Goal: Ask a question: Seek information or help from site administrators or community

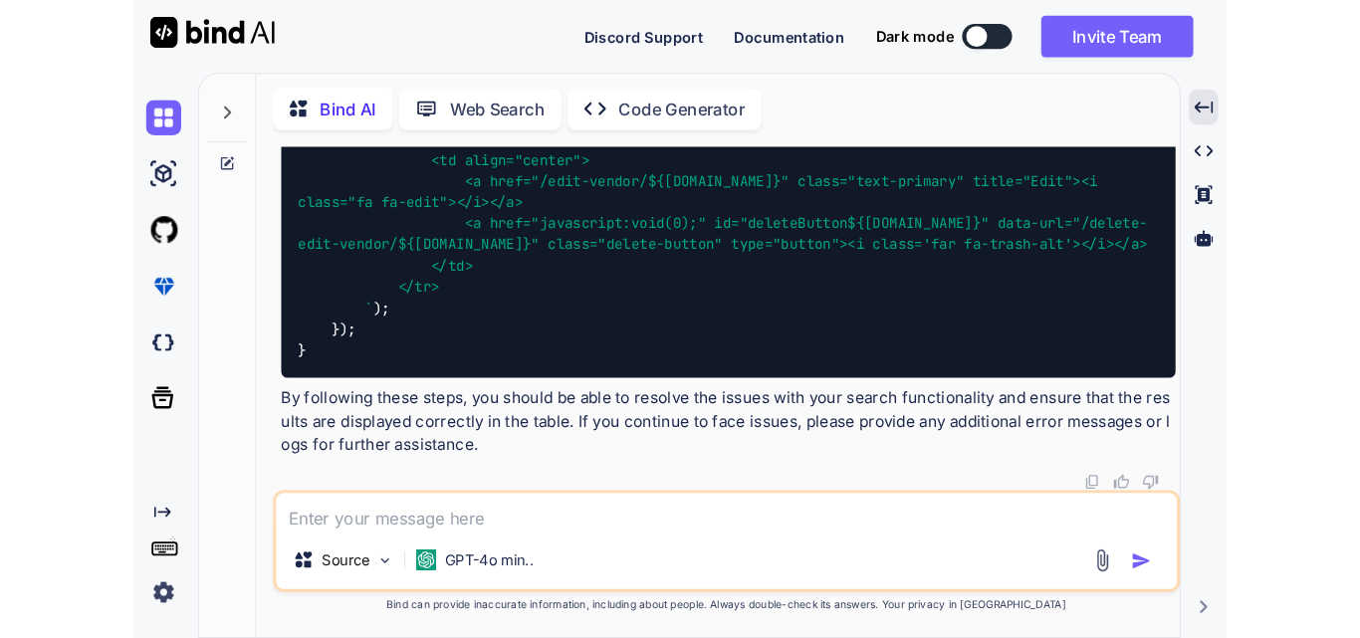
scroll to position [5697, 0]
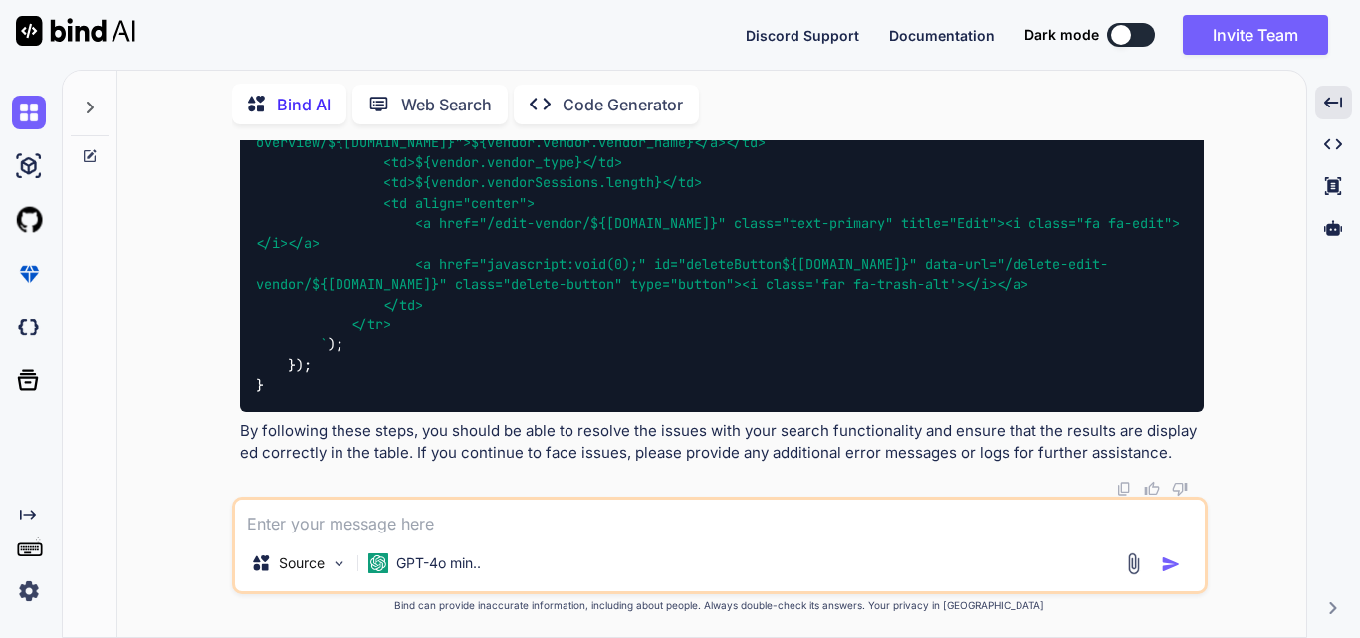
click at [268, 517] on textarea at bounding box center [720, 518] width 970 height 36
paste textarea "Why is context important when prompting AI for suggestions? a. It ensures faste…"
type textarea "x"
type textarea "Why is context important when prompting AI for suggestions? a. It ensures faste…"
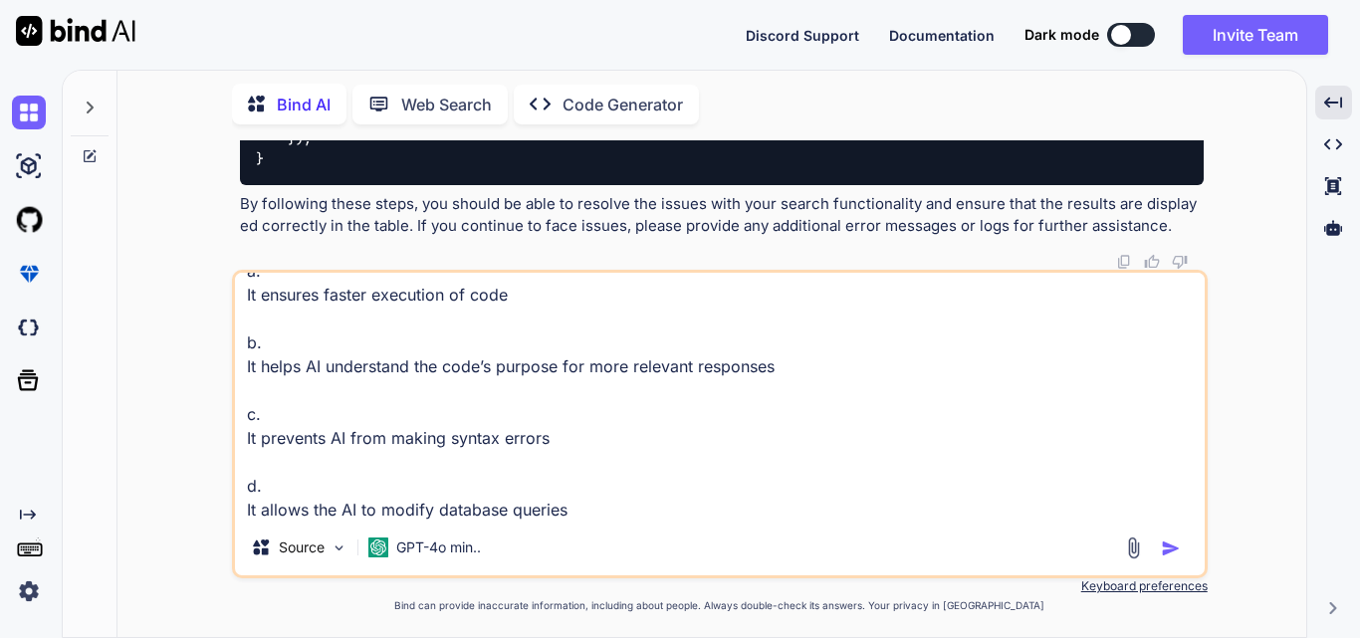
type textarea "x"
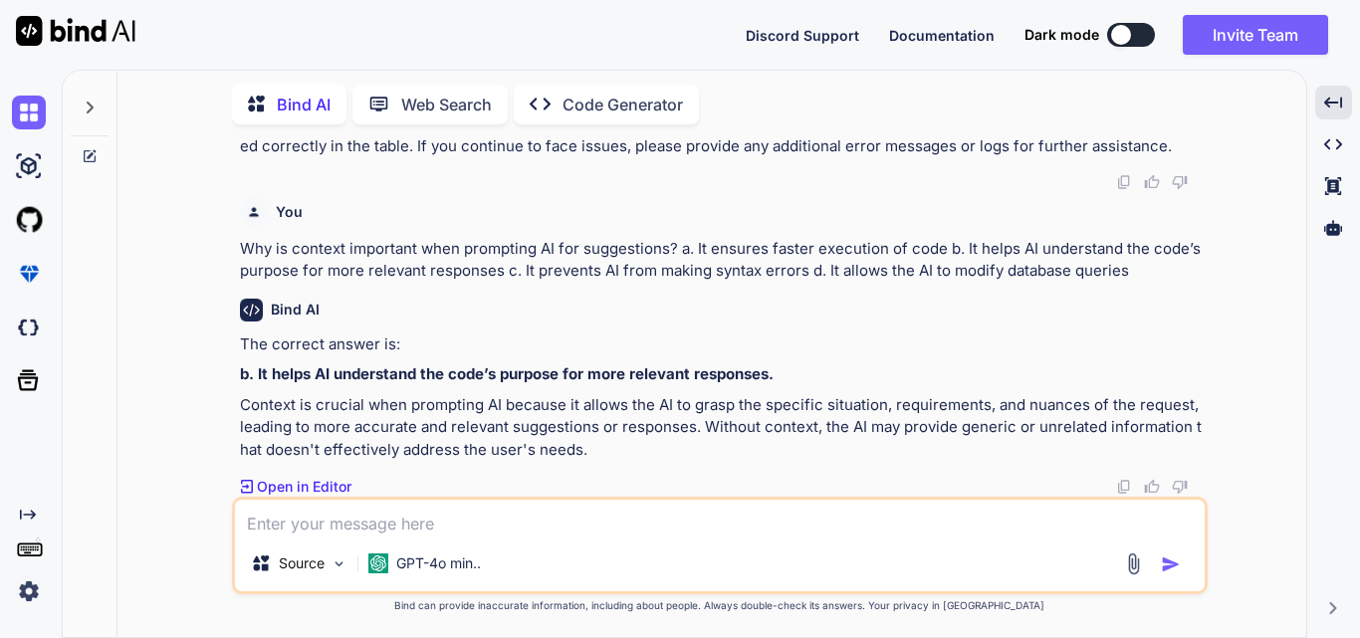
scroll to position [6813, 0]
click at [358, 531] on textarea at bounding box center [720, 518] width 970 height 36
paste textarea "What type of prompts with action verbs should use when writing prompts to AI? a…"
type textarea "x"
type textarea "What type of prompts with action verbs should use when writing prompts to AI? a…"
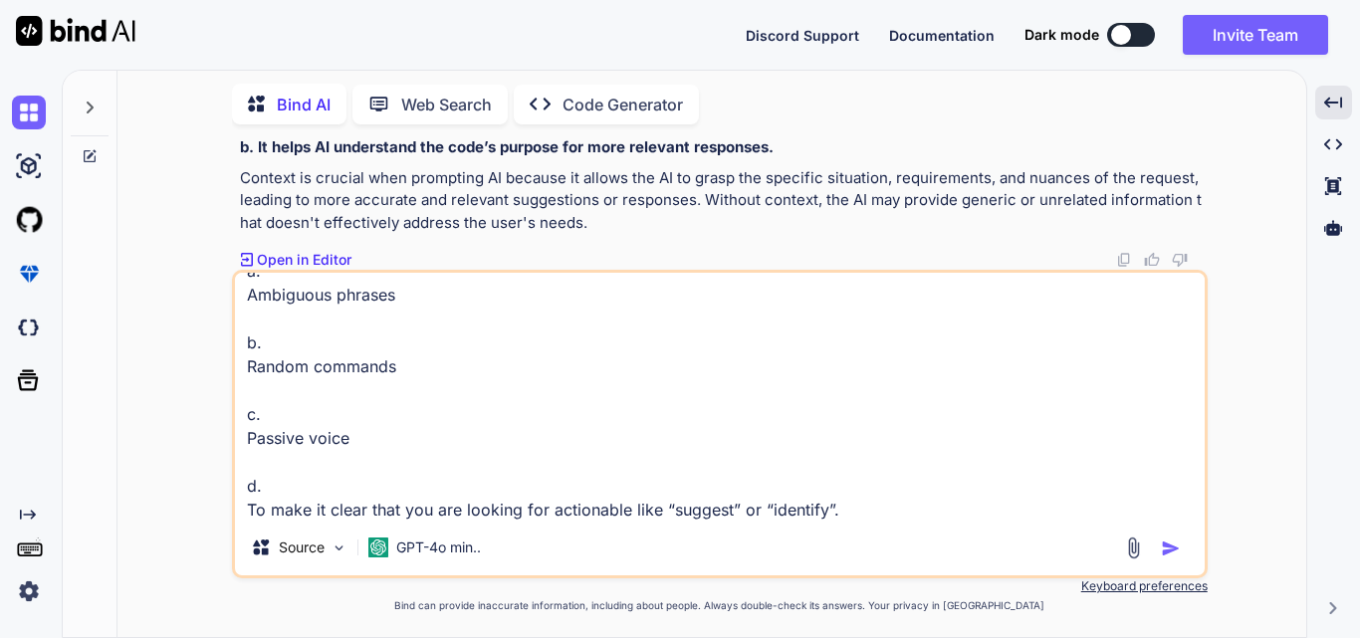
scroll to position [6838, 0]
type textarea "x"
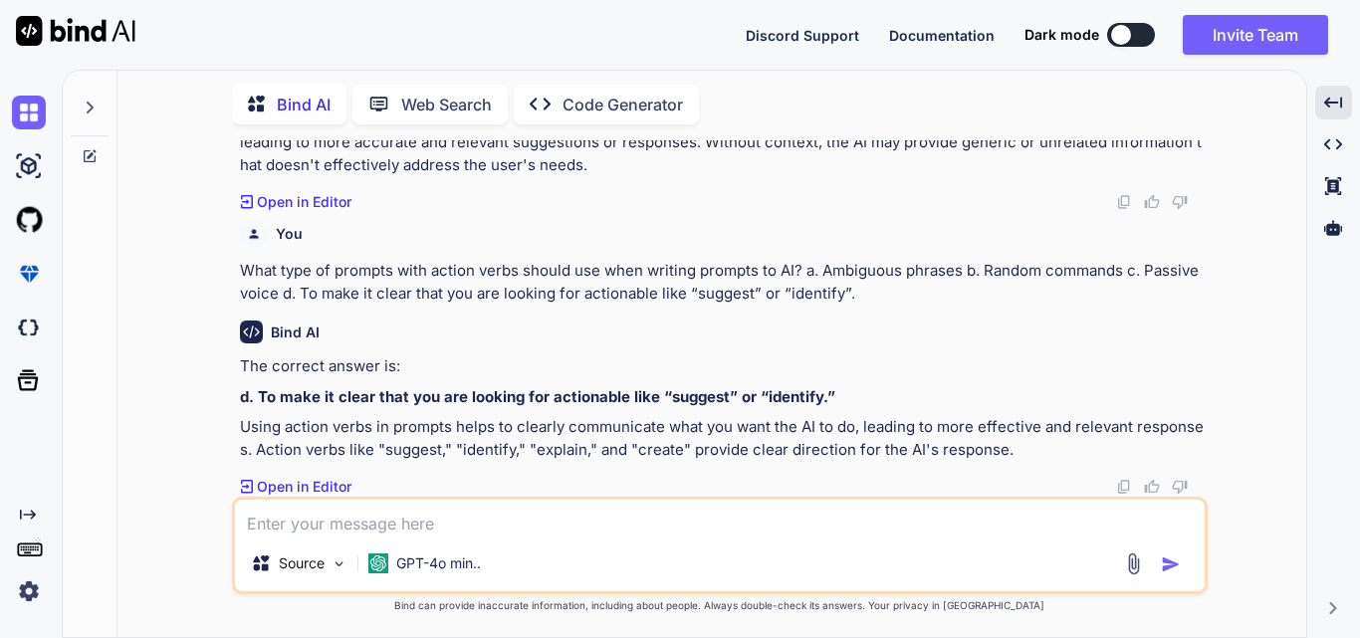
scroll to position [7098, 0]
click at [300, 524] on textarea at bounding box center [720, 518] width 970 height 36
paste textarea "What should you do if the AI’s initial refactoring suggestions aren’t useful? a…"
type textarea "x"
type textarea "What should you do if the AI’s initial refactoring suggestions aren’t useful? a…"
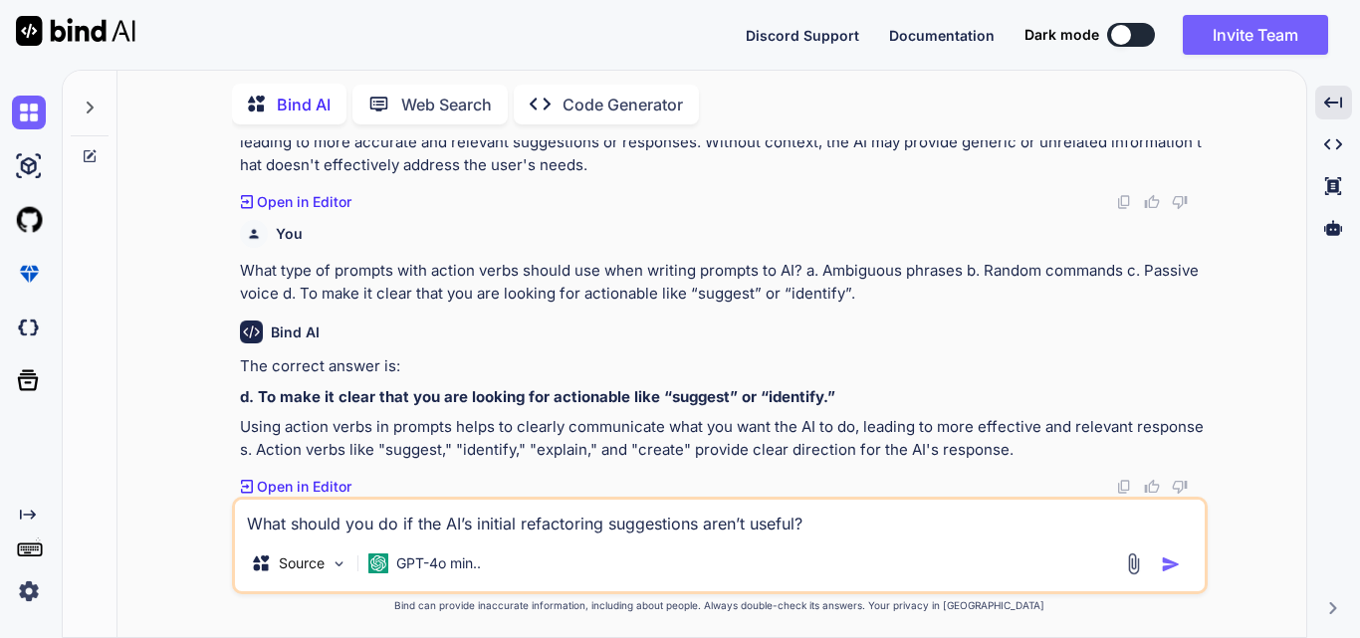
scroll to position [7168, 0]
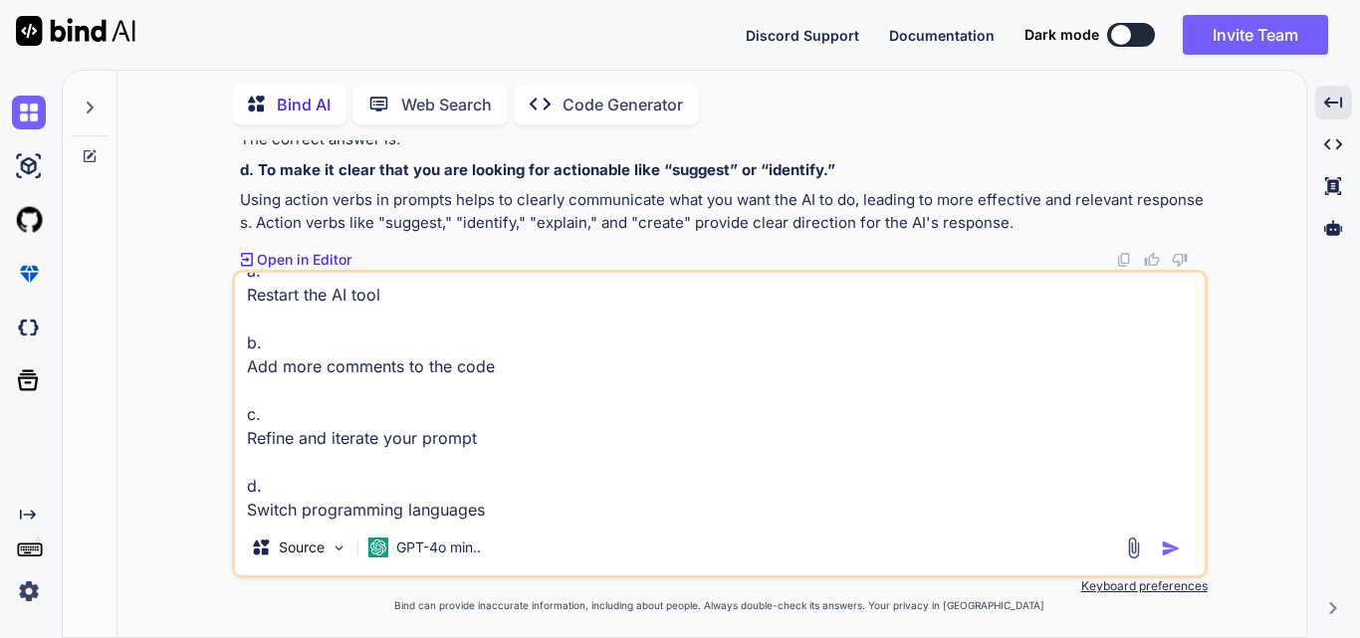
type textarea "x"
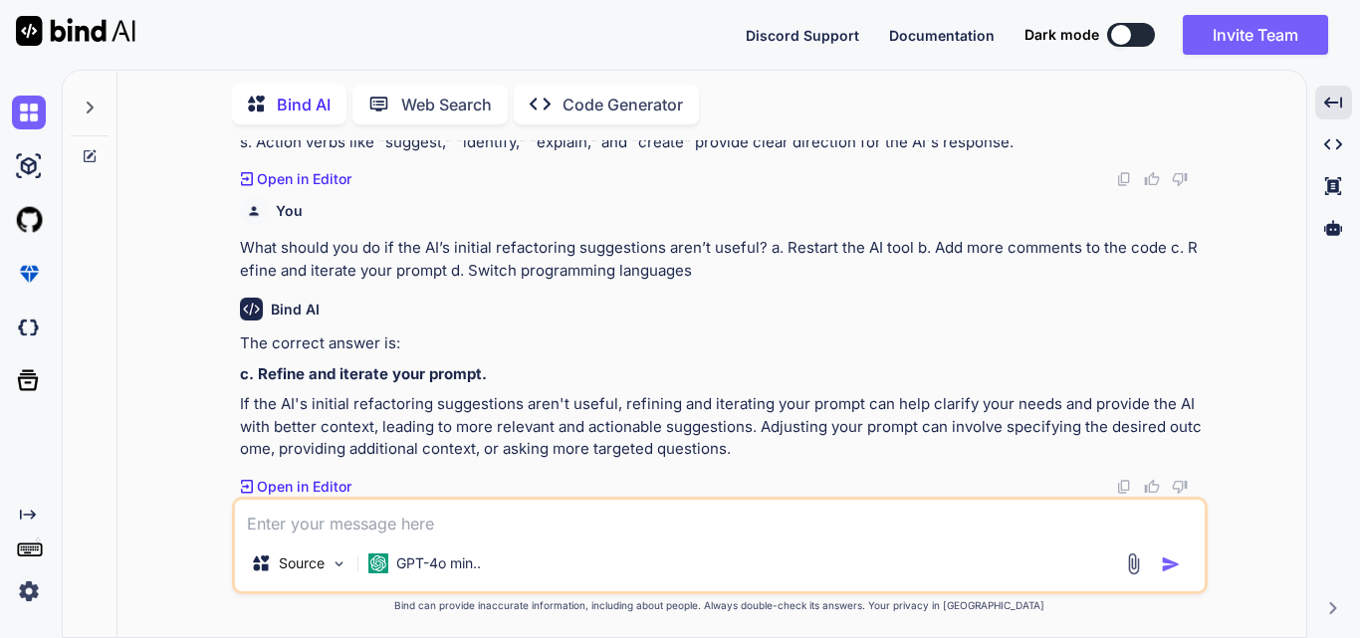
scroll to position [7405, 0]
click at [340, 529] on textarea at bounding box center [720, 518] width 970 height 36
paste textarea "In the prompt “Suggest improvements for this function,” what might AI recommend…"
type textarea "x"
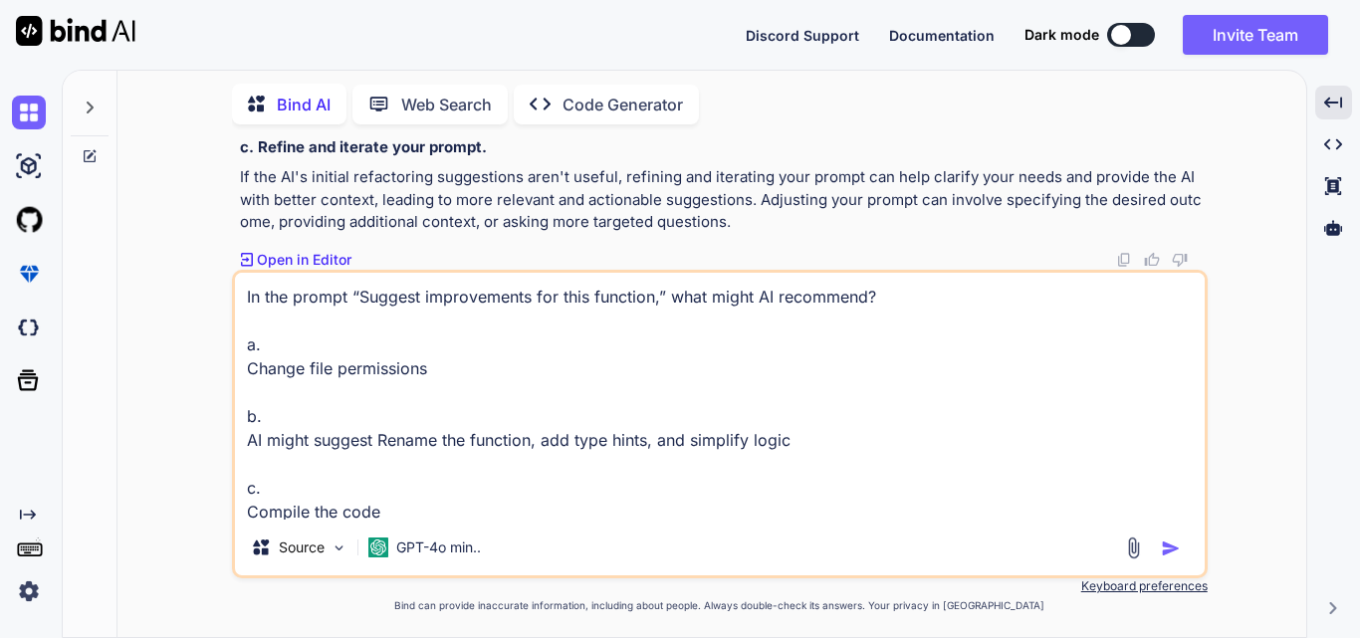
scroll to position [74, 0]
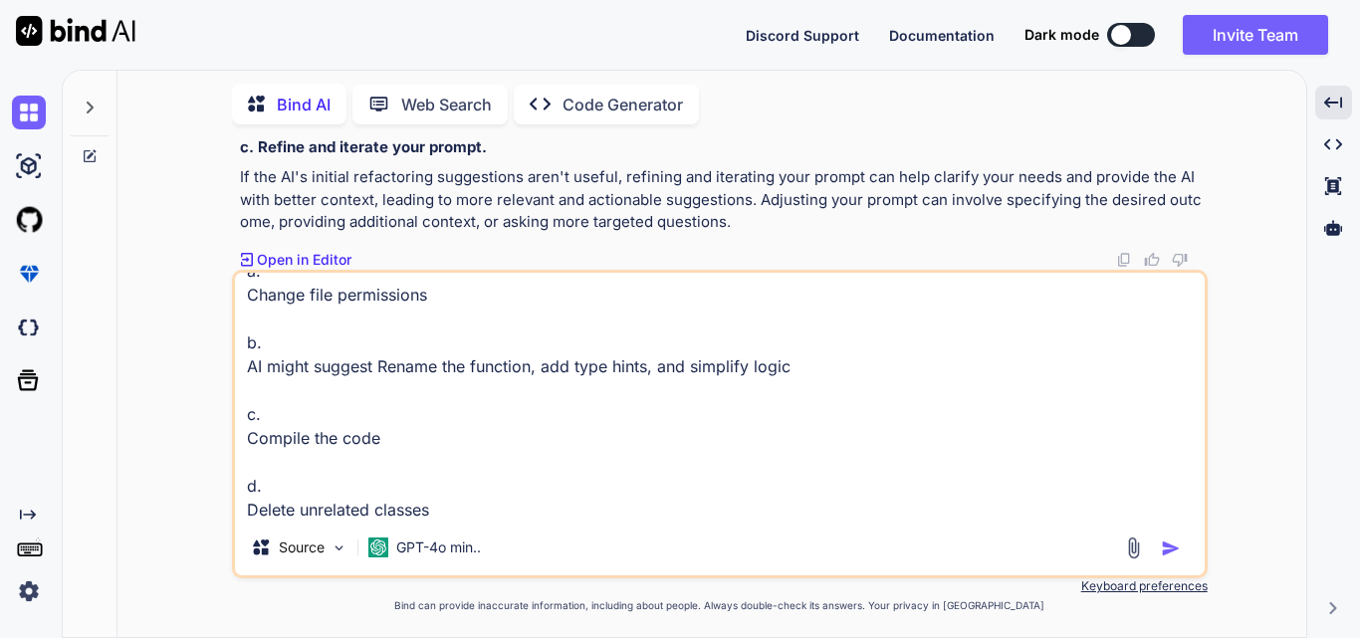
type textarea "In the prompt “Suggest improvements for this function,” what might AI recommend…"
click at [1169, 552] on img "button" at bounding box center [1171, 549] width 20 height 20
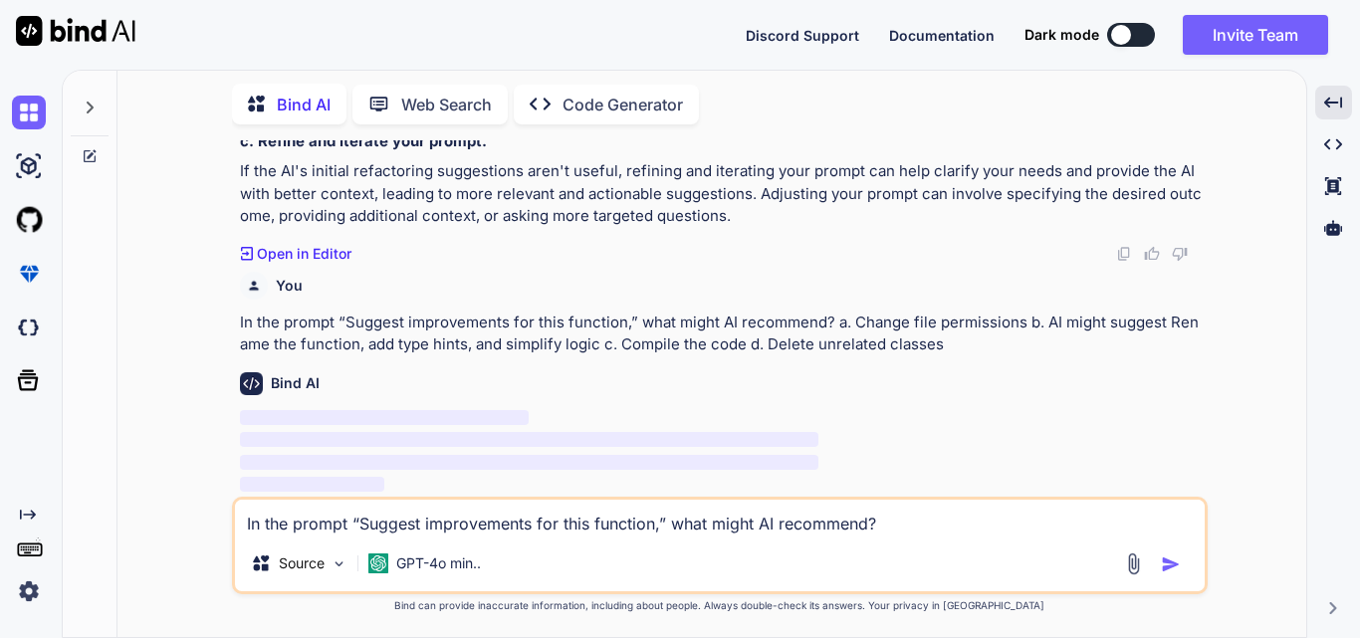
scroll to position [7638, 0]
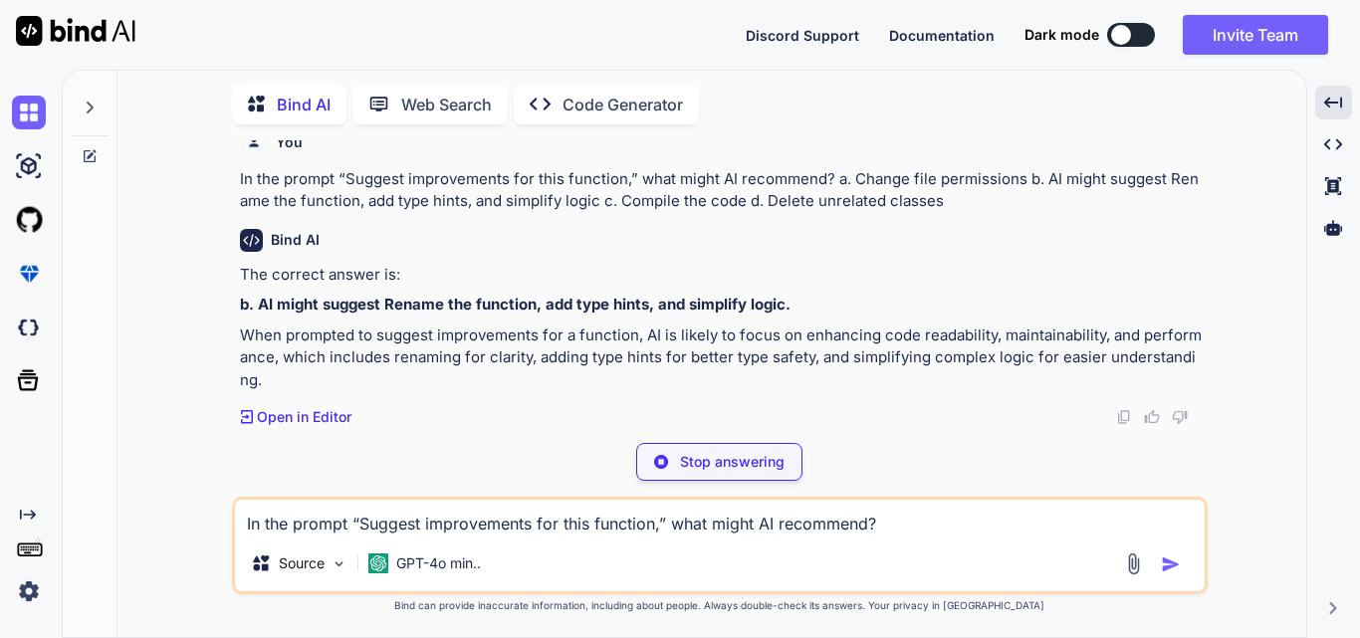
type textarea "x"
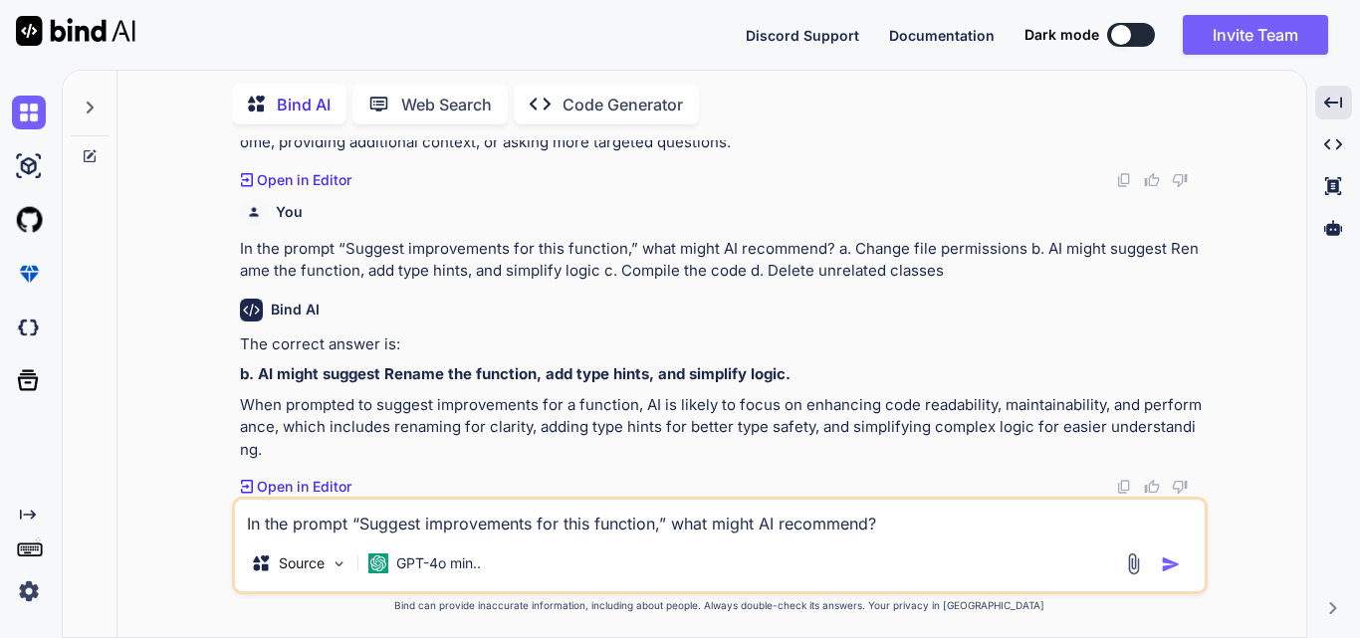
scroll to position [7712, 0]
click at [401, 533] on textarea "In the prompt “Suggest improvements for this function,” what might AI recommend…" at bounding box center [720, 518] width 970 height 36
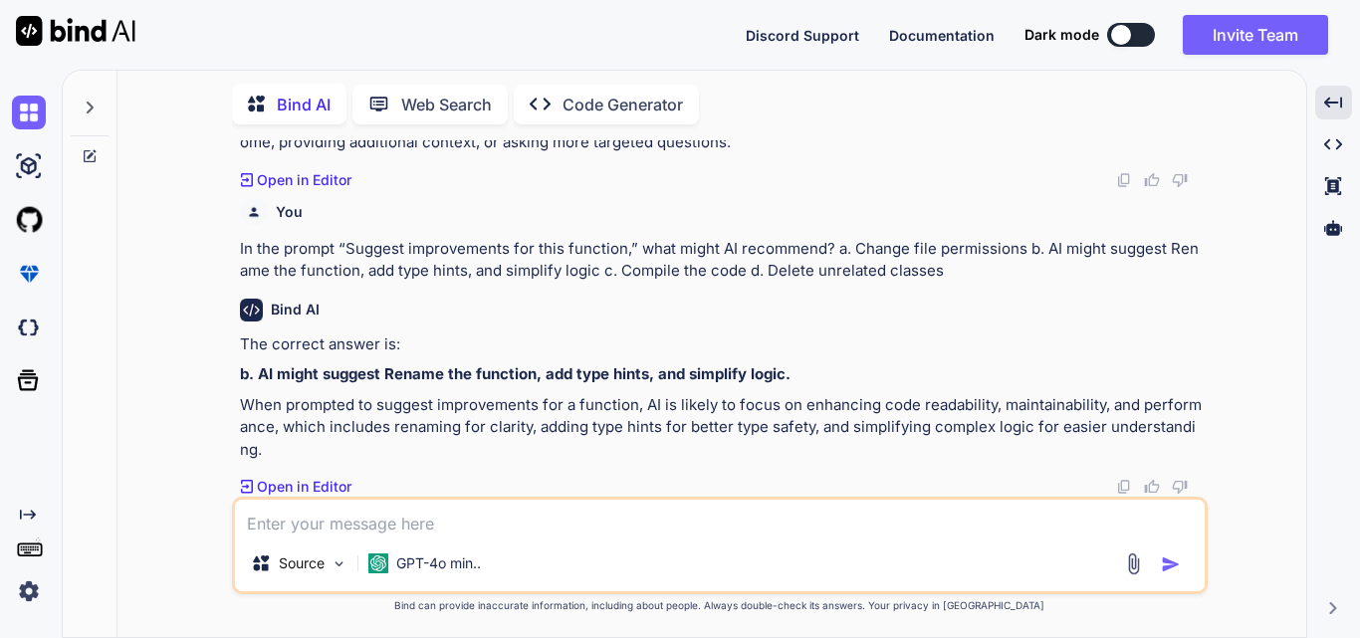
paste textarea "What kind of issues does the prompt “Identify code smells in this method” help …"
type textarea "x"
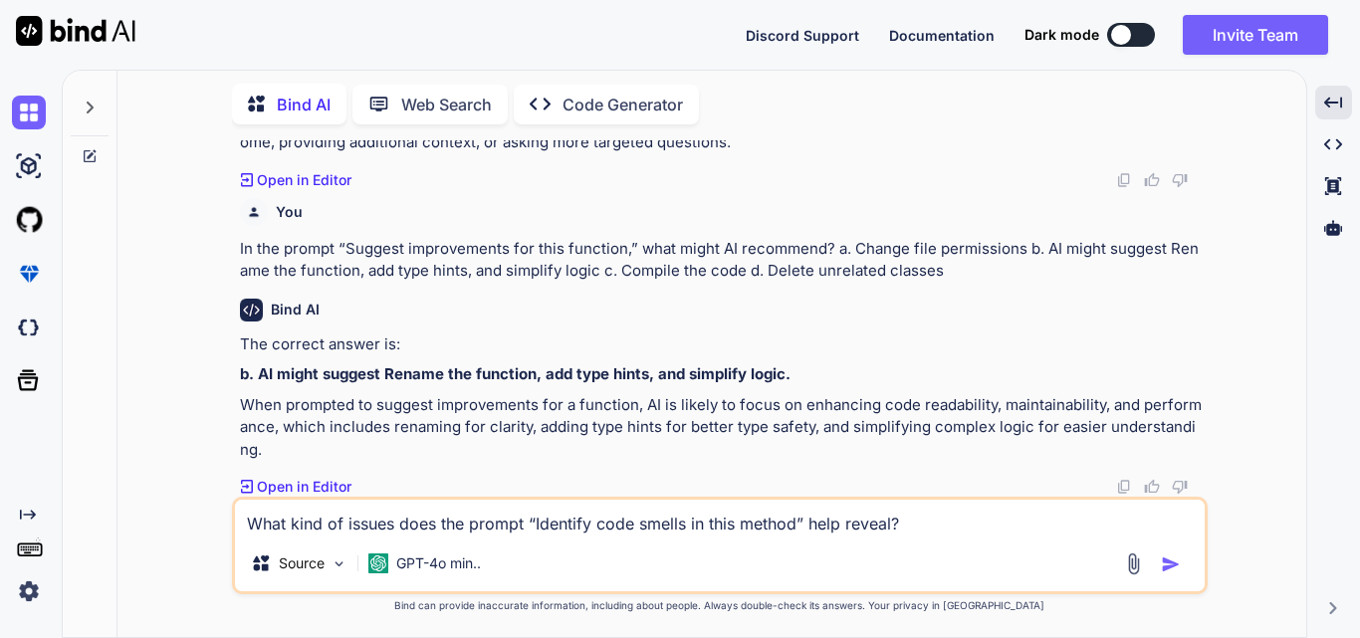
scroll to position [74, 0]
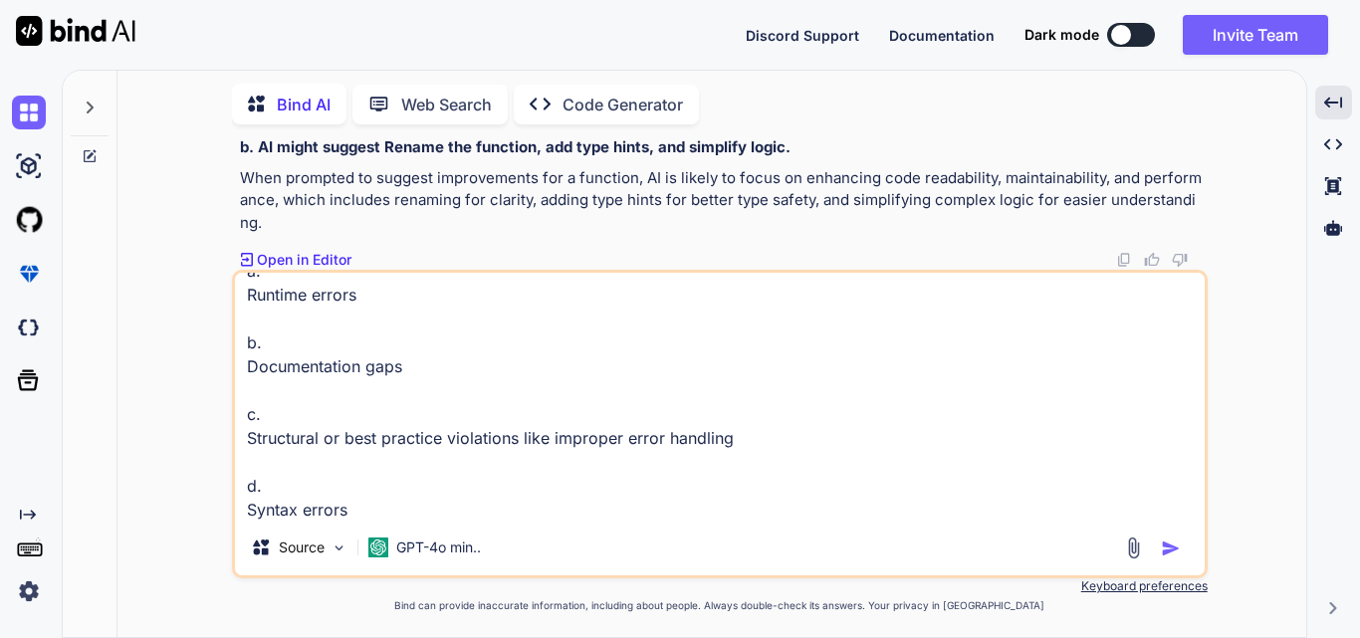
type textarea "What kind of issues does the prompt “Identify code smells in this method” help …"
click at [1168, 548] on img "button" at bounding box center [1171, 549] width 20 height 20
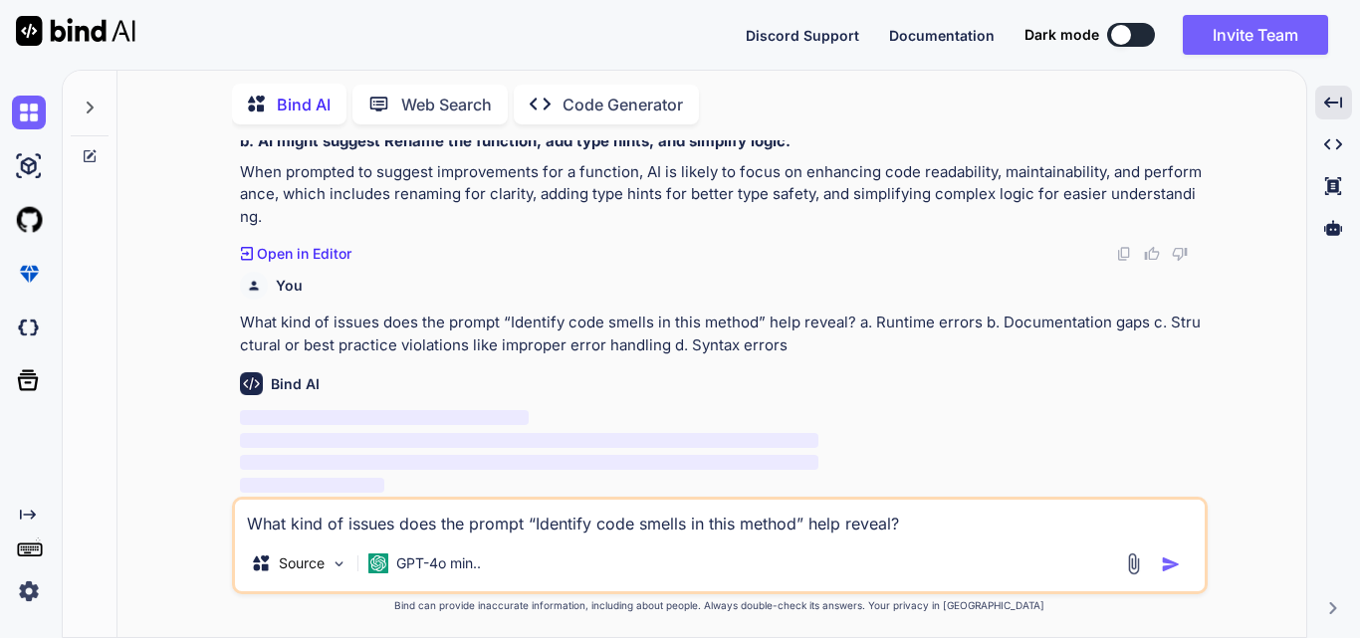
scroll to position [7945, 0]
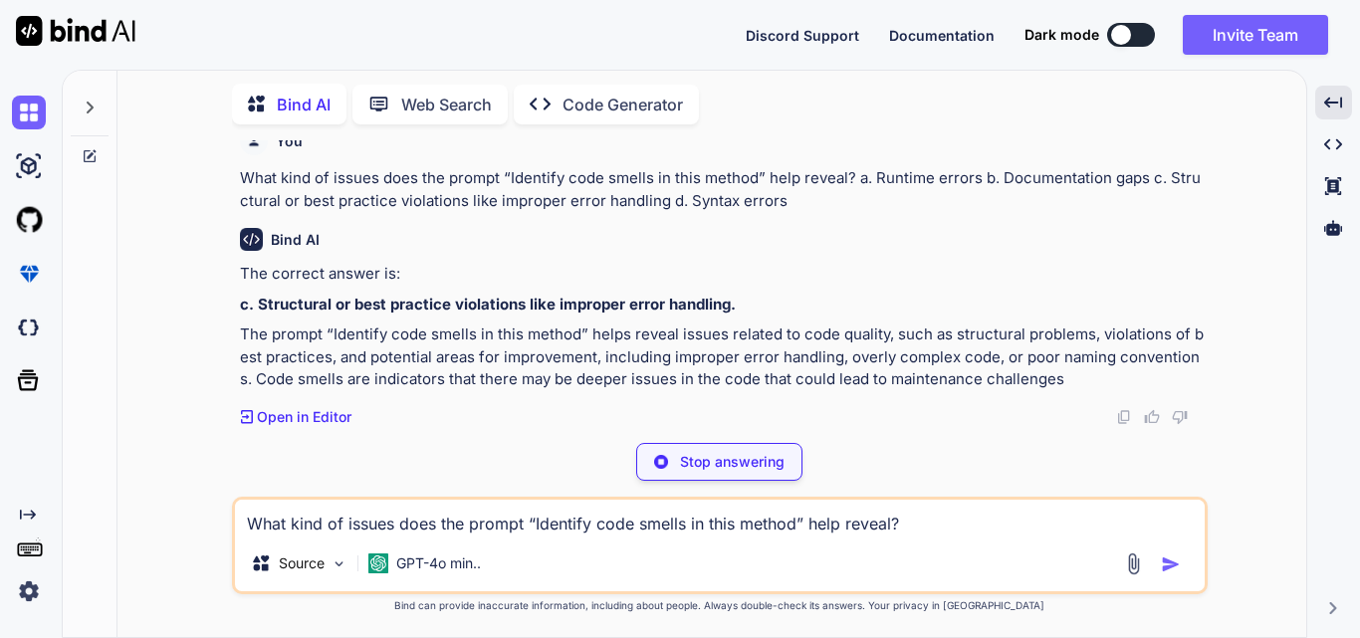
type textarea "x"
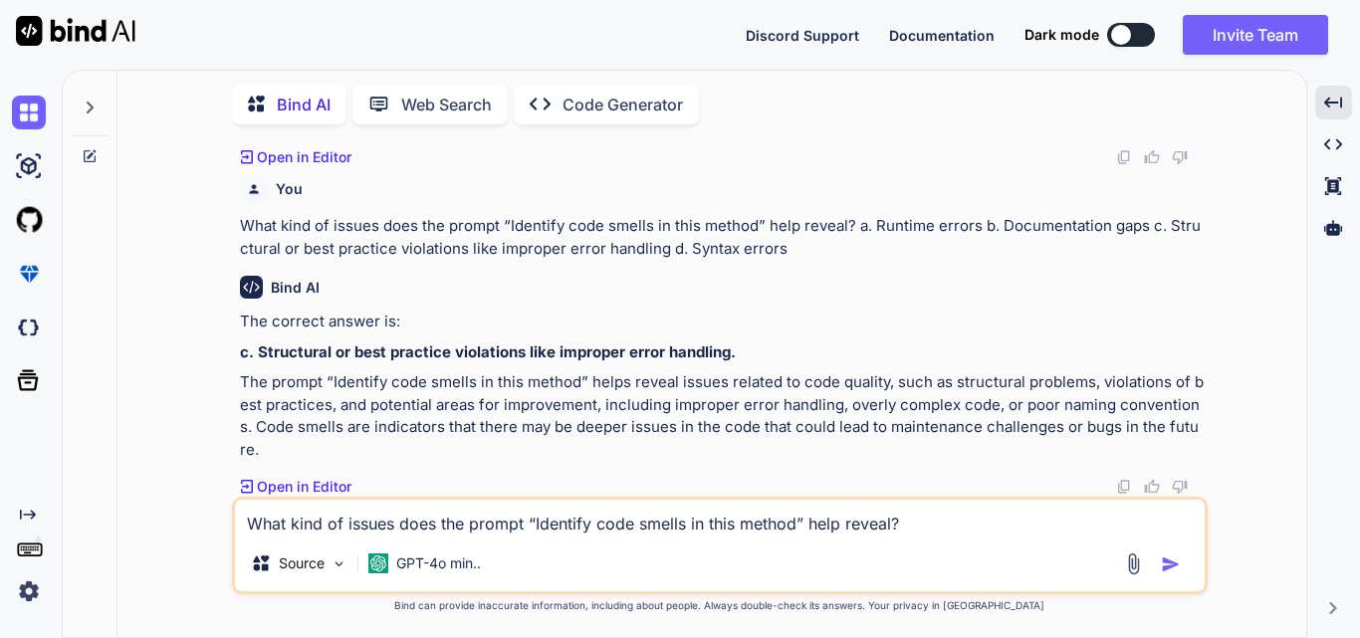
scroll to position [8042, 0]
click at [420, 519] on textarea "What kind of issues does the prompt “Identify code smells in this method” help …" at bounding box center [720, 518] width 970 height 36
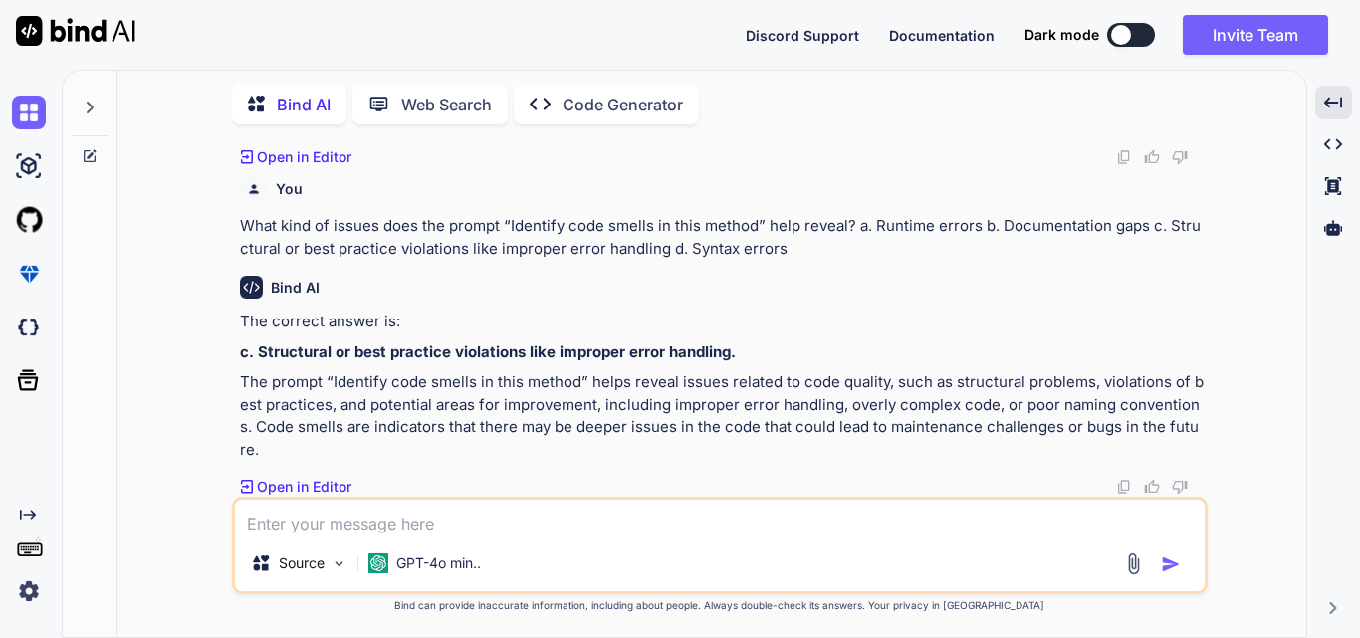
paste textarea "When simplifying a complex code block, what could AI suggest? a. Using more nes…"
type textarea "x"
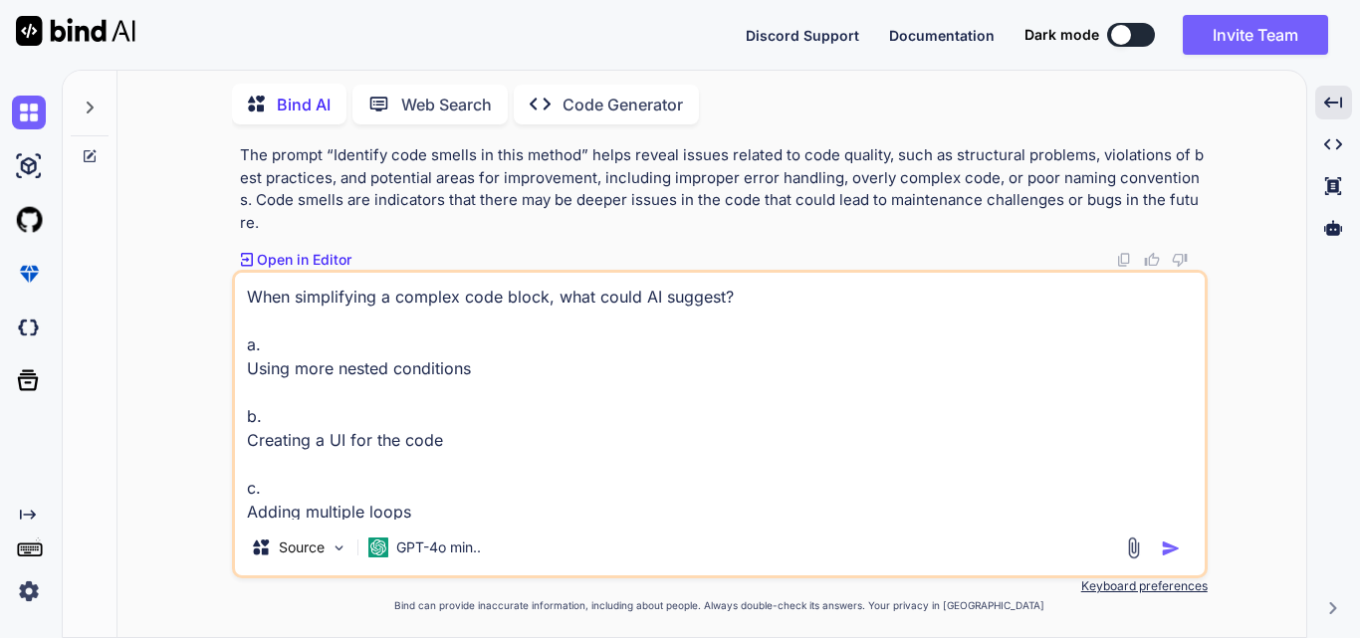
scroll to position [74, 0]
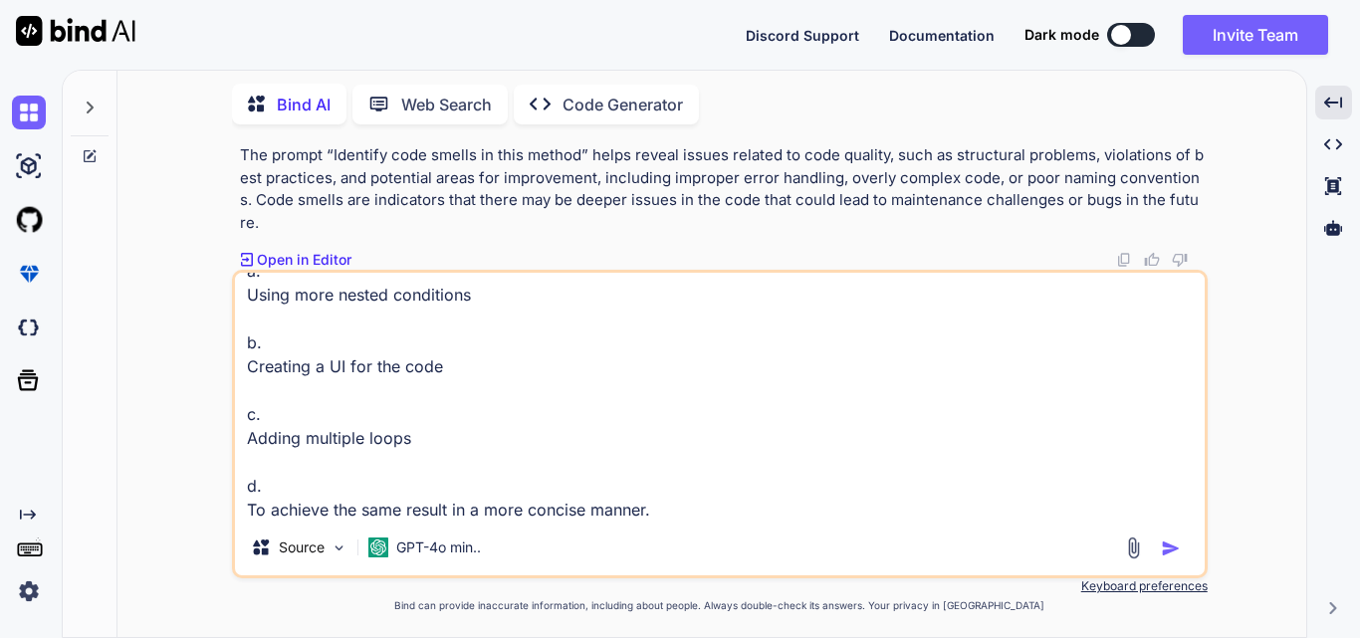
type textarea "When simplifying a complex code block, what could AI suggest? a. Using more nes…"
click at [1171, 545] on img "button" at bounding box center [1171, 549] width 20 height 20
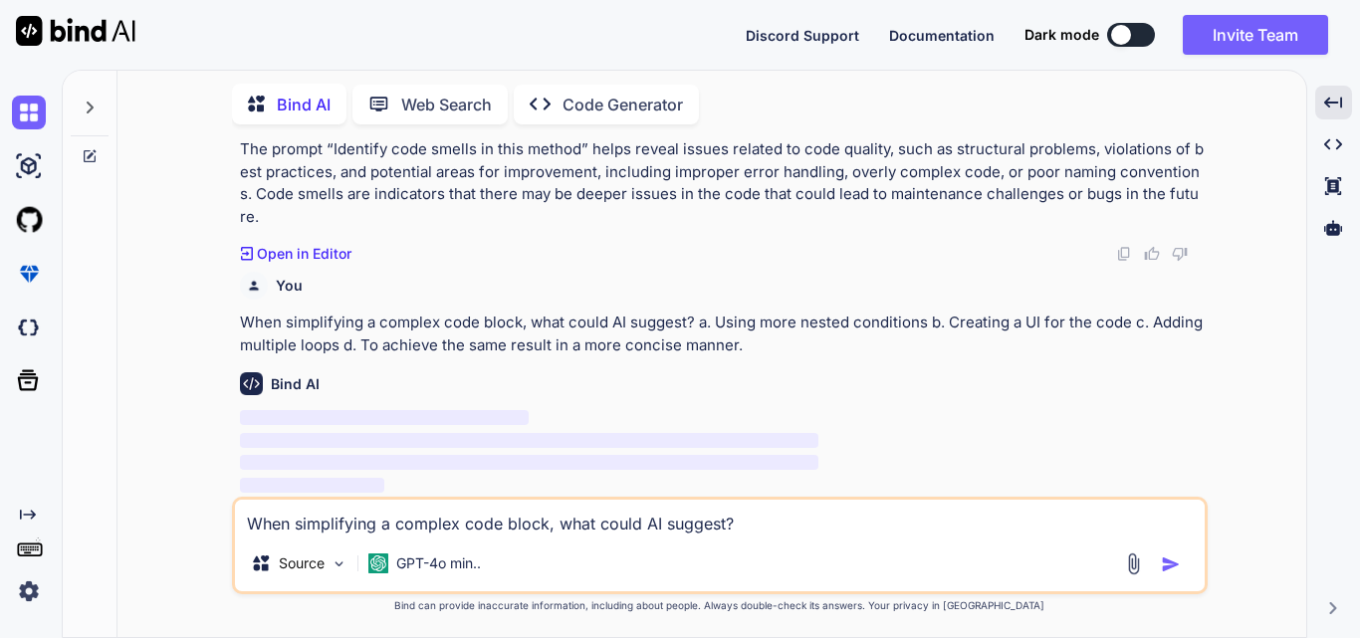
scroll to position [8275, 0]
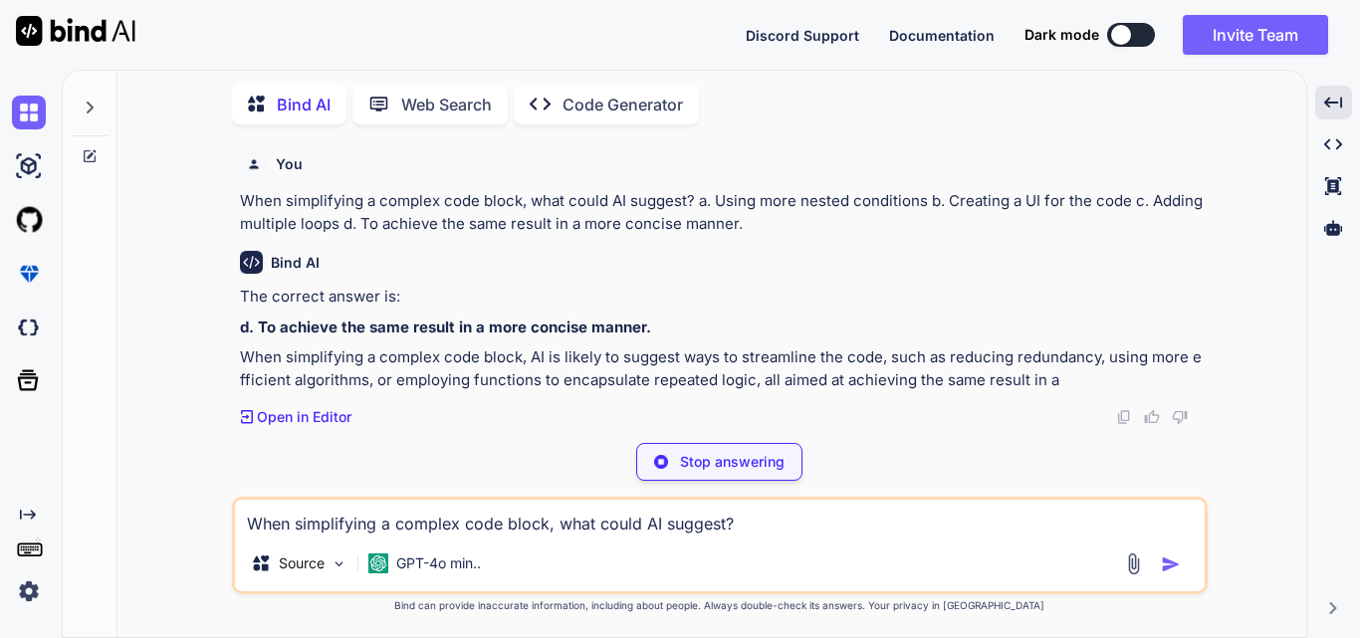
type textarea "x"
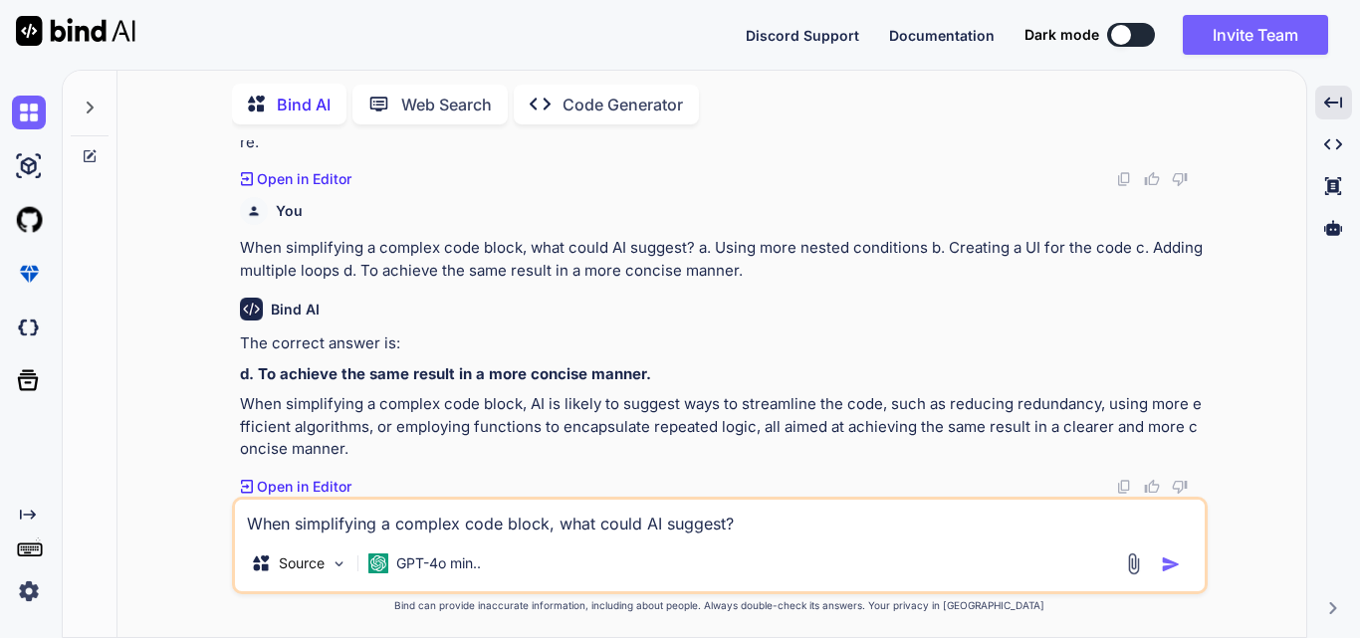
scroll to position [8349, 0]
click at [272, 523] on textarea "When simplifying a complex code block, what could AI suggest? a. Using more nes…" at bounding box center [720, 518] width 970 height 36
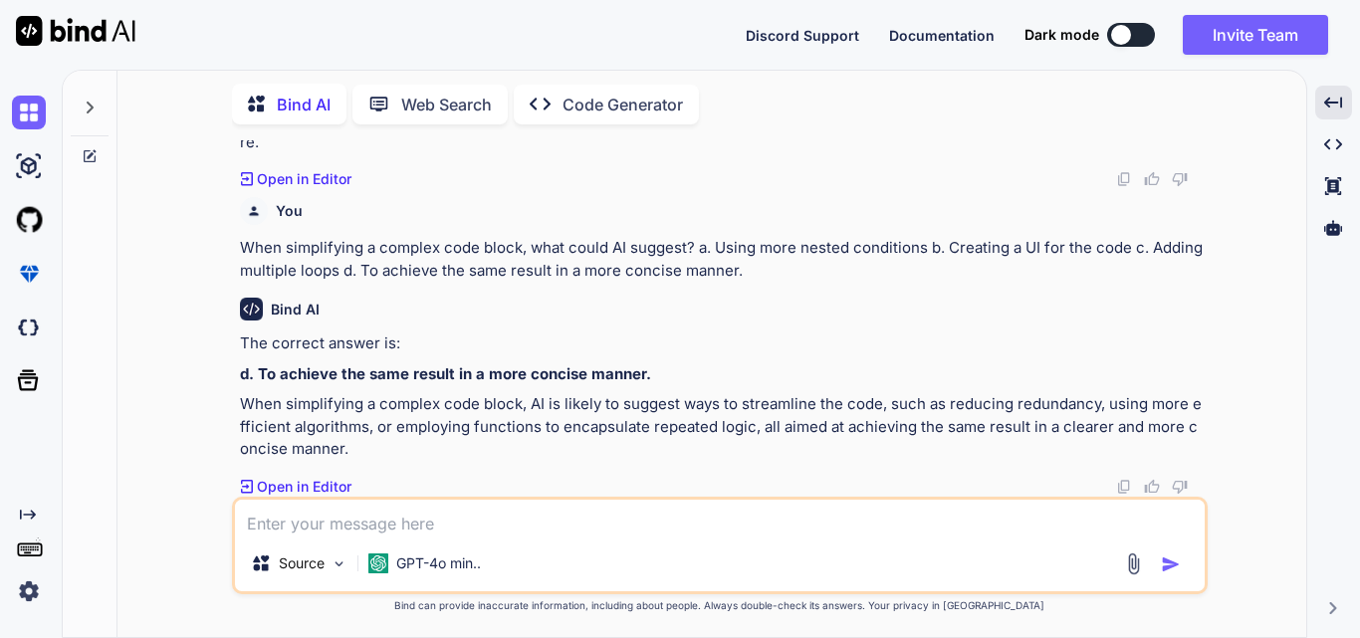
paste textarea "How can AI help with maintainability using prompts? a. By removing comments fro…"
type textarea "x"
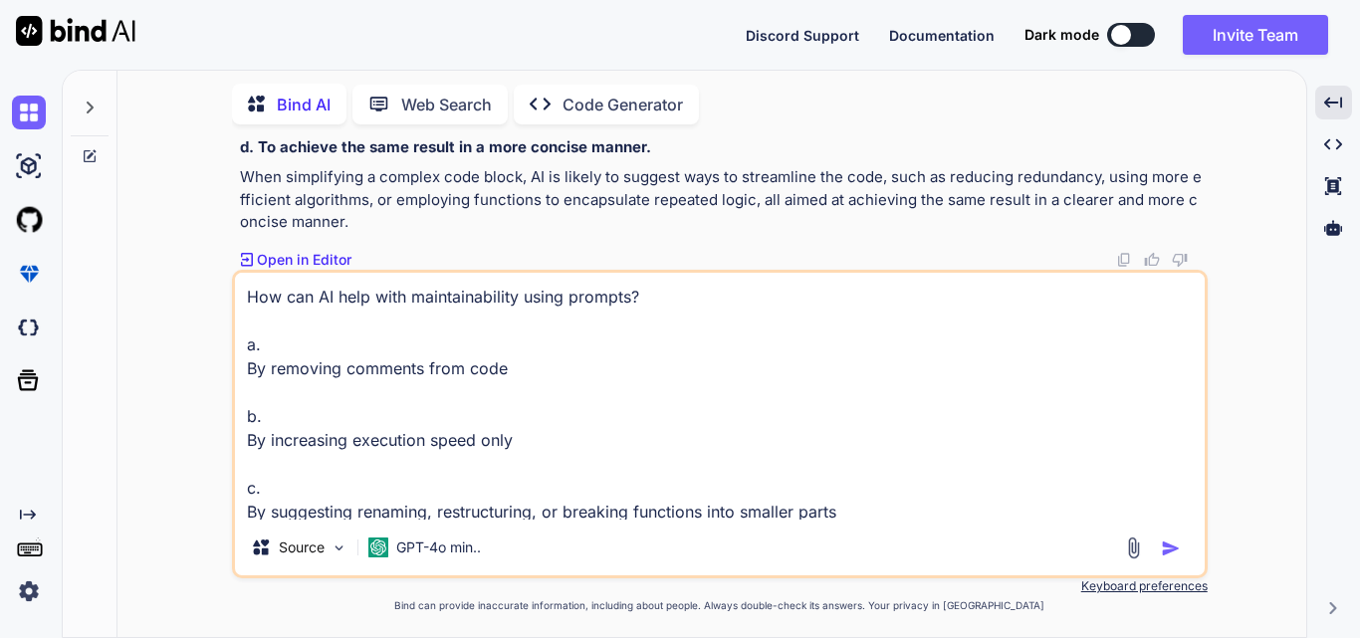
scroll to position [74, 0]
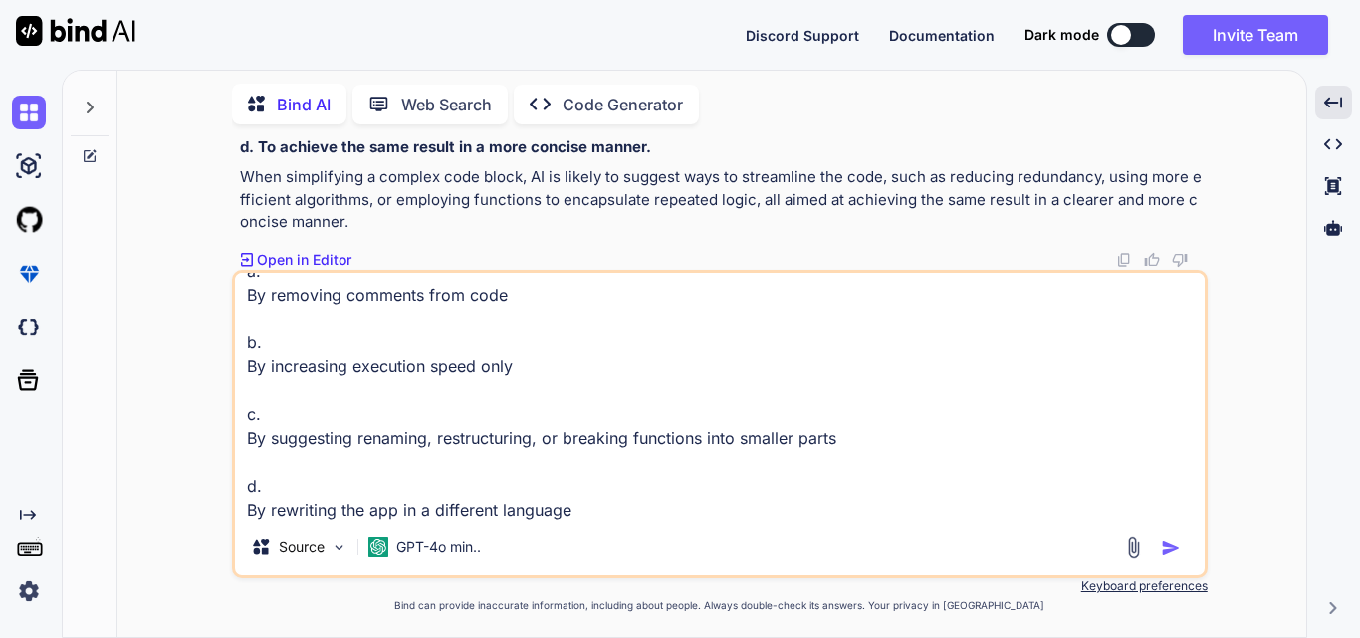
type textarea "How can AI help with maintainability using prompts? a. By removing comments fro…"
click at [1164, 551] on img "button" at bounding box center [1171, 549] width 20 height 20
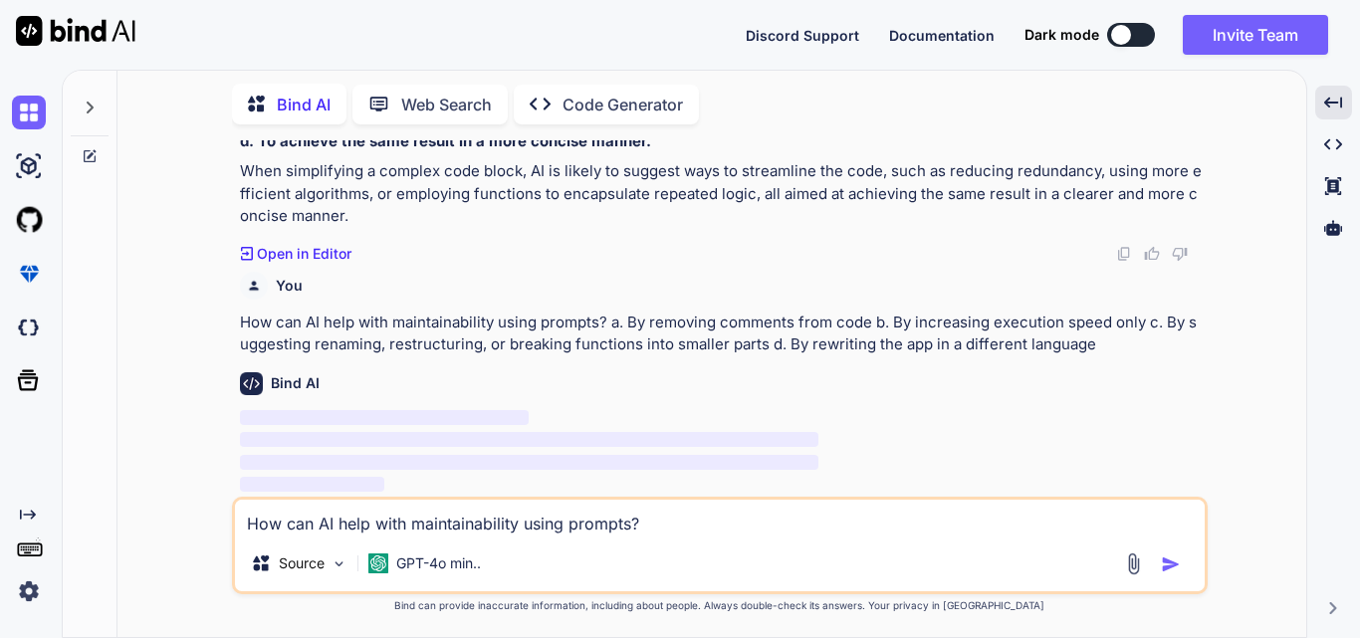
scroll to position [8582, 0]
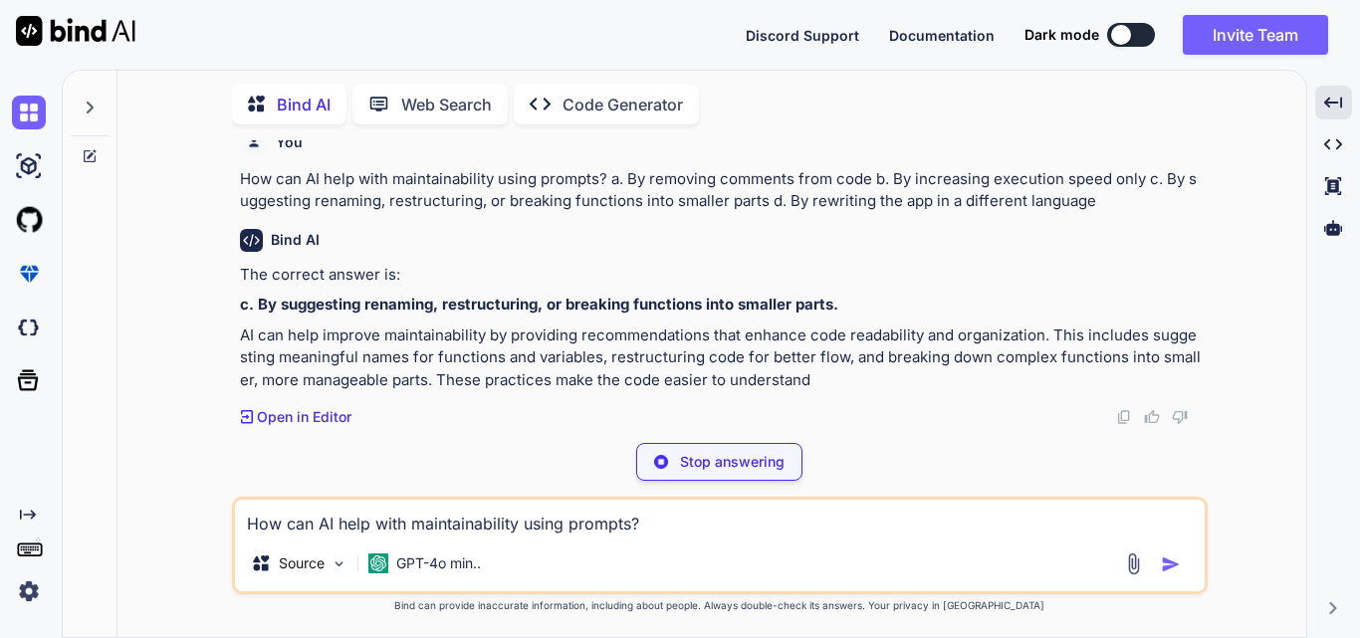
type textarea "x"
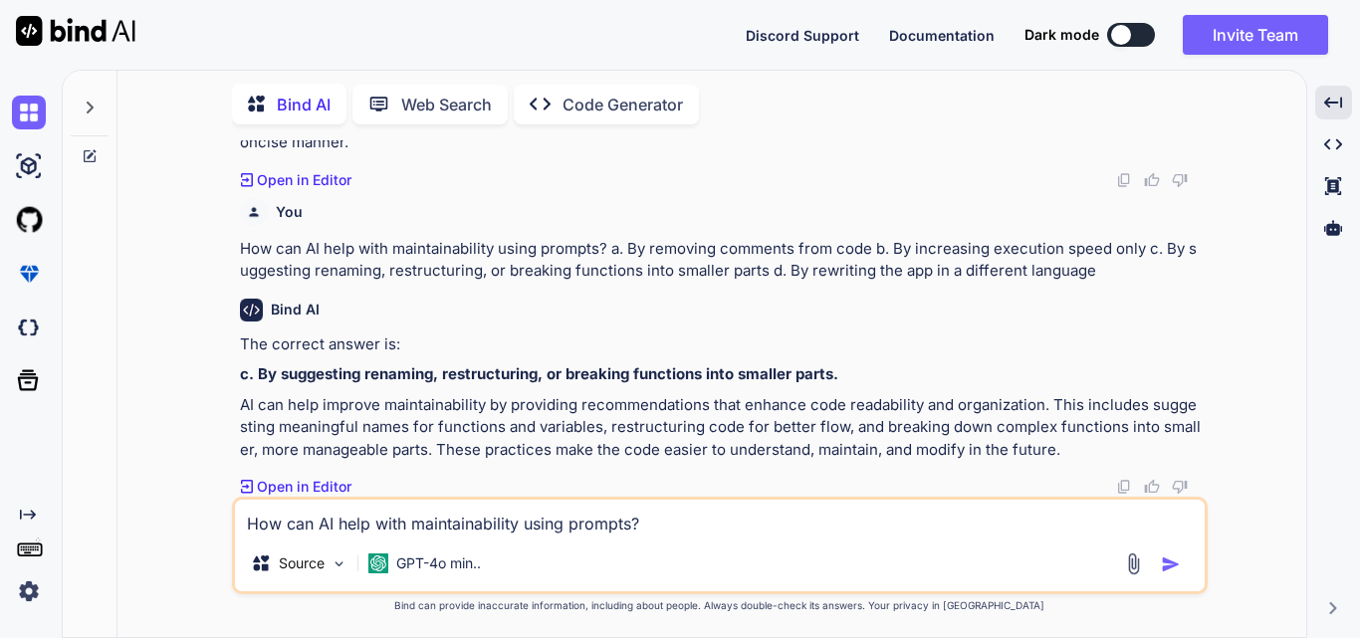
click at [460, 515] on textarea "How can AI help with maintainability using prompts? a. By removing comments fro…" at bounding box center [720, 518] width 970 height 36
paste textarea "What is one key factor to consider when crafting prompts for AI? a. Clear and c…"
type textarea "x"
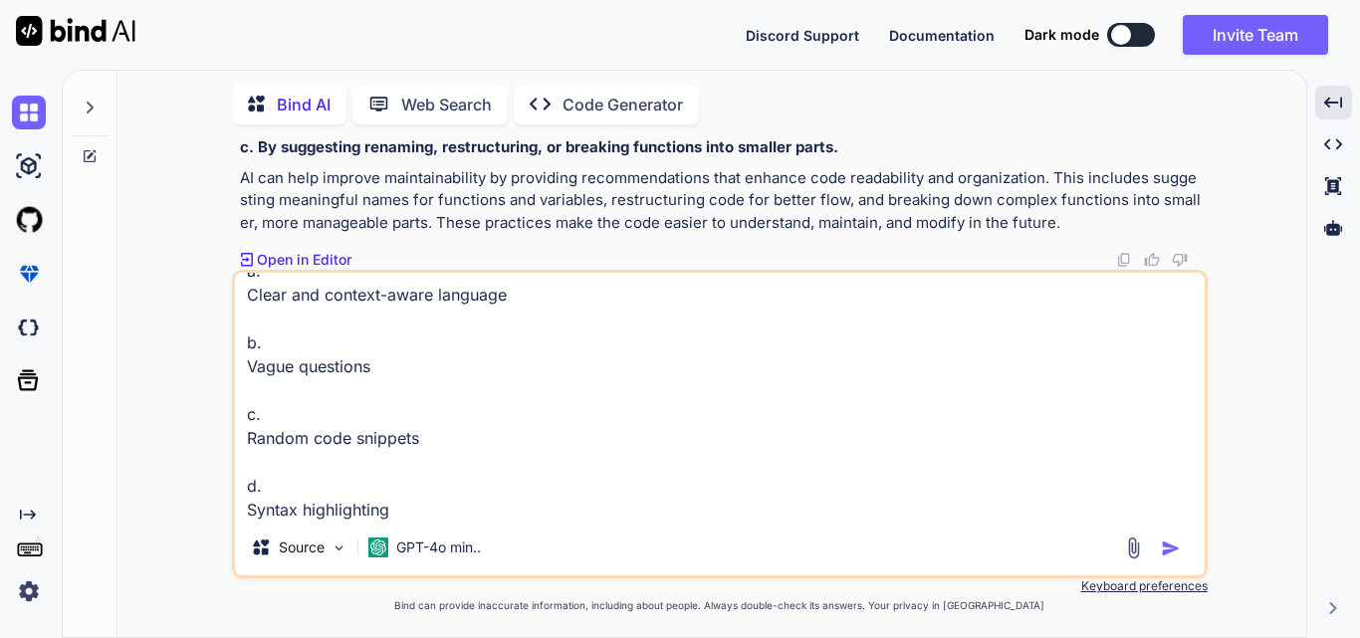
type textarea "What is one key factor to consider when crafting prompts for AI? a. Clear and c…"
click at [1175, 552] on img "button" at bounding box center [1171, 549] width 20 height 20
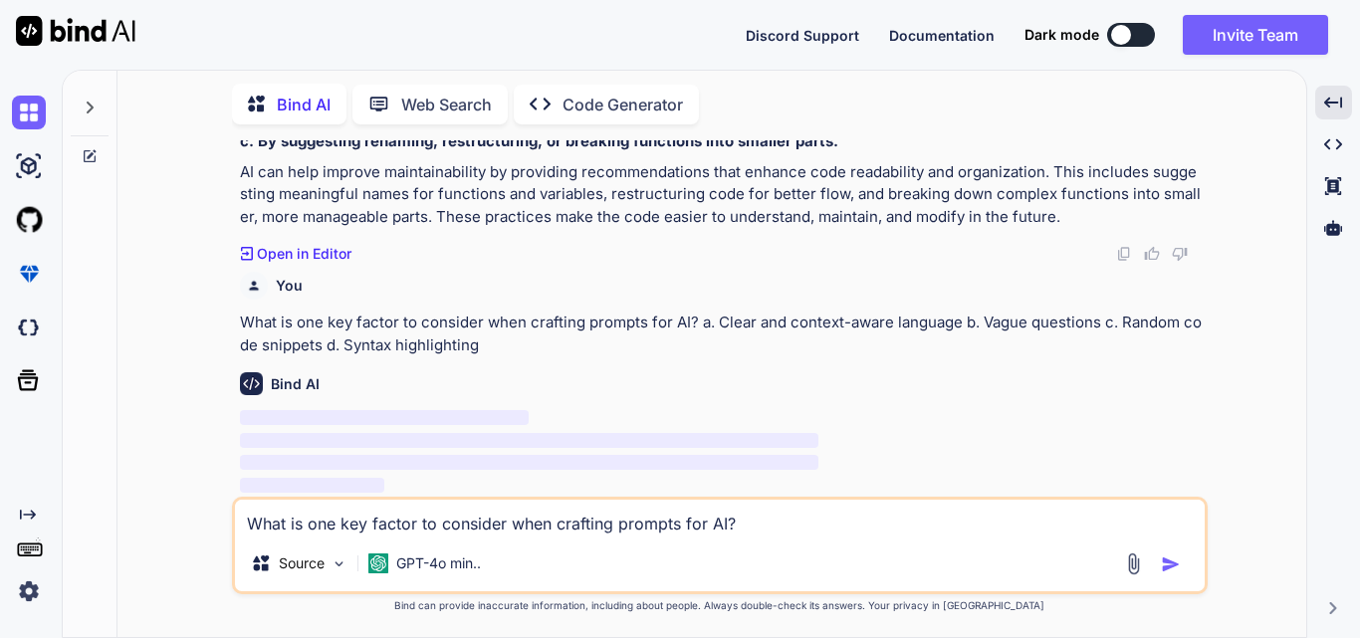
scroll to position [8889, 0]
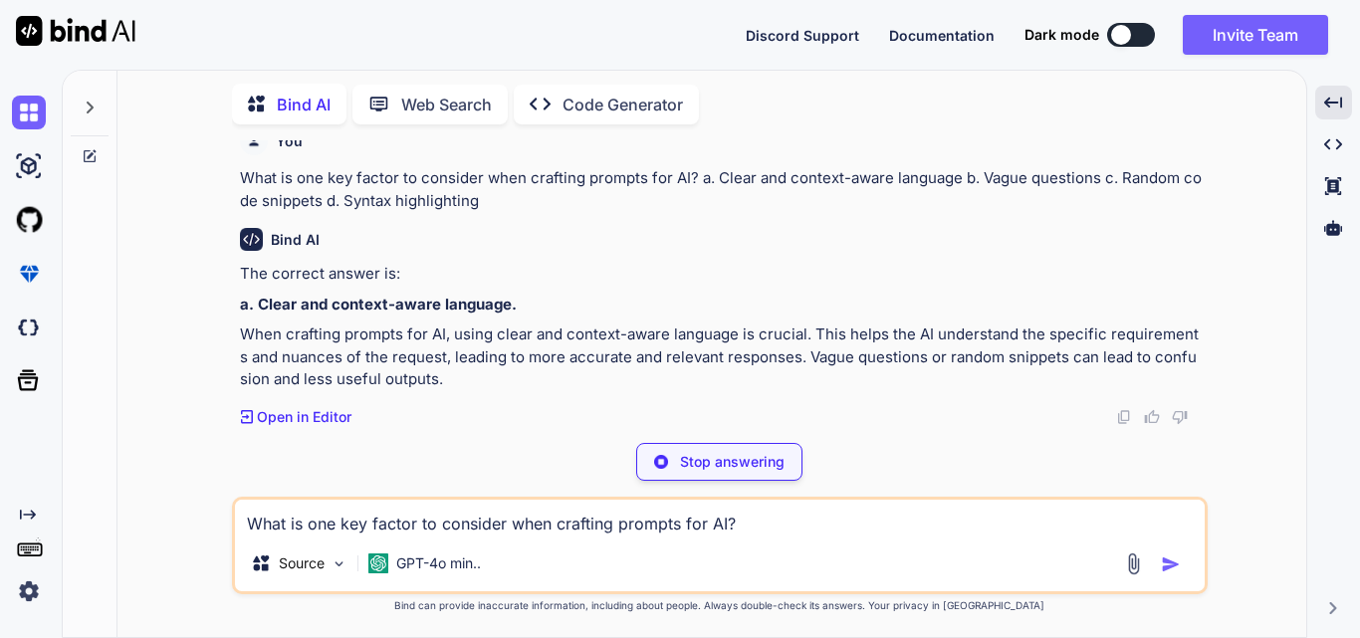
type textarea "x"
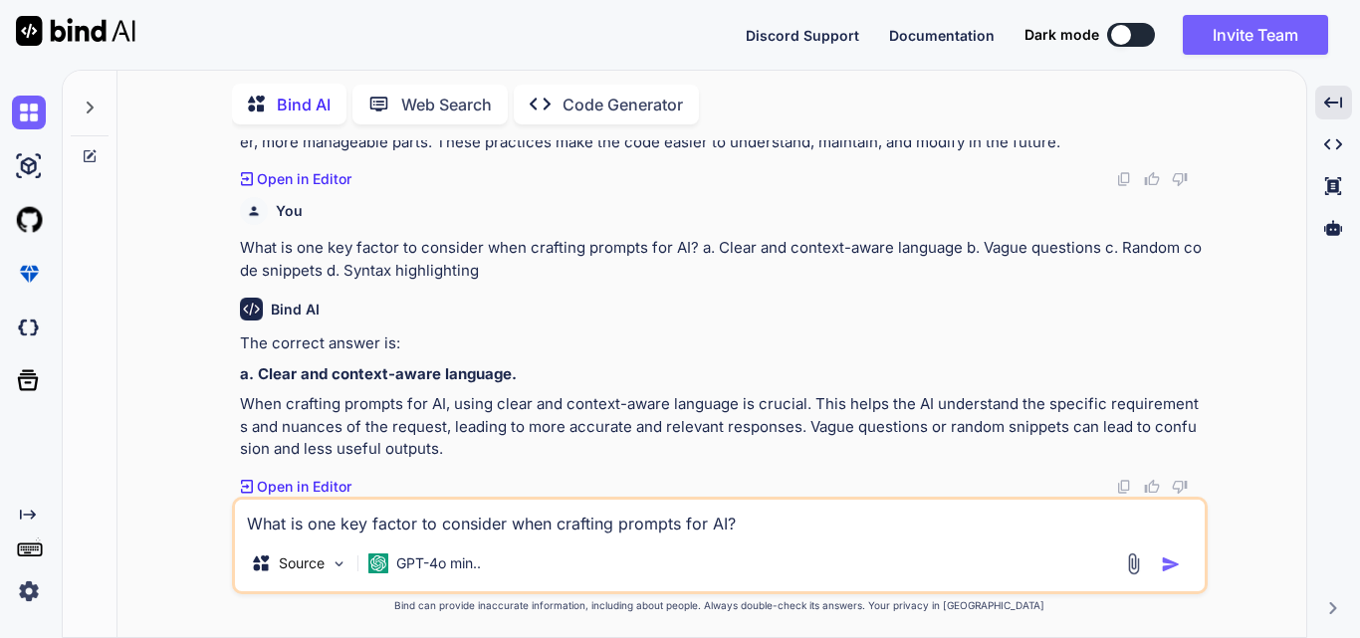
scroll to position [8963, 0]
click at [373, 523] on textarea "What is one key factor to consider when crafting prompts for AI? a. Clear and c…" at bounding box center [720, 518] width 970 height 36
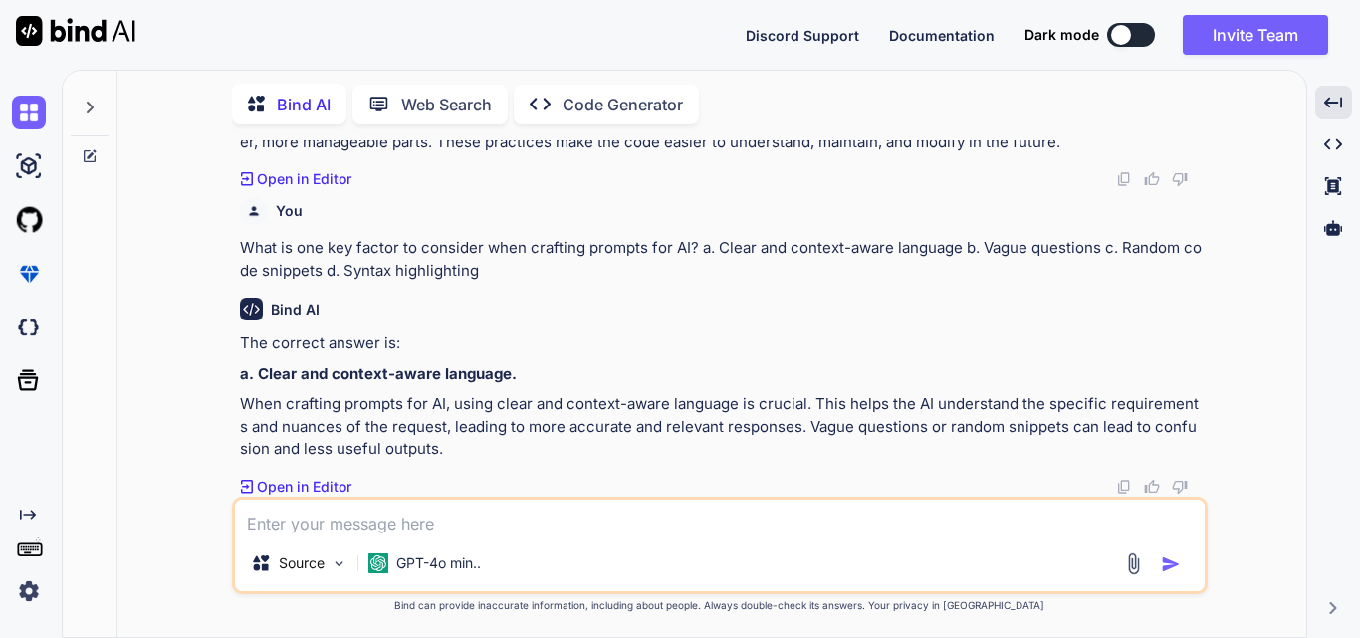
paste textarea "Which action verb is recommended to start a refactoring prompt? a. Consider b. …"
type textarea "x"
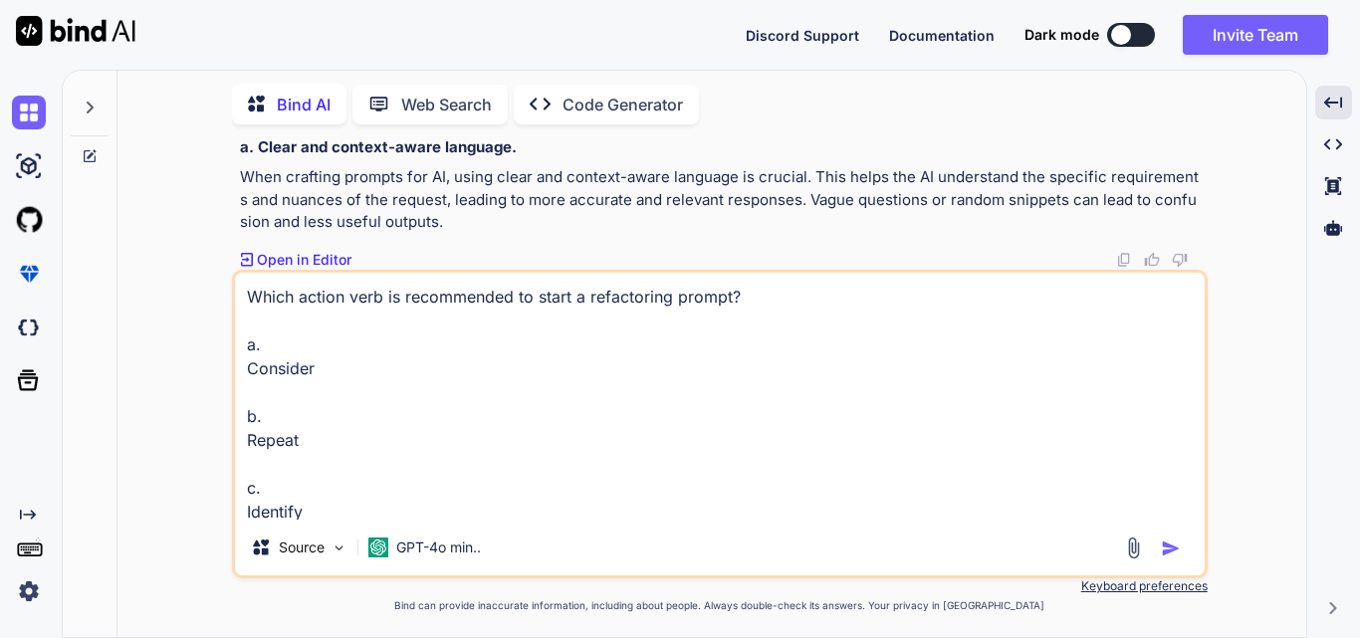
scroll to position [74, 0]
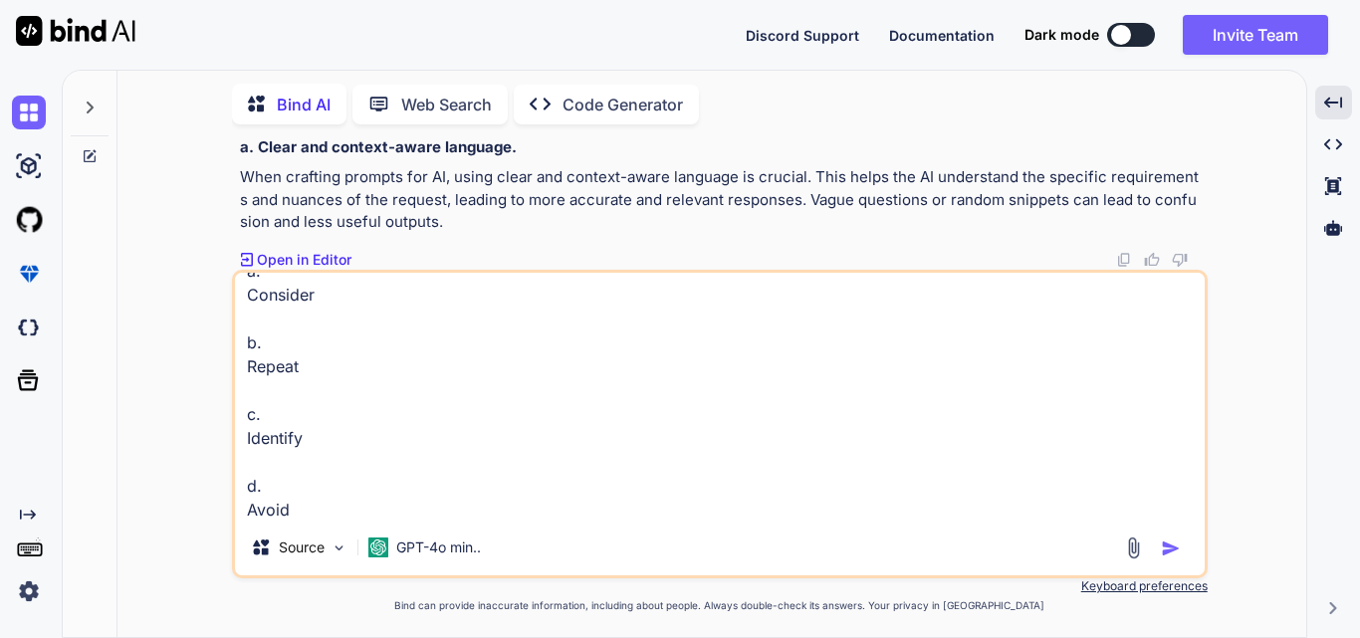
type textarea "Which action verb is recommended to start a refactoring prompt? a. Consider b. …"
click at [1165, 543] on img "button" at bounding box center [1171, 549] width 20 height 20
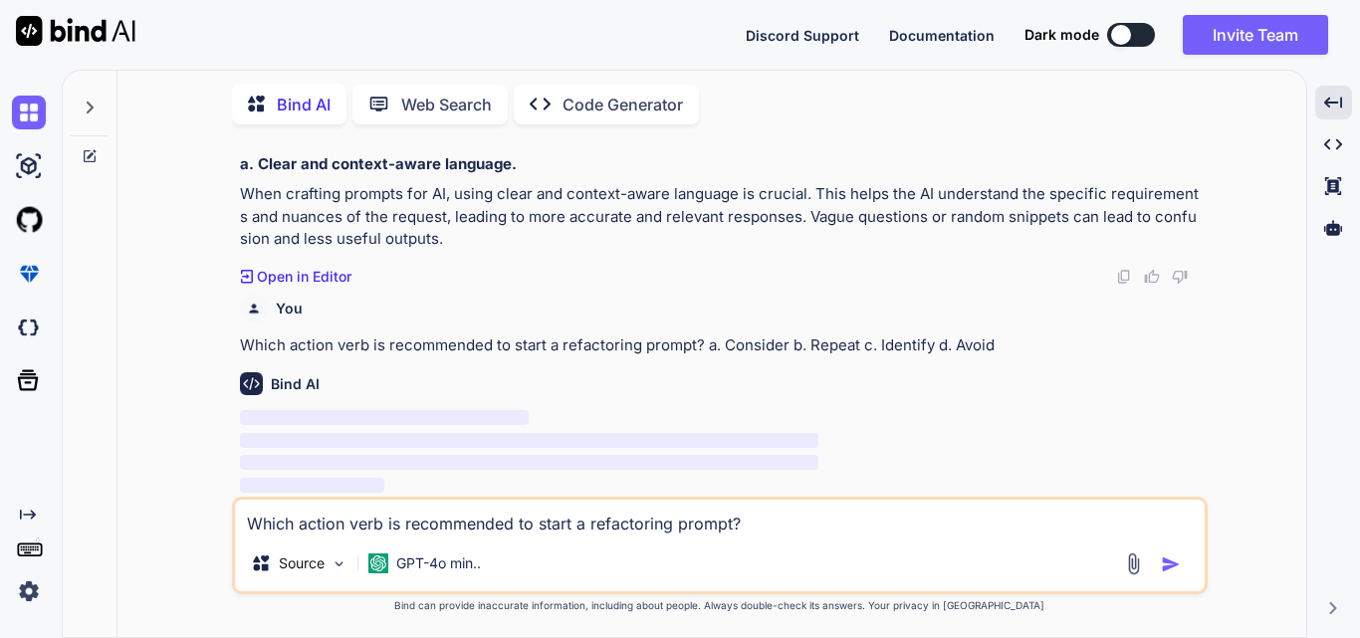
scroll to position [9174, 0]
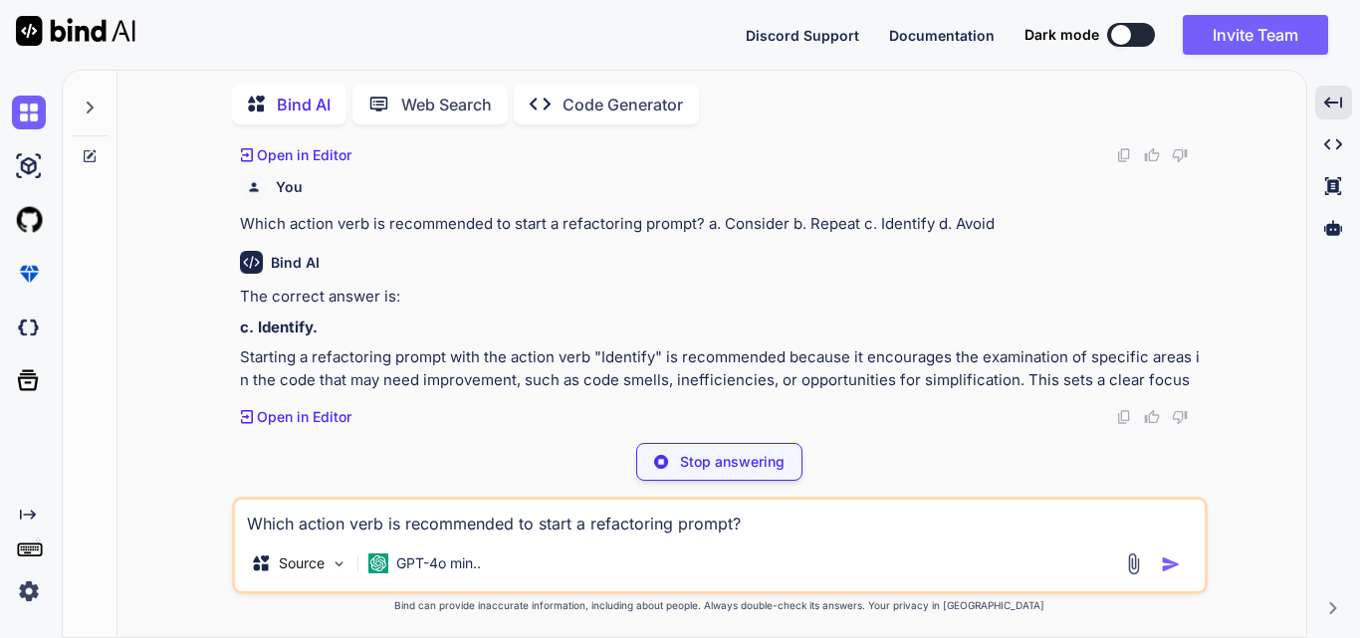
type textarea "x"
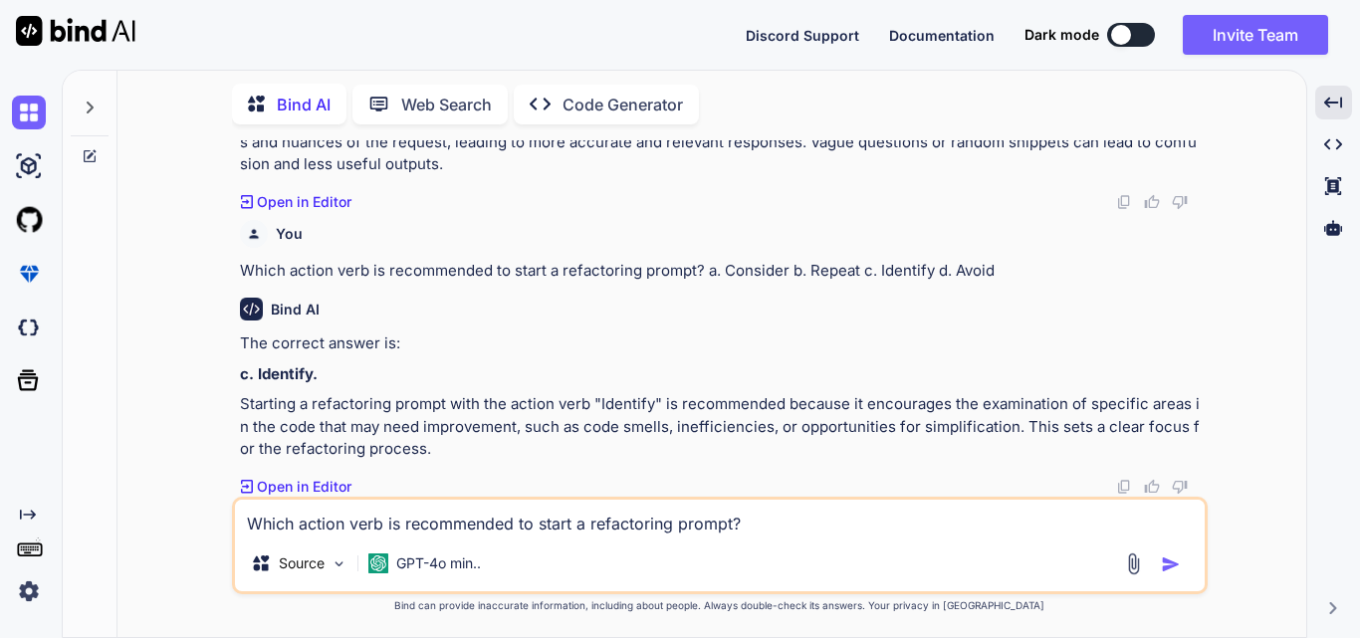
scroll to position [9248, 0]
click at [376, 527] on textarea "Which action verb is recommended to start a refactoring prompt? a. Consider b. …" at bounding box center [720, 518] width 970 height 36
paste textarea "What kind of issues does “Identify code smells in this method” aim to uncover? …"
type textarea "x"
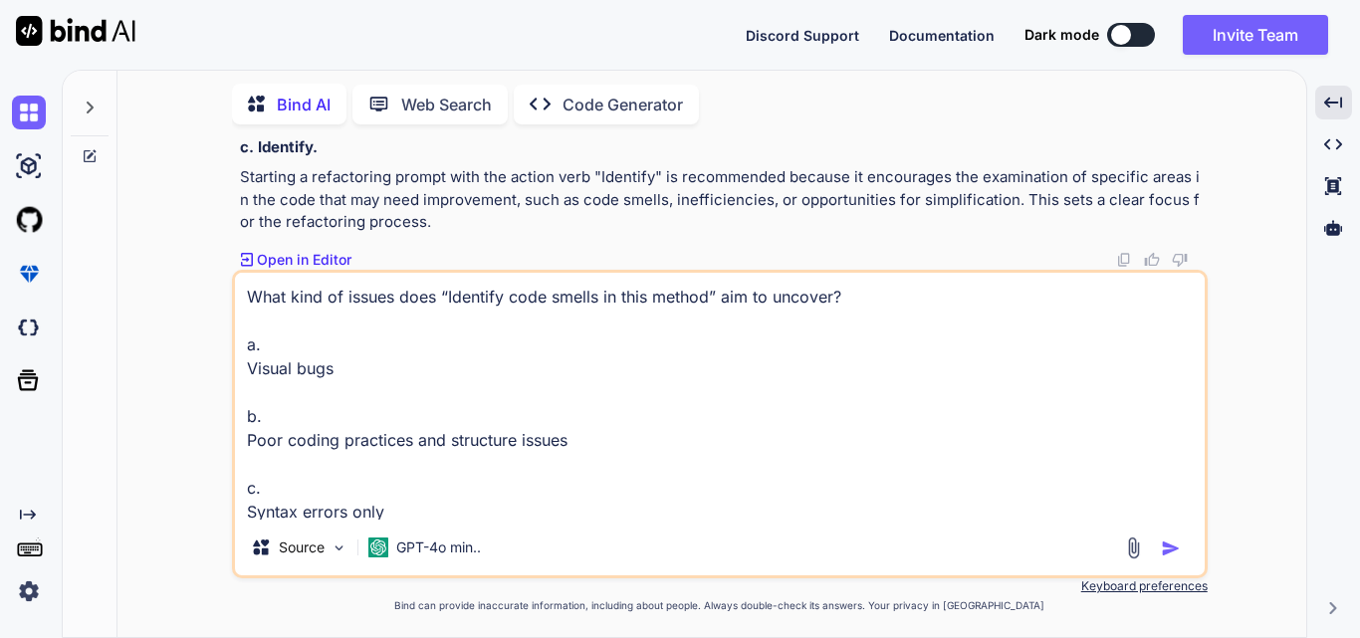
scroll to position [74, 0]
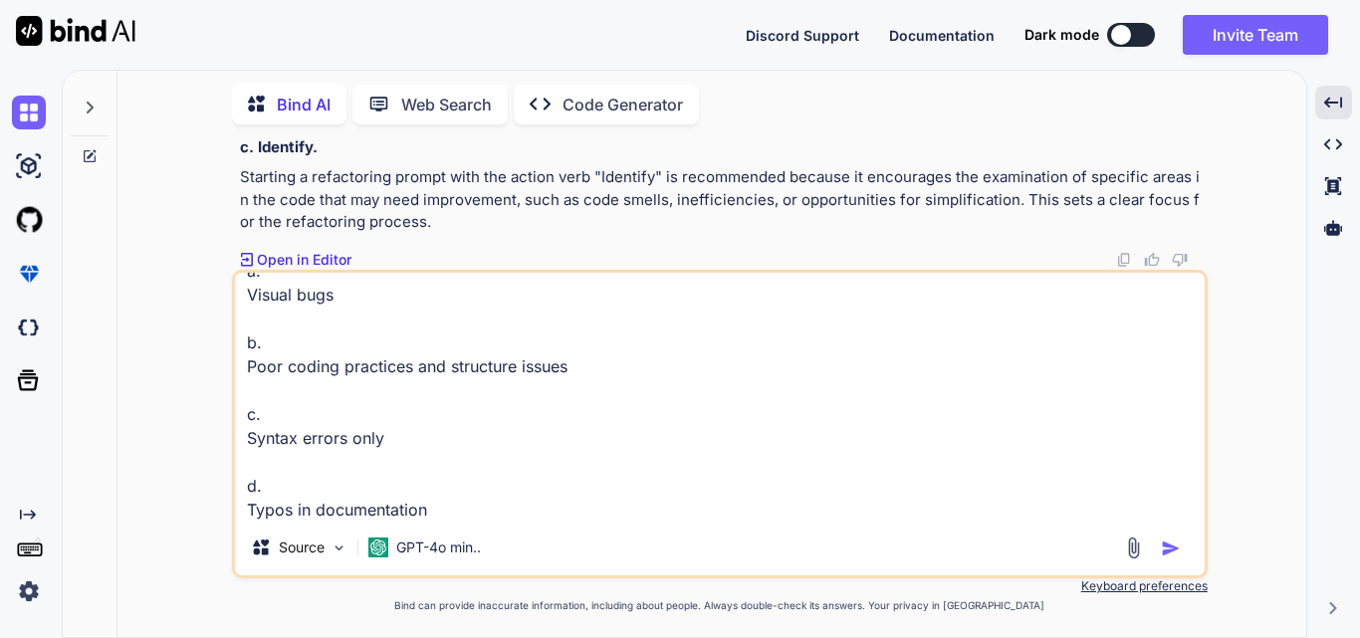
type textarea "What kind of issues does “Identify code smells in this method” aim to uncover? …"
click at [1168, 543] on img "button" at bounding box center [1171, 549] width 20 height 20
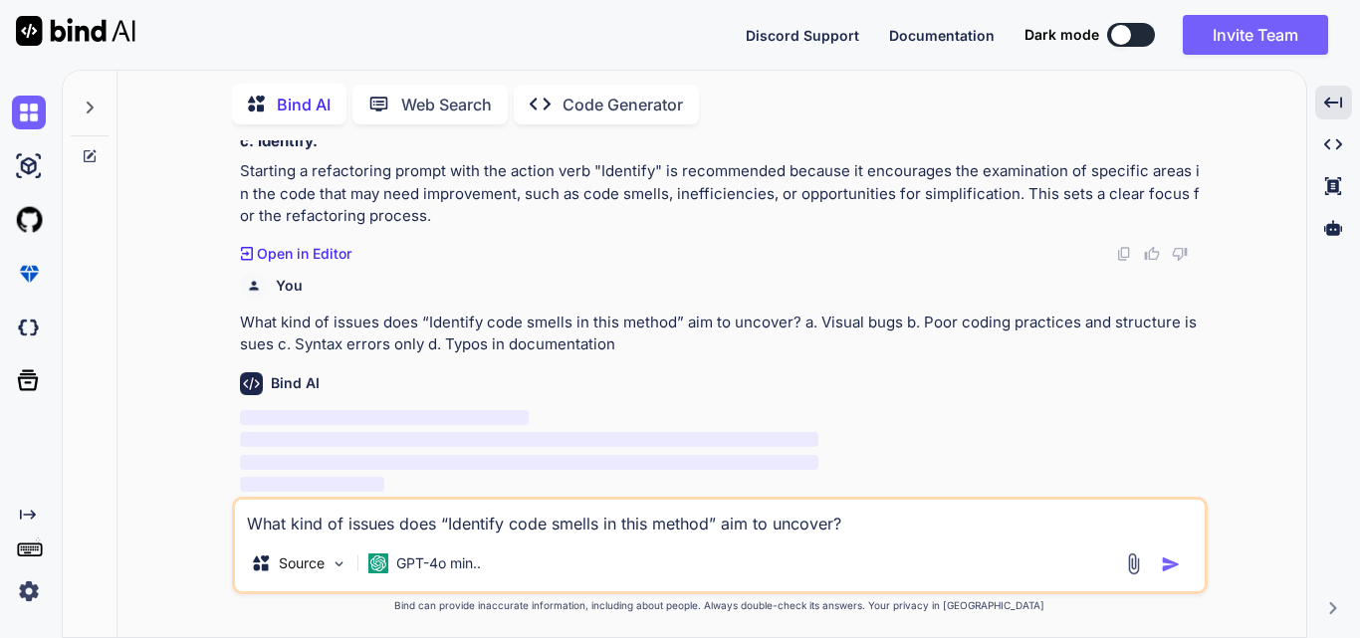
scroll to position [9481, 0]
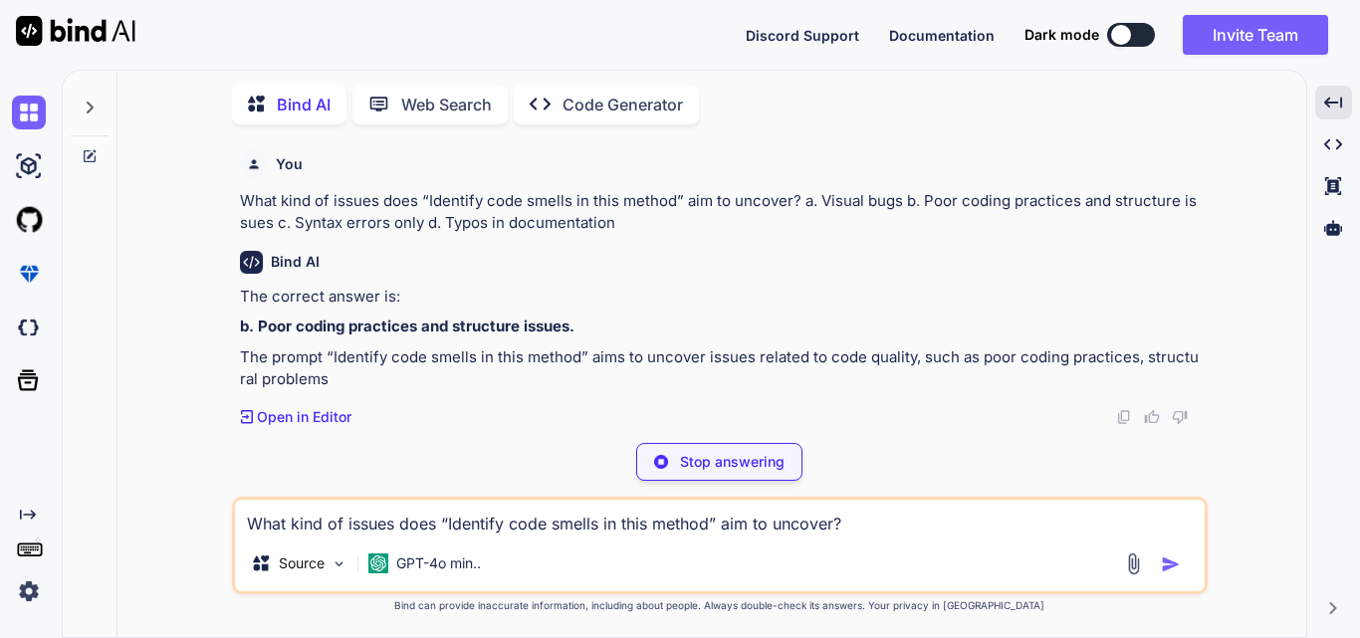
type textarea "x"
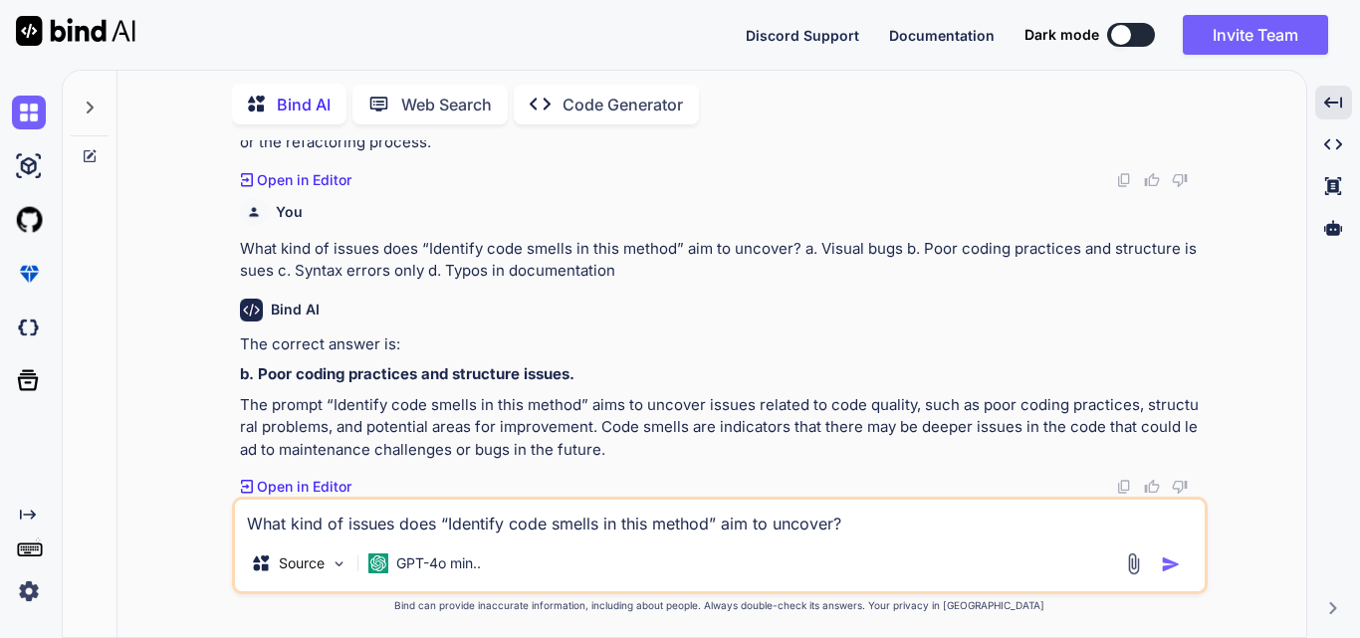
scroll to position [9555, 0]
click at [323, 525] on textarea "What kind of issues does “Identify code smells in this method” aim to uncover? …" at bounding box center [720, 518] width 970 height 36
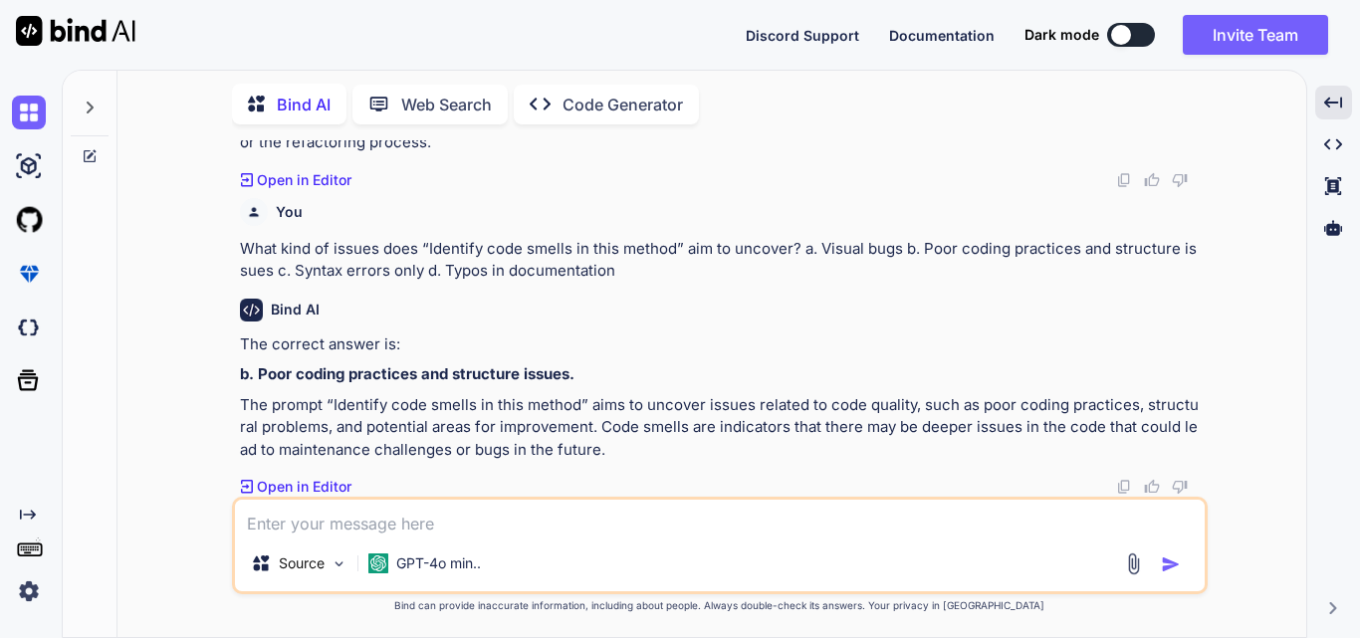
paste textarea "What should be specified first when generating comments using AI? a. The progra…"
type textarea "x"
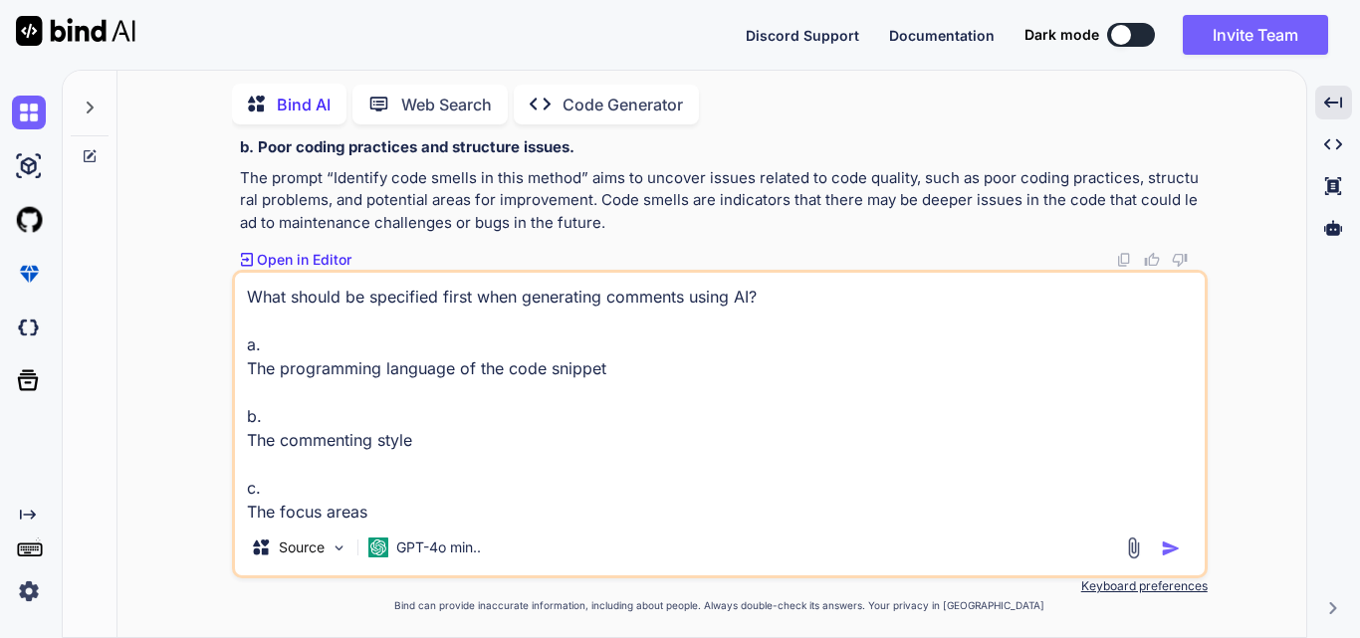
scroll to position [74, 0]
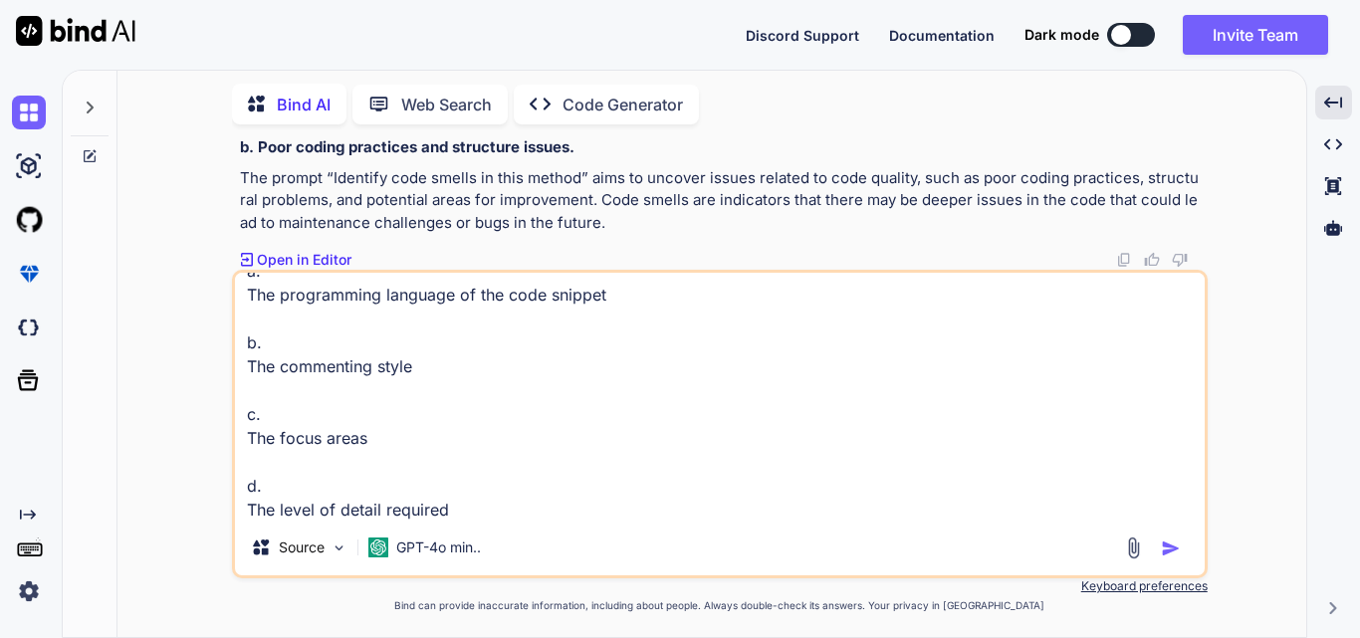
type textarea "What should be specified first when generating comments using AI? a. The progra…"
click at [1177, 546] on img "button" at bounding box center [1171, 549] width 20 height 20
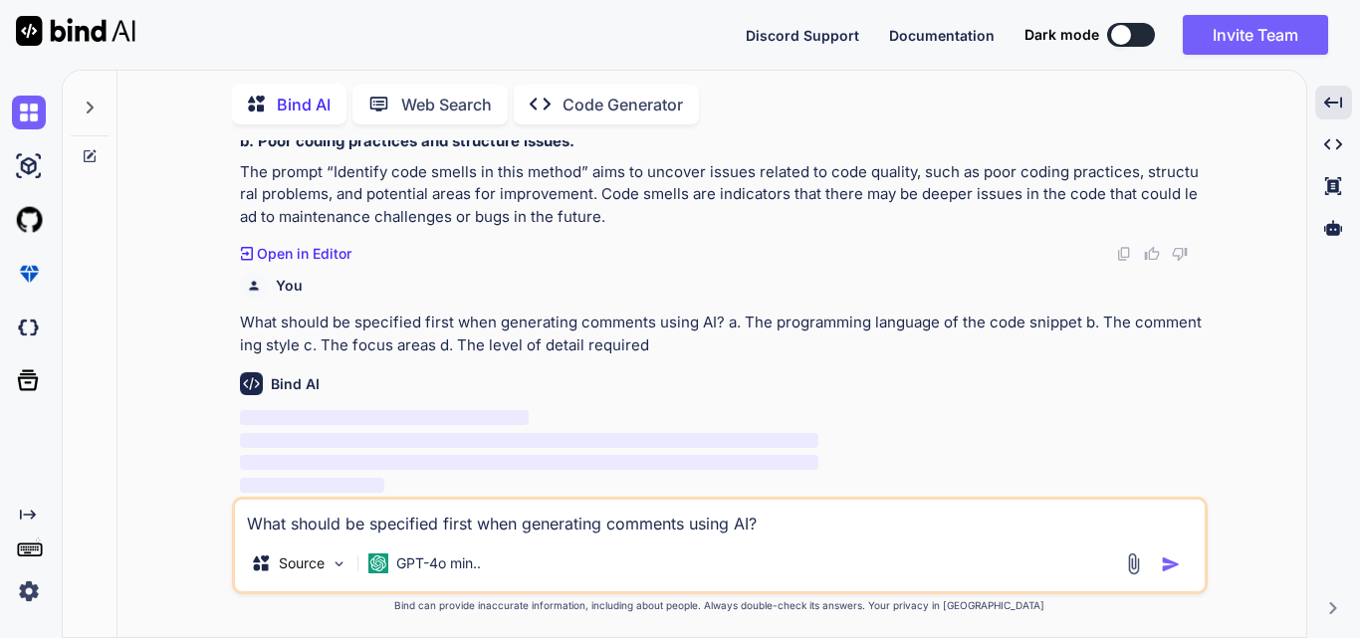
scroll to position [9788, 0]
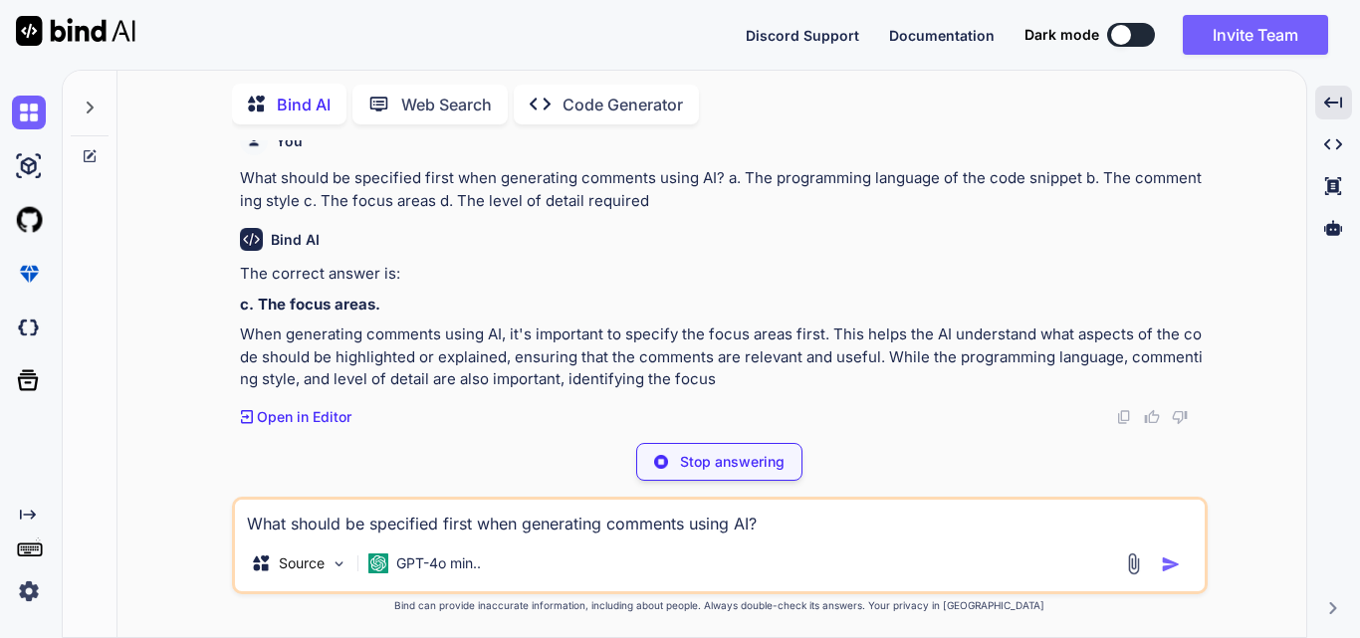
type textarea "x"
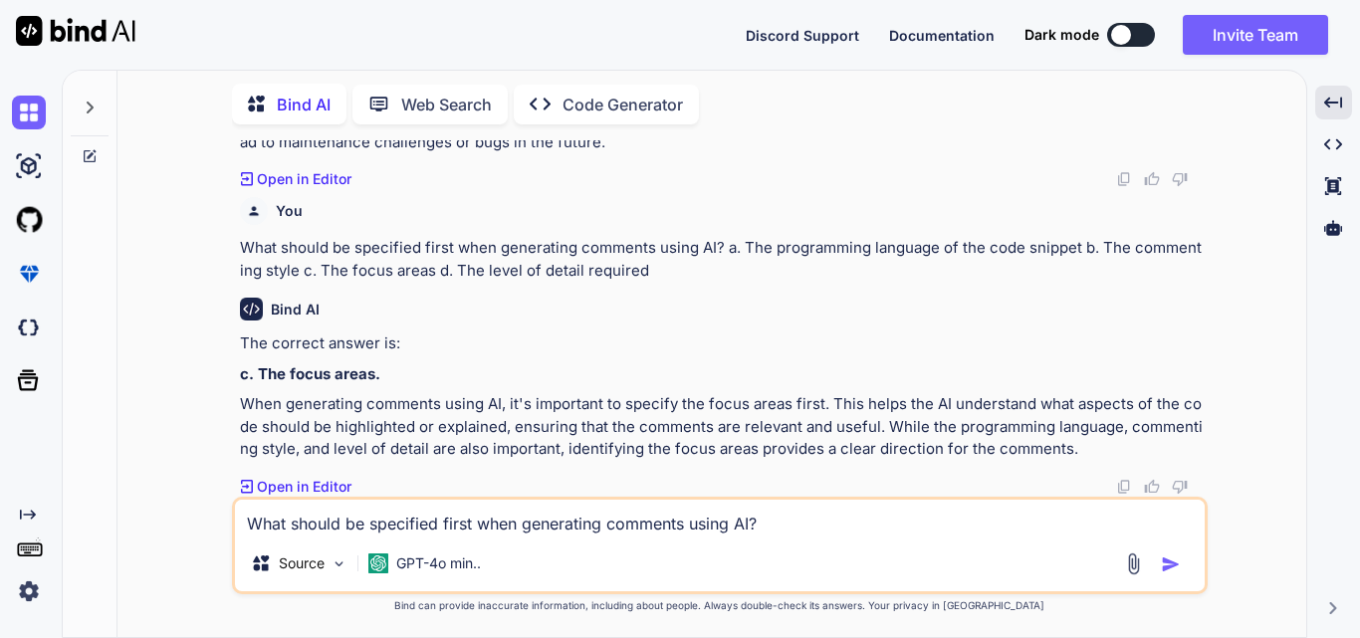
scroll to position [9862, 0]
click at [382, 531] on textarea "What should be specified first when generating comments using AI? a. The progra…" at bounding box center [720, 518] width 970 height 36
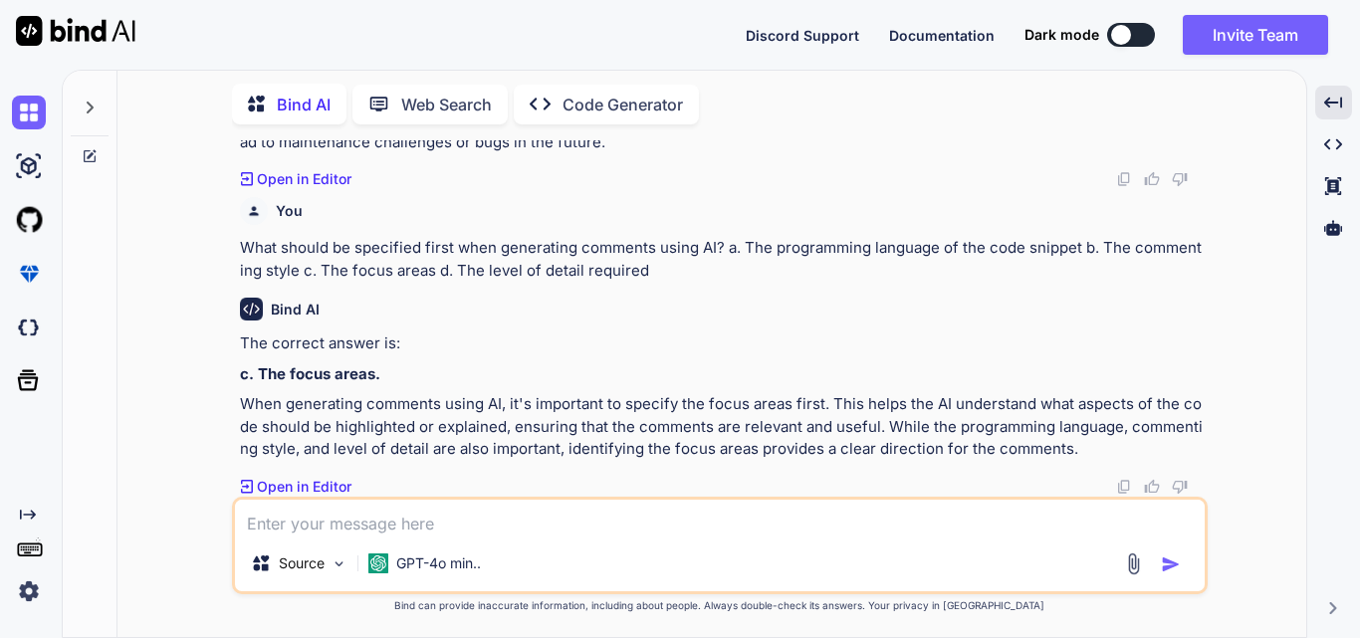
paste textarea "Why is it important to provide the exact code snippet? a. It allows for faster …"
type textarea "x"
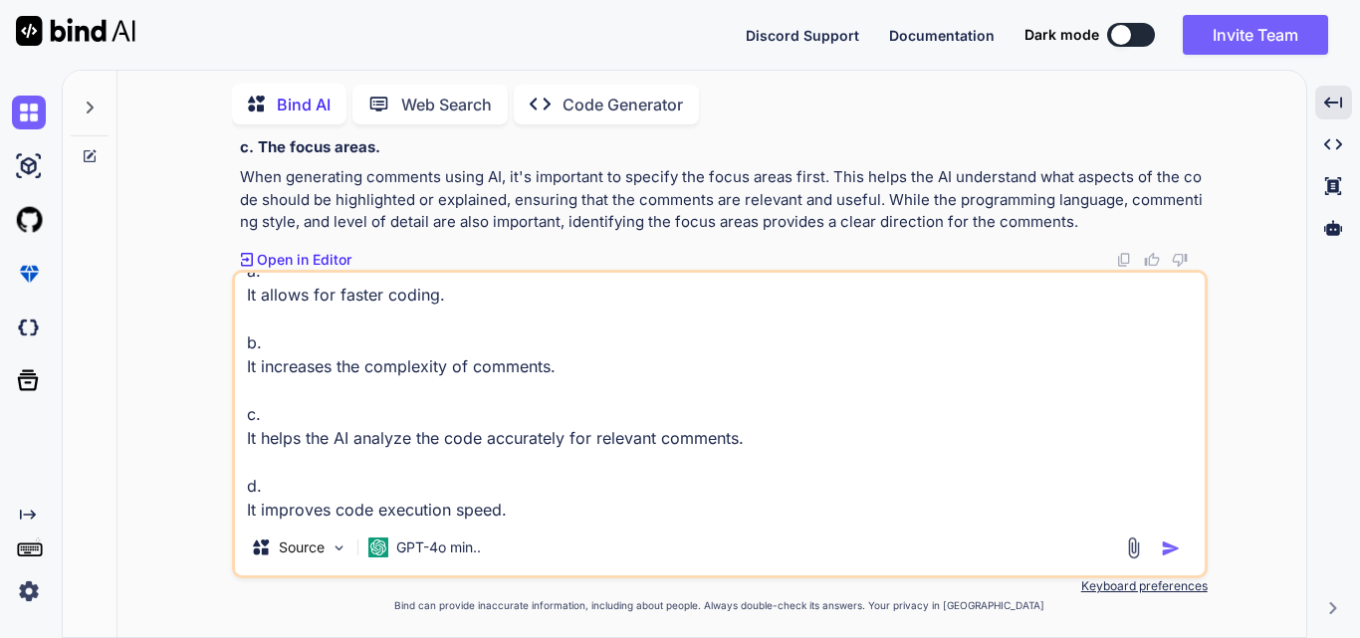
type textarea "Why is it important to provide the exact code snippet? a. It allows for faster …"
drag, startPoint x: 1170, startPoint y: 546, endPoint x: 1122, endPoint y: 515, distance: 56.9
click at [1172, 546] on img "button" at bounding box center [1171, 549] width 20 height 20
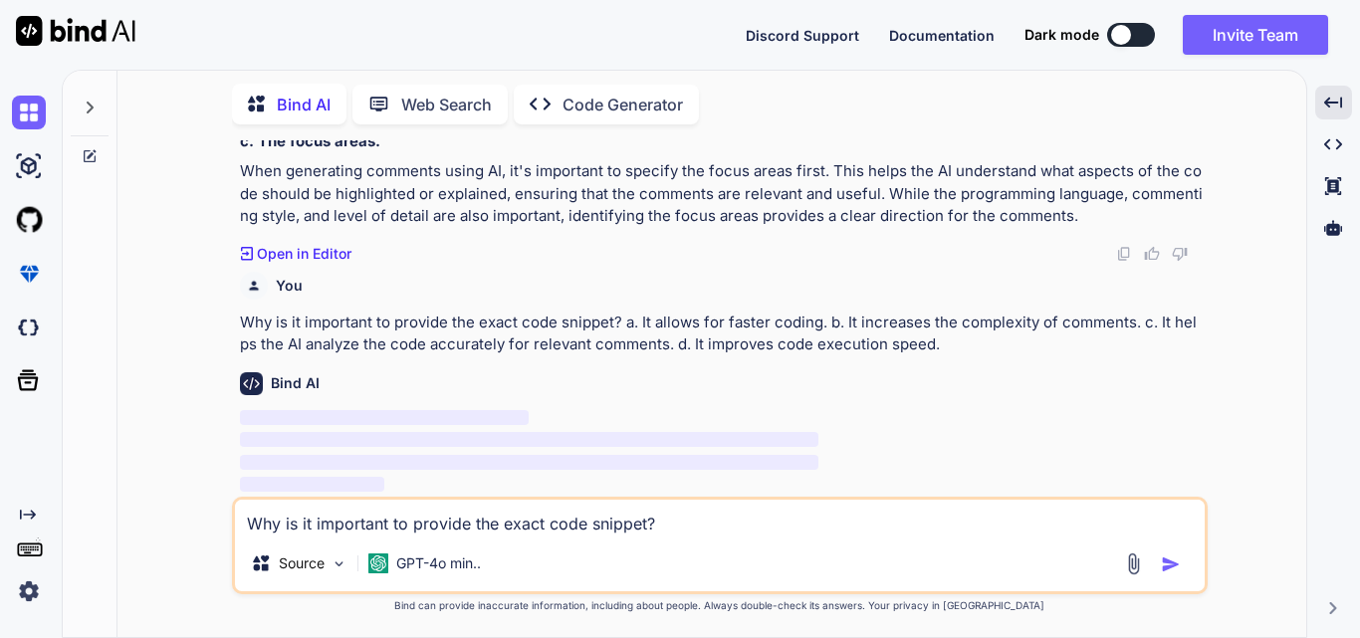
scroll to position [10095, 0]
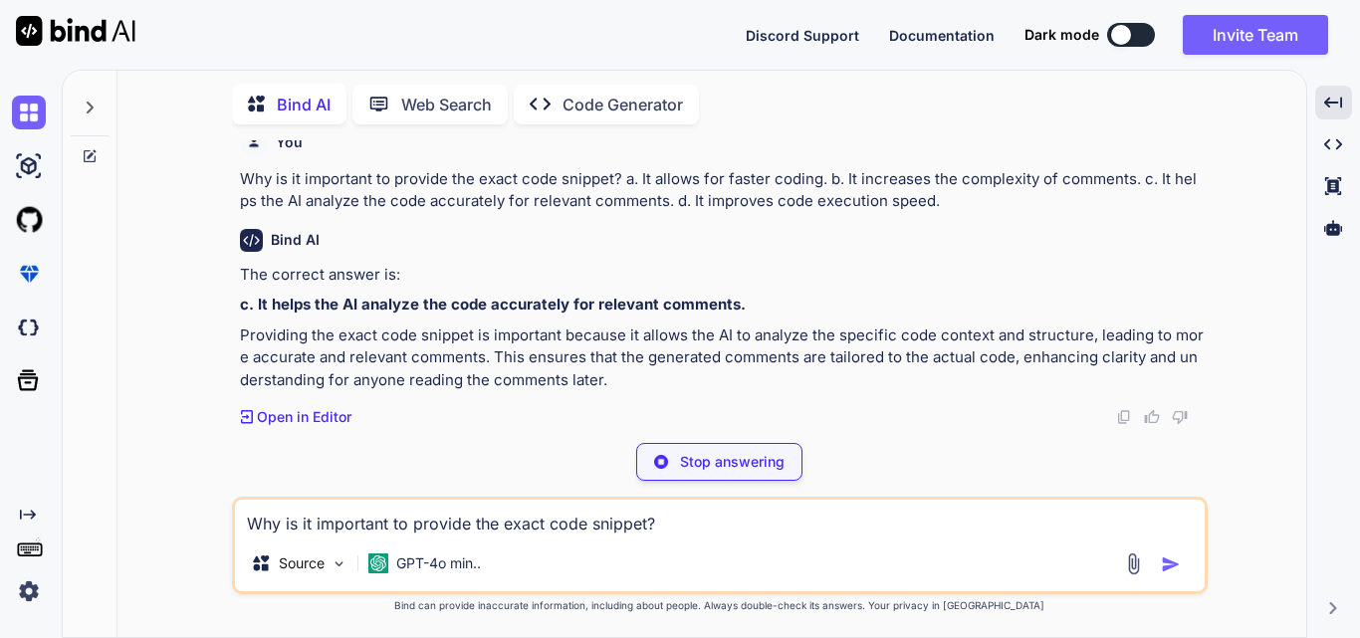
type textarea "x"
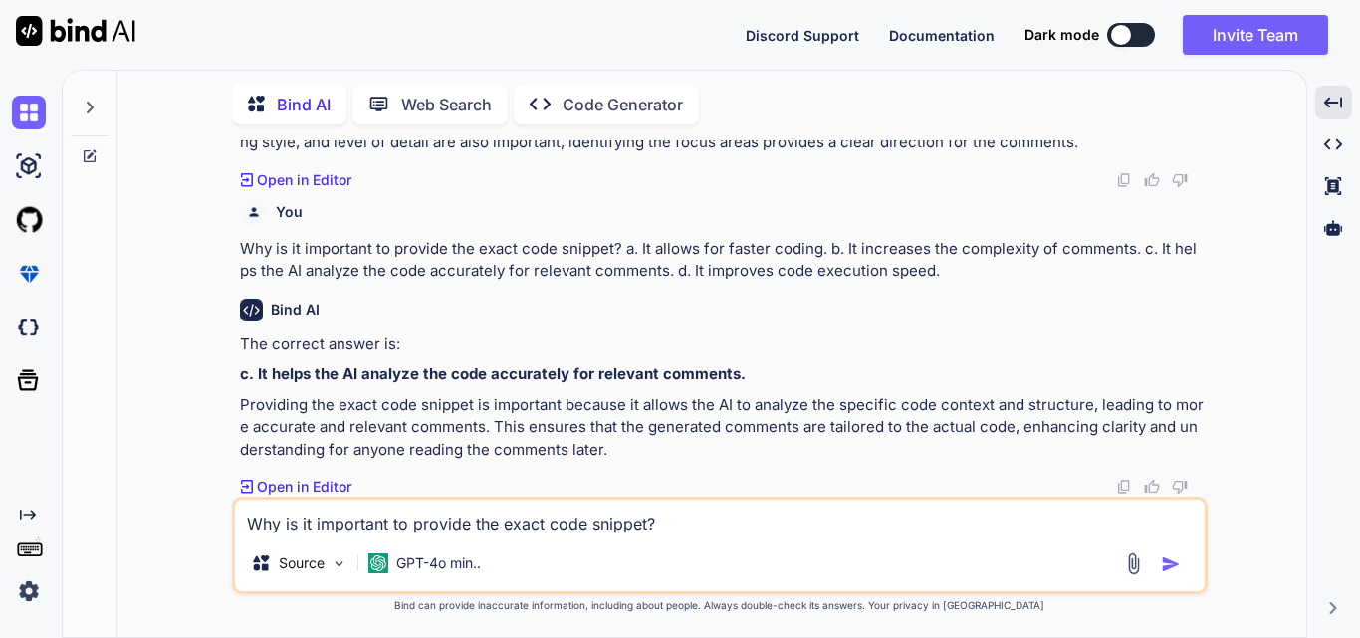
scroll to position [10170, 0]
click at [299, 523] on textarea "Why is it important to provide the exact code snippet? a. It allows for faster …" at bounding box center [720, 518] width 970 height 36
paste textarea "Why should you define the commenting style in your prompt? a. To maintain consi…"
type textarea "x"
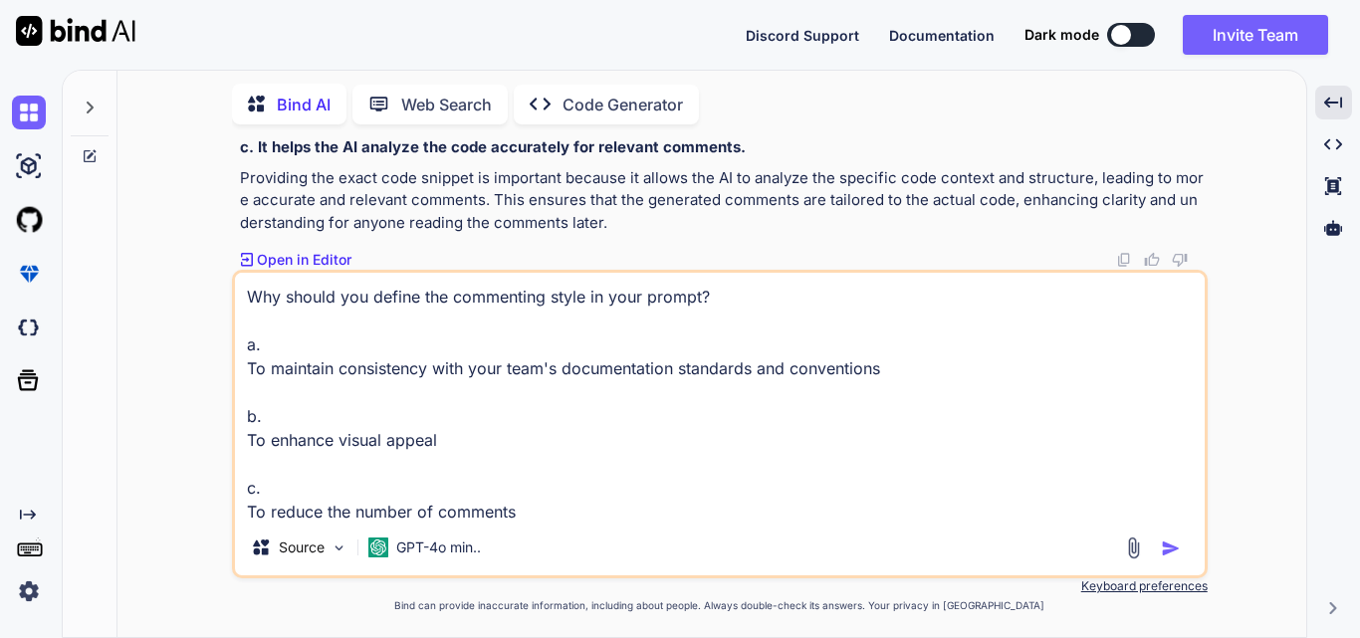
scroll to position [74, 0]
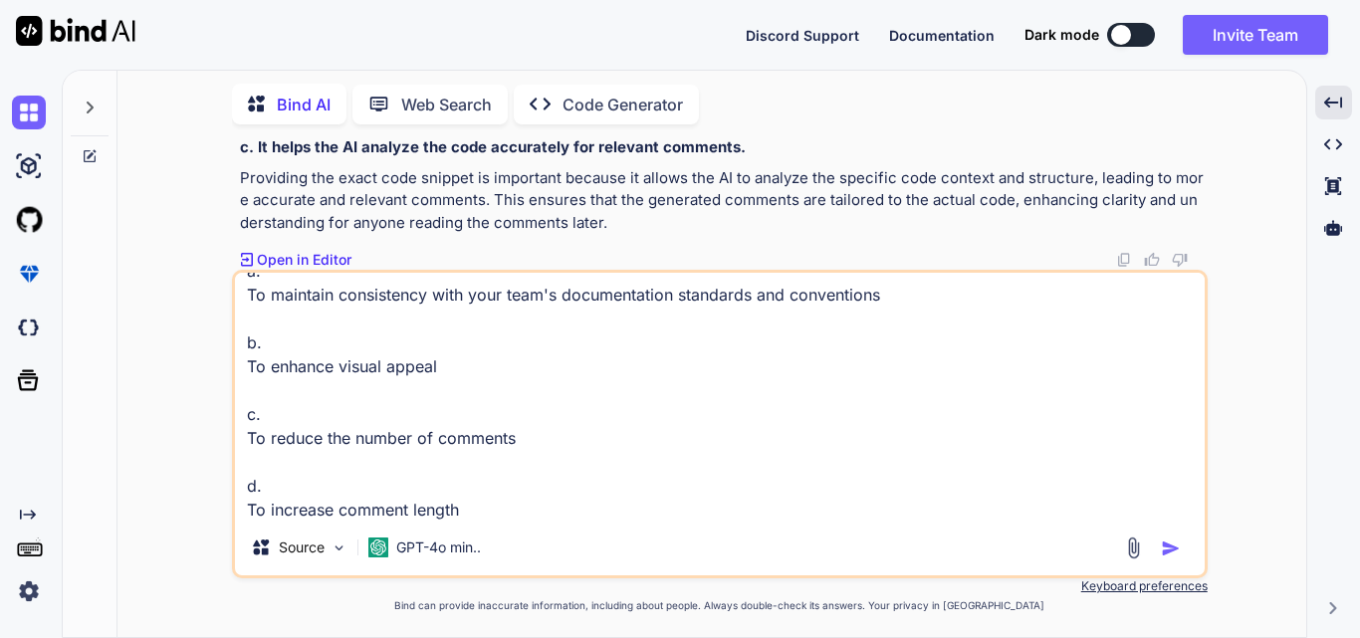
type textarea "Why should you define the commenting style in your prompt? a. To maintain consi…"
click at [1173, 547] on img "button" at bounding box center [1171, 549] width 20 height 20
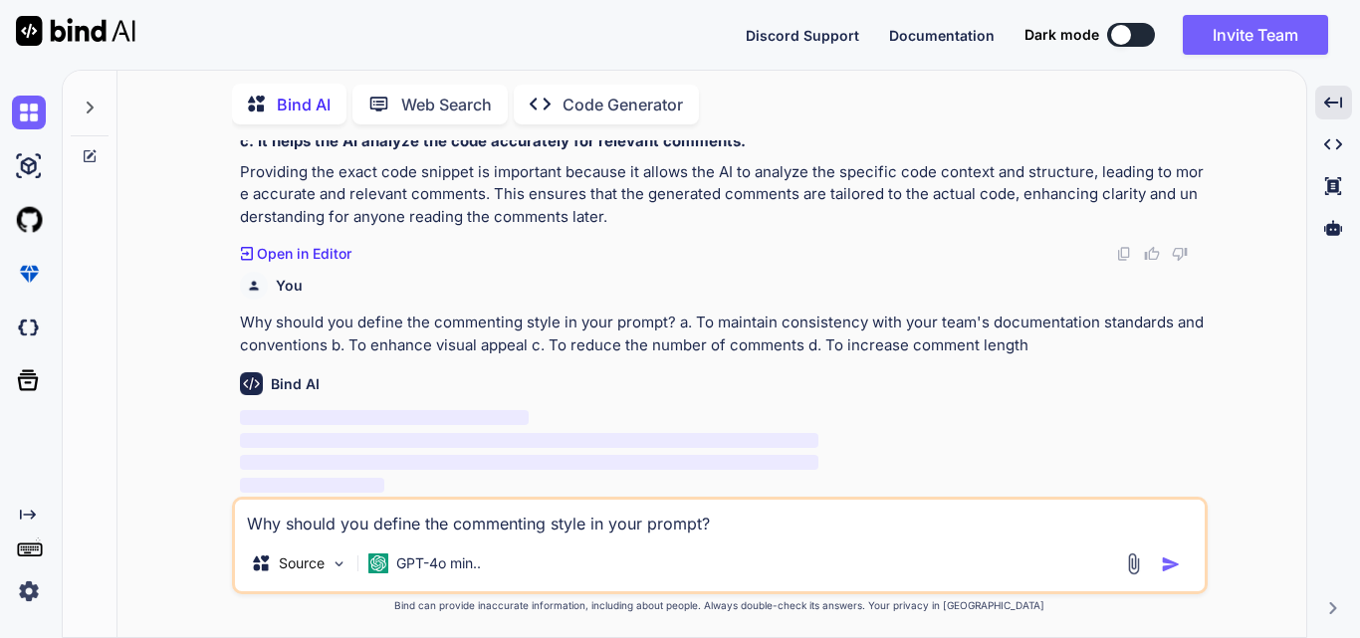
scroll to position [10403, 0]
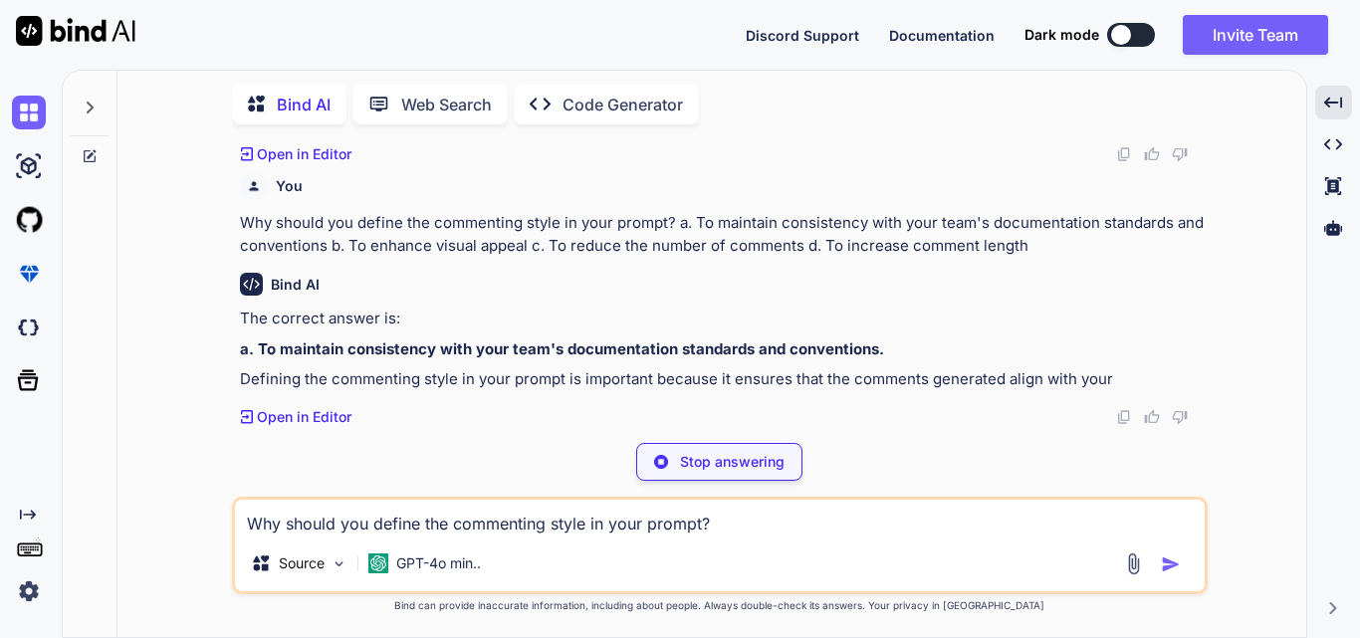
type textarea "x"
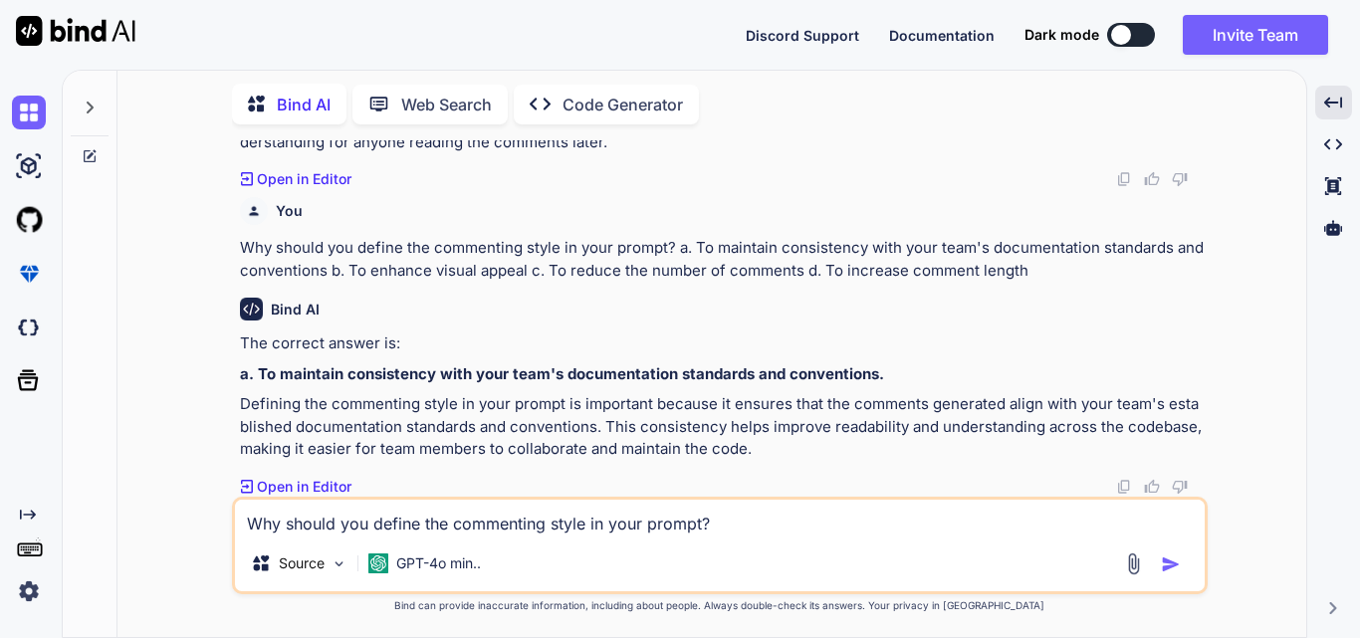
scroll to position [10476, 0]
click at [384, 515] on textarea "Why should you define the commenting style in your prompt? a. To maintain consi…" at bounding box center [720, 518] width 970 height 36
paste textarea "What are focus areas in the context of code comments? a. Visual elements of the…"
type textarea "x"
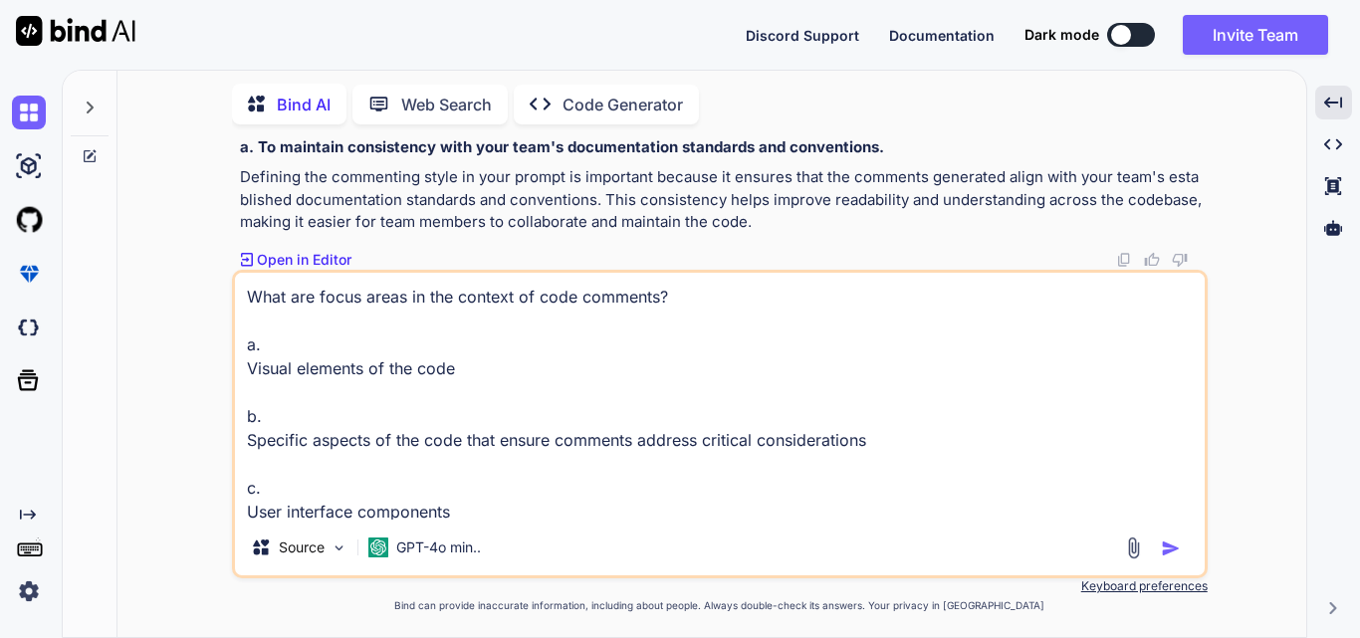
scroll to position [74, 0]
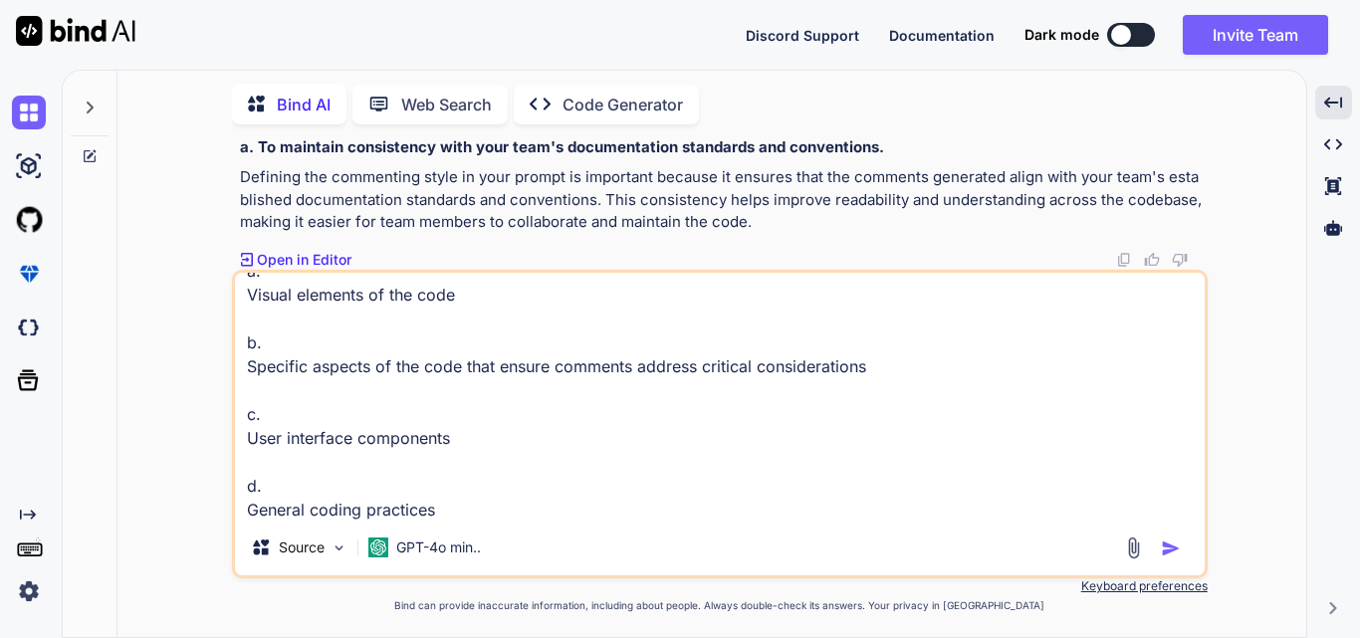
type textarea "What are focus areas in the context of code comments? a. Visual elements of the…"
click at [1168, 548] on img "button" at bounding box center [1171, 549] width 20 height 20
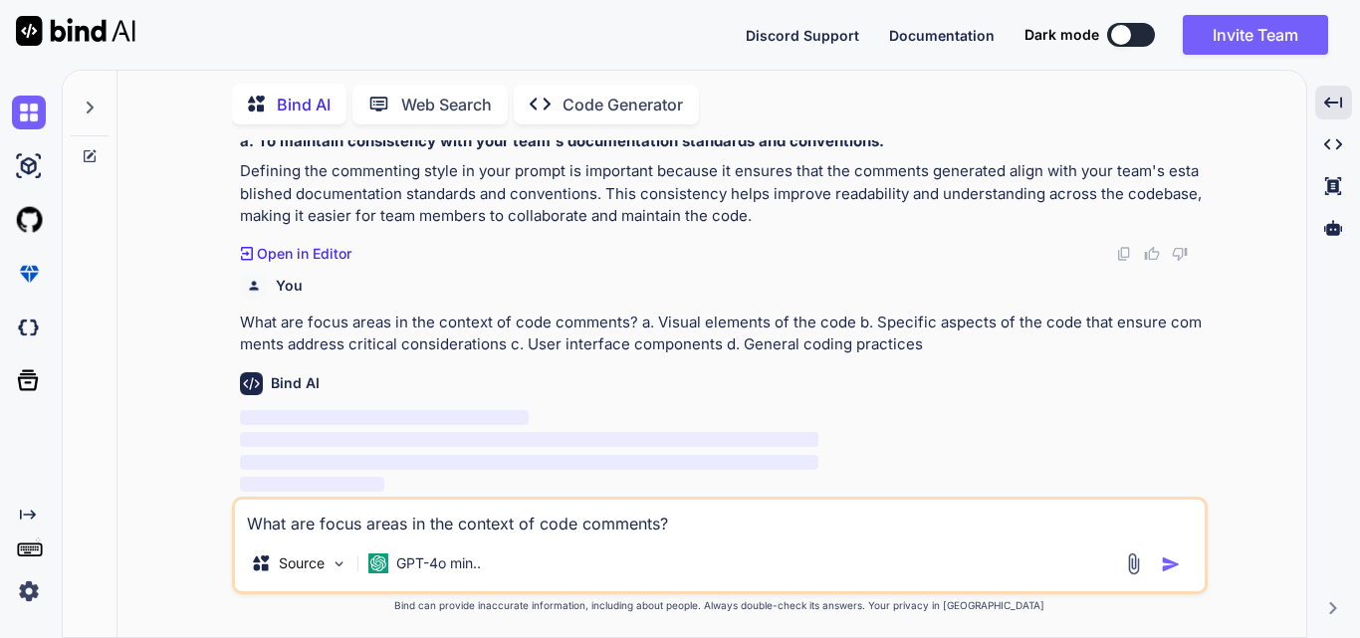
scroll to position [10709, 0]
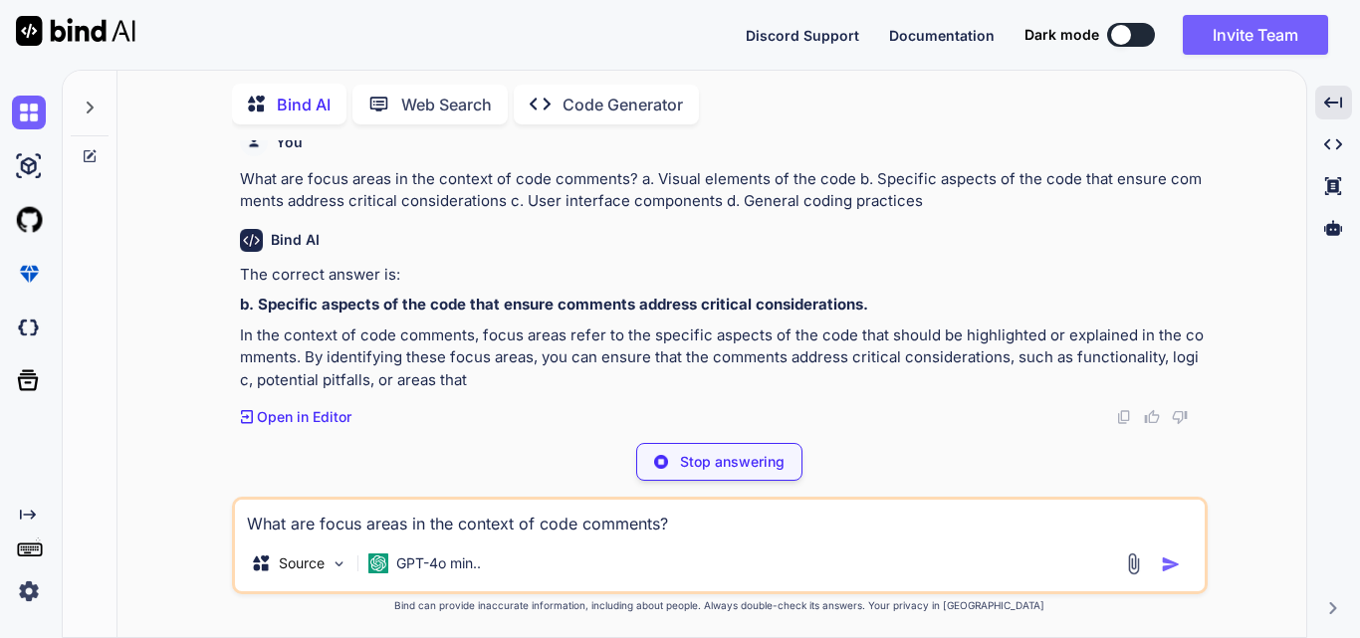
type textarea "x"
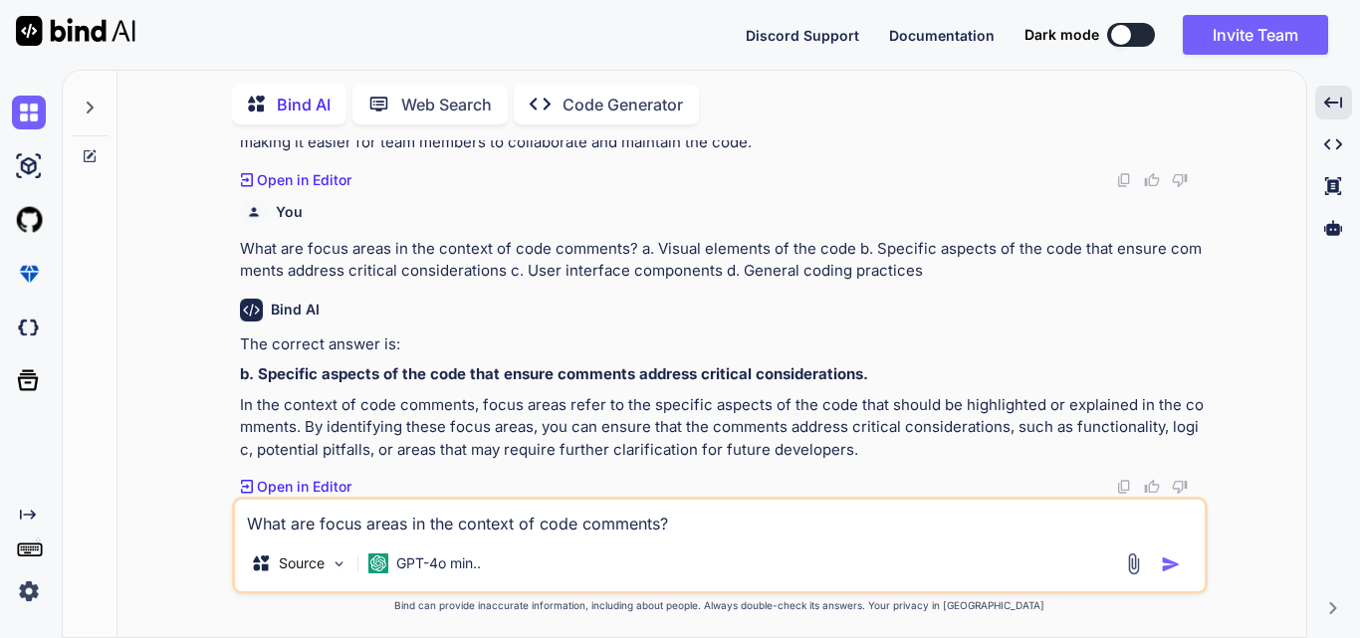
scroll to position [10784, 0]
click at [333, 532] on textarea "What are focus areas in the context of code comments? a. Visual elements of the…" at bounding box center [720, 518] width 970 height 36
paste textarea "What key components should a README file contain? a. Code snippets only b. Proj…"
type textarea "x"
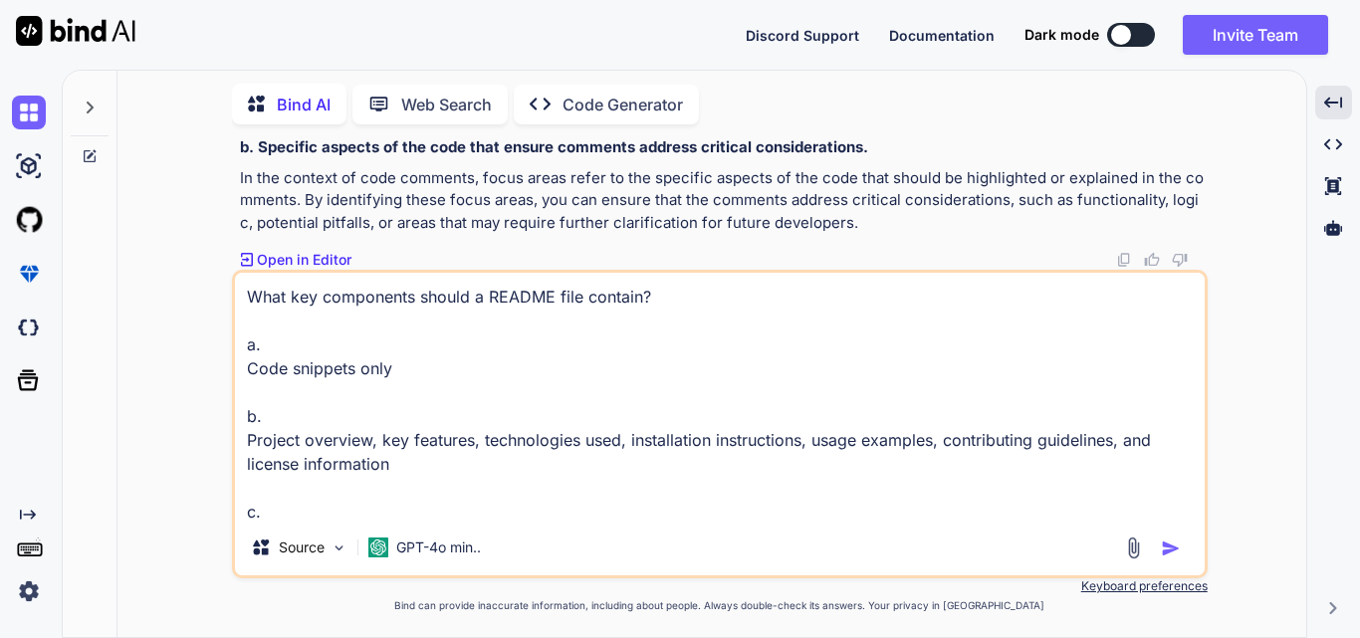
scroll to position [98, 0]
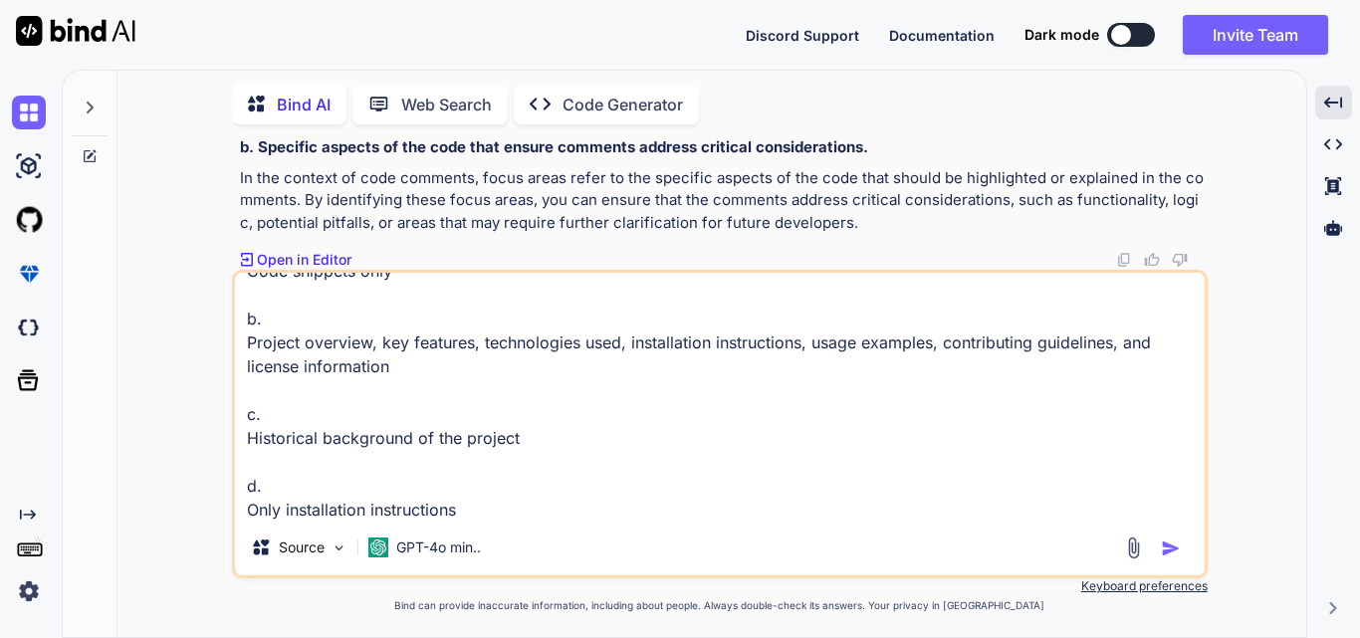
type textarea "What key components should a README file contain? a. Code snippets only b. Proj…"
click at [1174, 552] on img "button" at bounding box center [1171, 549] width 20 height 20
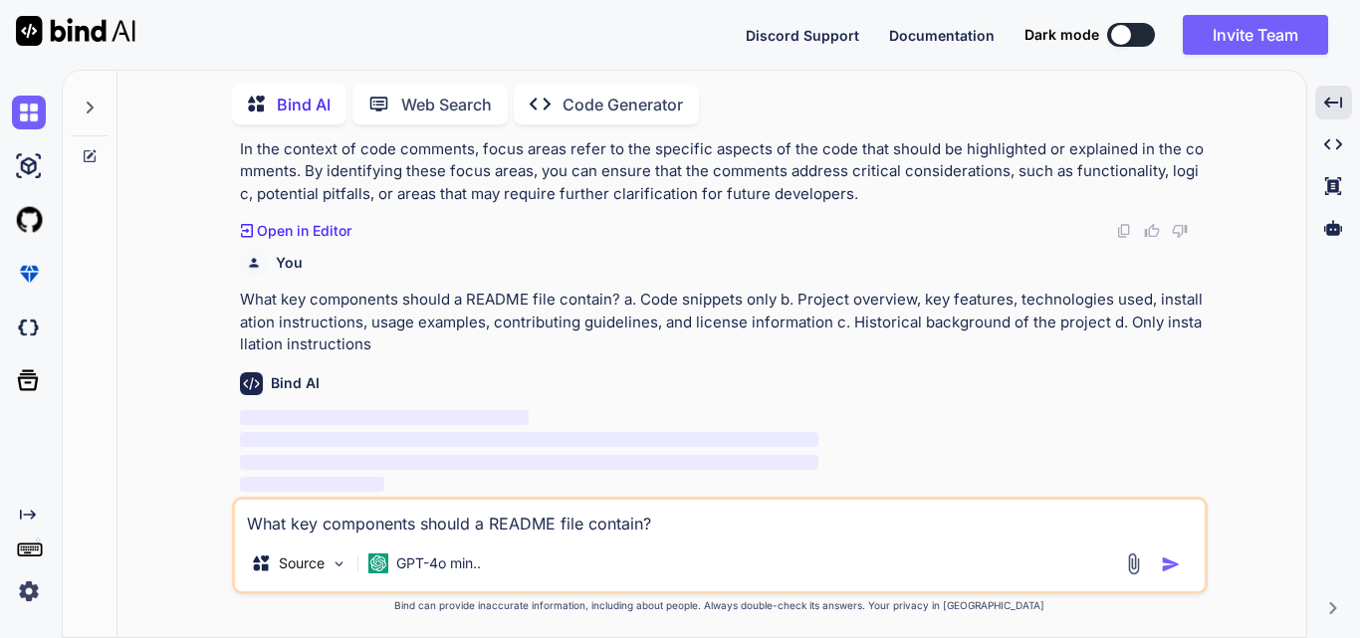
scroll to position [11039, 0]
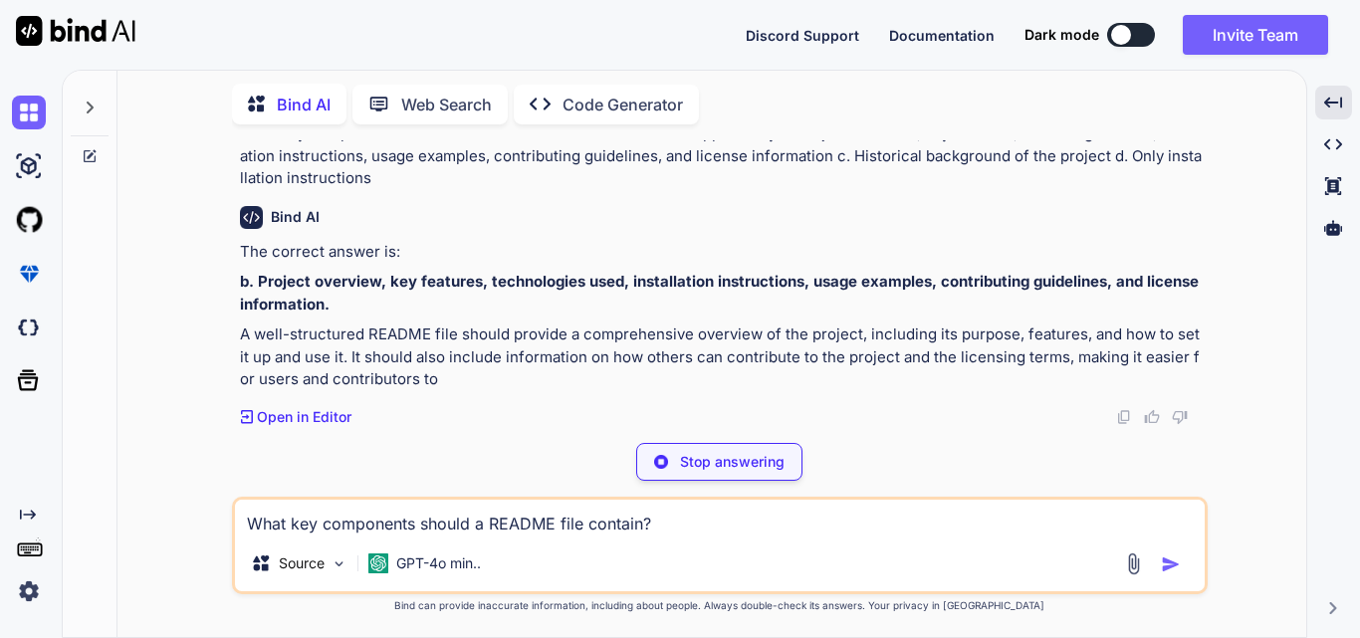
type textarea "x"
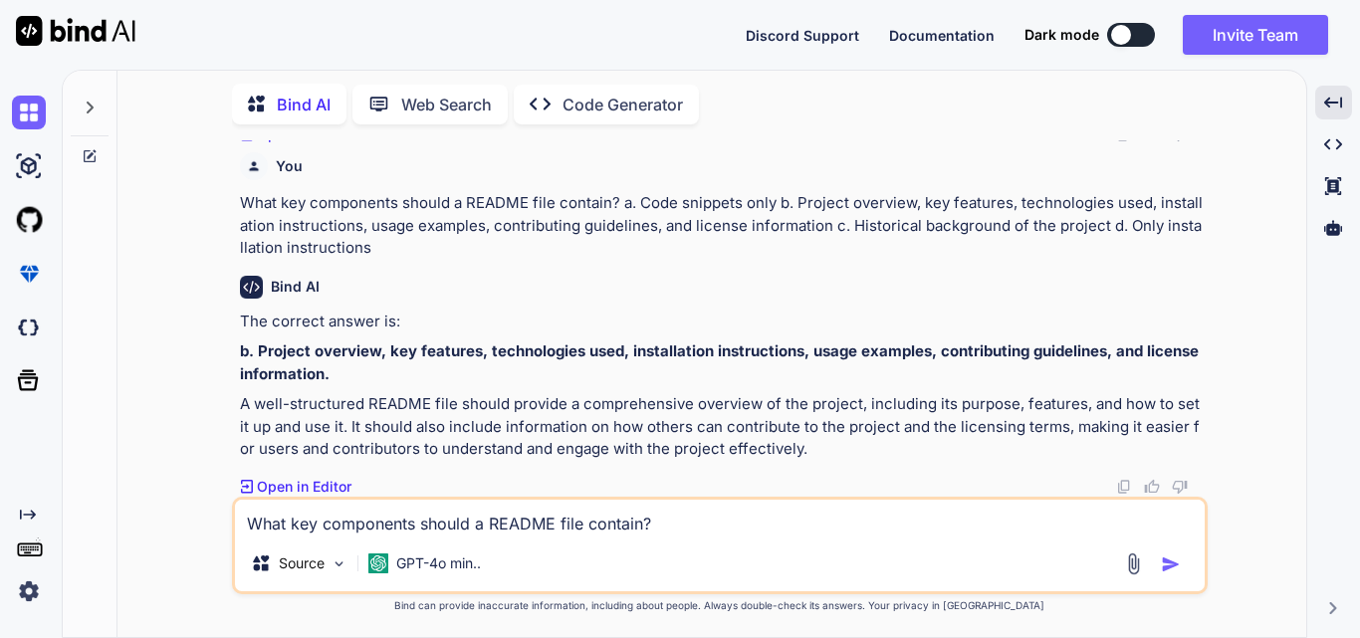
scroll to position [11136, 0]
click at [369, 522] on textarea "What key components should a README file contain? a. Code snippets only b. Proj…" at bounding box center [720, 518] width 970 height 36
paste textarea "How can AI improve the efficiency of drafting a README file? a. By generating r…"
type textarea "x"
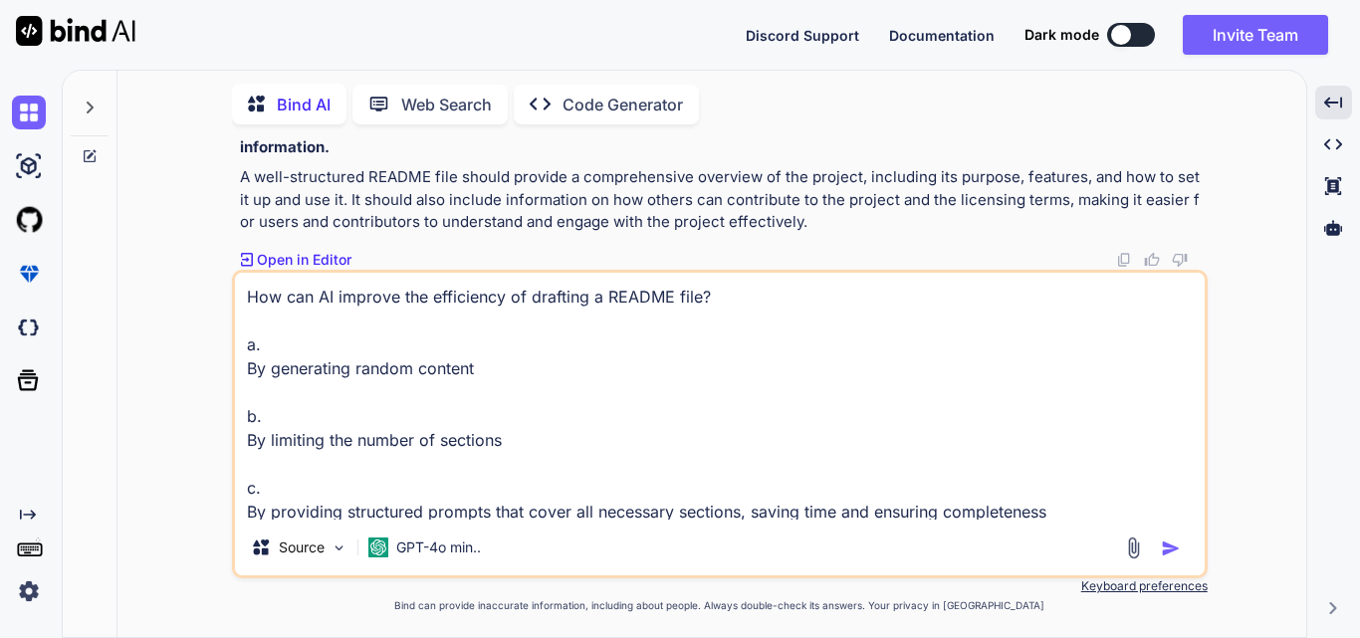
scroll to position [11183, 0]
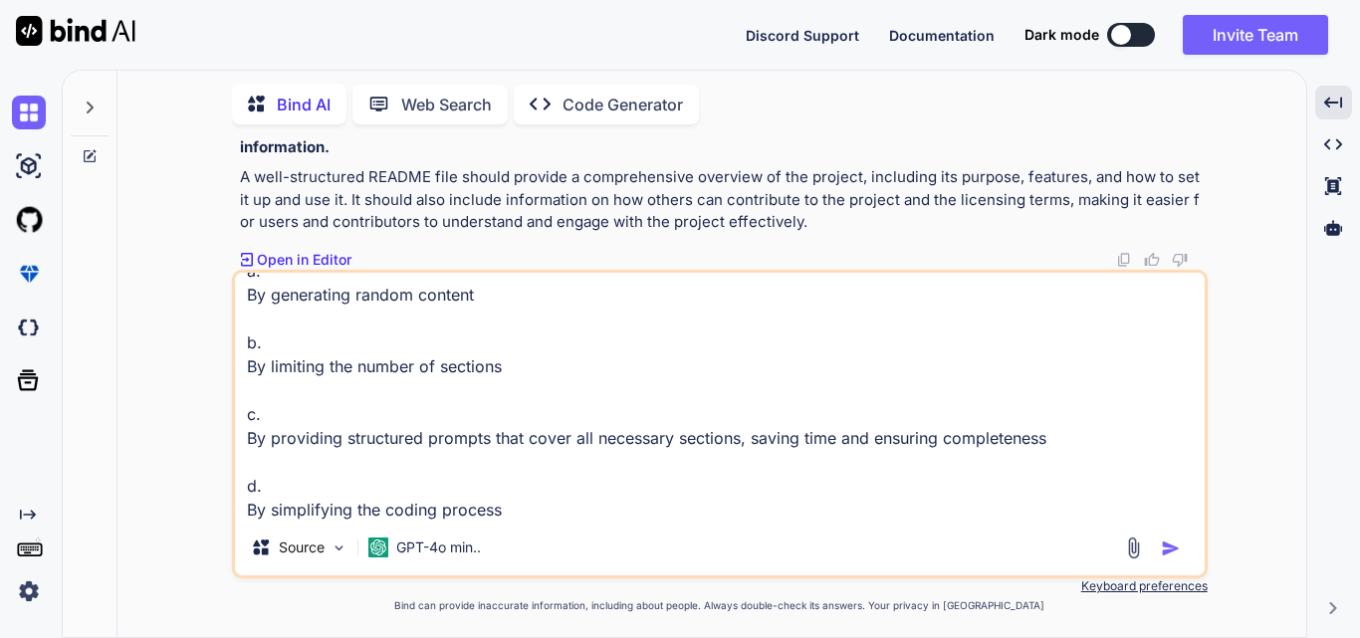
type textarea "How can AI improve the efficiency of drafting a README file? a. By generating r…"
click at [1172, 551] on img "button" at bounding box center [1171, 549] width 20 height 20
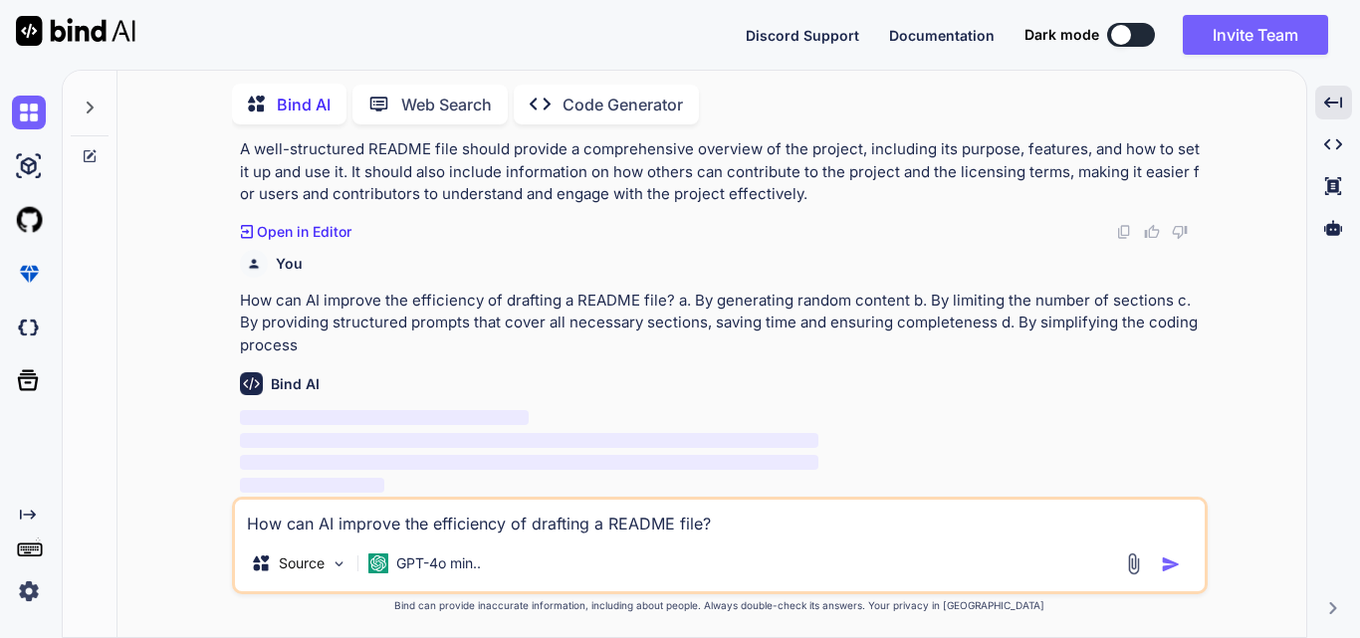
scroll to position [11392, 0]
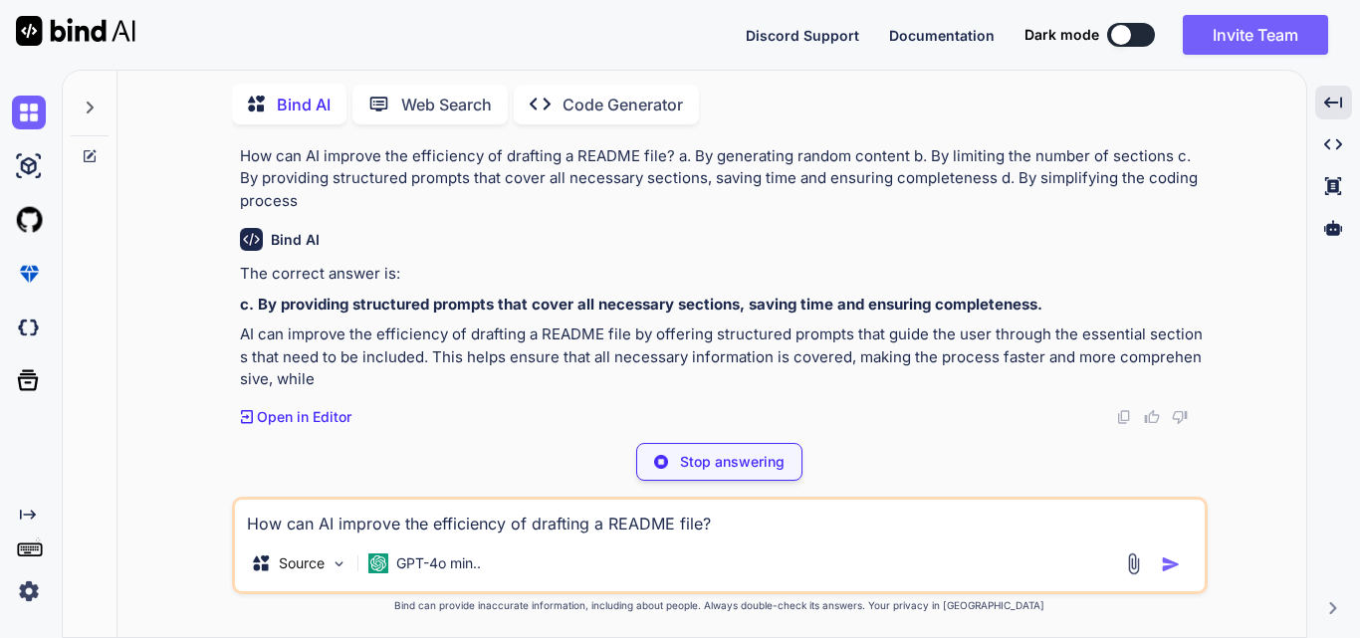
type textarea "x"
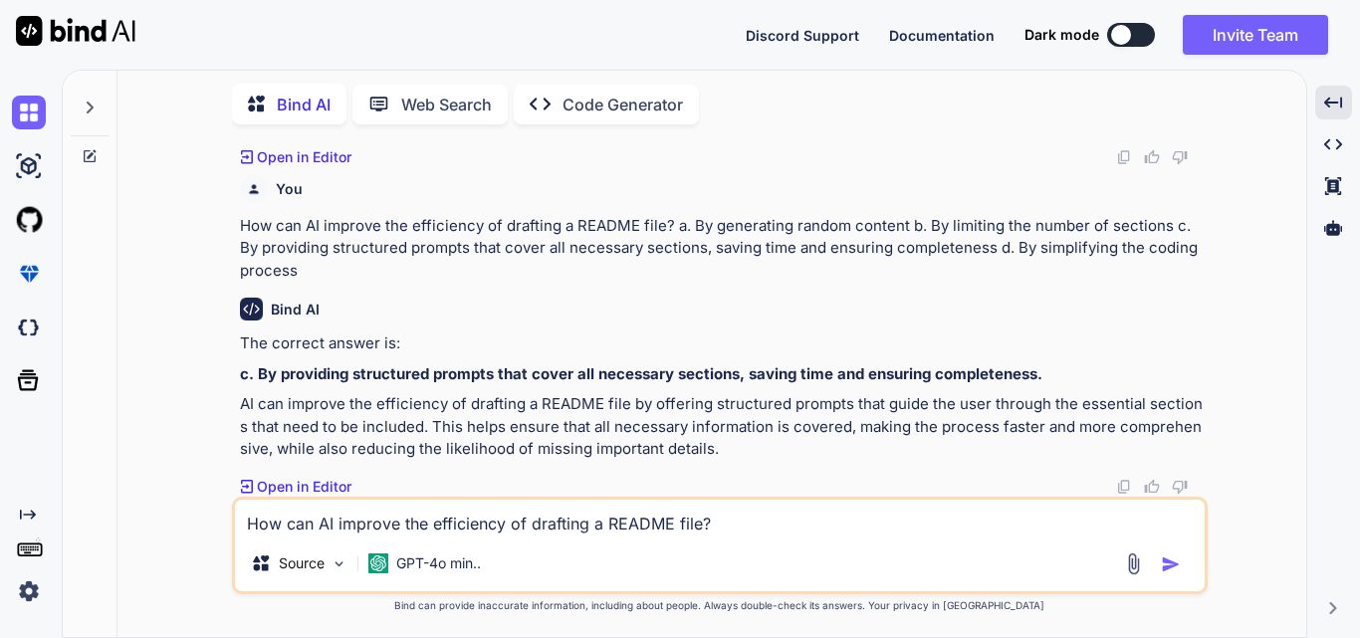
scroll to position [11465, 0]
click at [367, 519] on textarea "How can AI improve the efficiency of drafting a README file? a. By generating r…" at bounding box center [720, 518] width 970 height 36
paste textarea "What additional sections might enhance a README document? a. Detailed error log…"
type textarea "x"
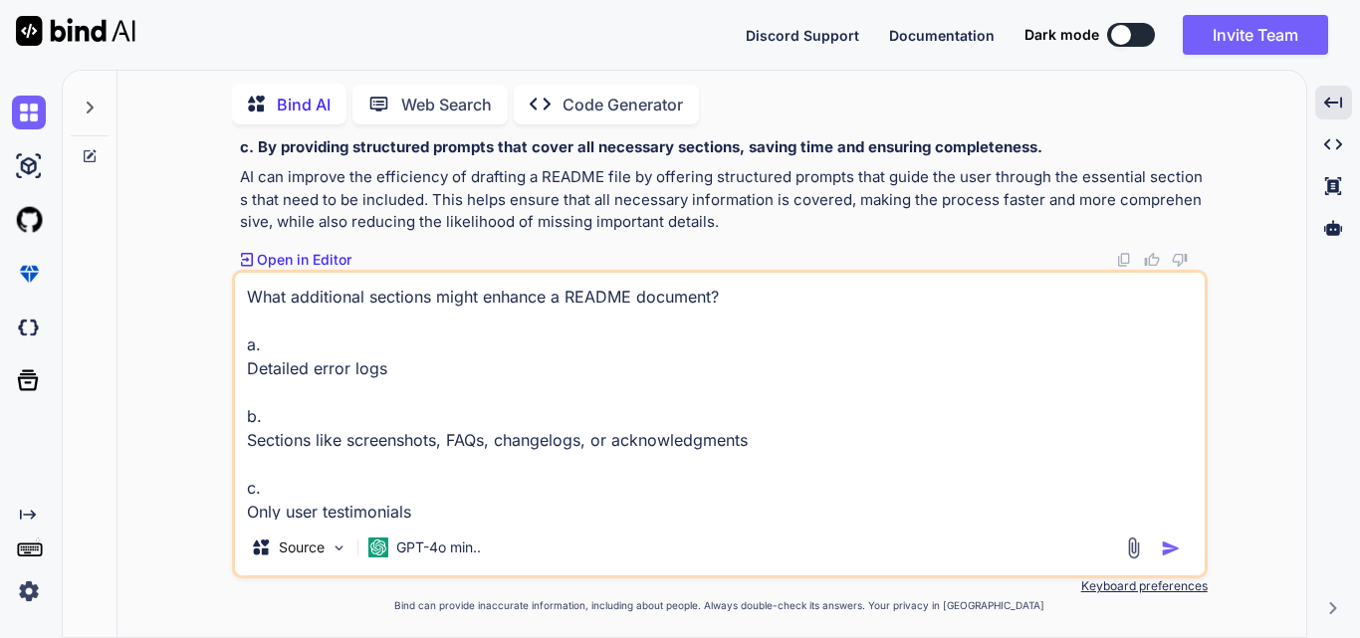
scroll to position [74, 0]
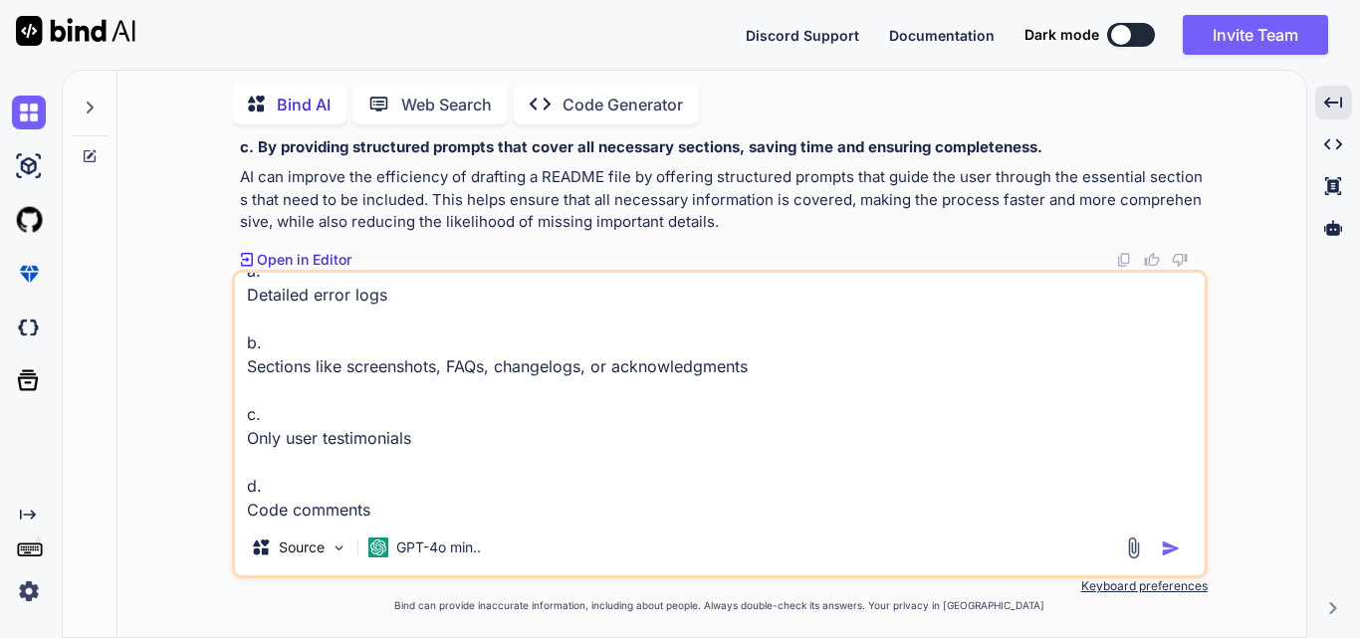
type textarea "What additional sections might enhance a README document? a. Detailed error log…"
click at [1171, 550] on img "button" at bounding box center [1171, 549] width 20 height 20
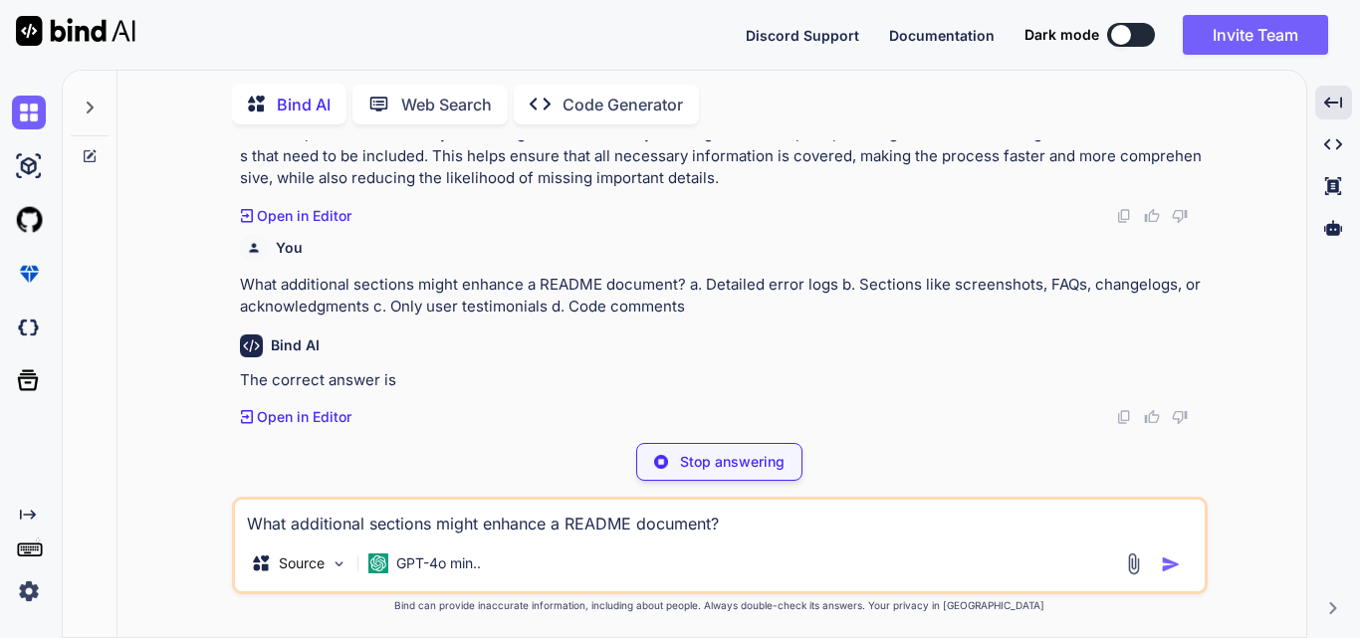
scroll to position [11698, 0]
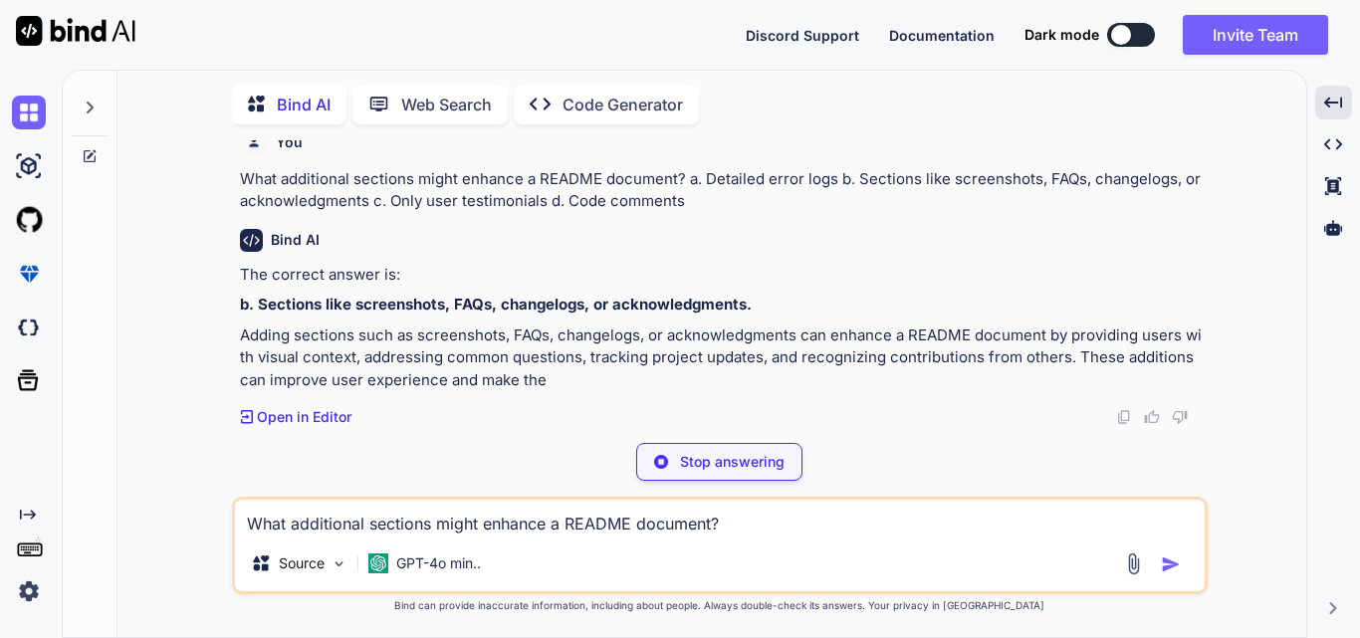
type textarea "x"
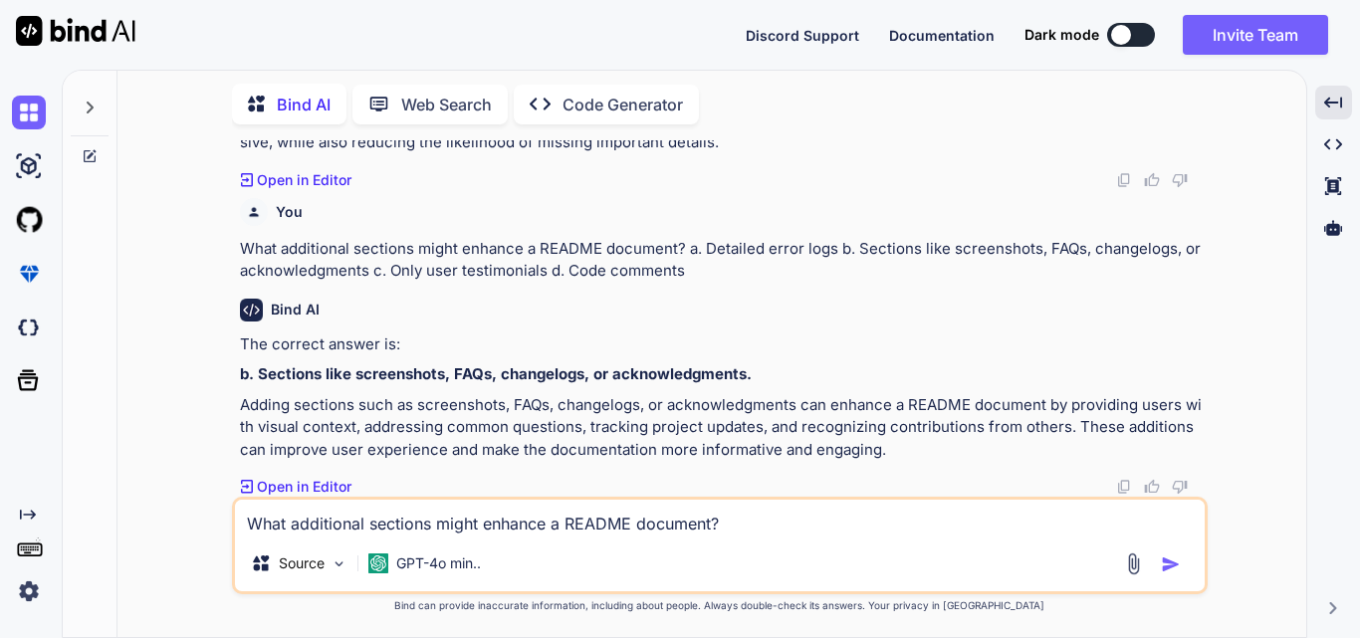
scroll to position [11773, 0]
click at [425, 519] on textarea "What additional sections might enhance a README document? a. Detailed error log…" at bounding box center [720, 518] width 970 height 36
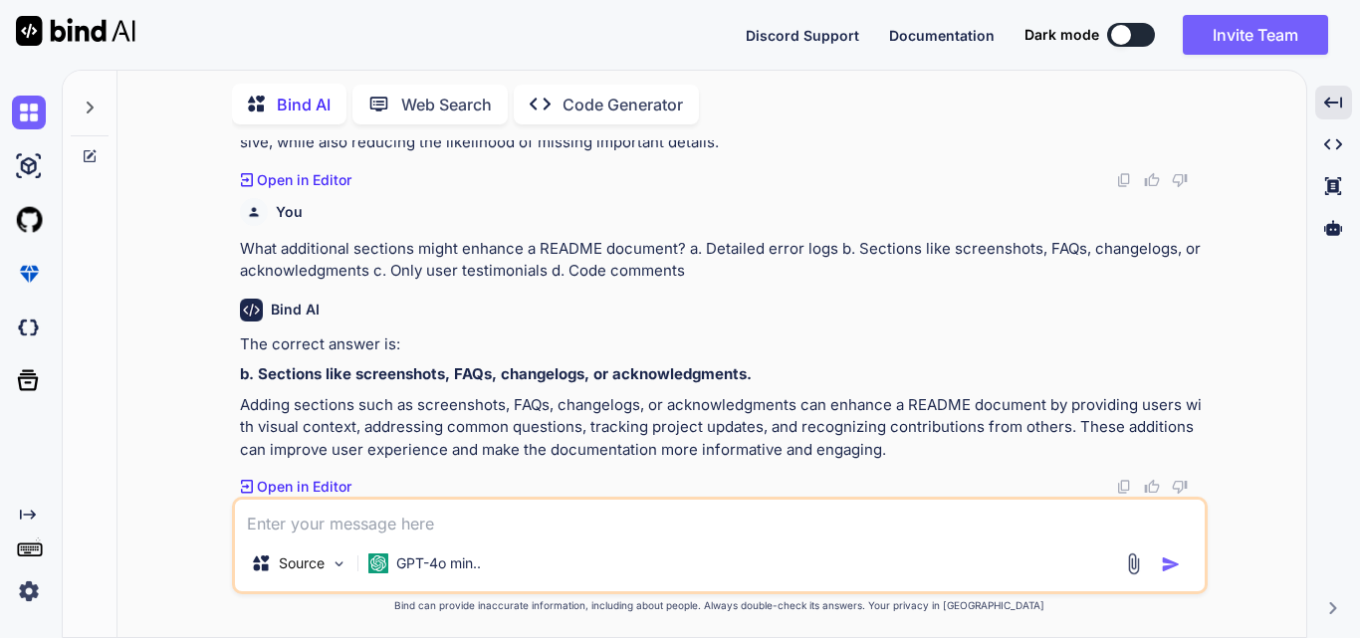
paste textarea "How can one improve the initial output from the AI? a. By accepting the output …"
type textarea "x"
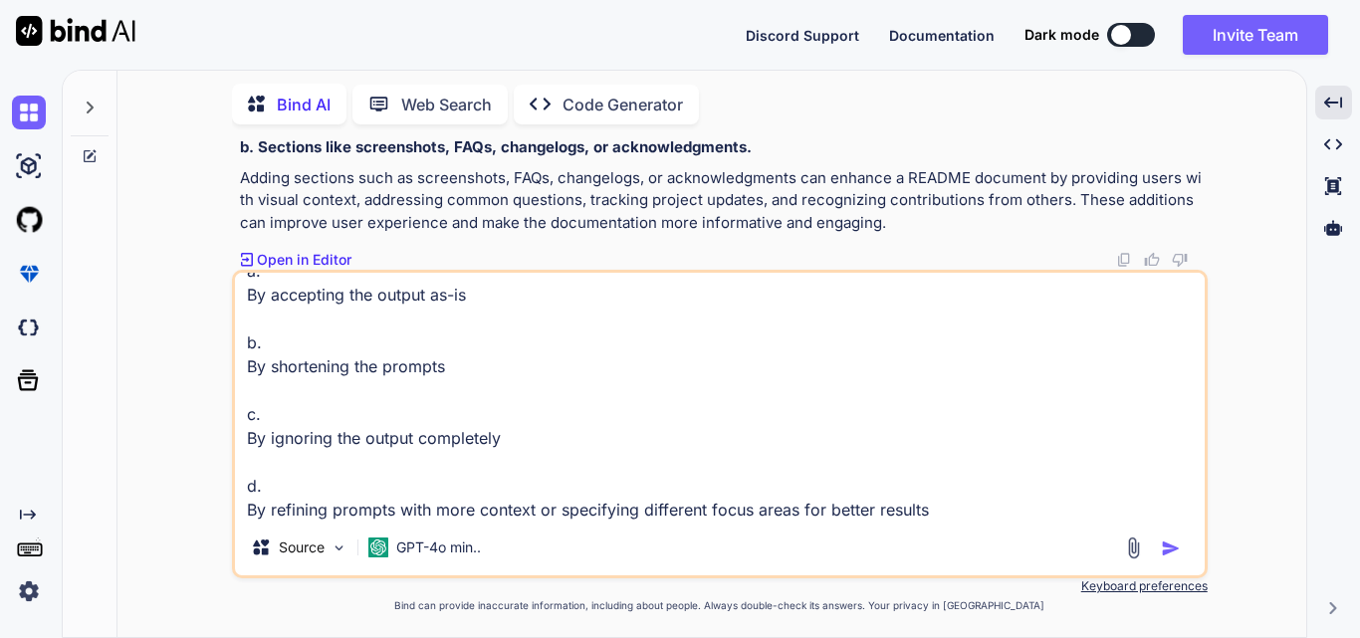
type textarea "How can one improve the initial output from the AI? a. By accepting the output …"
click at [1169, 547] on img "button" at bounding box center [1171, 549] width 20 height 20
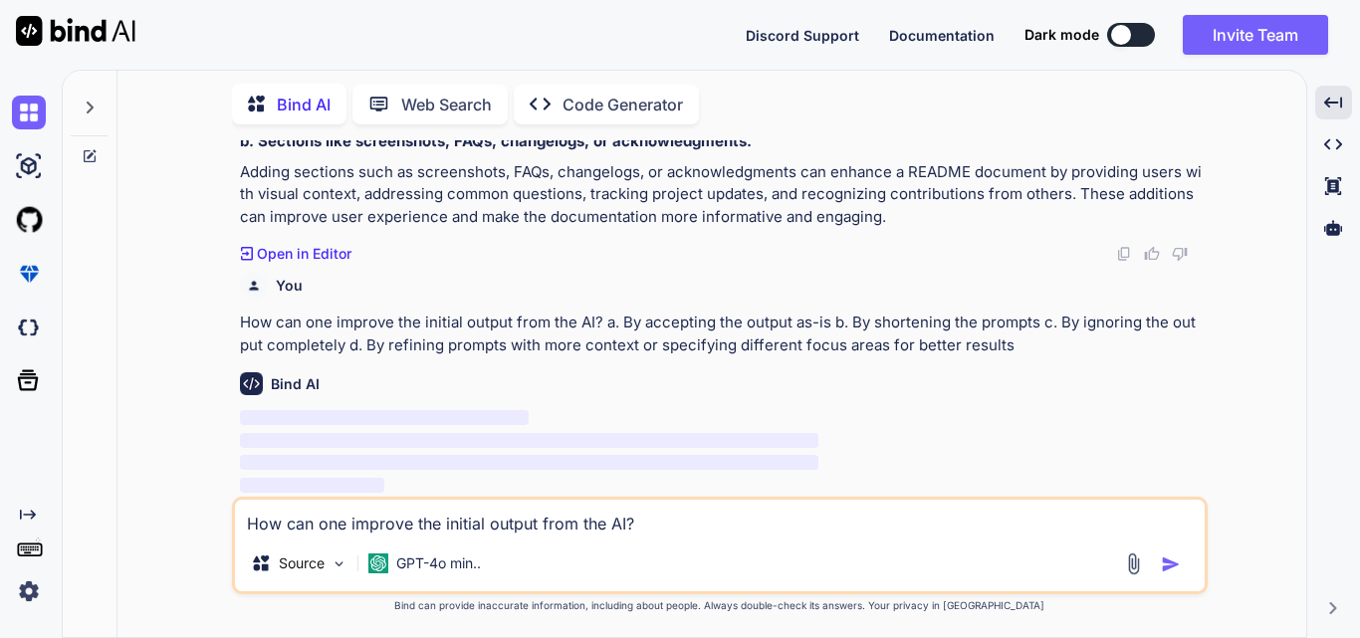
scroll to position [12006, 0]
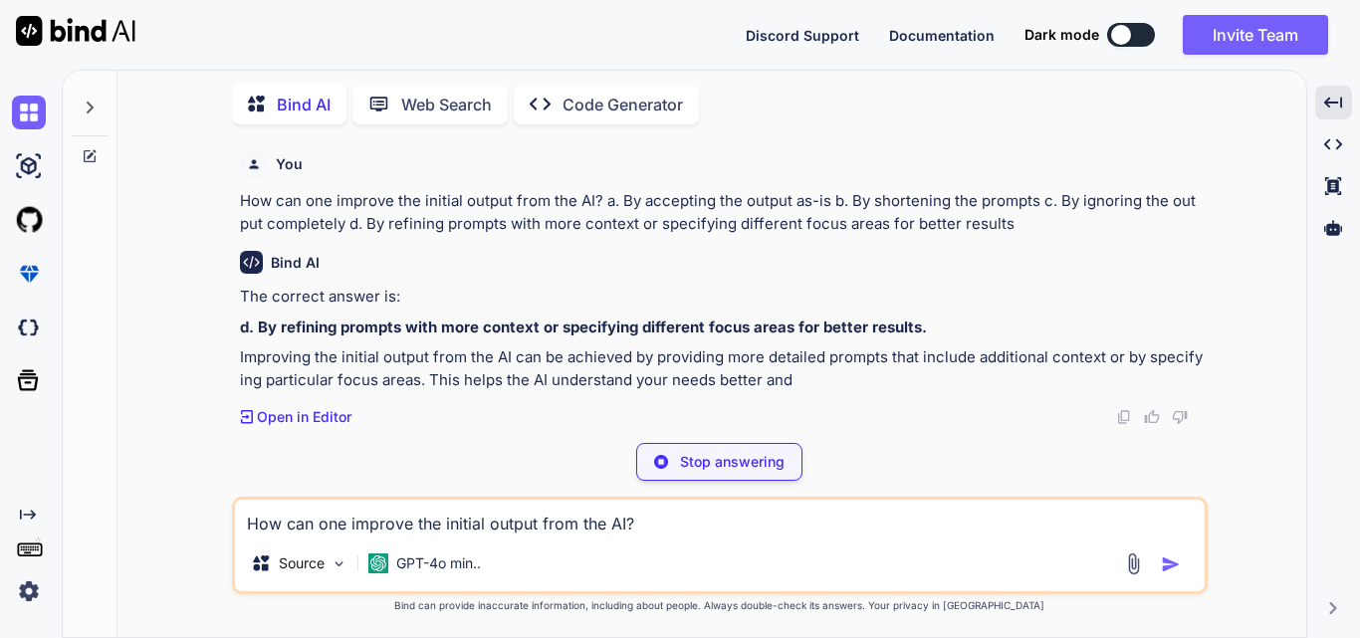
type textarea "x"
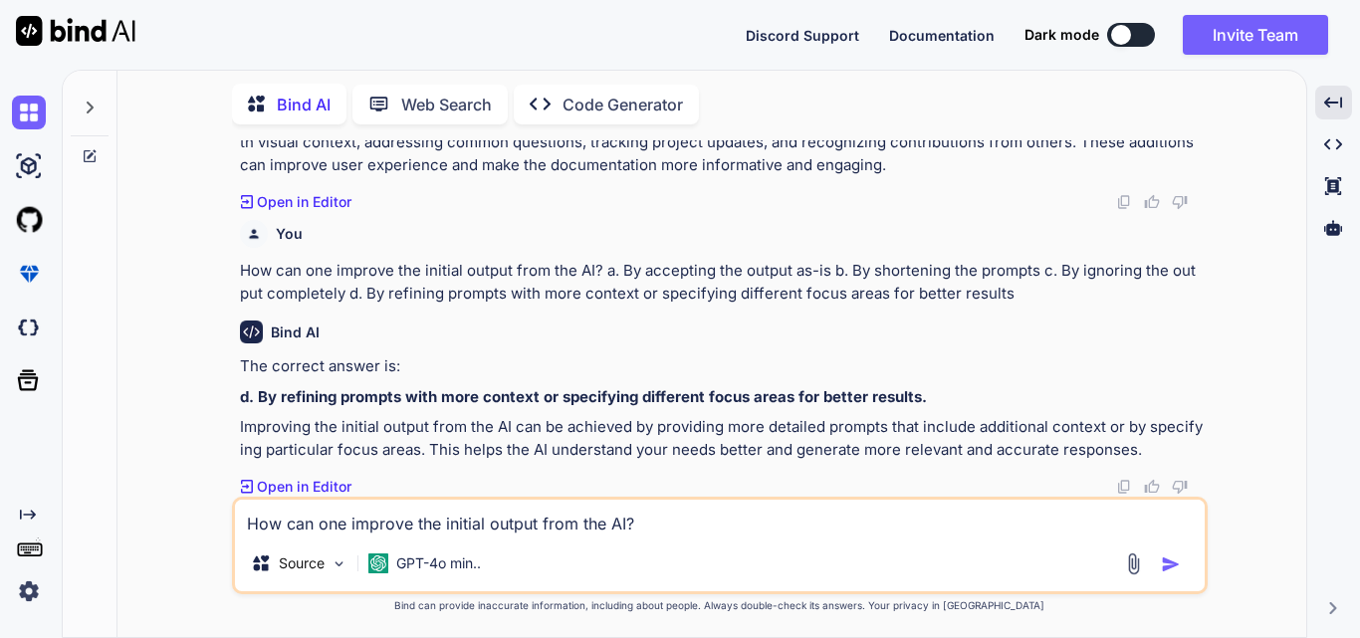
scroll to position [12058, 0]
click at [321, 524] on textarea "How can one improve the initial output from the AI? a. By accepting the output …" at bounding box center [720, 518] width 970 height 36
paste textarea "In the "File Upload Handling Sample Code (Without AI)" slide, what is the limit…"
type textarea "x"
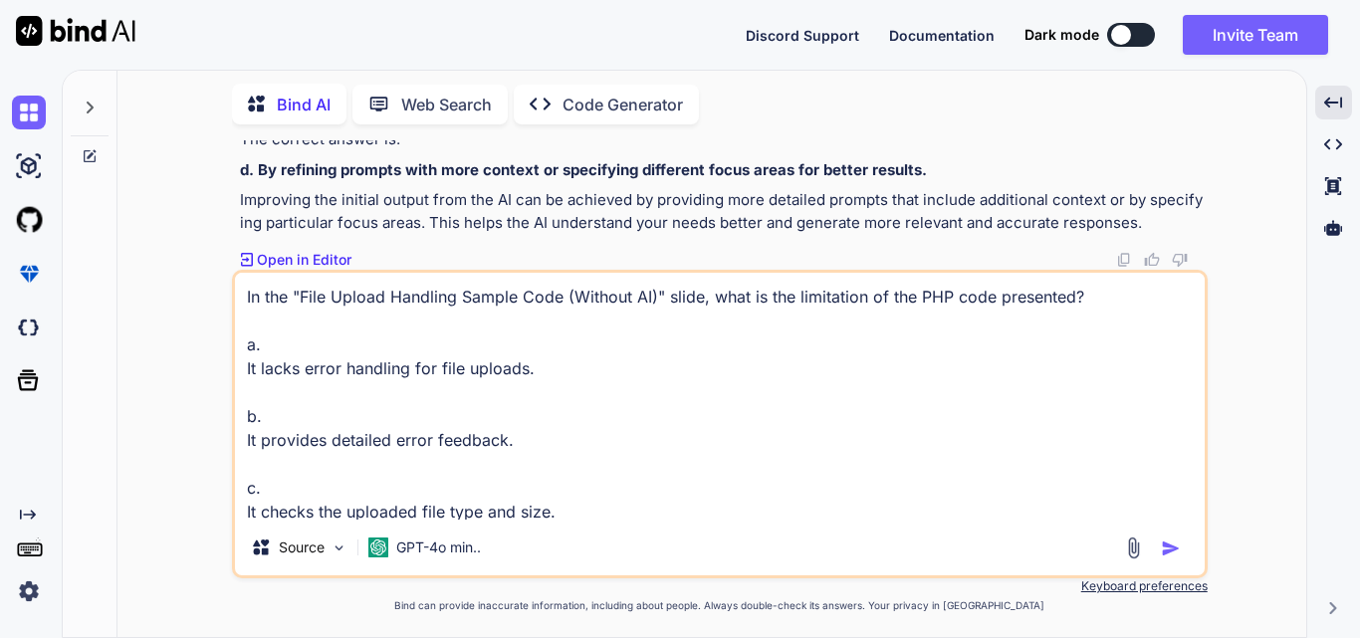
scroll to position [74, 0]
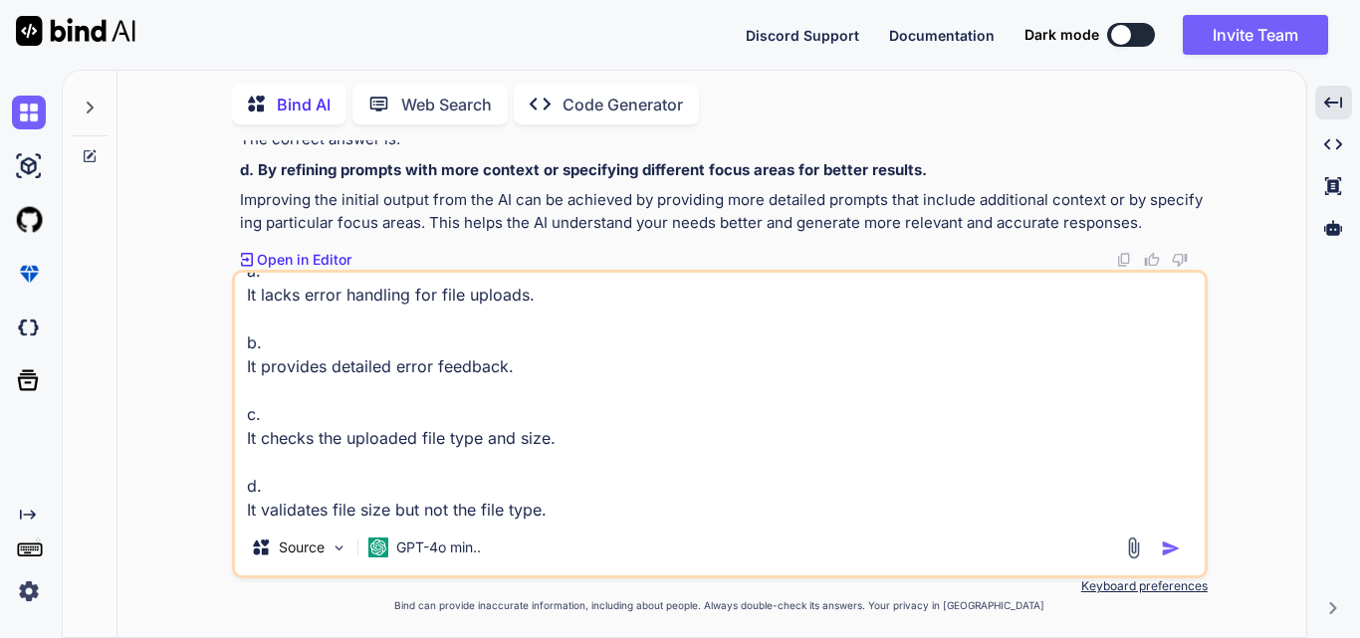
type textarea "In the "File Upload Handling Sample Code (Without AI)" slide, what is the limit…"
click at [1173, 548] on img "button" at bounding box center [1171, 549] width 20 height 20
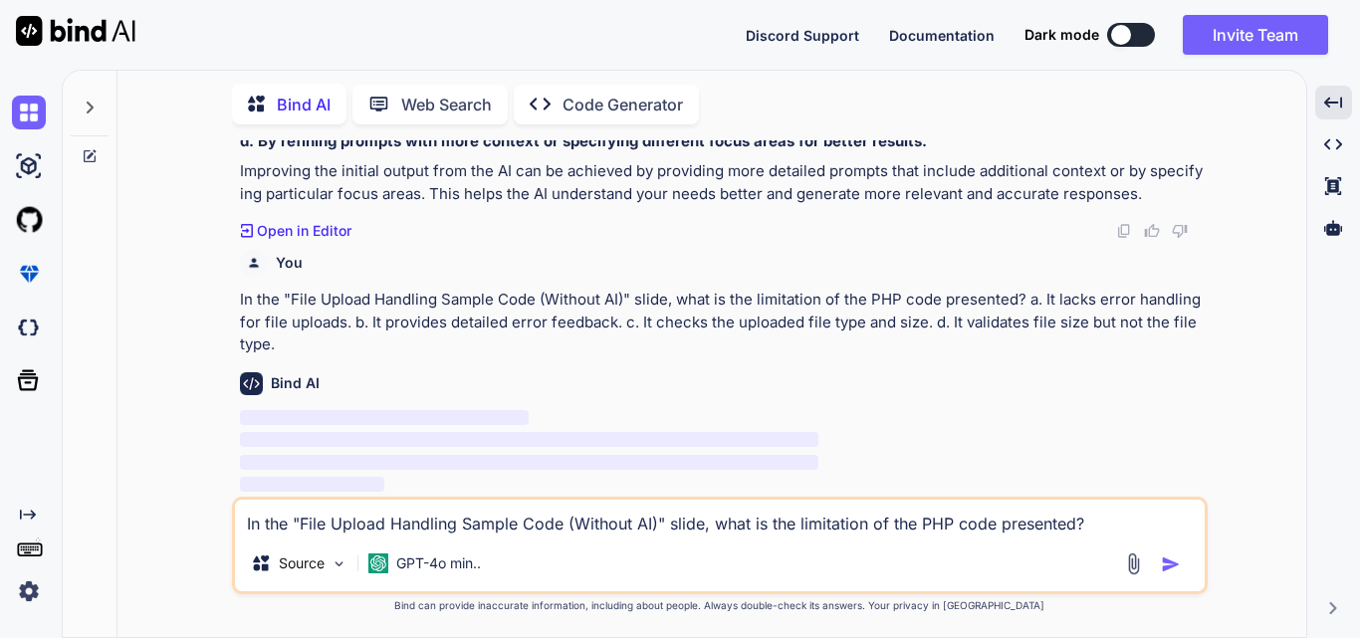
scroll to position [12313, 0]
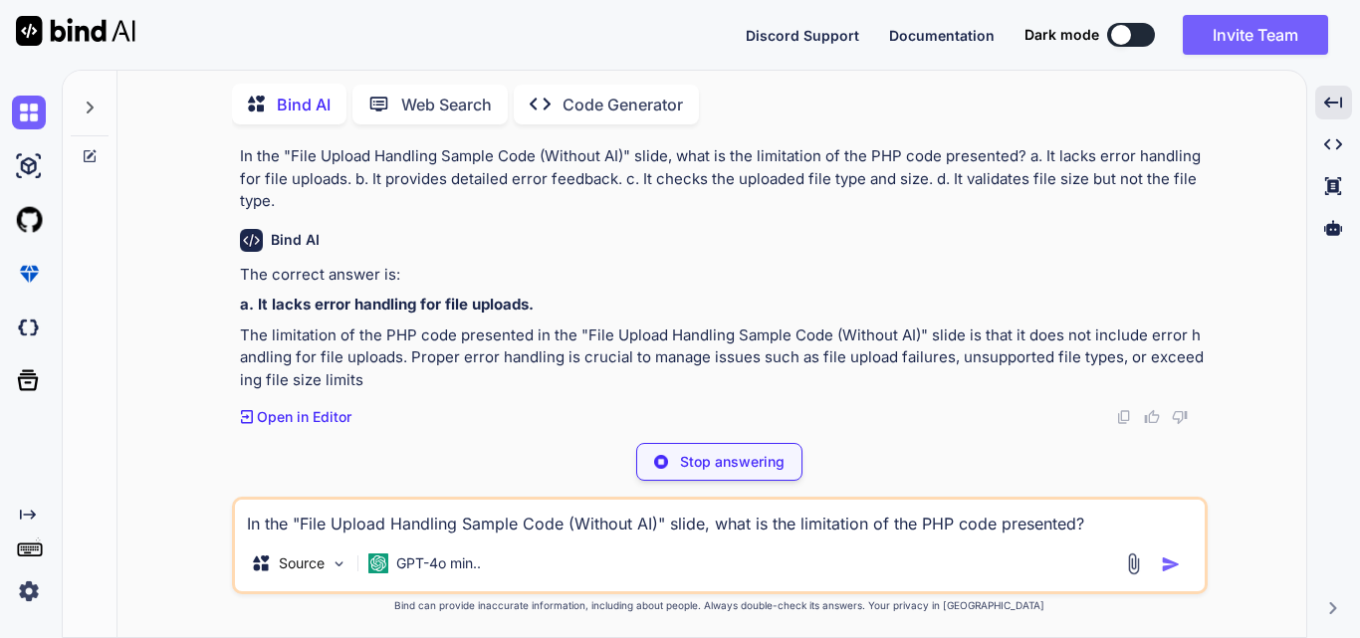
type textarea "x"
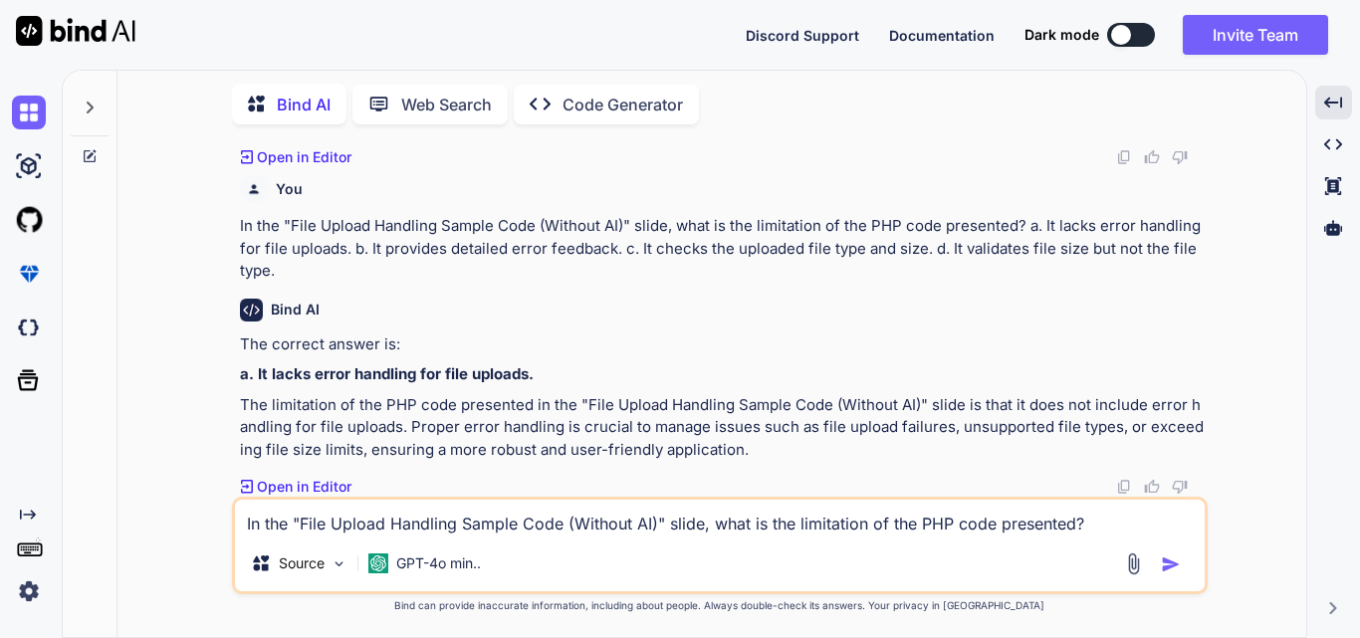
scroll to position [12387, 0]
click at [454, 529] on textarea "In the "File Upload Handling Sample Code (Without AI)" slide, what is the limit…" at bounding box center [720, 518] width 970 height 36
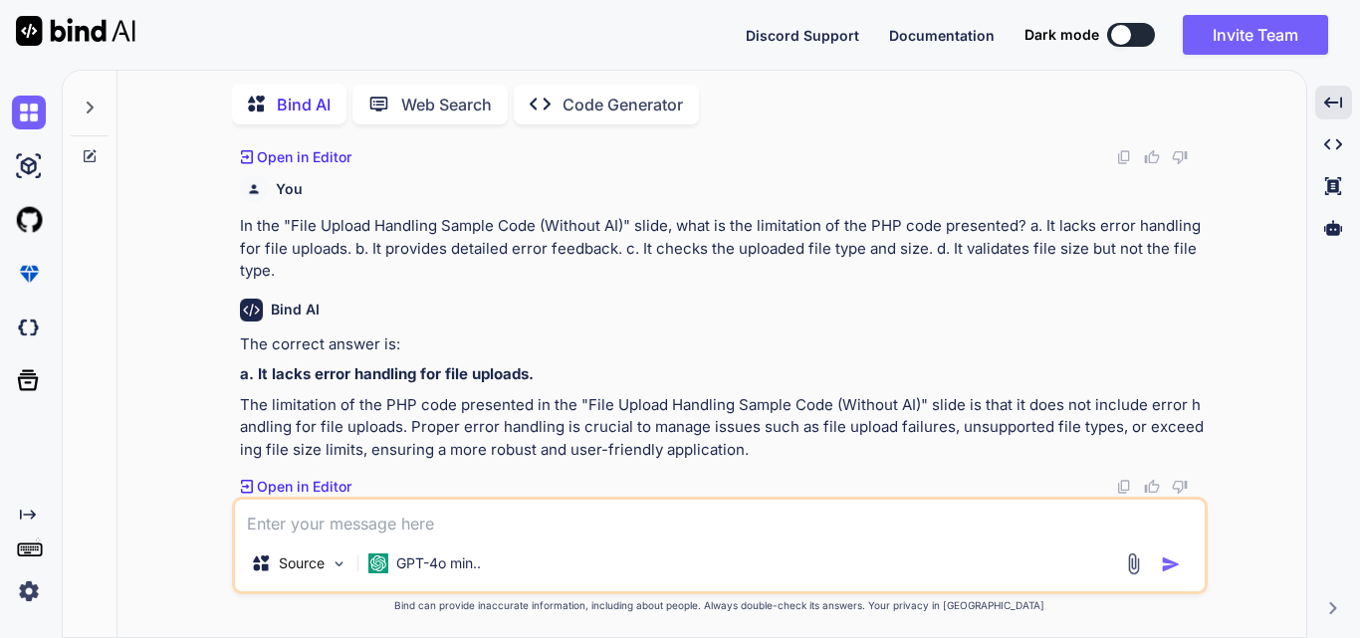
paste textarea "What enhancement does AI bring to the file upload handling code? a. It removes …"
type textarea "x"
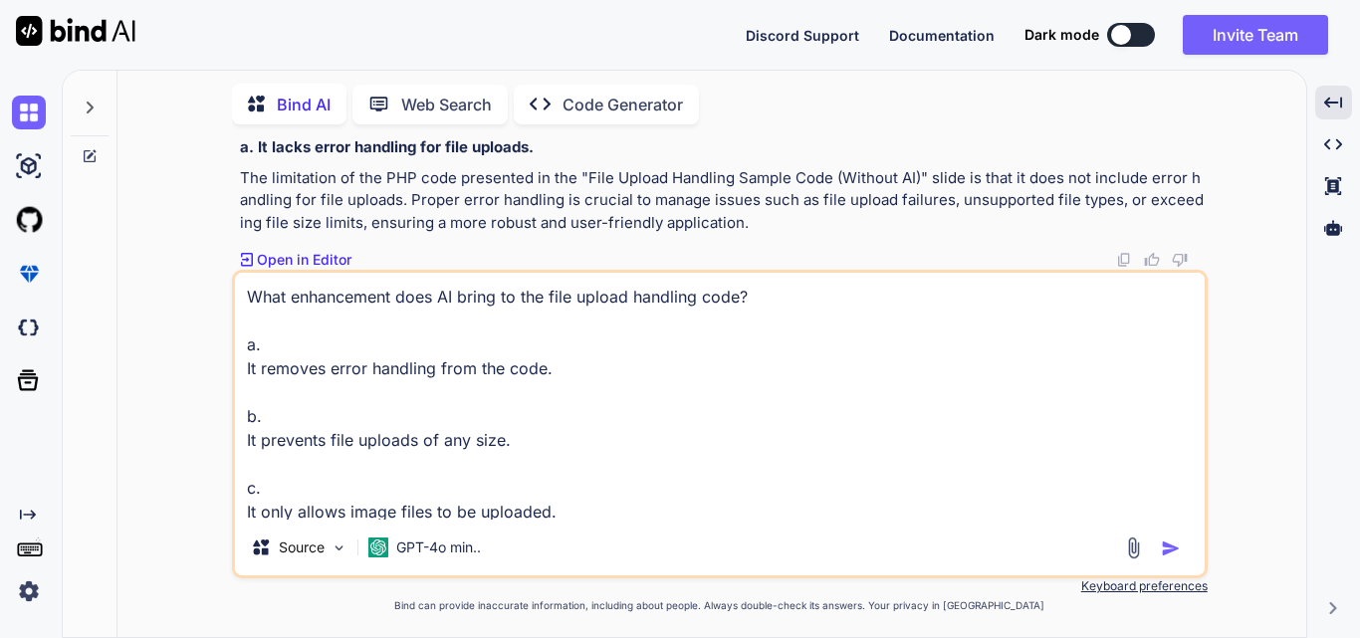
scroll to position [74, 0]
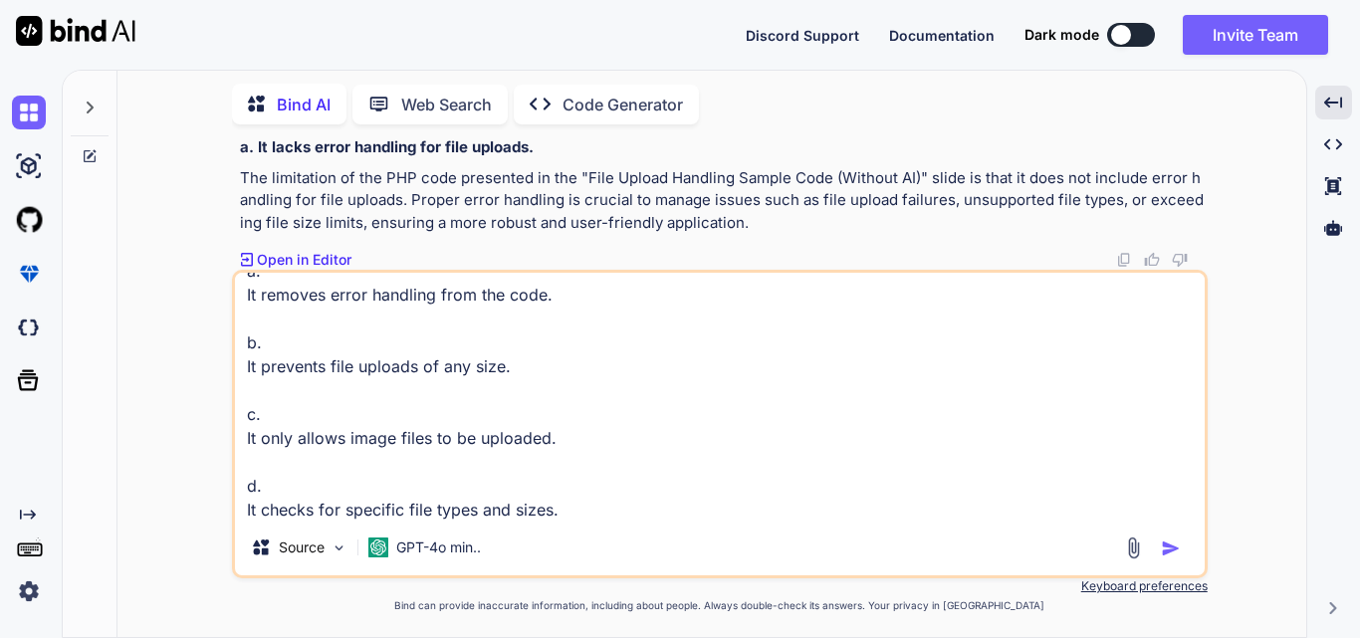
type textarea "What enhancement does AI bring to the file upload handling code? a. It removes …"
click at [1168, 547] on img "button" at bounding box center [1171, 549] width 20 height 20
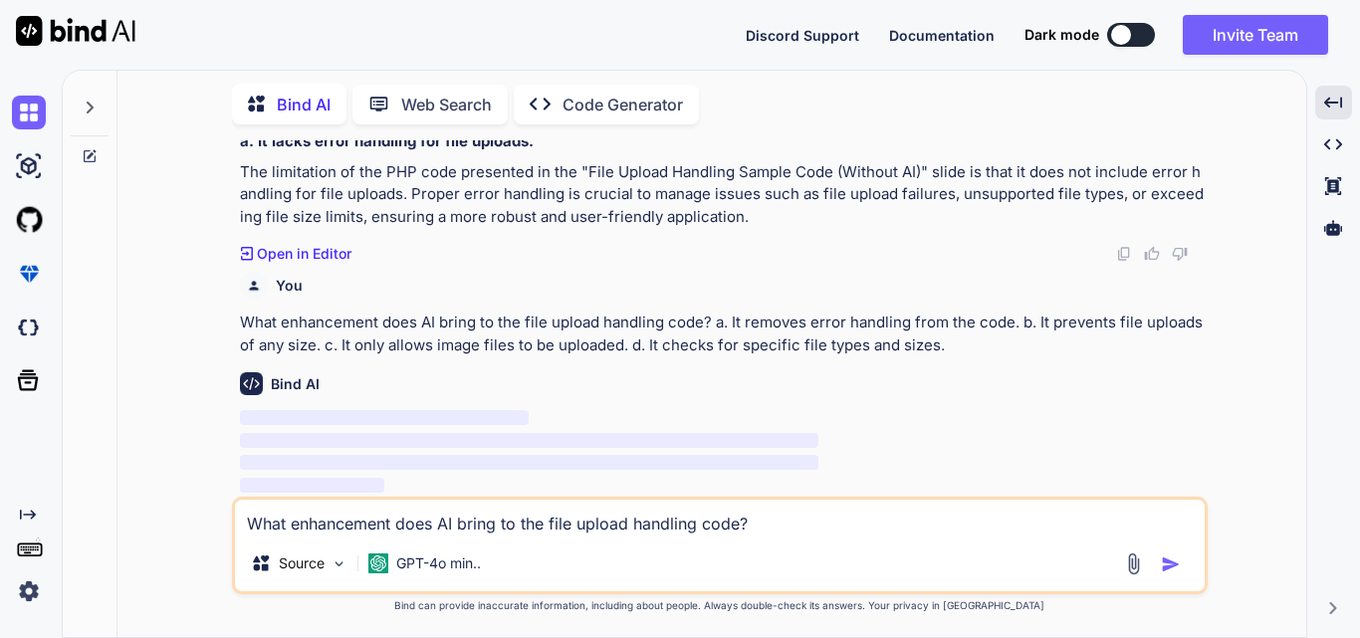
scroll to position [12620, 0]
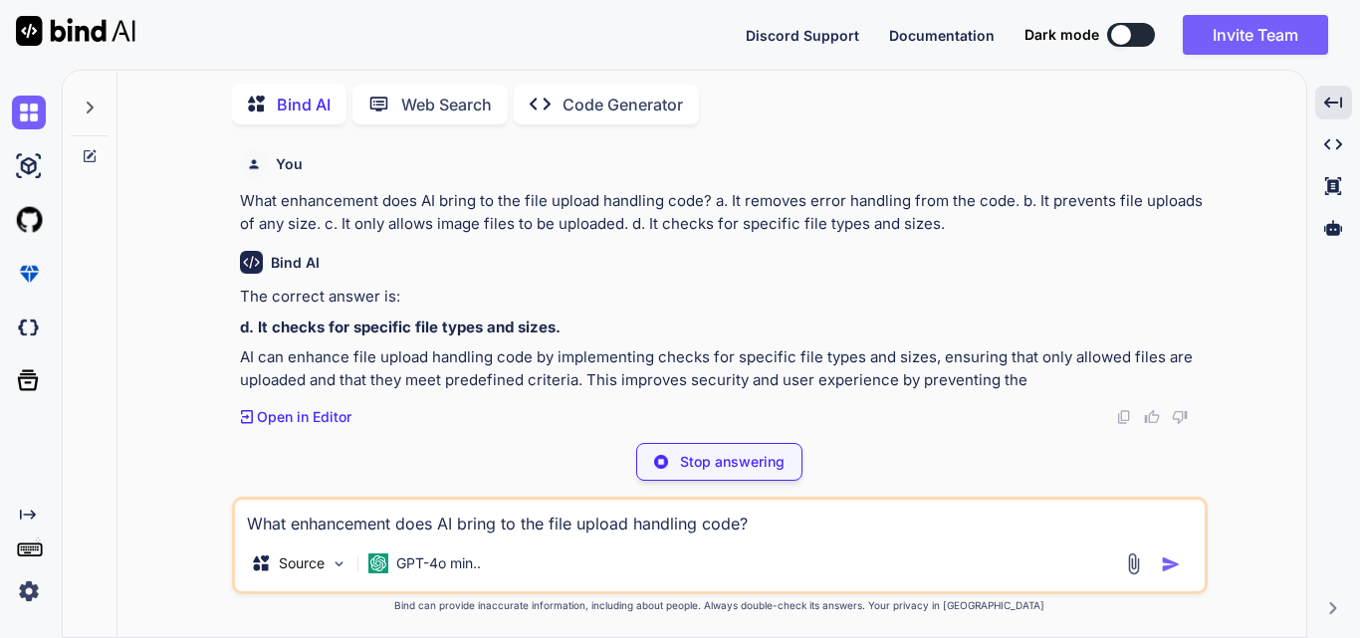
type textarea "x"
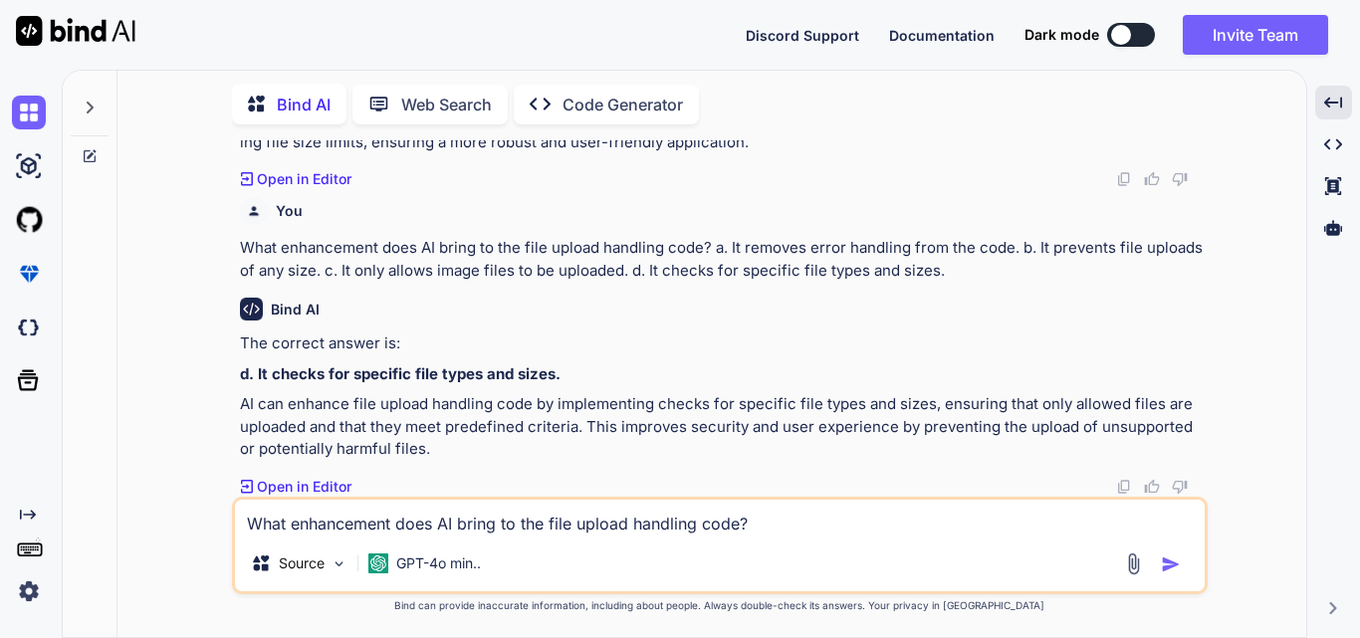
scroll to position [12694, 0]
click at [301, 522] on textarea "What enhancement does AI bring to the file upload handling code? a. It removes …" at bounding box center [720, 518] width 970 height 36
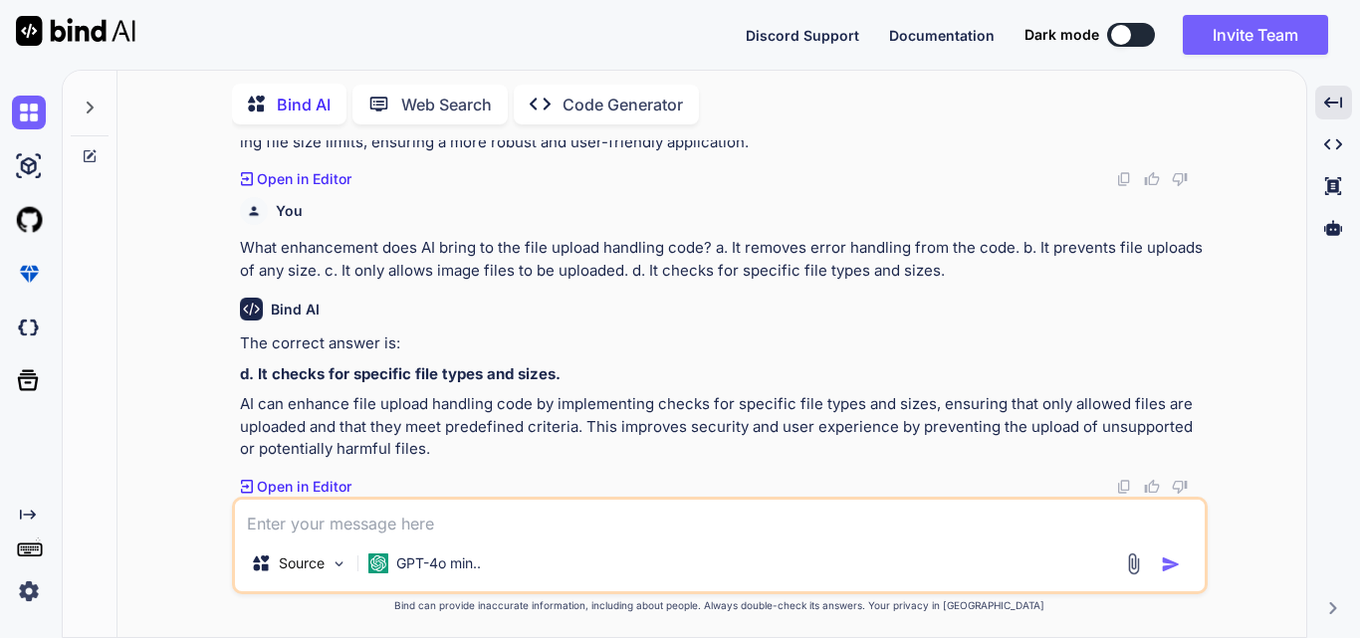
paste textarea "In the factorial function example (without AI assistance), what is the key issu…"
type textarea "x"
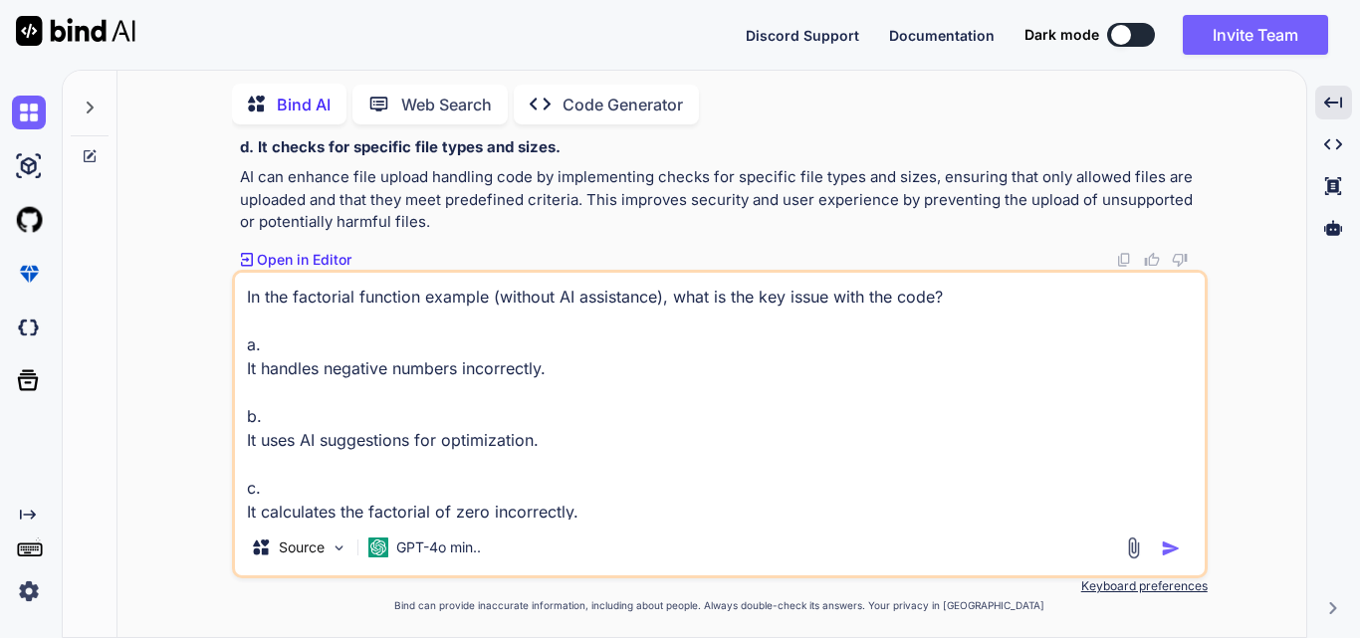
scroll to position [12742, 0]
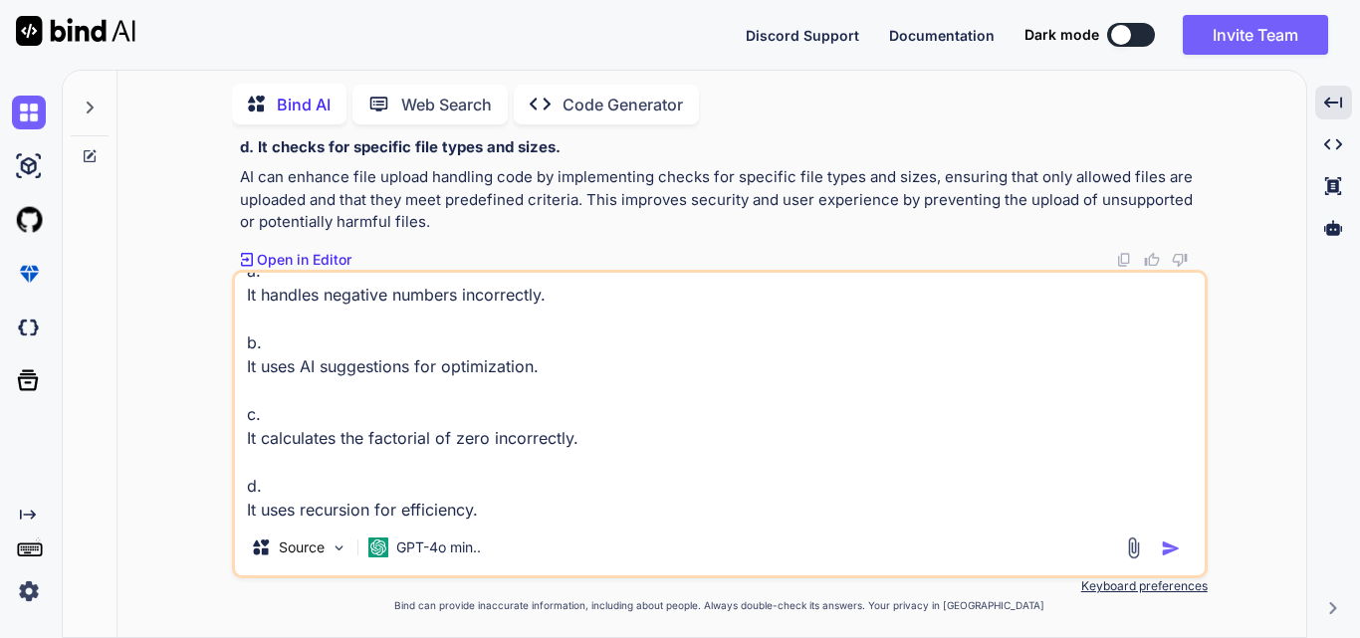
type textarea "In the factorial function example (without AI assistance), what is the key issu…"
click at [1164, 546] on img "button" at bounding box center [1171, 549] width 20 height 20
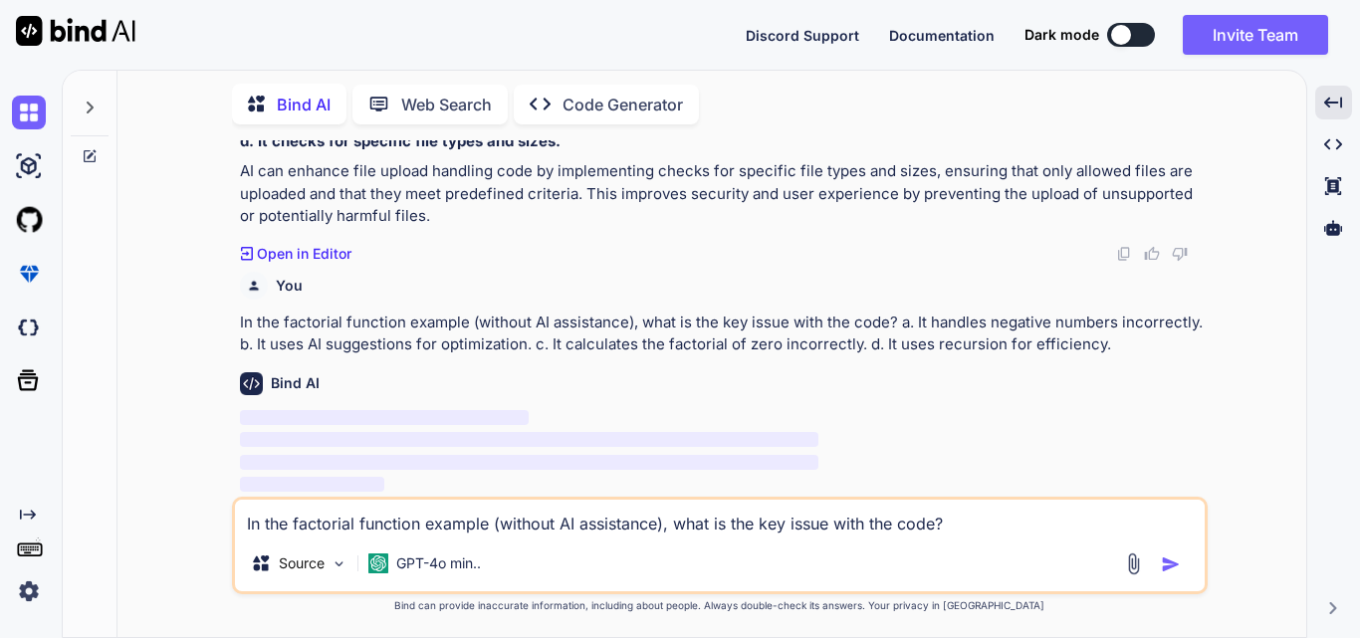
scroll to position [12927, 0]
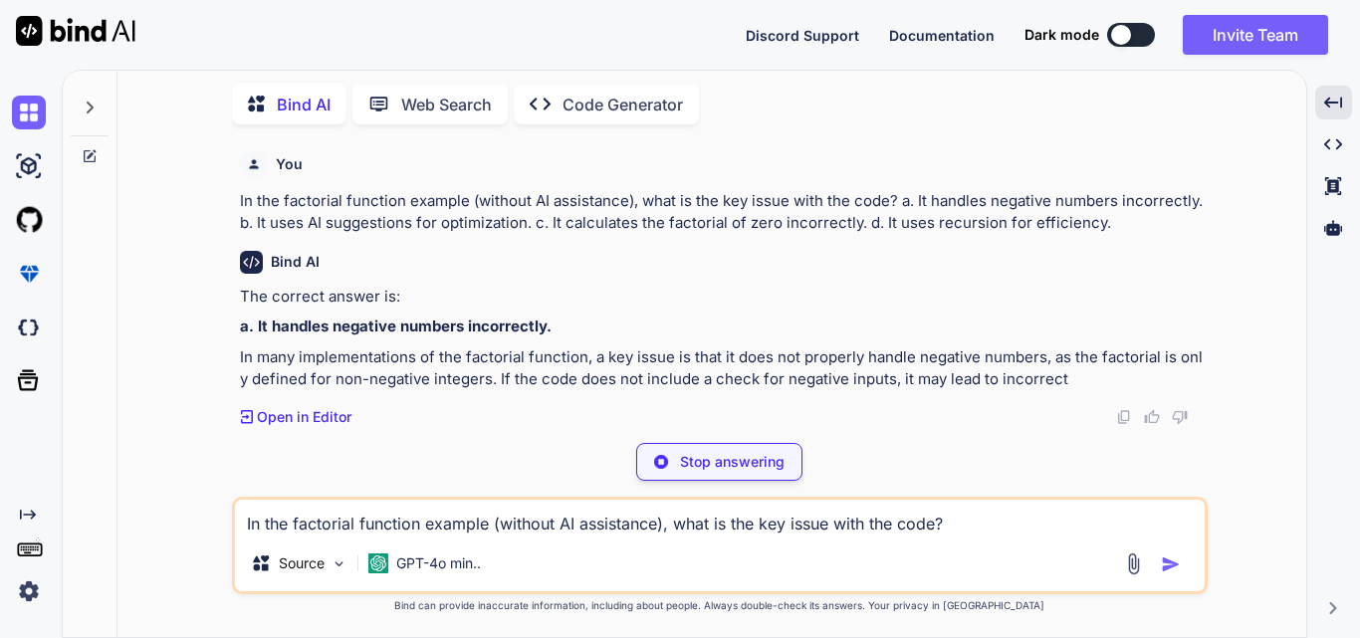
type textarea "x"
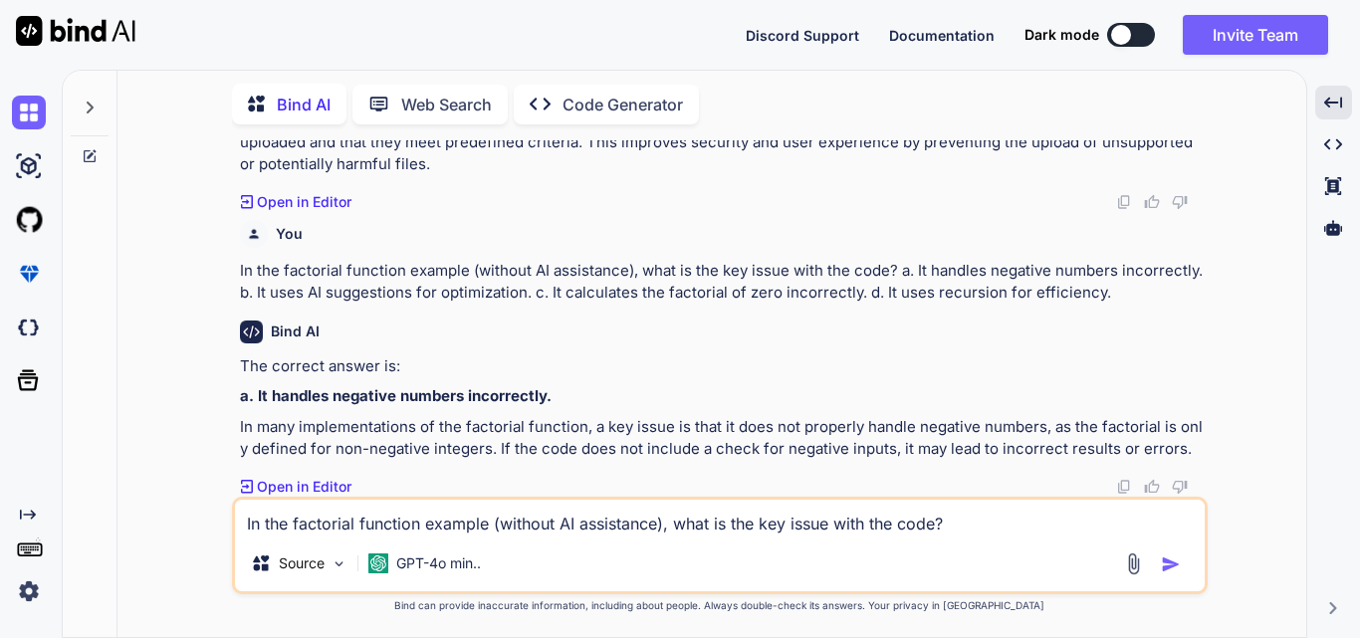
scroll to position [12979, 0]
click at [325, 521] on textarea "In the factorial function example (without AI assistance), what is the key issu…" at bounding box center [720, 518] width 970 height 36
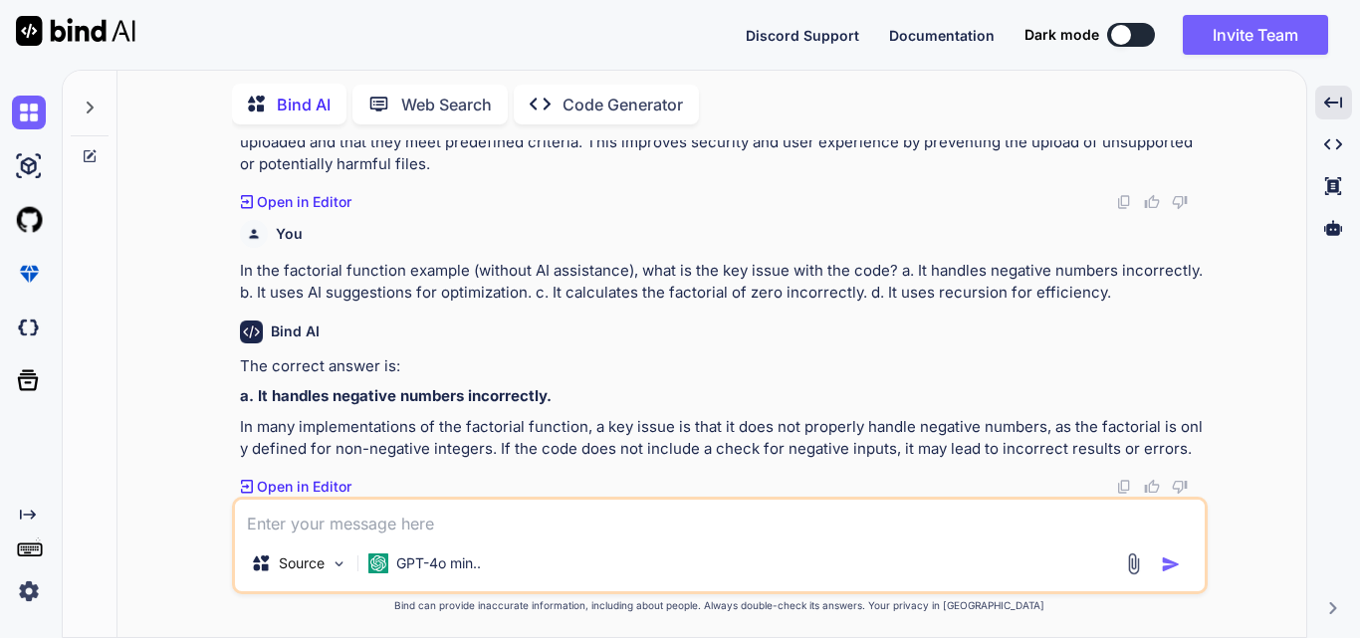
paste textarea "What improvement does AI bring to the factorial function? a. It simplifies the …"
type textarea "x"
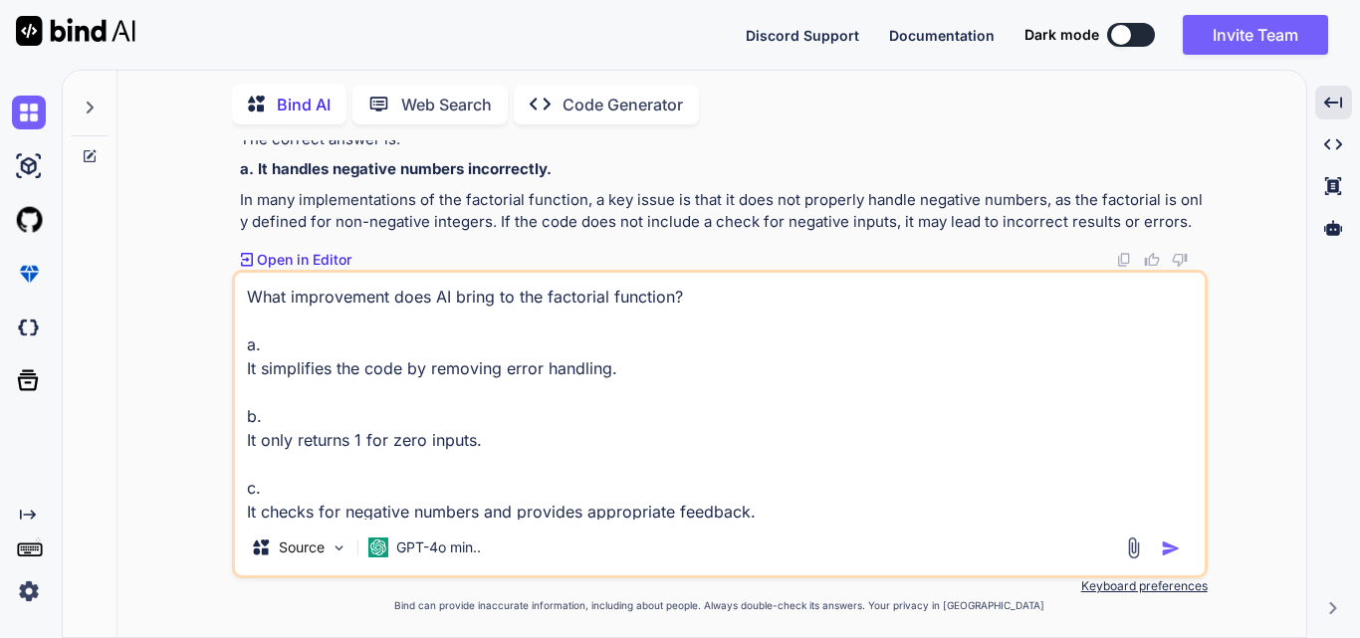
scroll to position [74, 0]
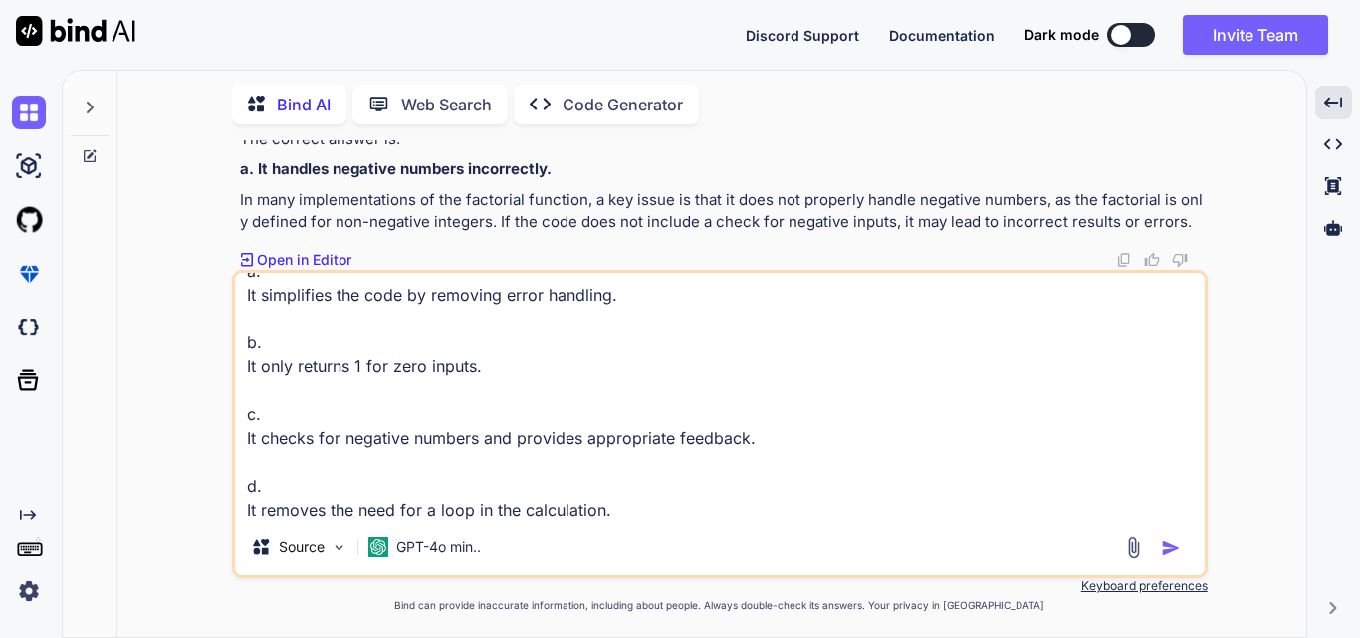
type textarea "What improvement does AI bring to the factorial function? a. It simplifies the …"
click at [1176, 551] on img "button" at bounding box center [1171, 549] width 20 height 20
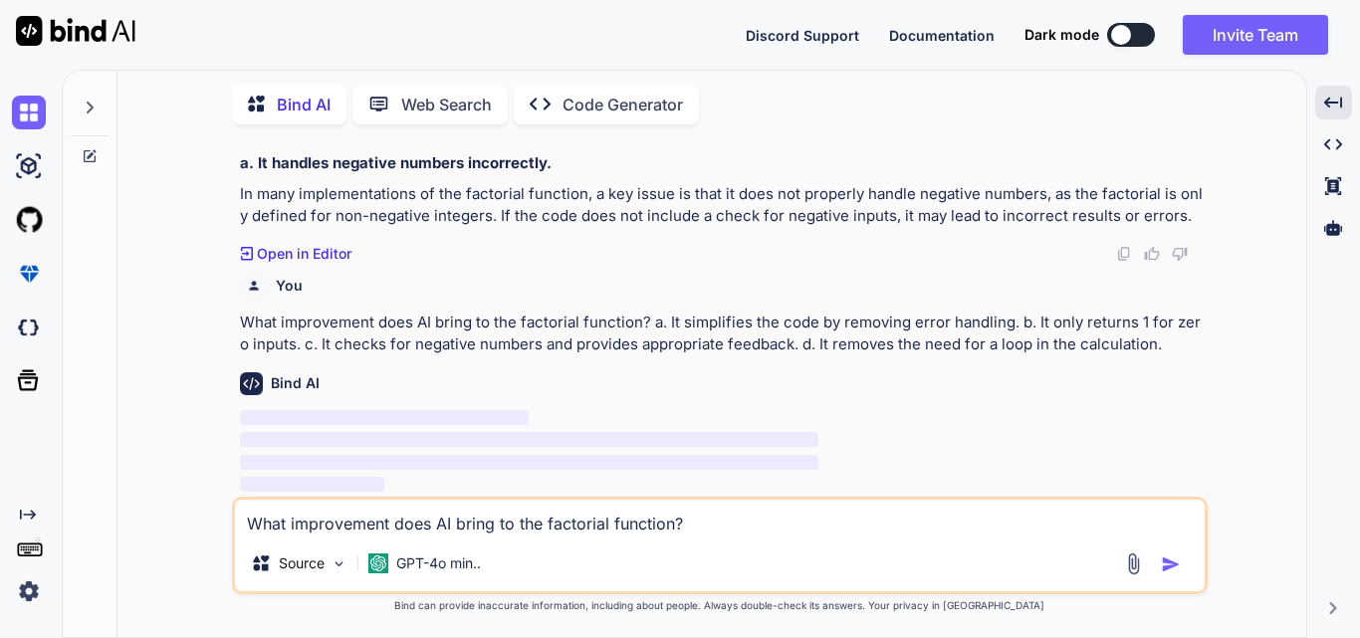
scroll to position [13212, 0]
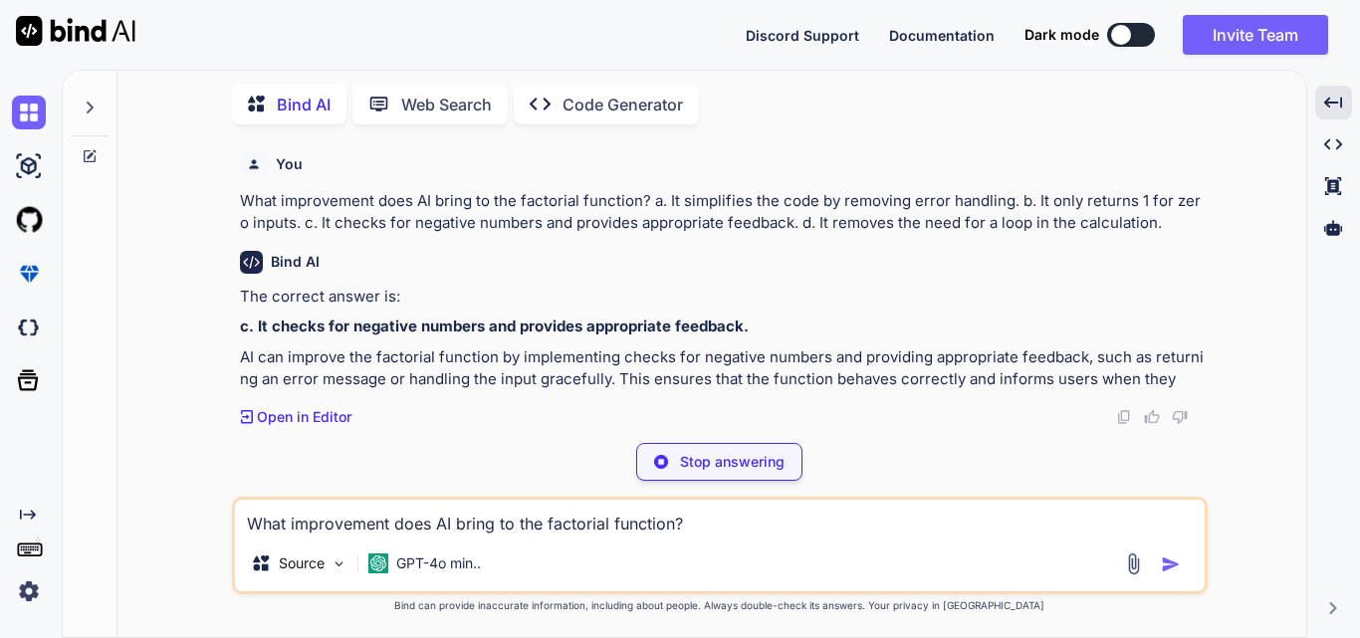
type textarea "x"
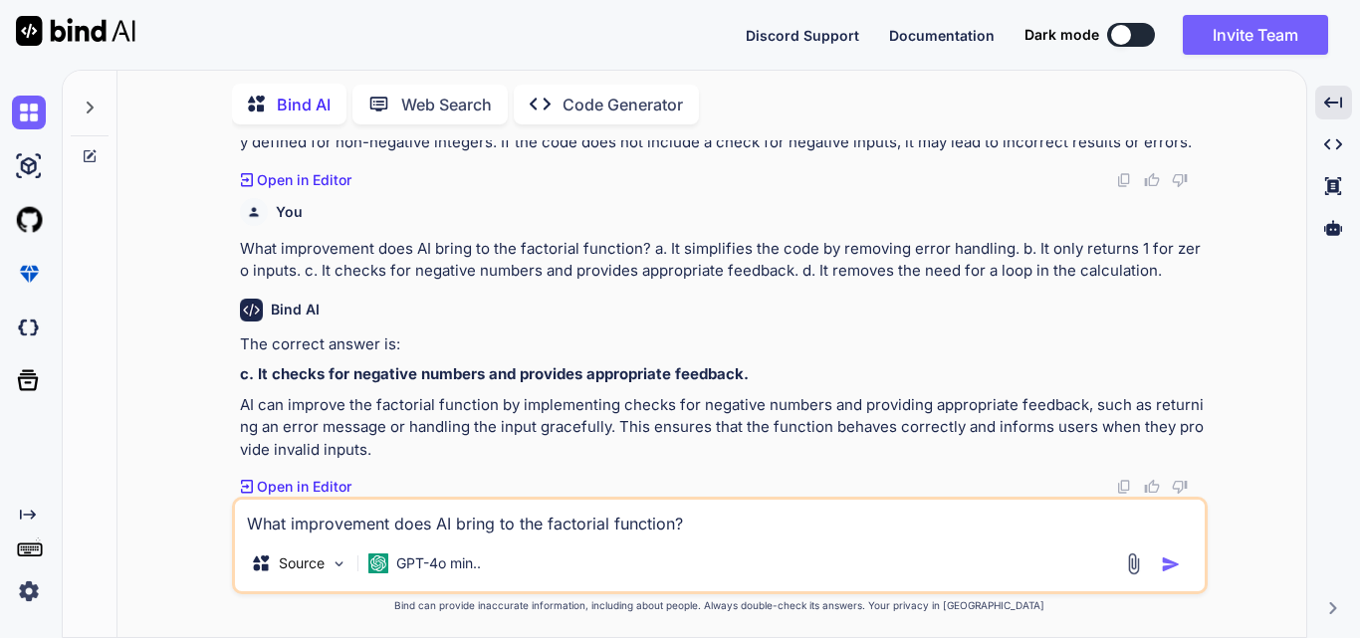
scroll to position [13287, 0]
click at [379, 507] on textarea "What improvement does AI bring to the factorial function? a. It simplifies the …" at bounding box center [720, 518] width 970 height 36
paste textarea "What is a limitation of the REST API code without AI assistance? a. It validate…"
type textarea "x"
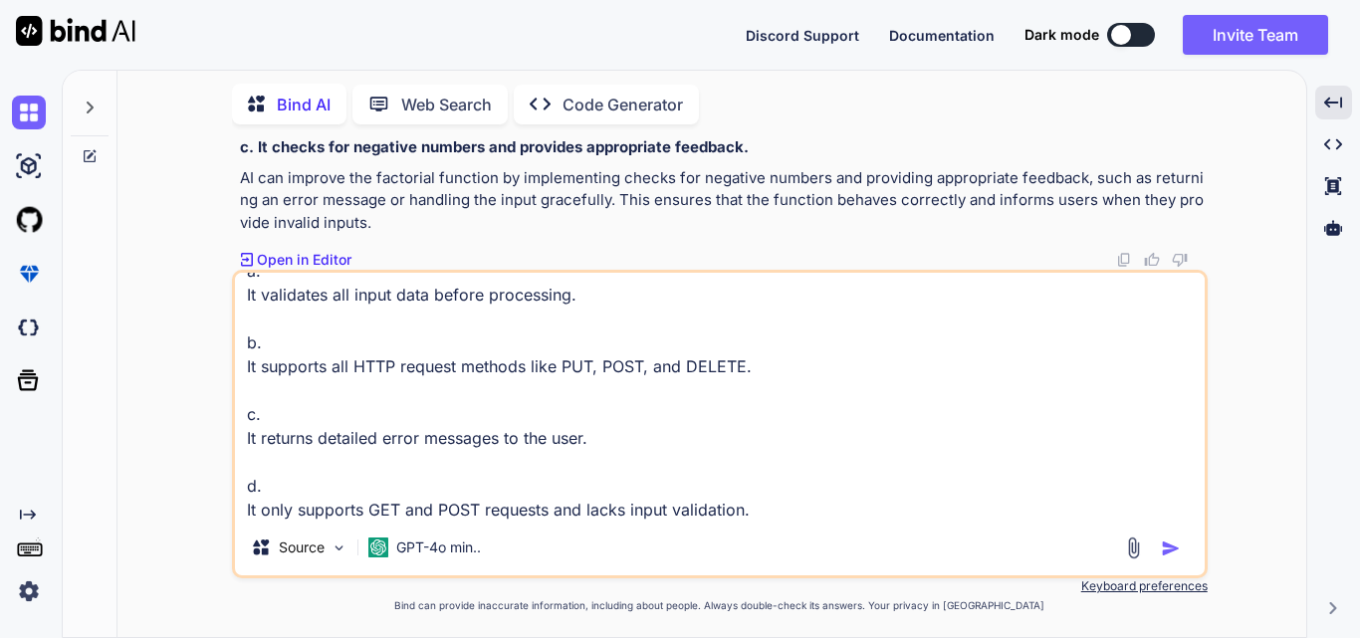
type textarea "What is a limitation of the REST API code without AI assistance? a. It validate…"
click at [1170, 551] on img "button" at bounding box center [1171, 549] width 20 height 20
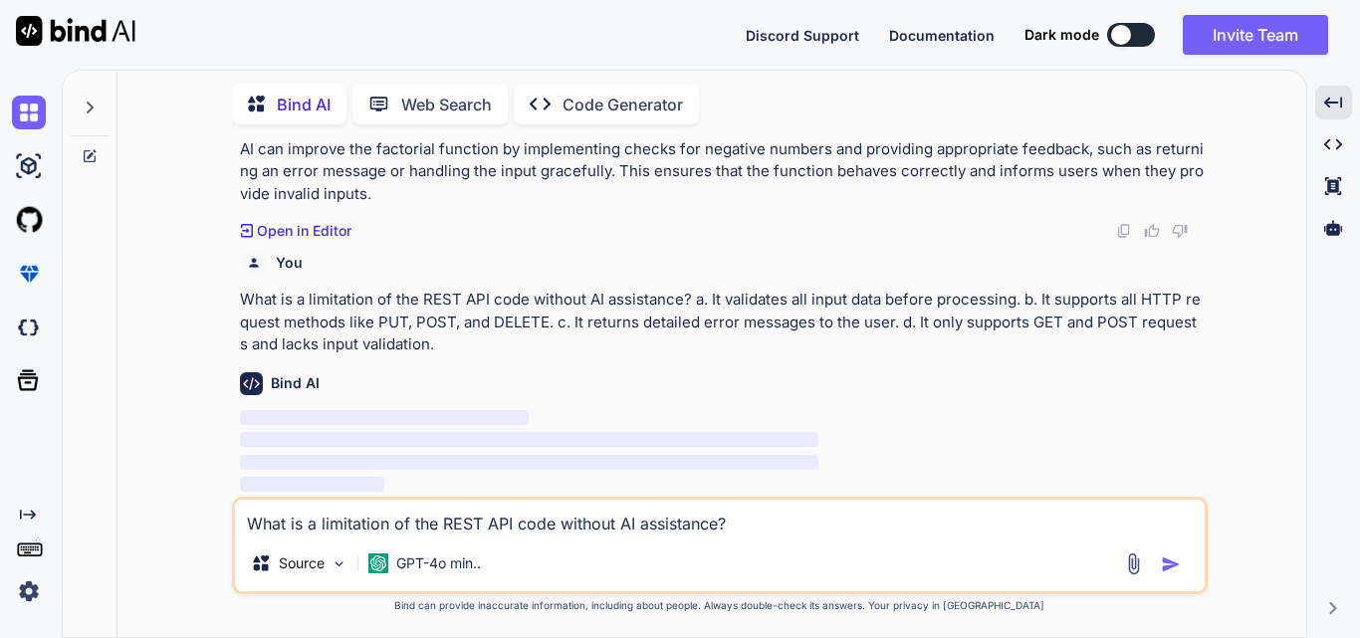
scroll to position [13541, 0]
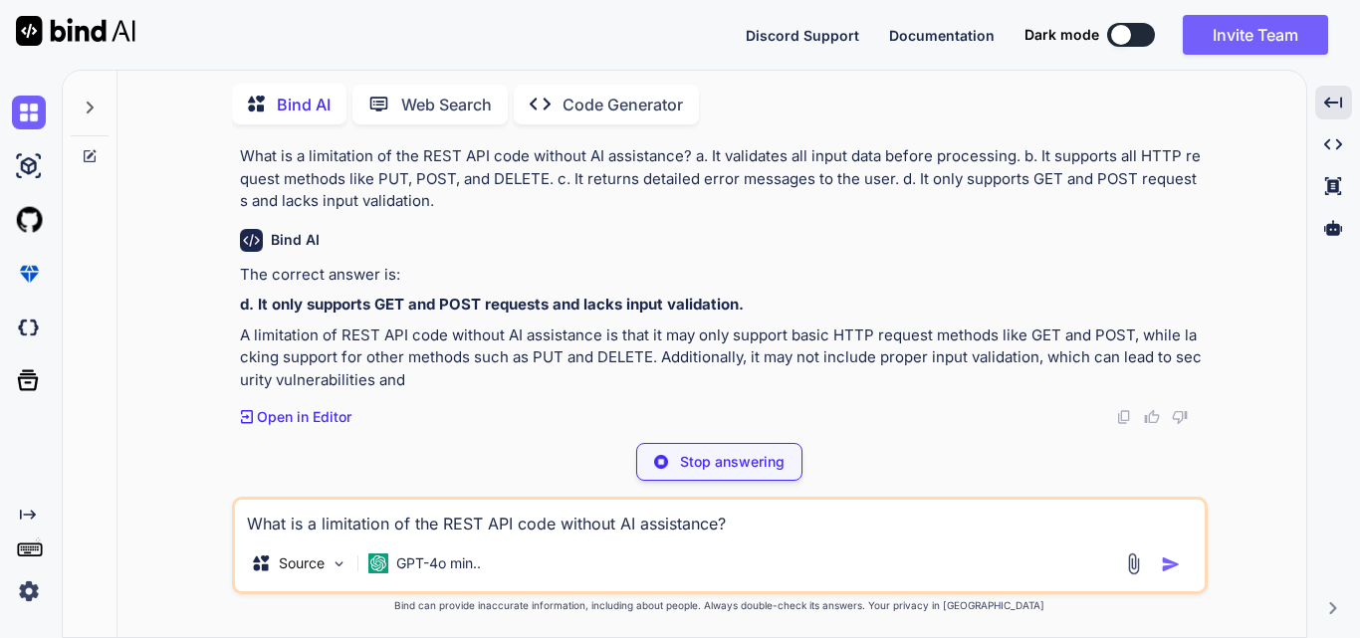
type textarea "x"
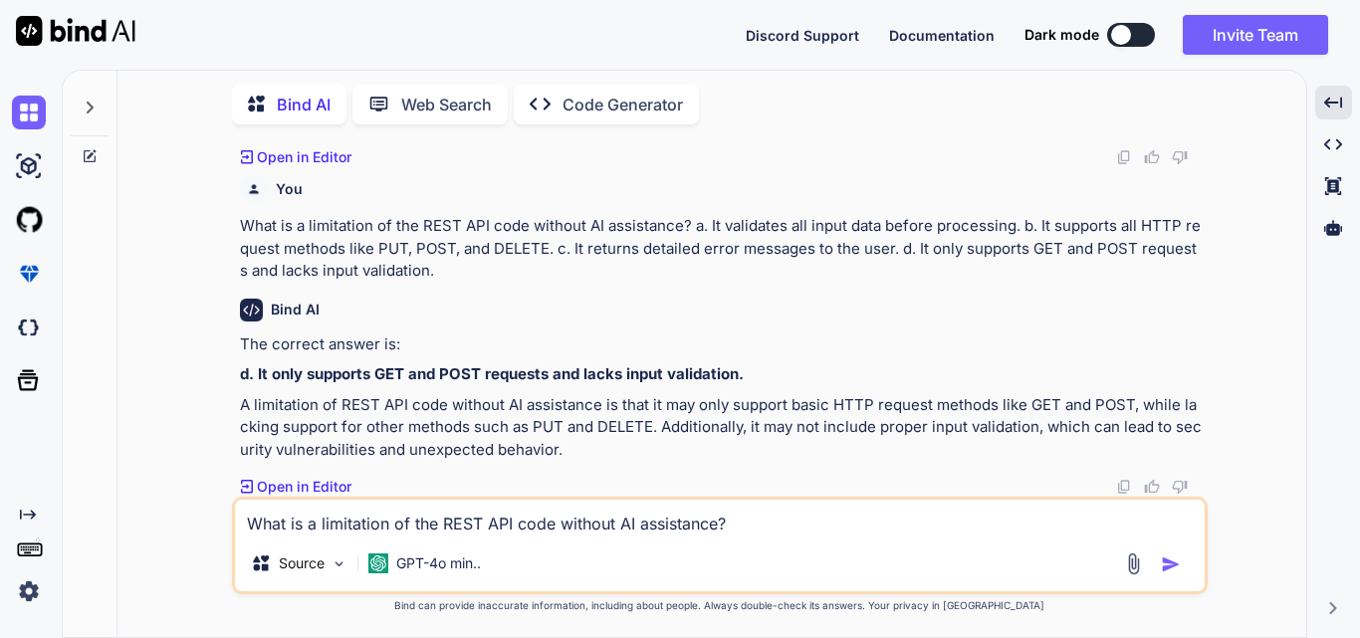
scroll to position [13616, 0]
click at [395, 533] on textarea "What is a limitation of the REST API code without AI assistance? a. It validate…" at bounding box center [720, 518] width 970 height 36
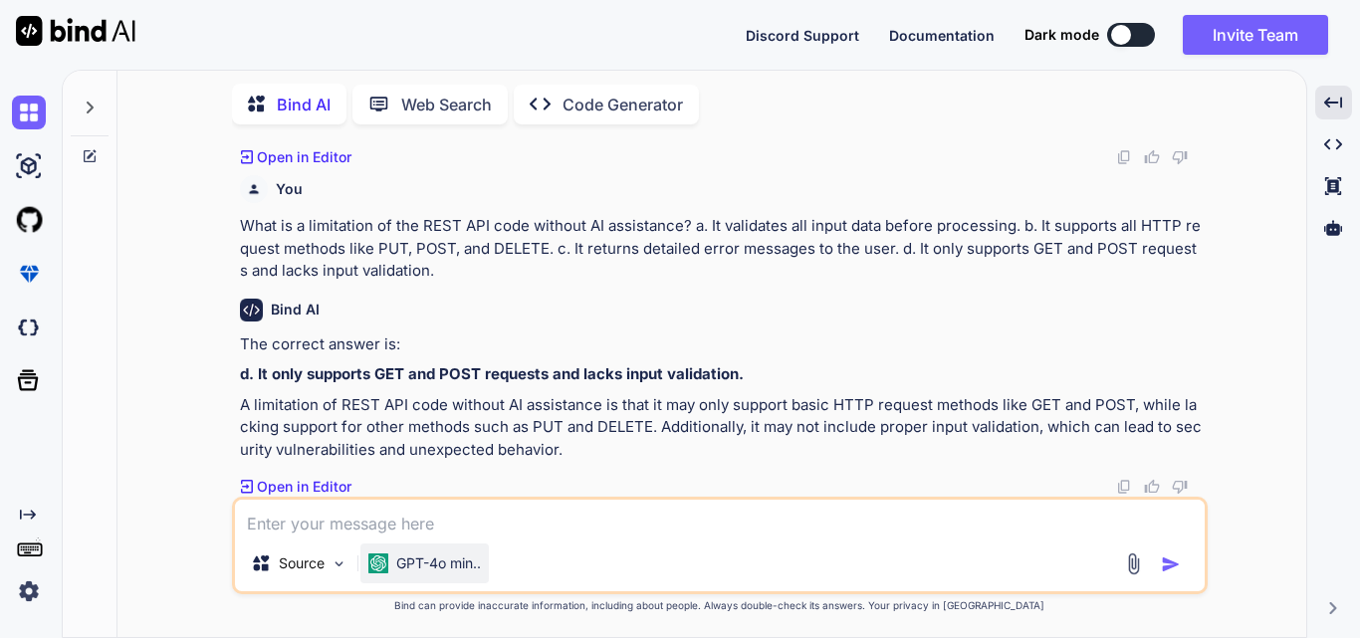
paste textarea "In the REST API example with AI assistance, what issue remains unaddressed desp…"
type textarea "x"
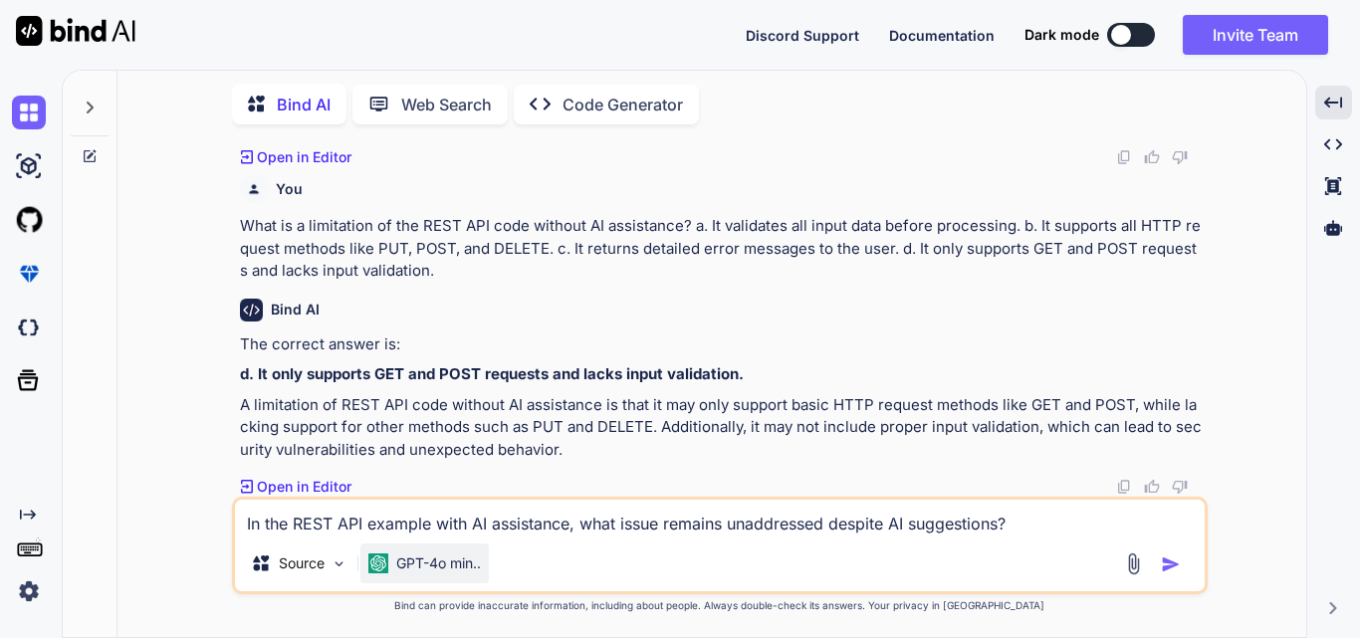
scroll to position [74, 0]
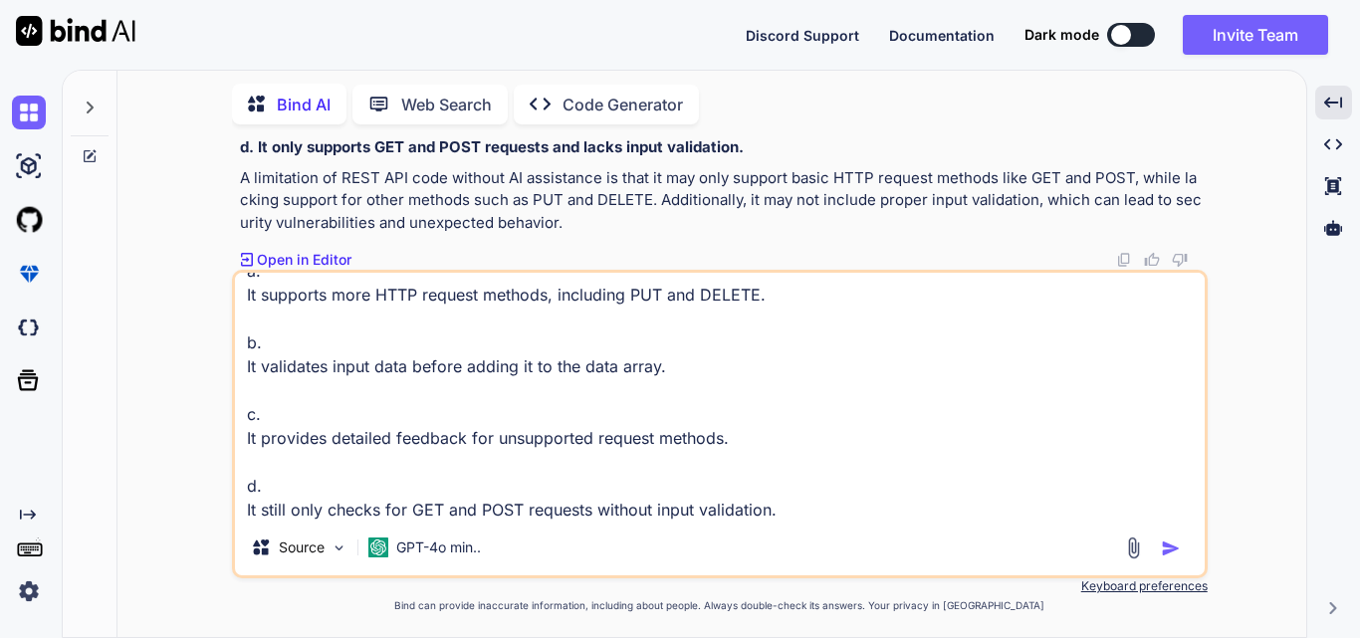
type textarea "In the REST API example with AI assistance, what issue remains unaddressed desp…"
click at [1165, 545] on img "button" at bounding box center [1171, 549] width 20 height 20
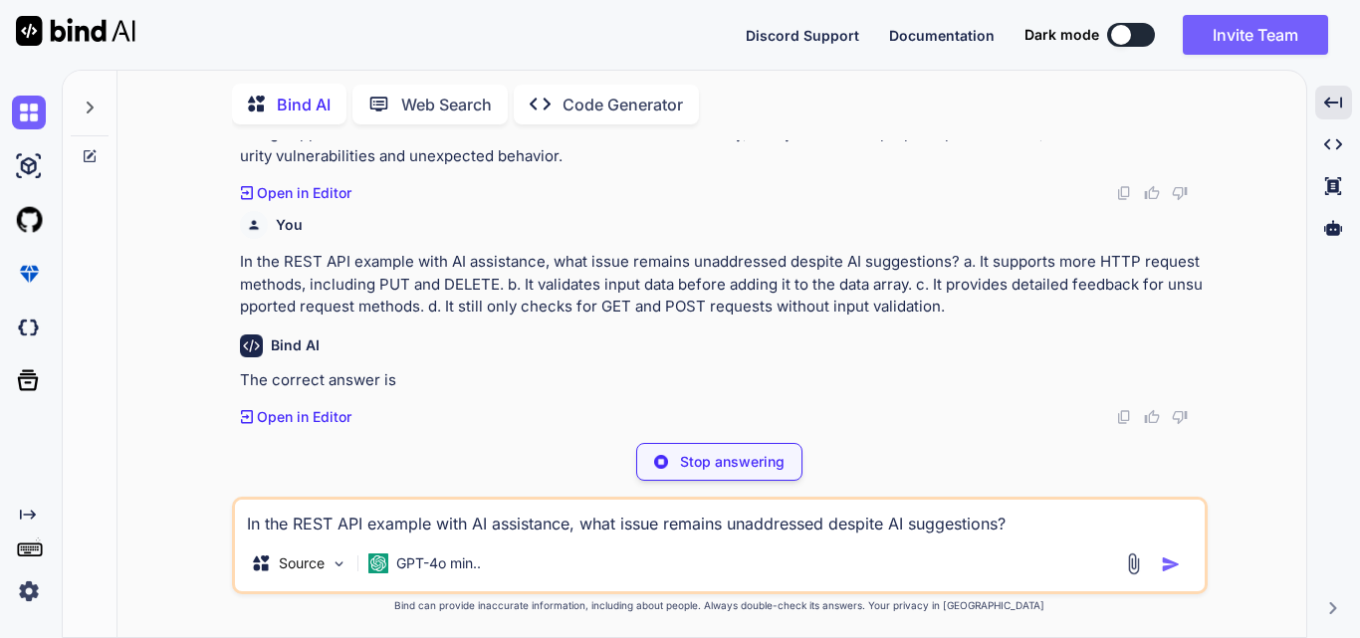
scroll to position [13871, 0]
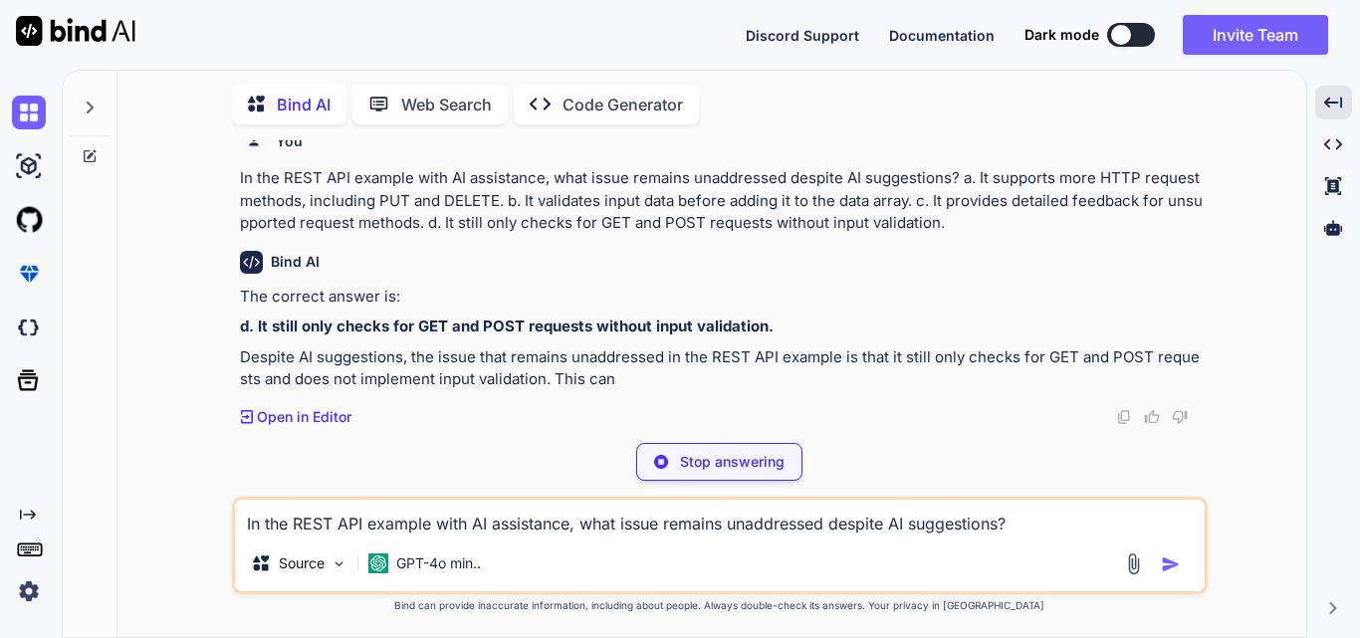
type textarea "x"
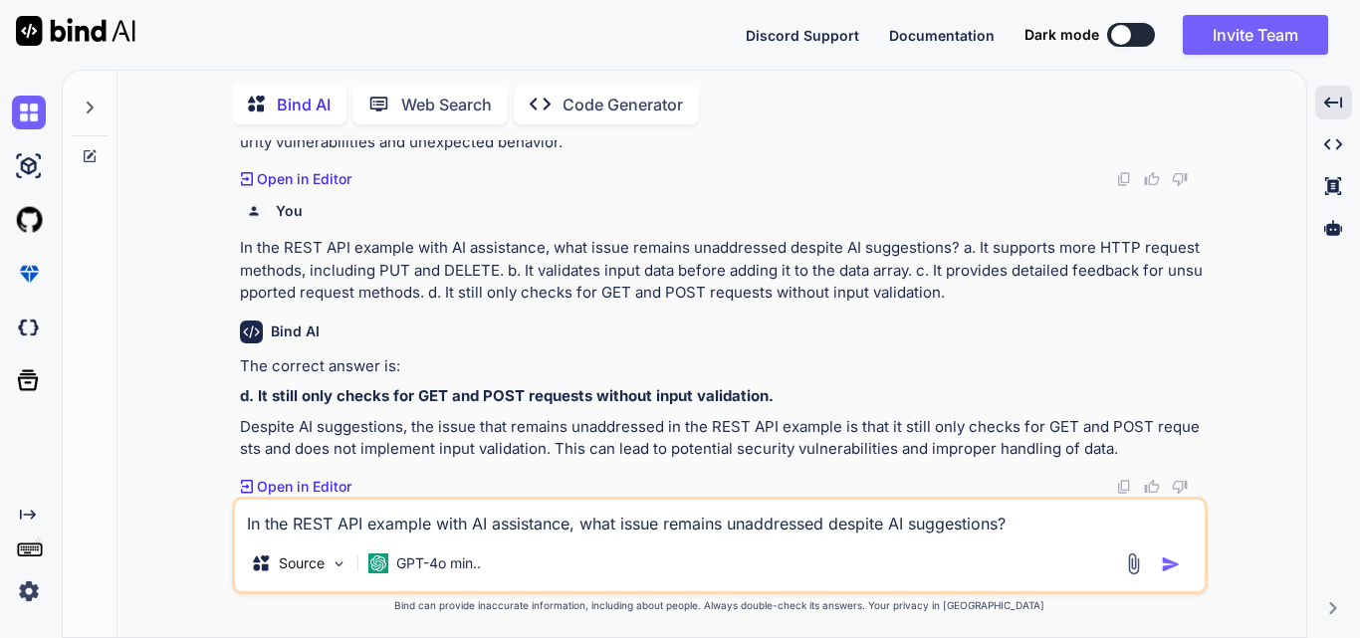
scroll to position [13923, 0]
click at [336, 527] on textarea "In the REST API example with AI assistance, what issue remains unaddressed desp…" at bounding box center [720, 518] width 970 height 36
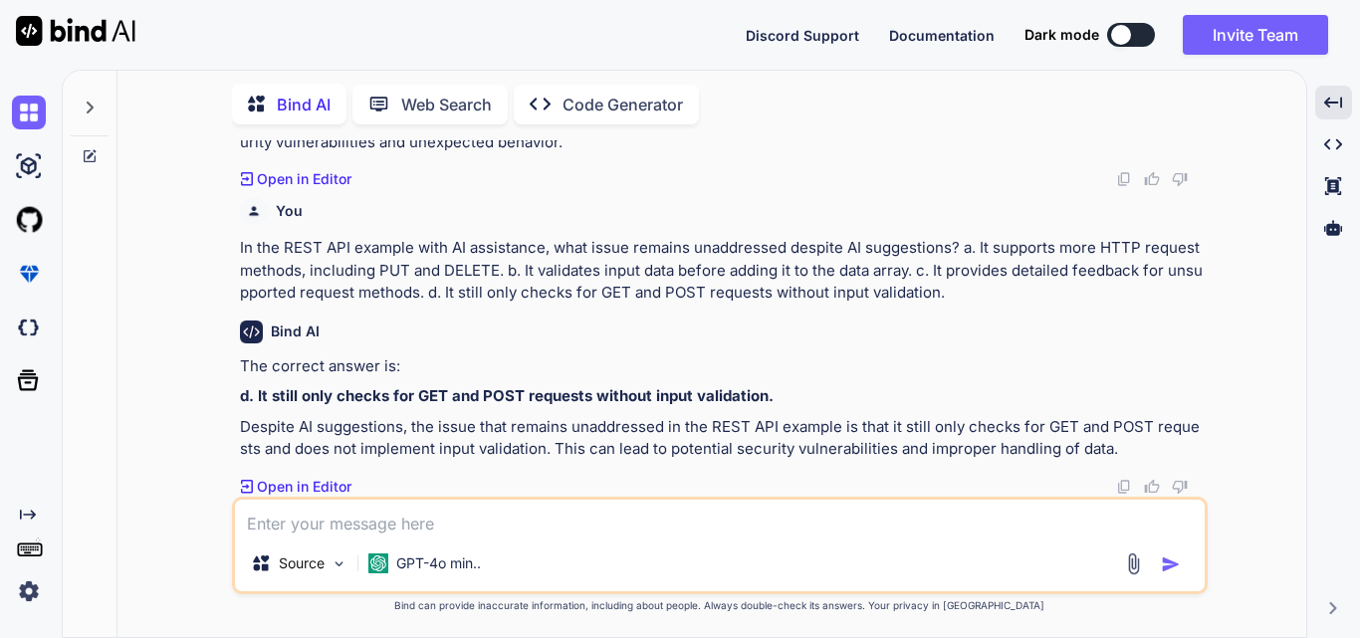
paste textarea "According to the presentation, how does AI assistance improve the coding proces…"
type textarea "x"
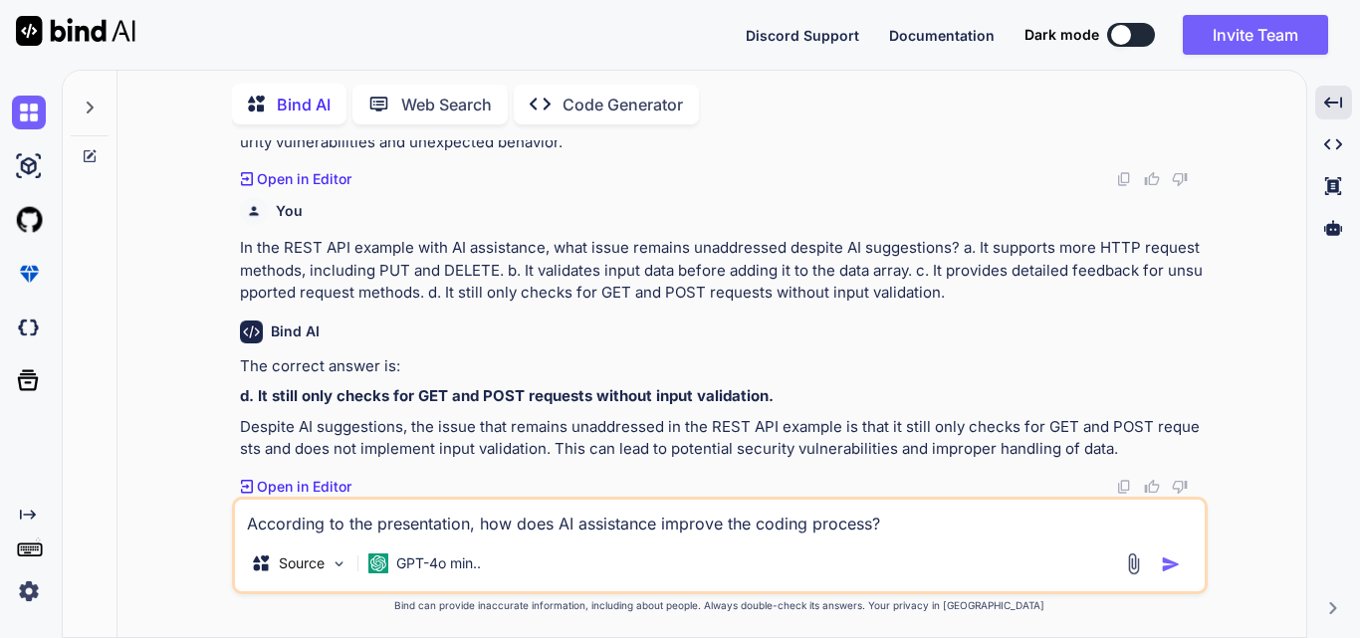
scroll to position [74, 0]
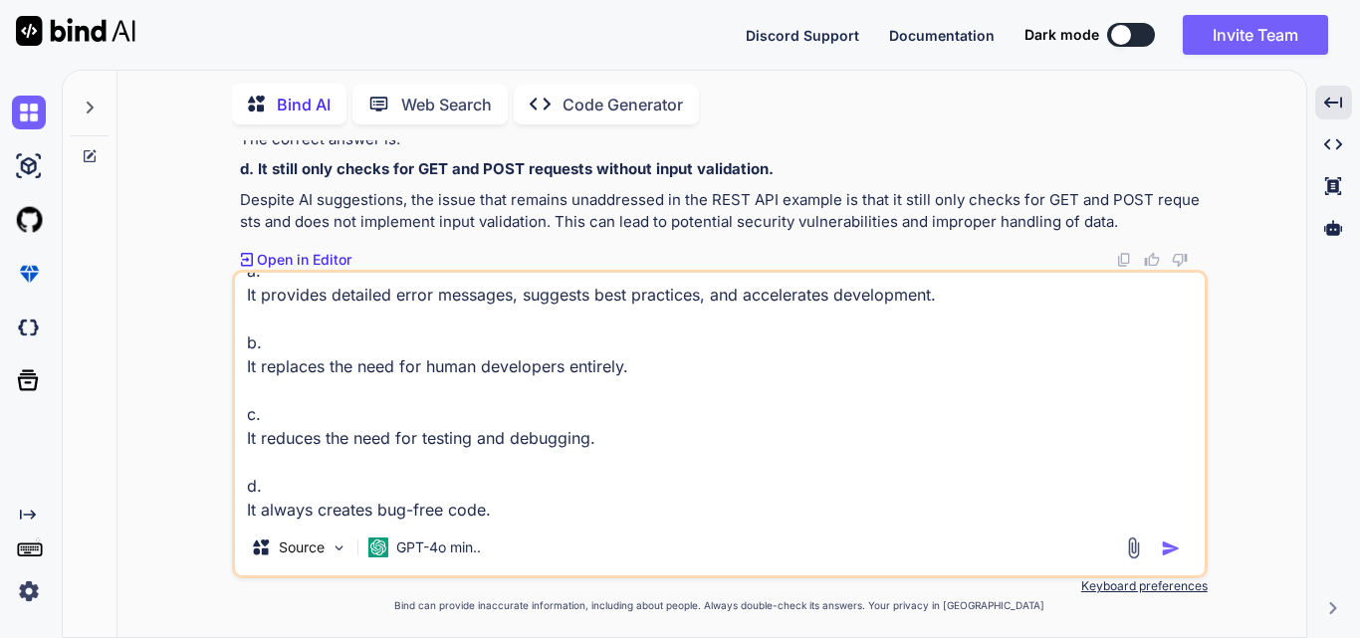
type textarea "According to the presentation, how does AI assistance improve the coding proces…"
click at [1171, 546] on img "button" at bounding box center [1171, 549] width 20 height 20
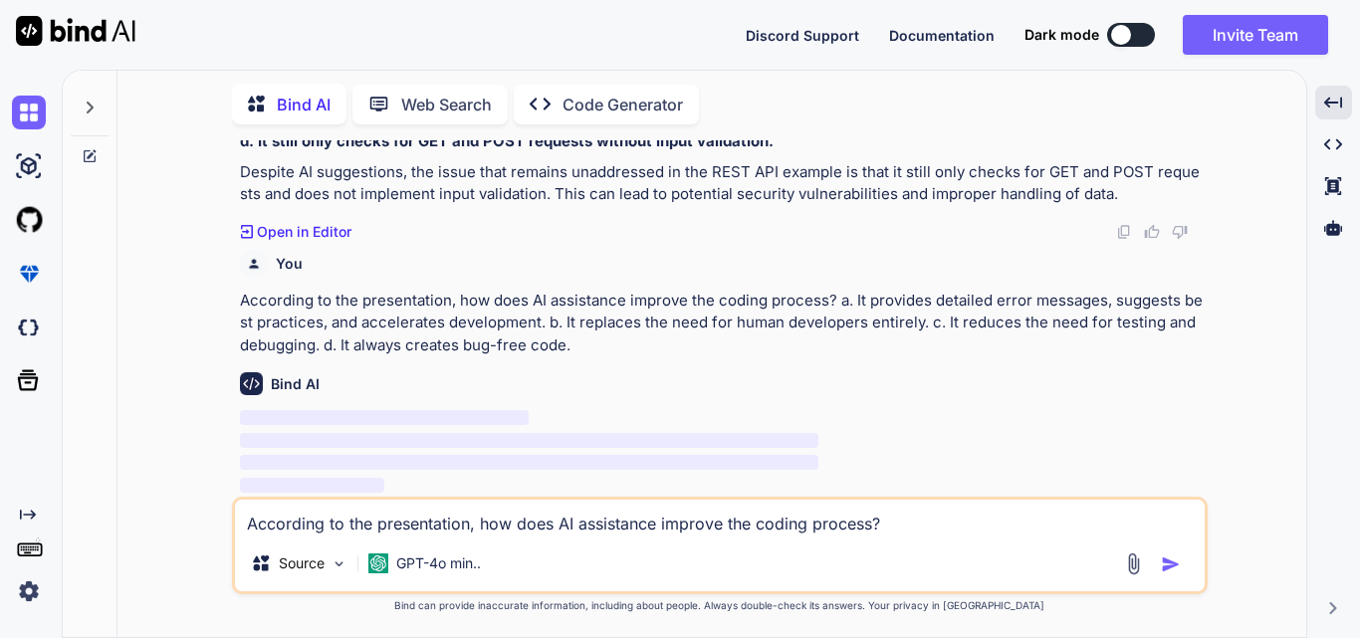
scroll to position [14179, 0]
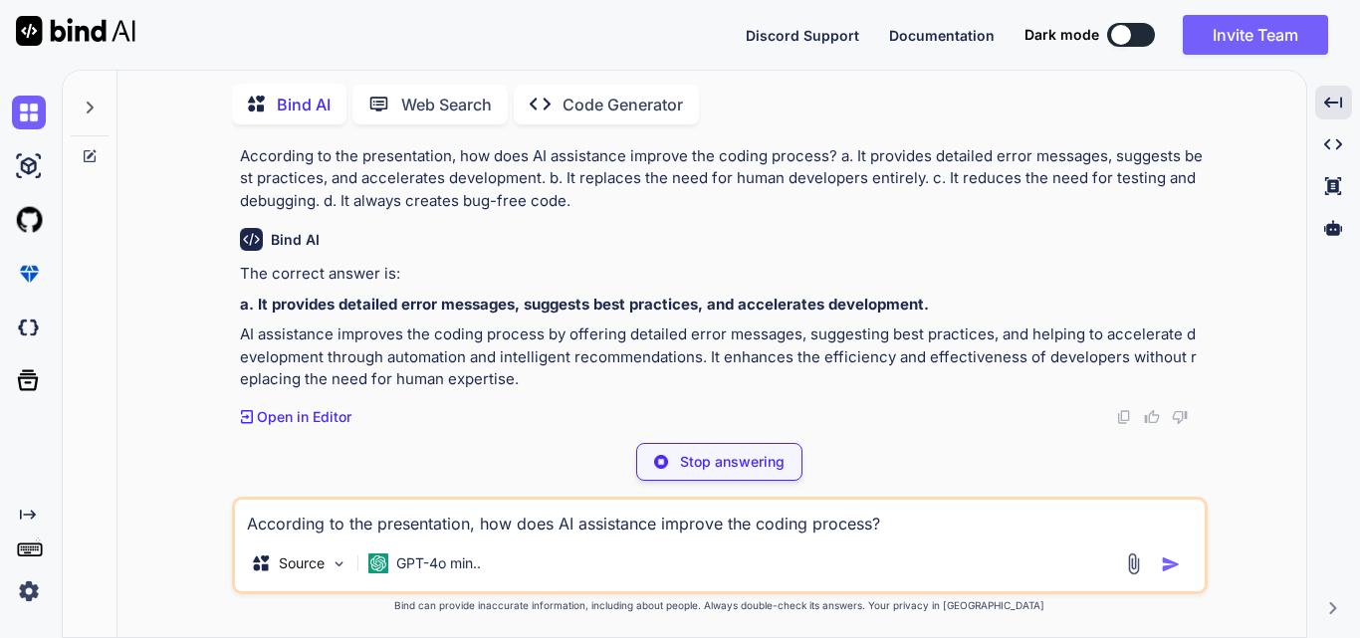
type textarea "x"
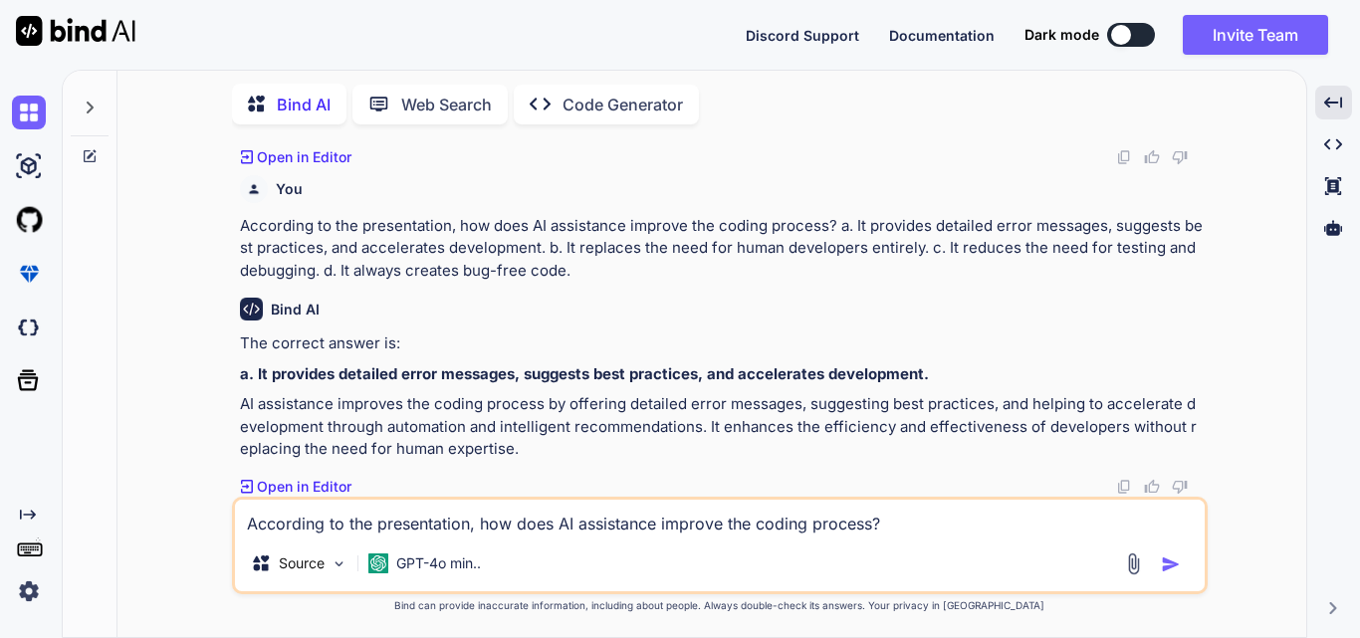
click at [284, 530] on textarea "According to the presentation, how does AI assistance improve the coding proces…" at bounding box center [720, 518] width 970 height 36
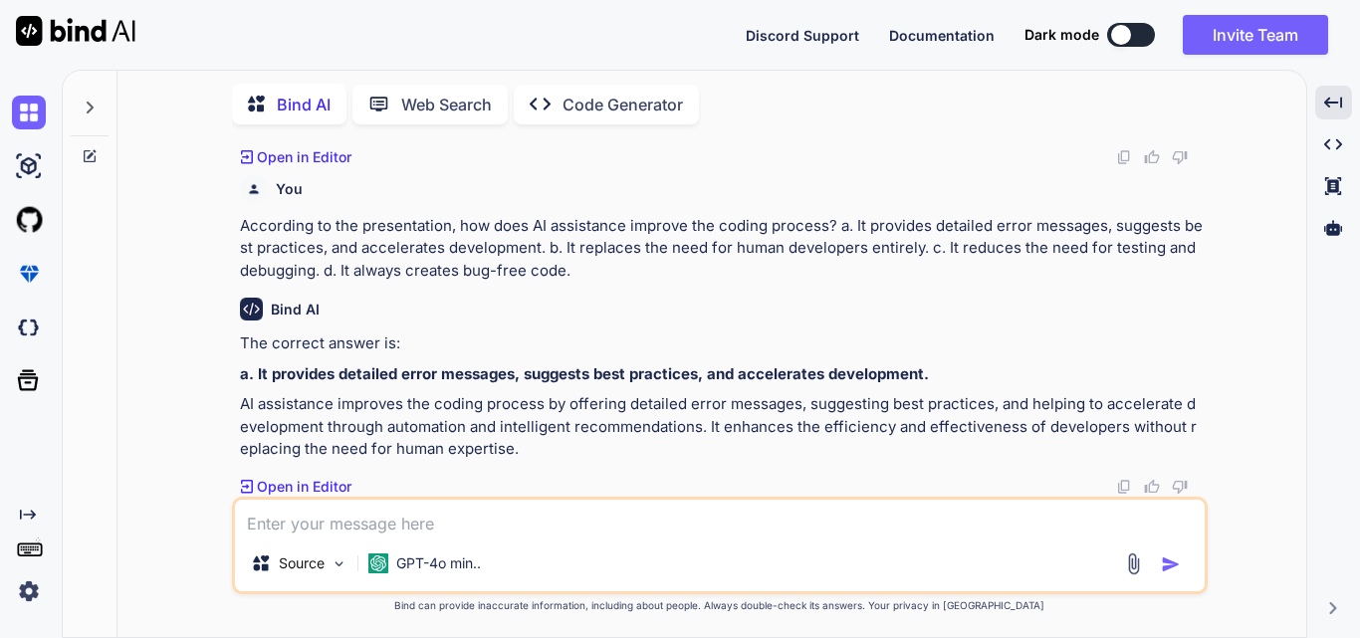
paste textarea "What is the key takeaway from the presentation regarding AI-assisted coding? a.…"
type textarea "x"
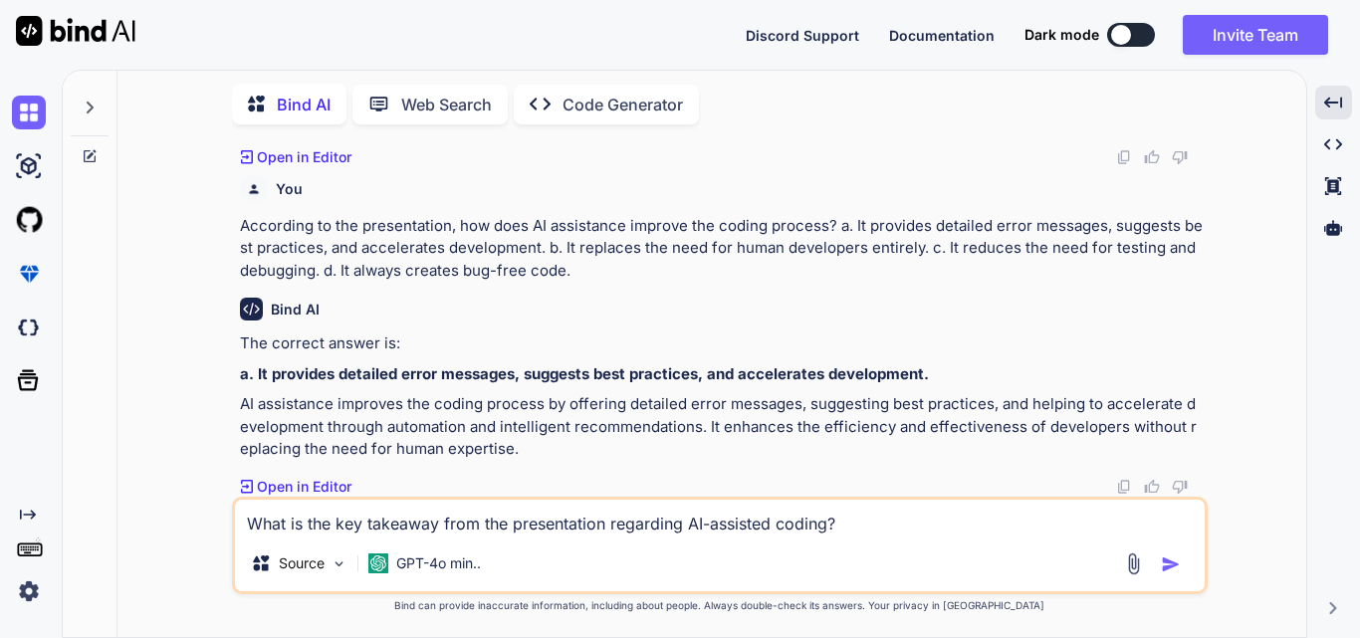
scroll to position [14300, 0]
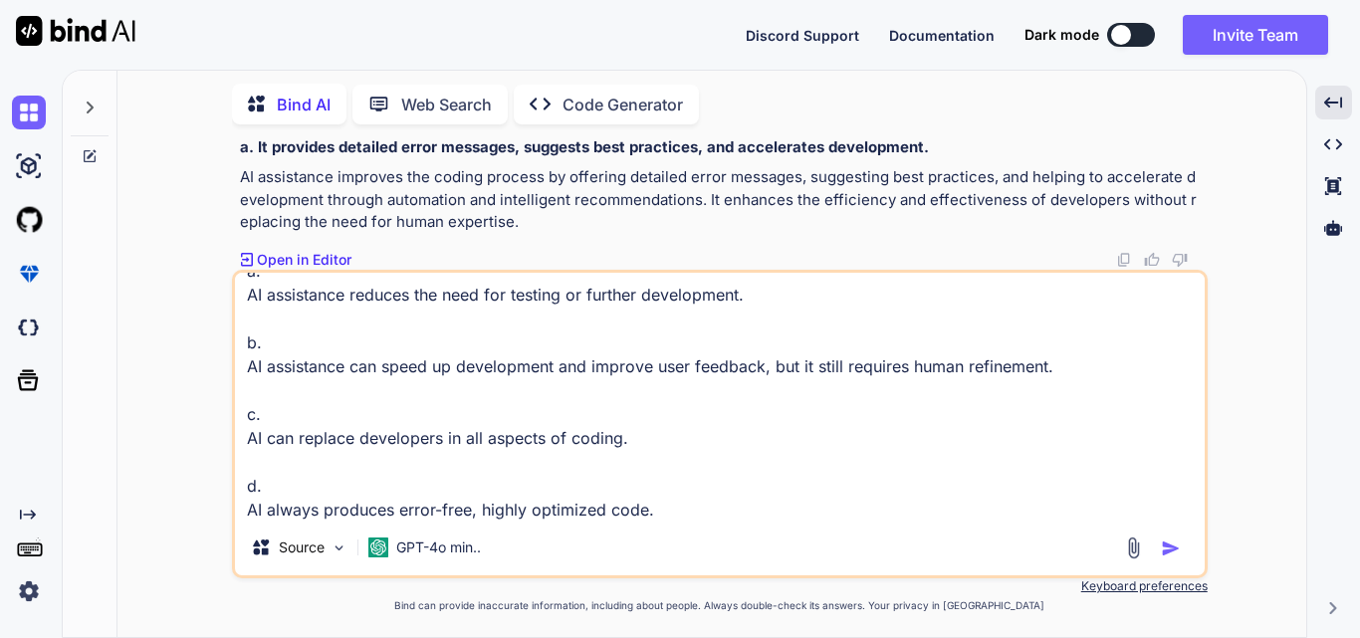
type textarea "What is the key takeaway from the presentation regarding AI-assisted coding? a.…"
click at [1172, 551] on img "button" at bounding box center [1171, 549] width 20 height 20
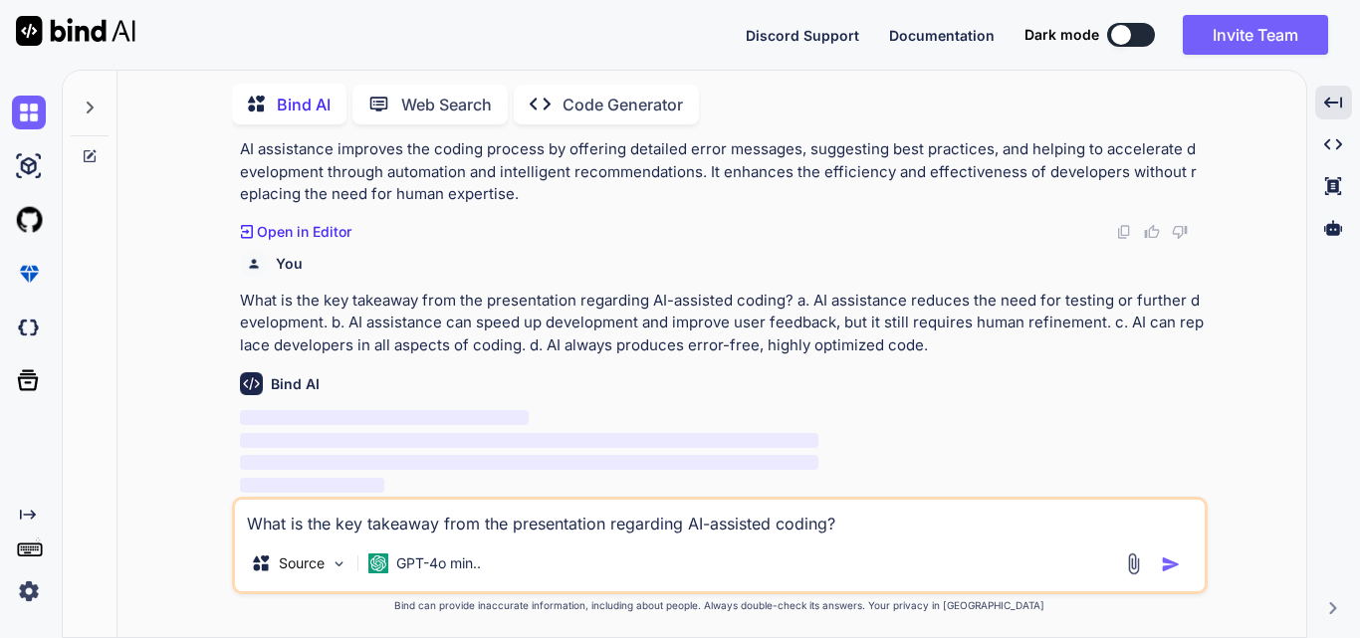
scroll to position [14508, 0]
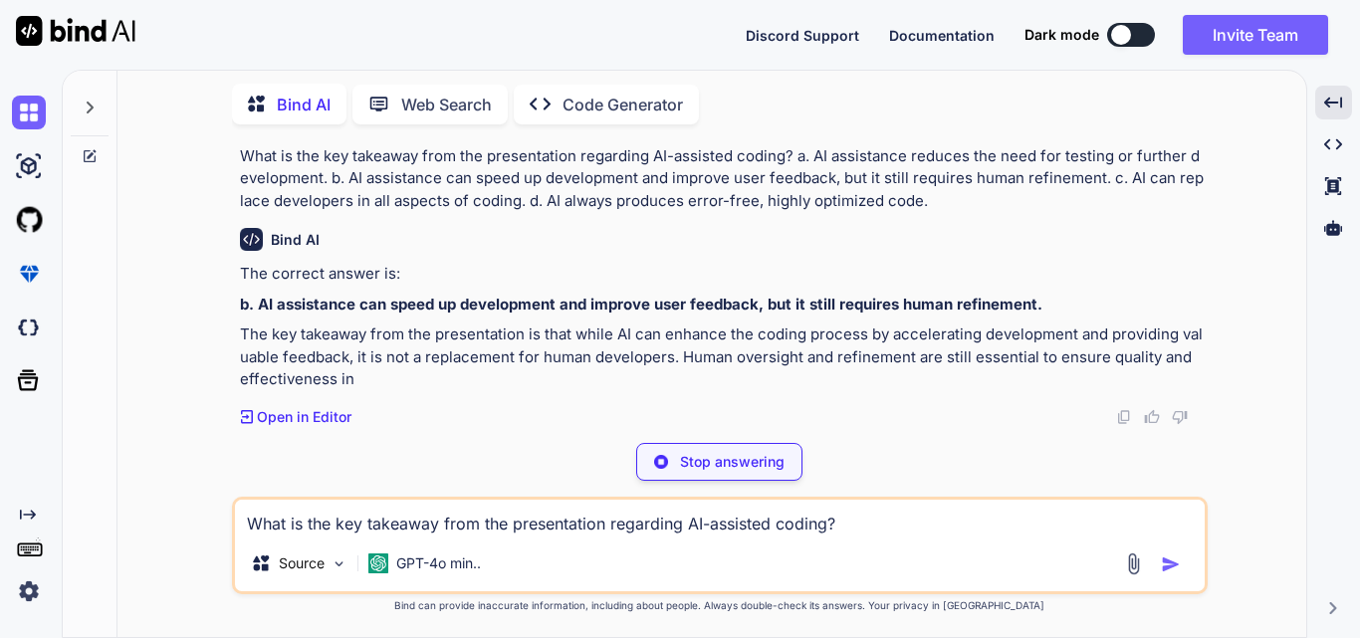
type textarea "x"
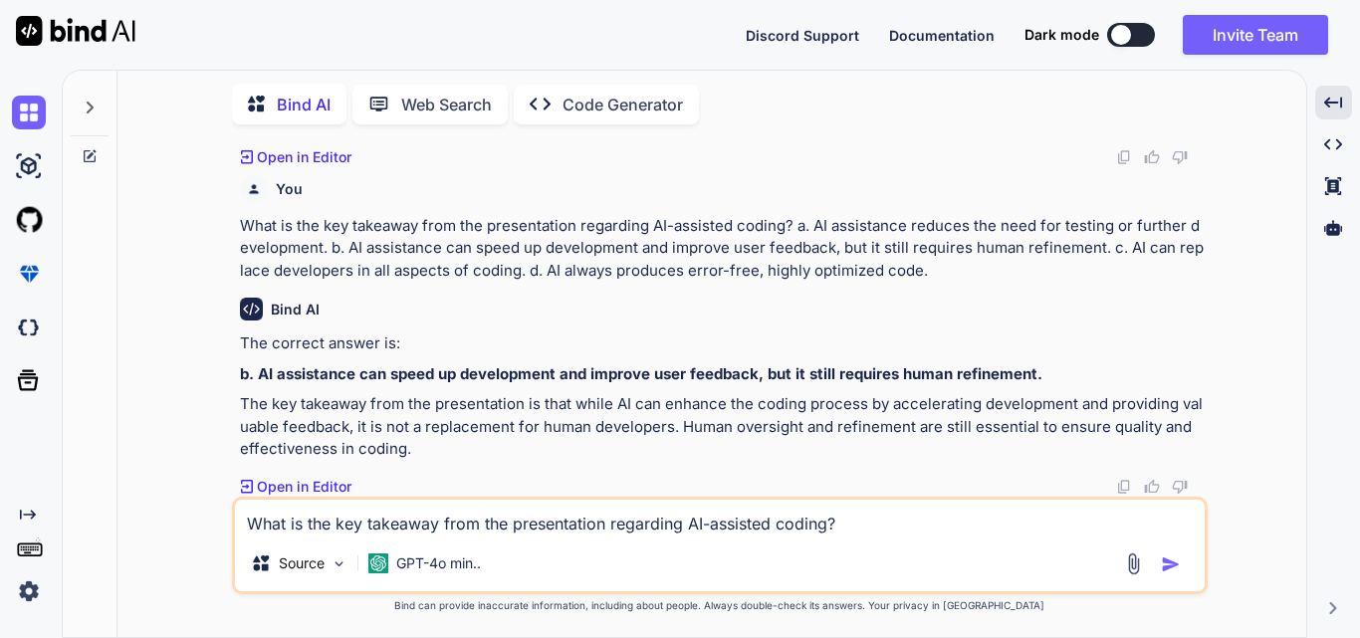
scroll to position [14582, 0]
click at [298, 527] on textarea "What is the key takeaway from the presentation regarding AI-assisted coding? a.…" at bounding box center [720, 518] width 970 height 36
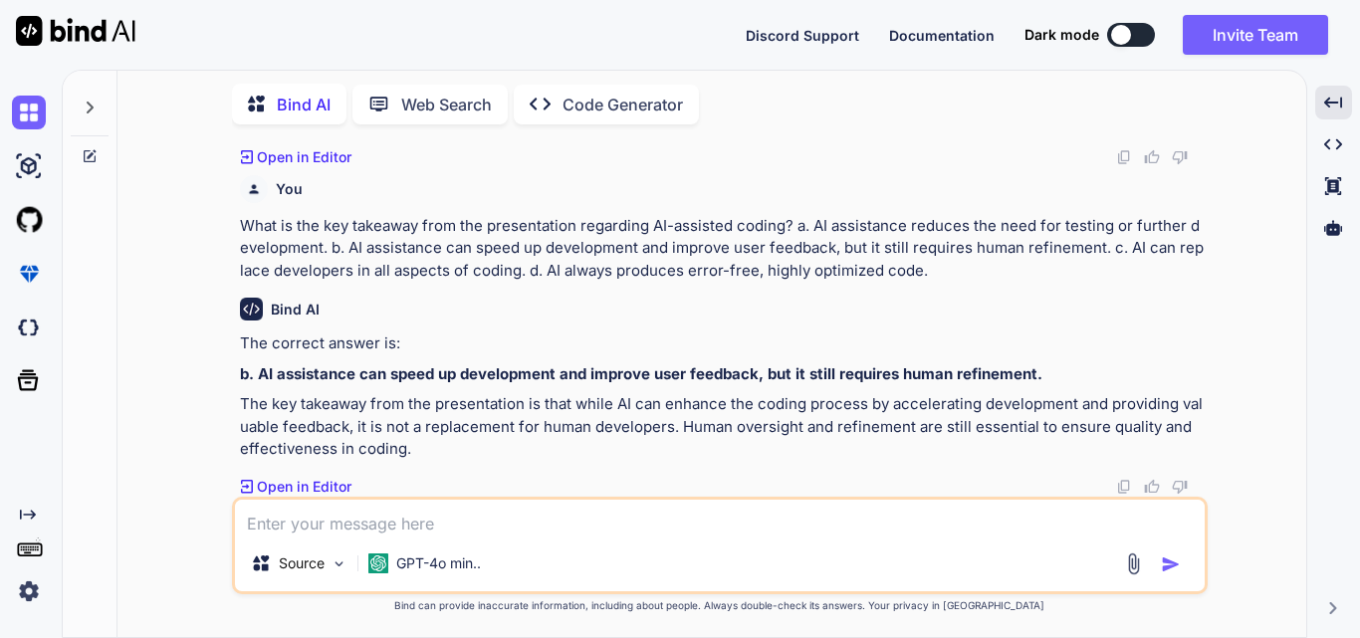
paste textarea "What is one of the major differences between the file upload handling code with…"
type textarea "x"
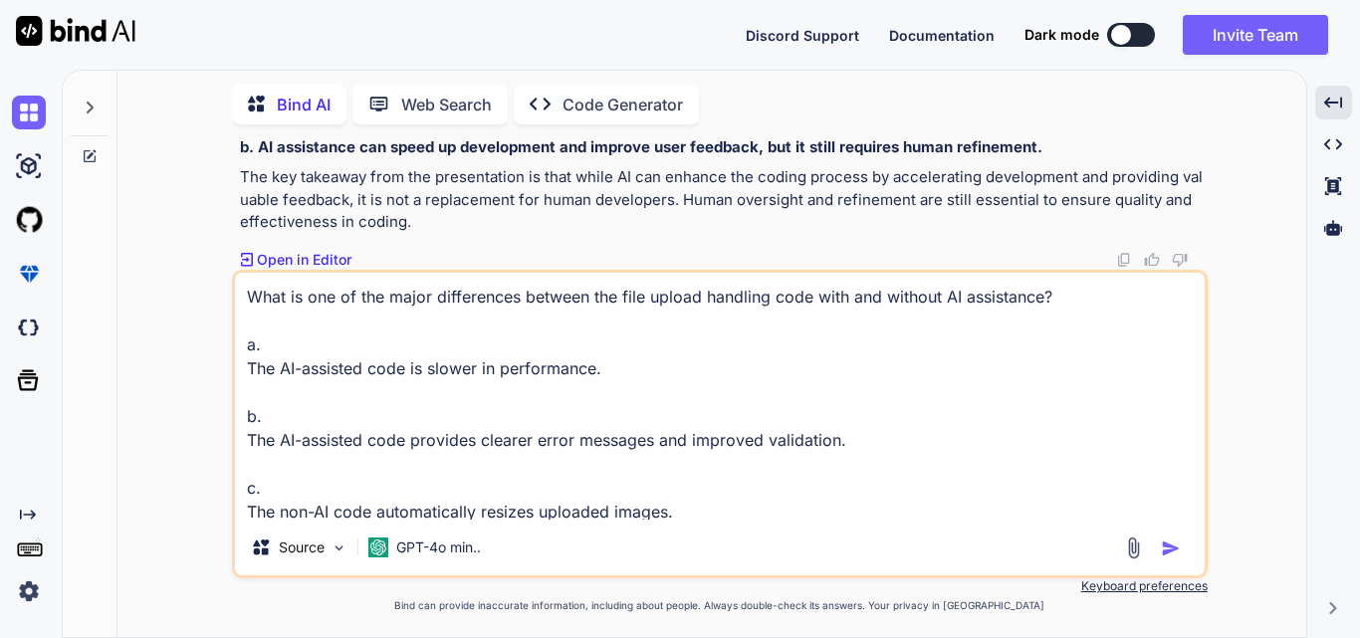
scroll to position [74, 0]
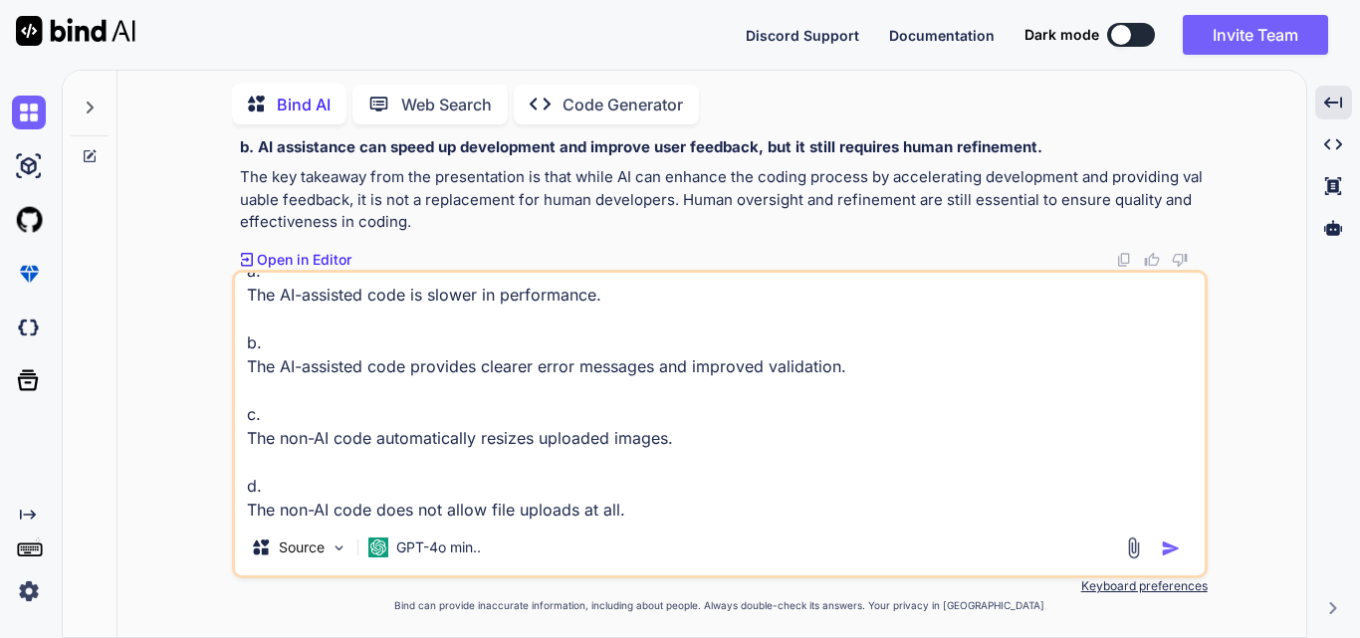
type textarea "What is one of the major differences between the file upload handling code with…"
click at [1166, 545] on img "button" at bounding box center [1171, 549] width 20 height 20
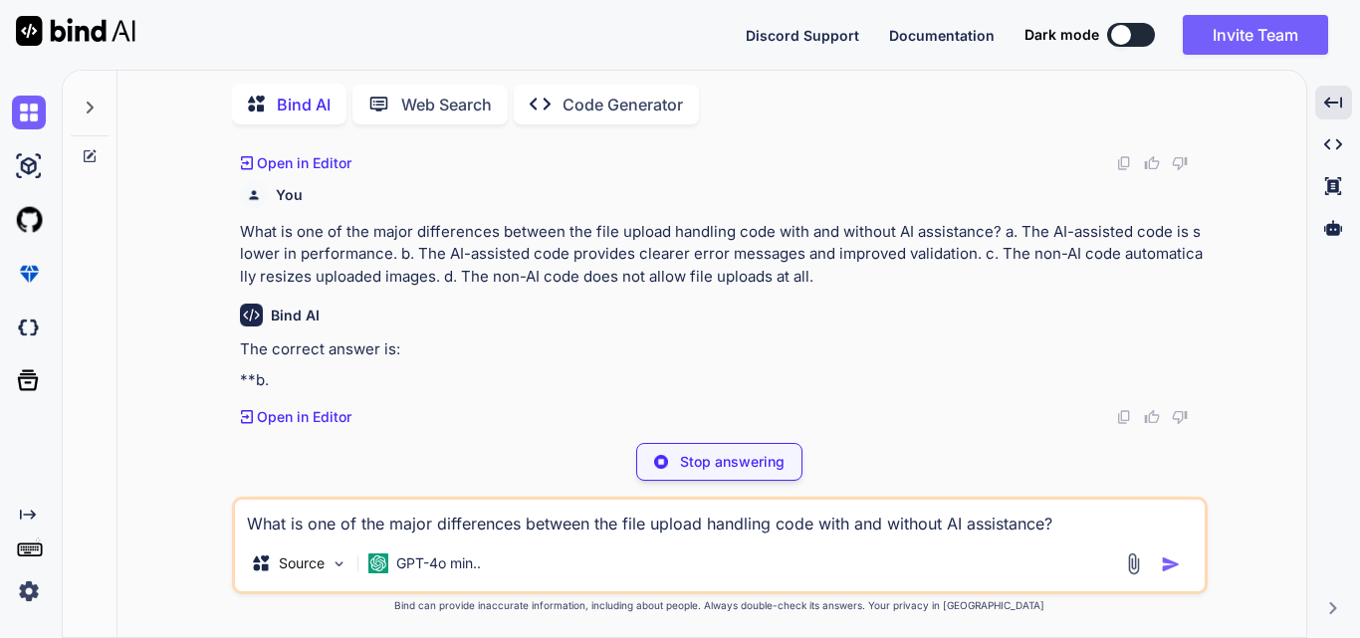
scroll to position [14838, 0]
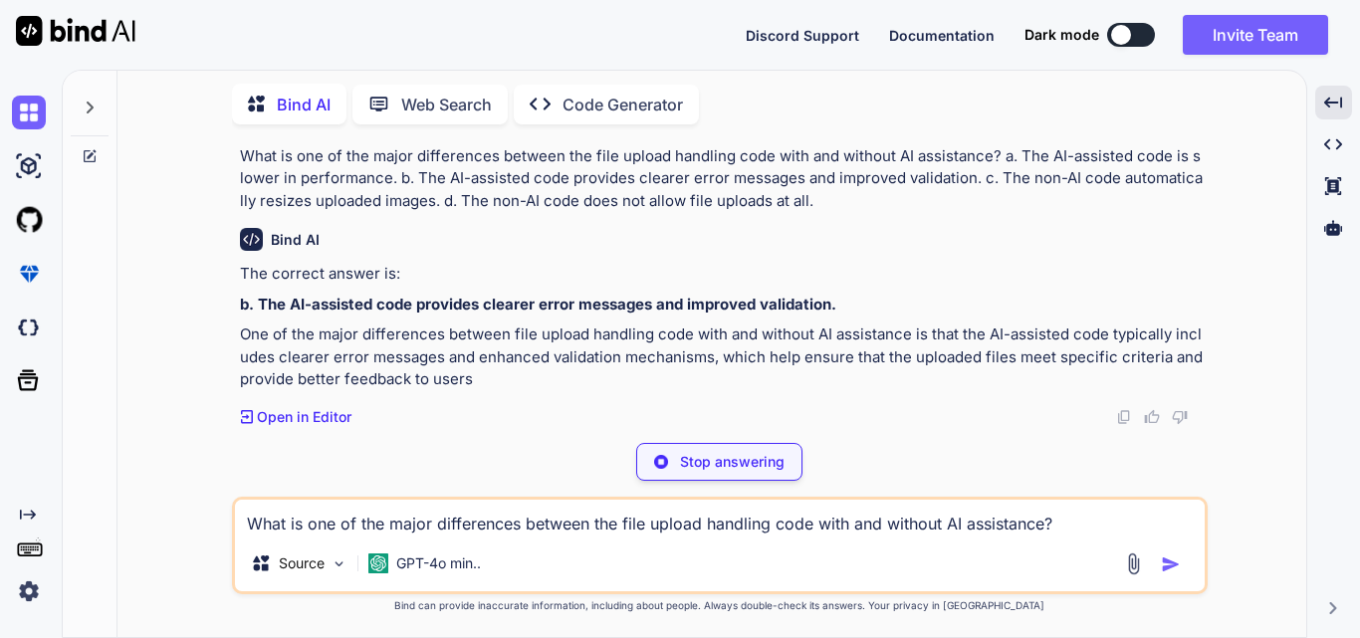
type textarea "x"
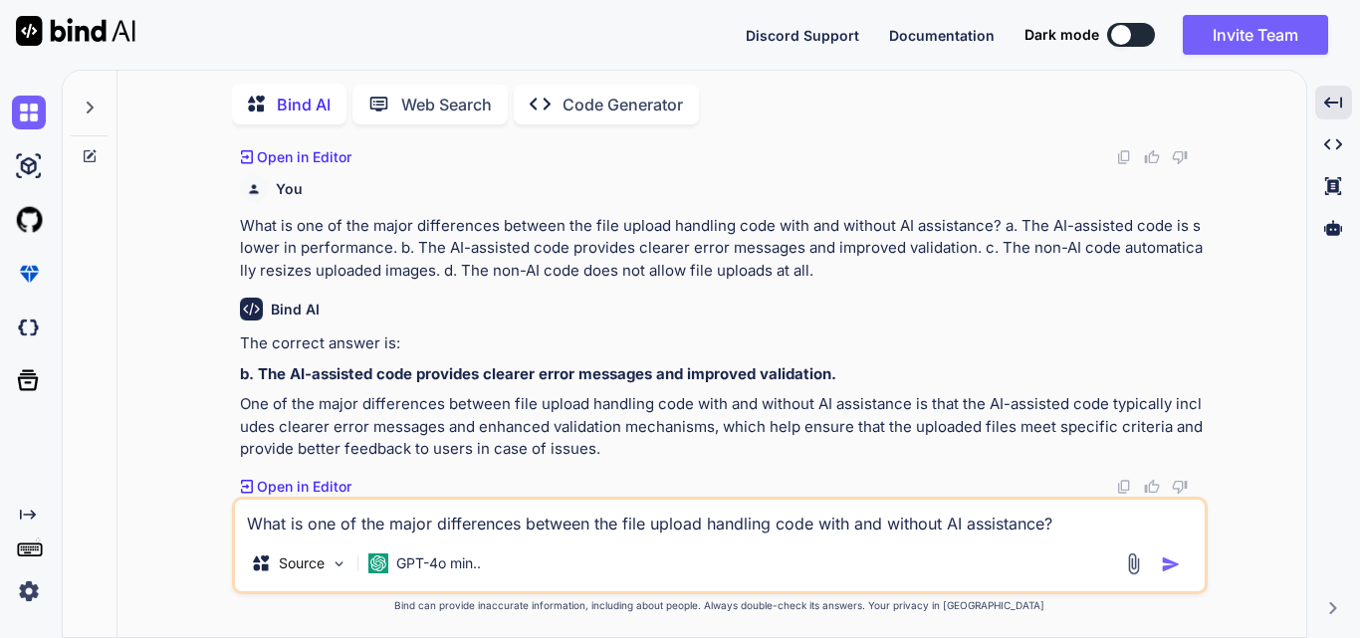
scroll to position [14912, 0]
click at [418, 521] on textarea "What is one of the major differences between the file upload handling code with…" at bounding box center [720, 518] width 970 height 36
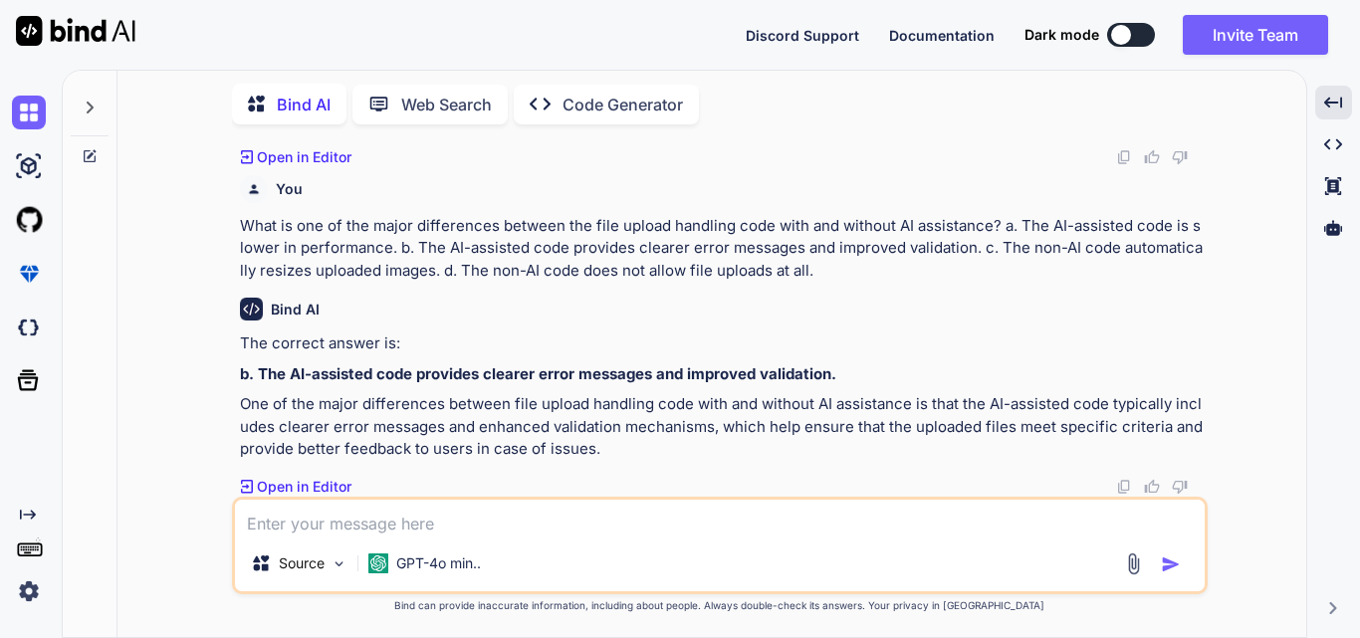
paste textarea "What is an advantage of using AI to improve error handling in code? a. AI helps…"
type textarea "x"
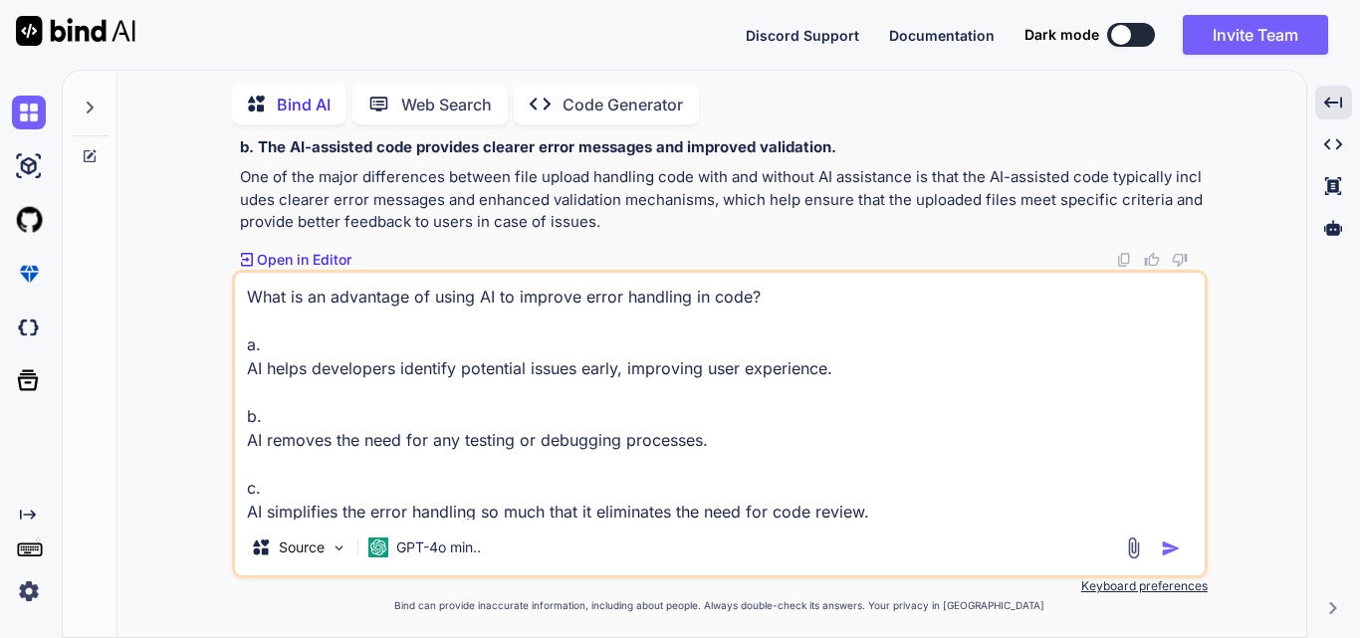
scroll to position [74, 0]
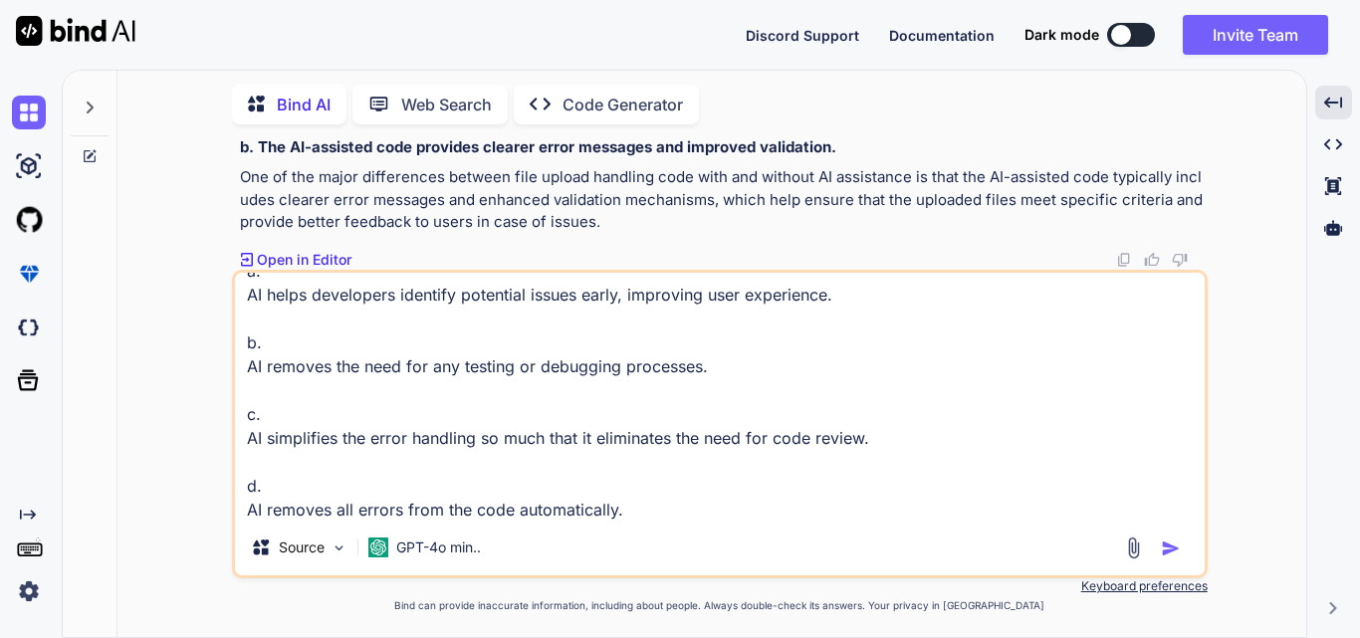
type textarea "What is an advantage of using AI to improve error handling in code? a. AI helps…"
click at [1169, 551] on img "button" at bounding box center [1171, 549] width 20 height 20
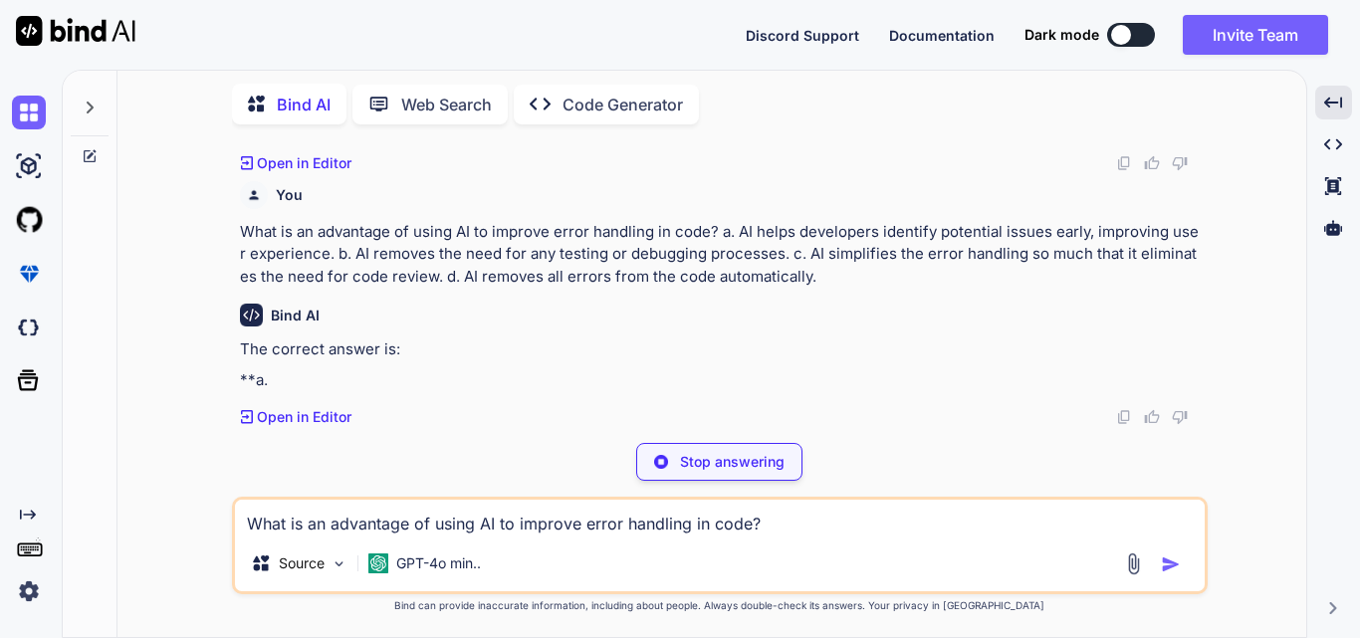
scroll to position [15168, 0]
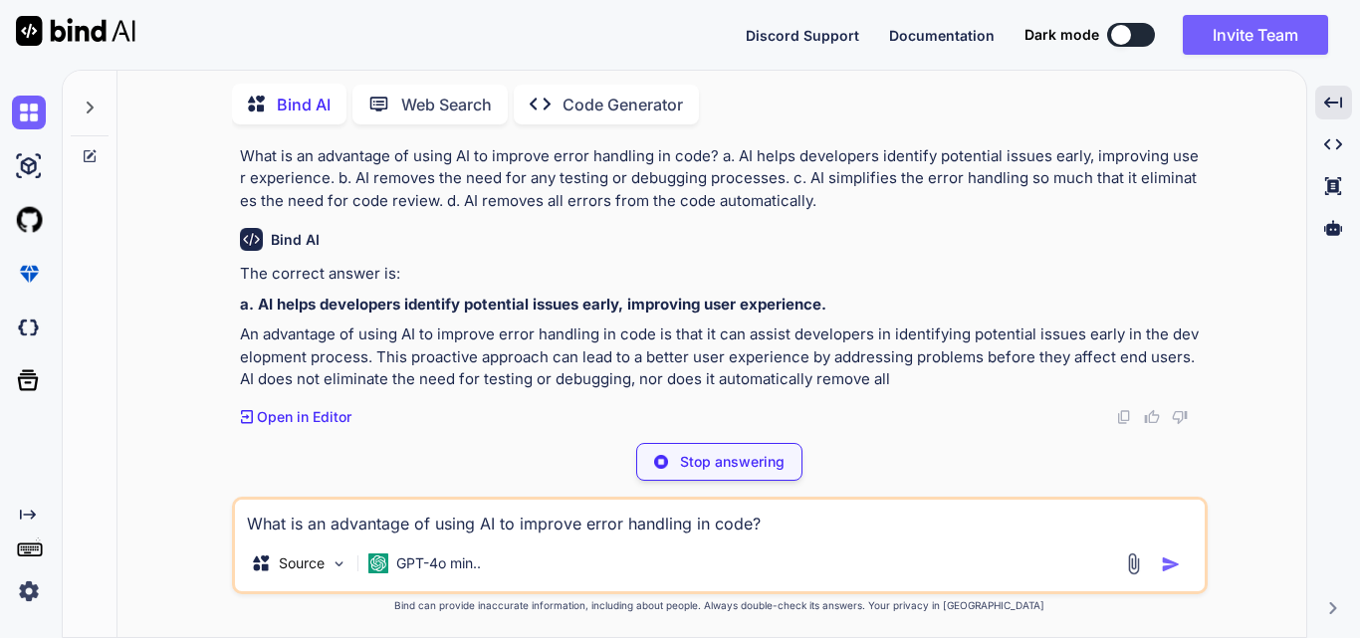
type textarea "x"
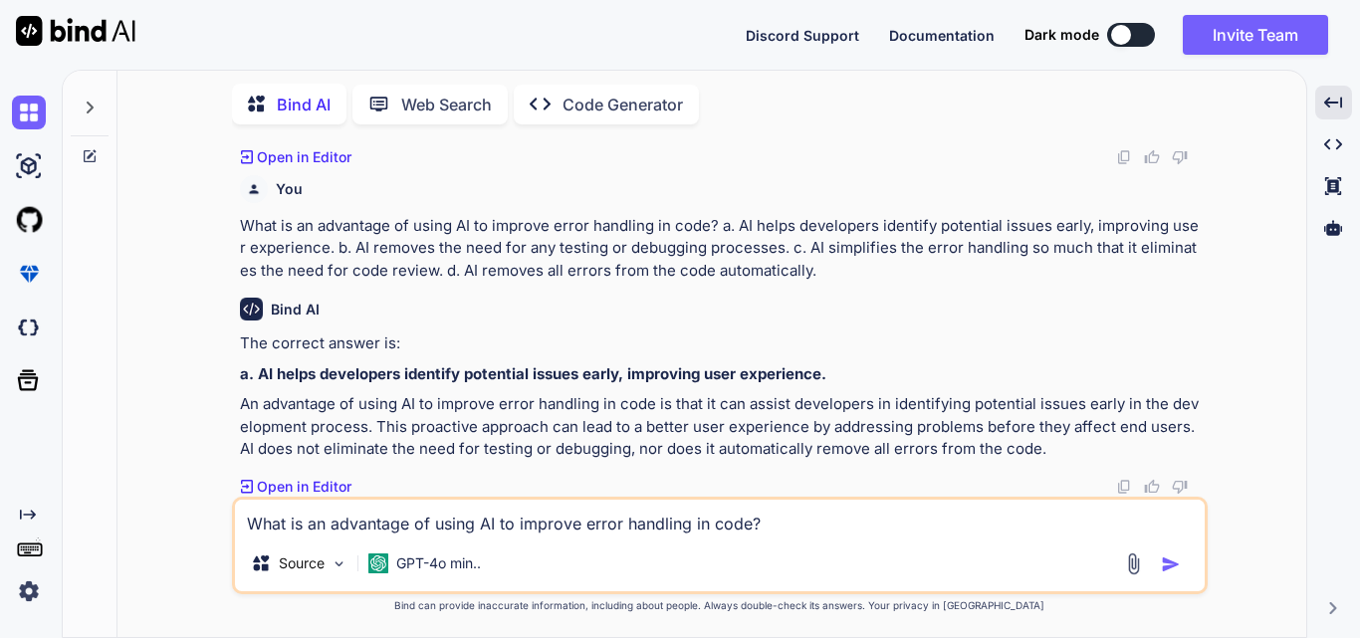
scroll to position [15241, 0]
click at [345, 519] on textarea "What is an advantage of using AI to improve error handling in code? a. AI helps…" at bounding box center [720, 518] width 970 height 36
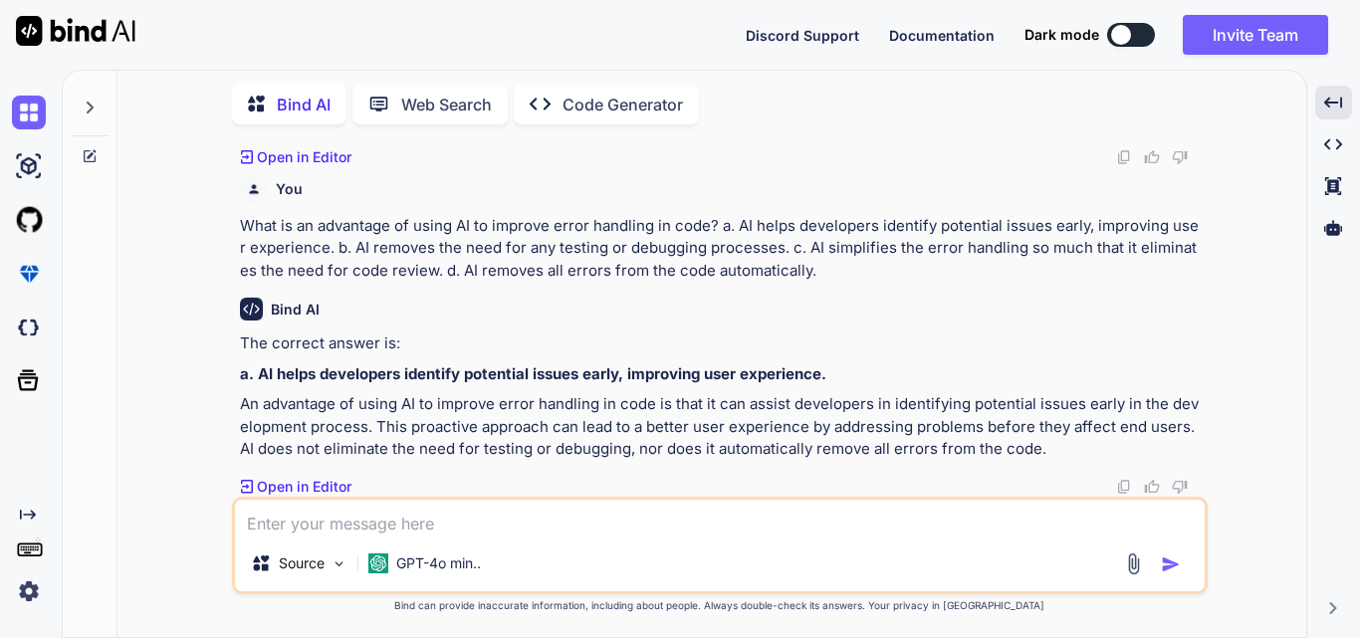
paste textarea "How does AI help with best practices in coding? a. AI creates a unique coding s…"
type textarea "x"
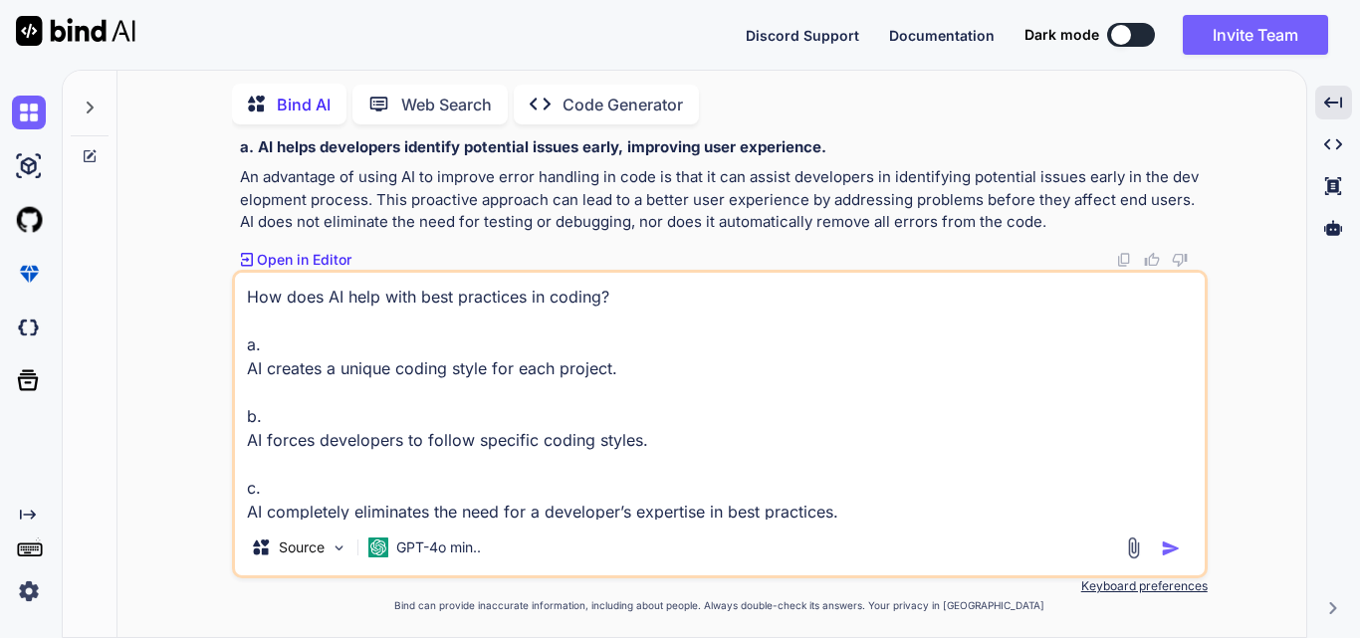
scroll to position [74, 0]
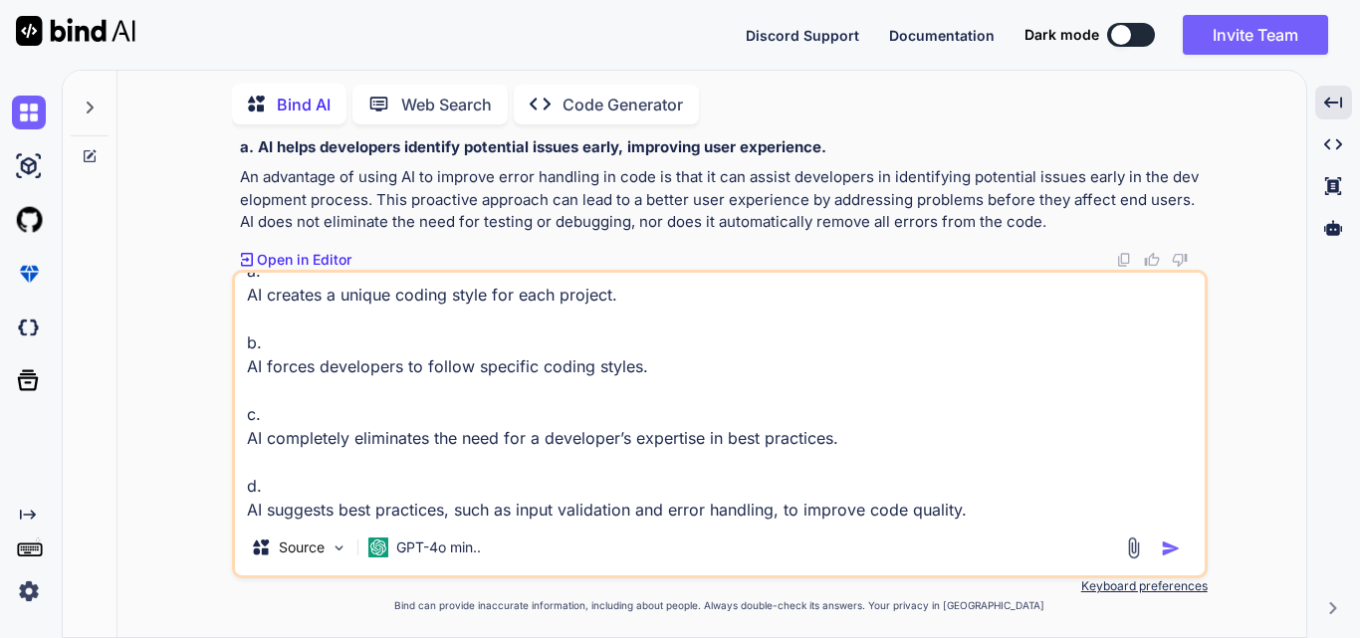
type textarea "How does AI help with best practices in coding? a. AI creates a unique coding s…"
click at [1167, 546] on img "button" at bounding box center [1171, 549] width 20 height 20
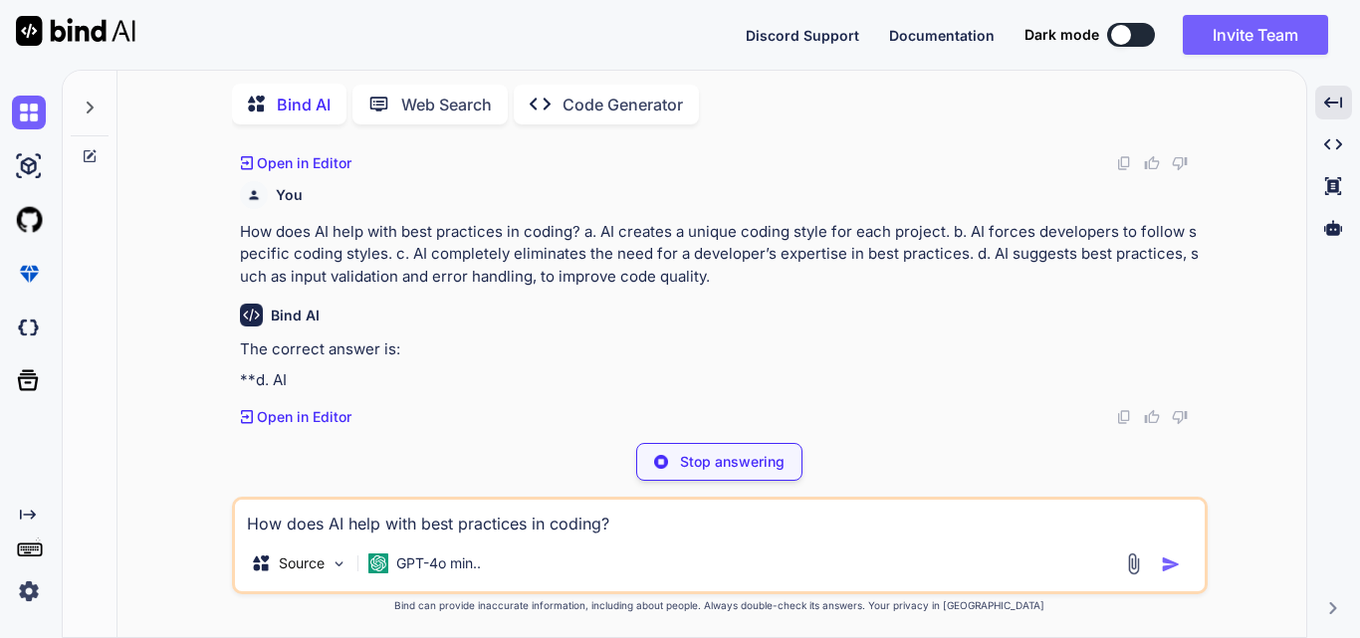
scroll to position [15497, 0]
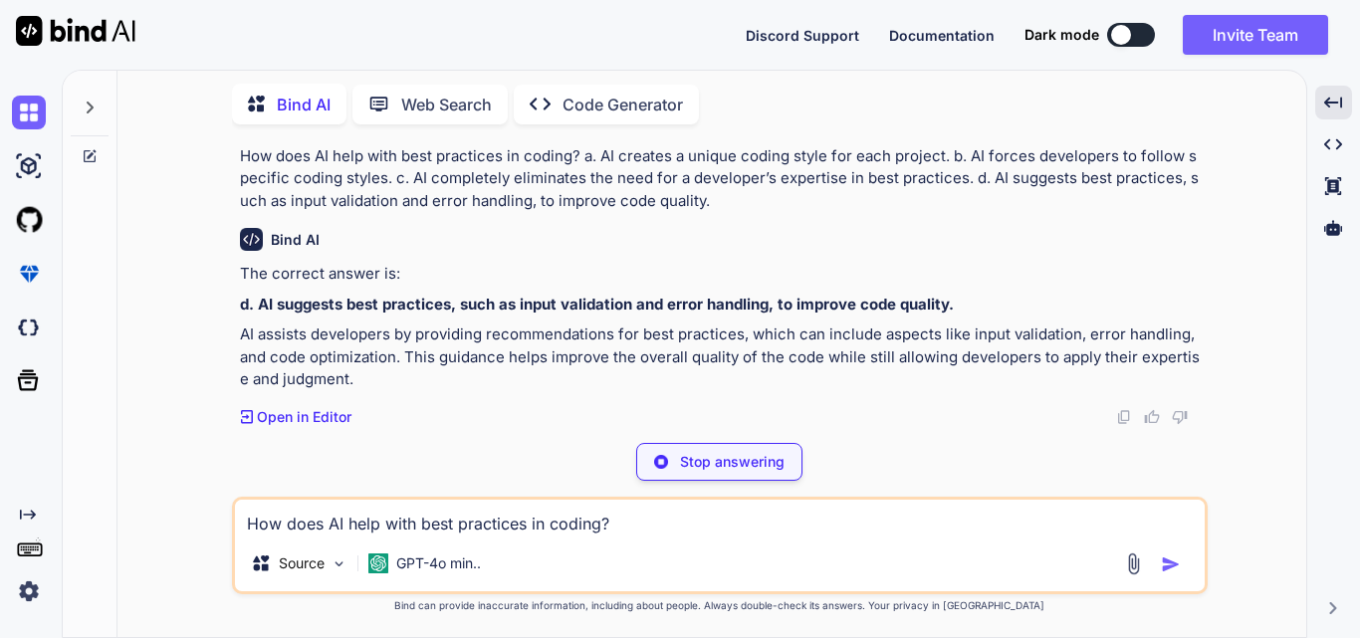
type textarea "x"
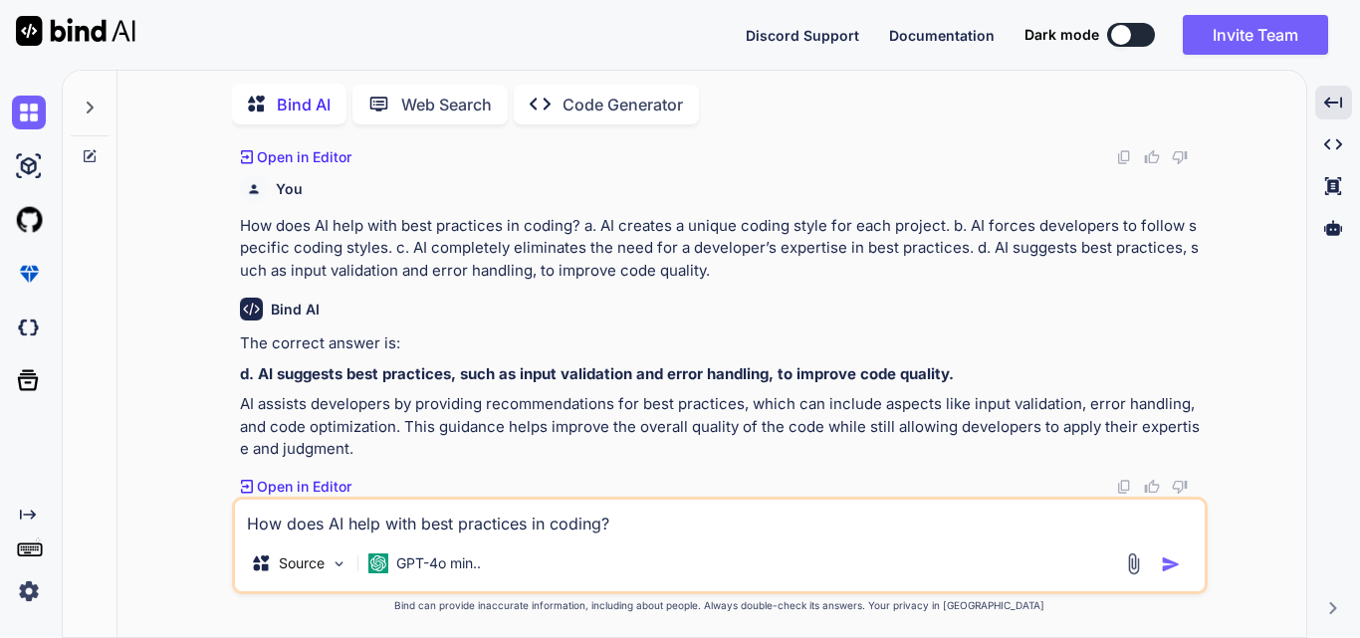
scroll to position [15571, 0]
click at [294, 522] on textarea "How does AI help with best practices in coding? a. AI creates a unique coding s…" at bounding box center [720, 518] width 970 height 36
paste textarea "In the presentation, what does the comparison between coding with and without A…"
type textarea "x"
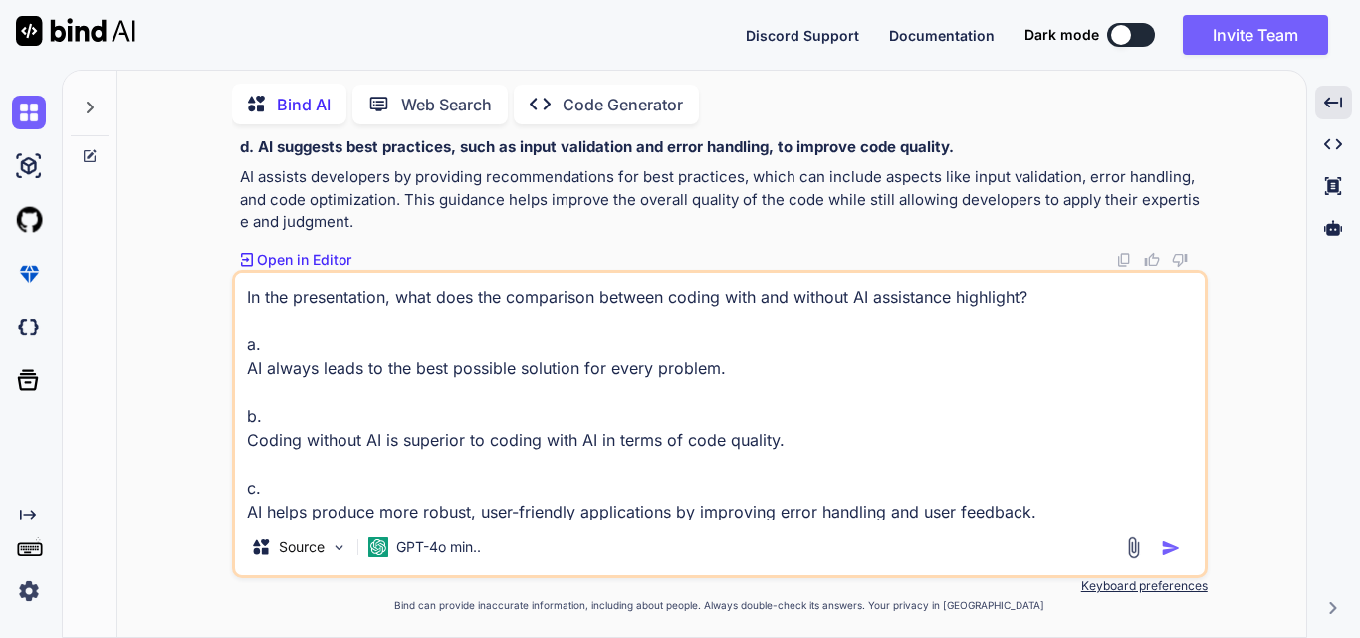
scroll to position [74, 0]
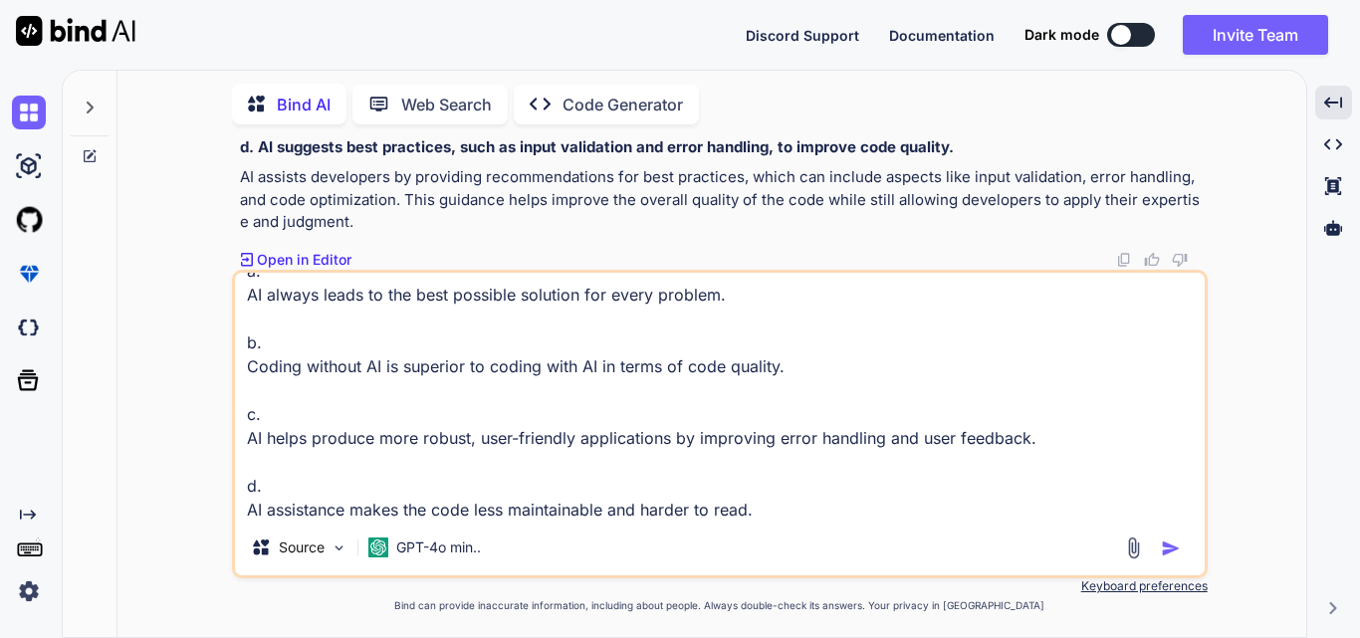
type textarea "In the presentation, what does the comparison between coding with and without A…"
click at [1177, 545] on img "button" at bounding box center [1171, 549] width 20 height 20
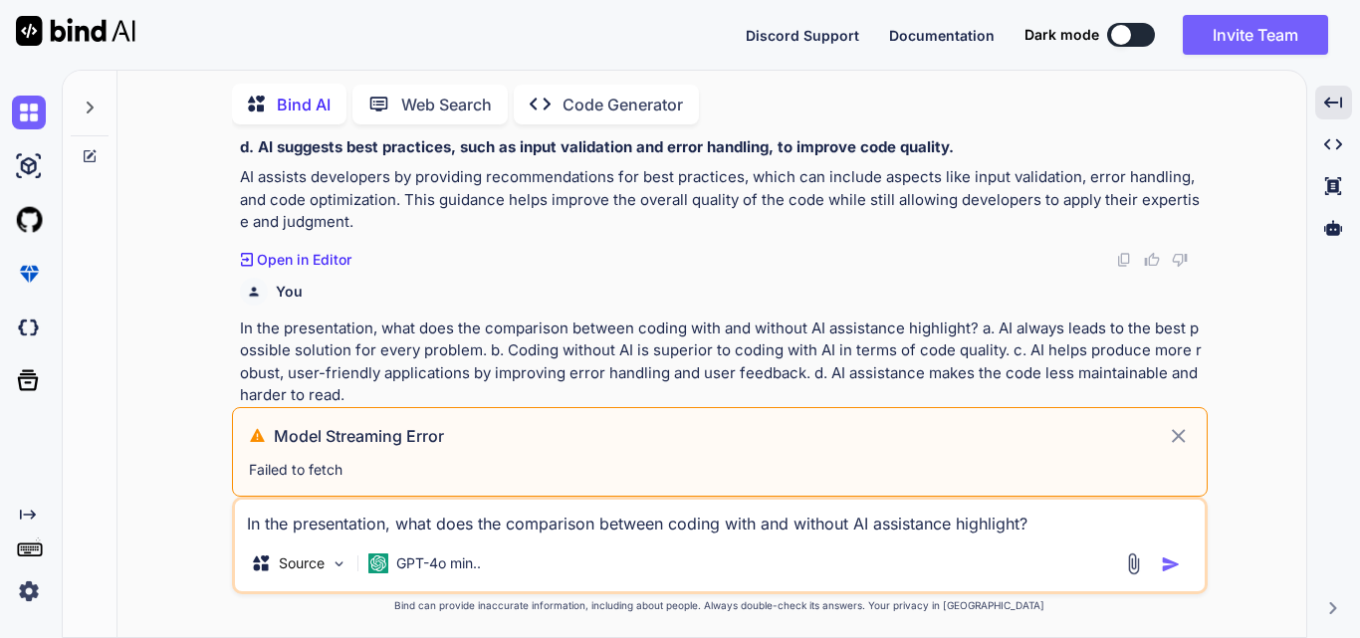
scroll to position [15713, 0]
click at [1178, 435] on icon at bounding box center [1179, 436] width 14 height 14
type textarea "x"
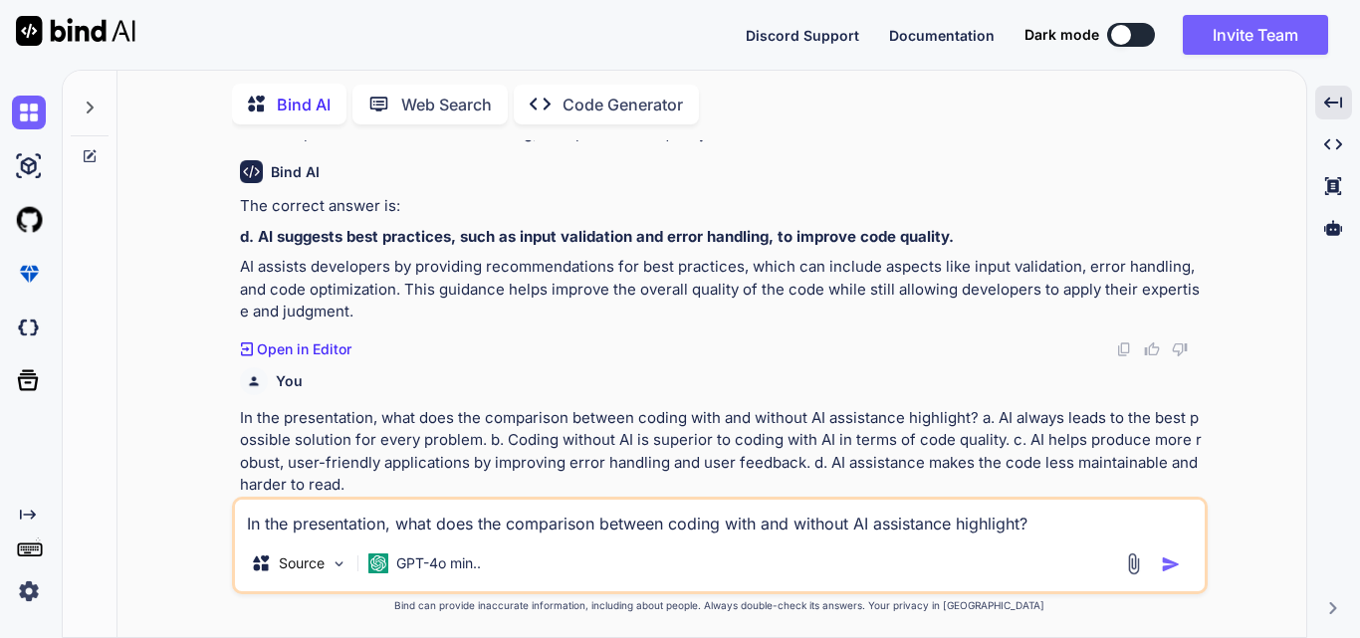
scroll to position [15708, 0]
click at [395, 530] on textarea "In the presentation, what does the comparison between coding with and without A…" at bounding box center [720, 518] width 970 height 36
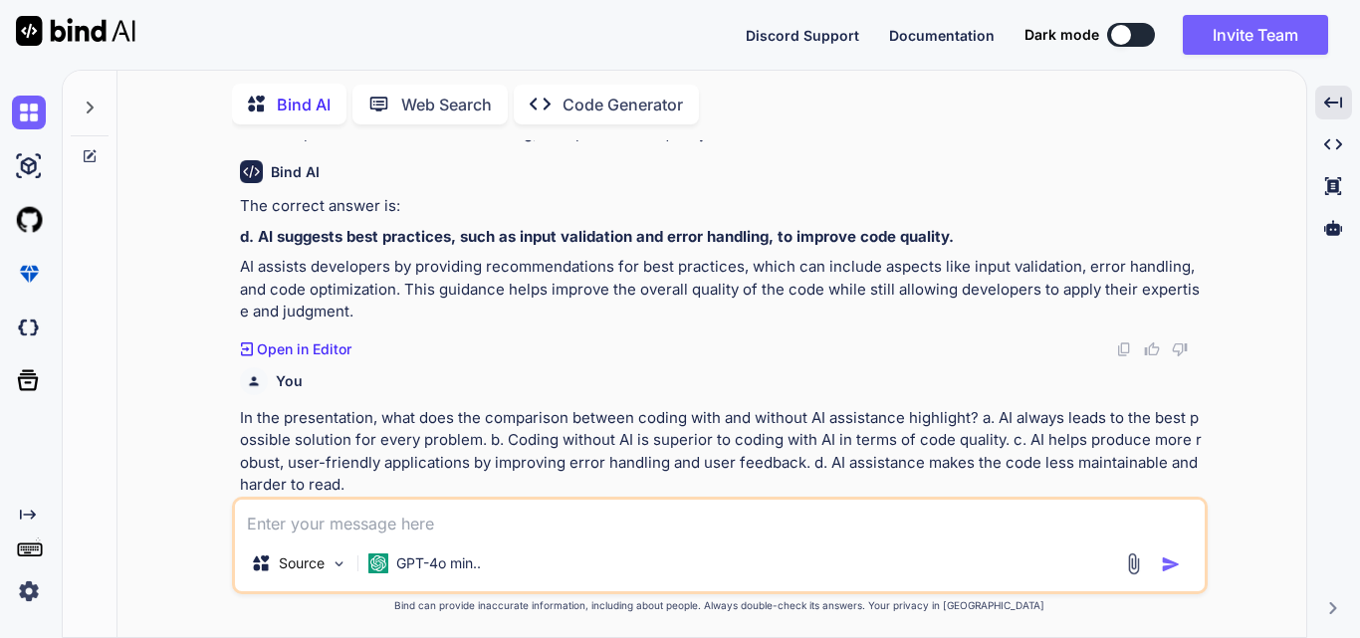
paste textarea "n the presentation, what does the comparison between coding with and without AI…"
type textarea "x"
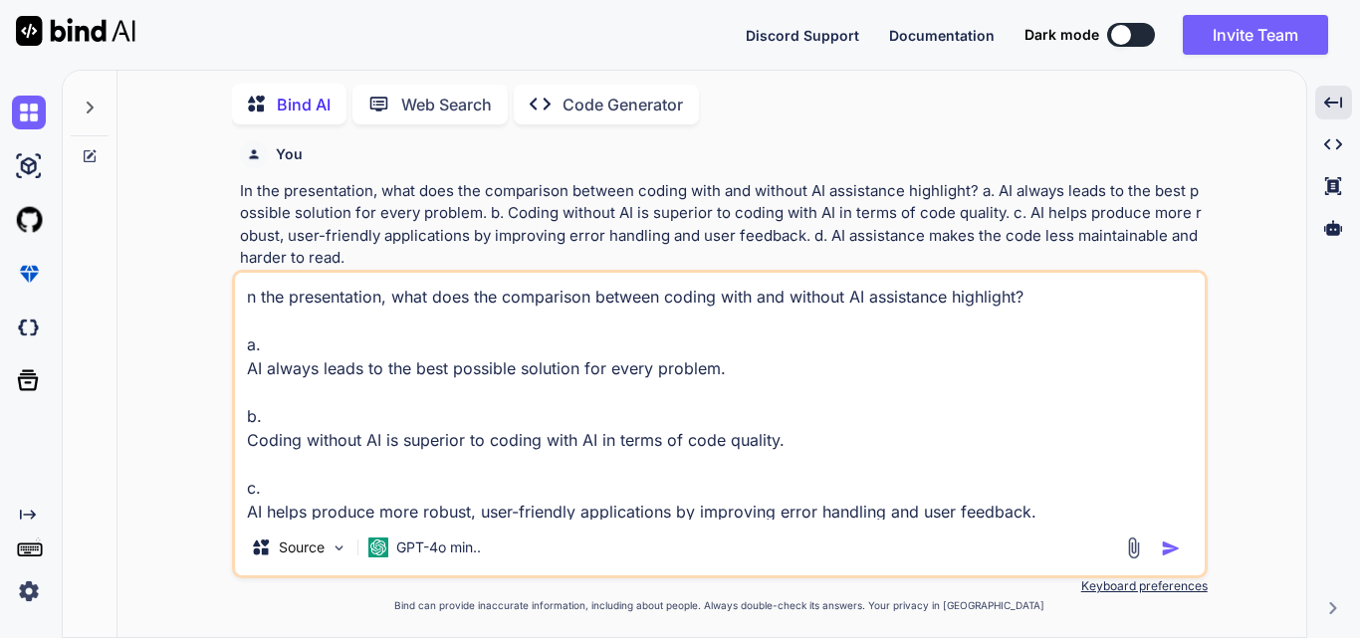
scroll to position [15713, 0]
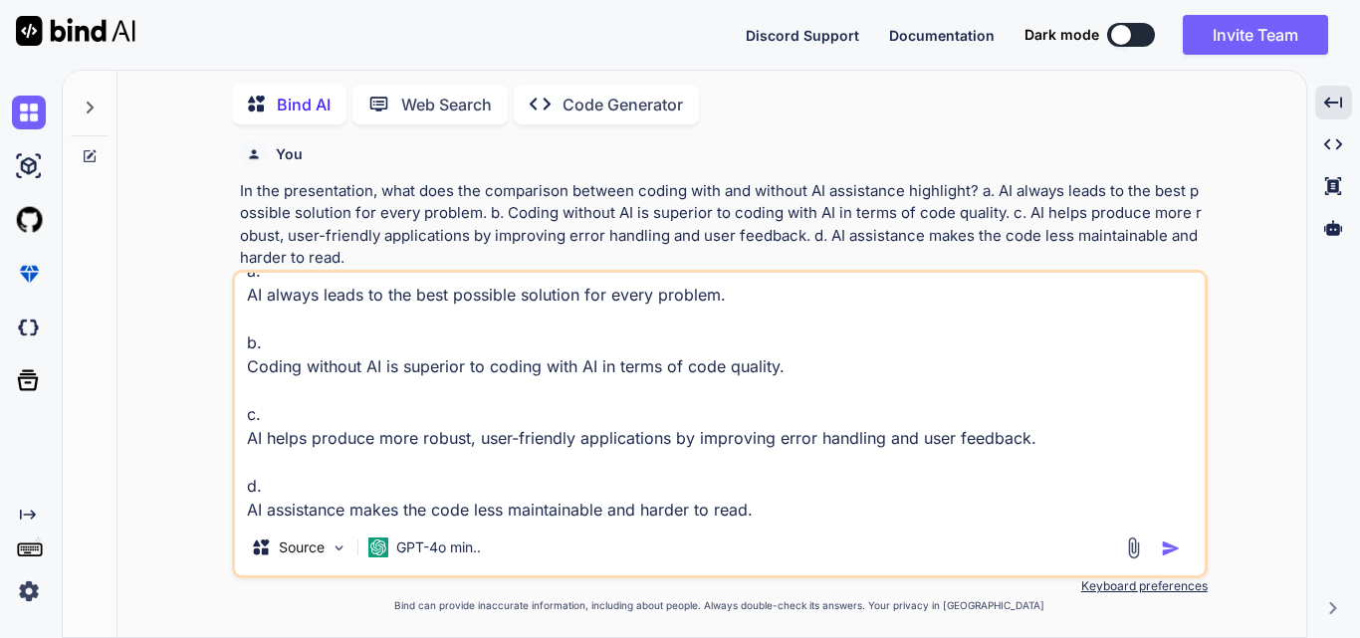
type textarea "n the presentation, what does the comparison between coding with and without AI…"
click at [1168, 548] on img "button" at bounding box center [1171, 549] width 20 height 20
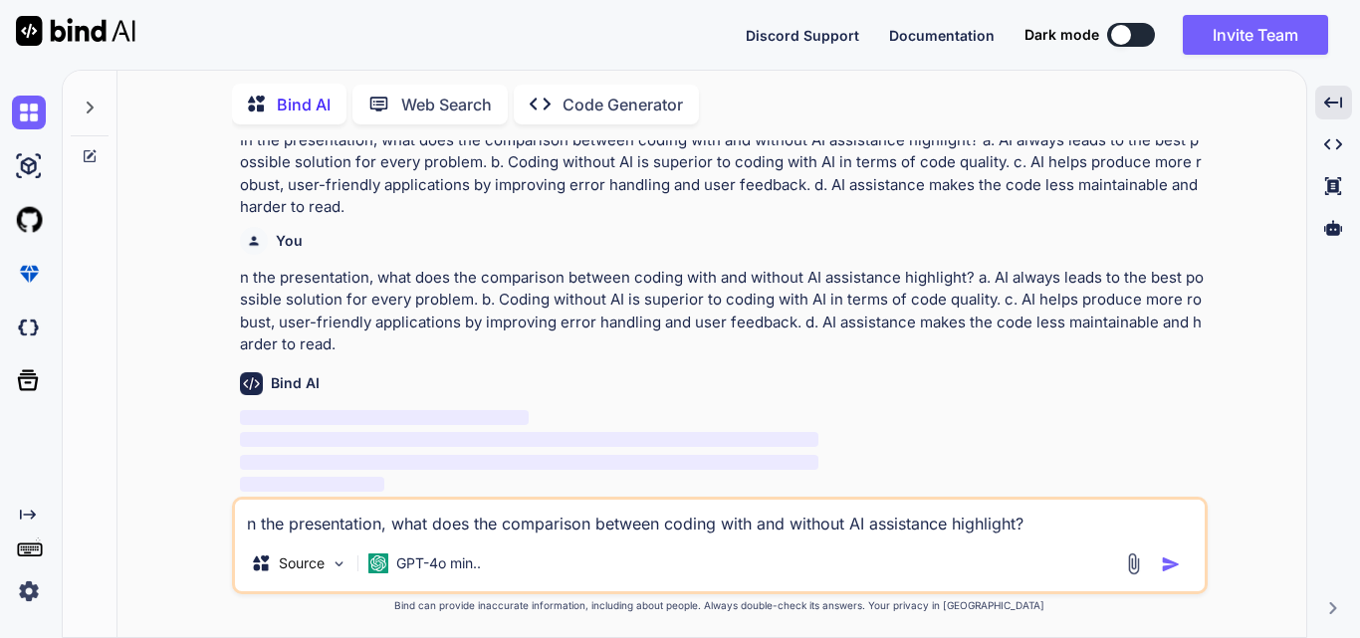
scroll to position [15986, 0]
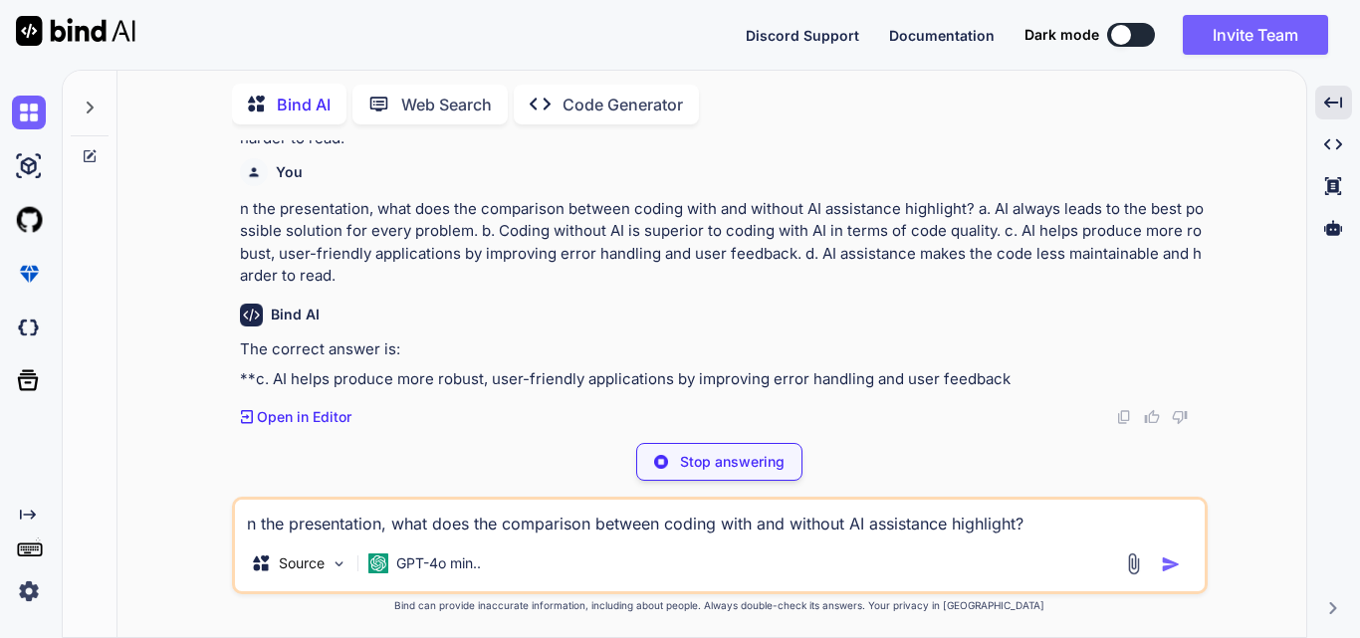
type textarea "x"
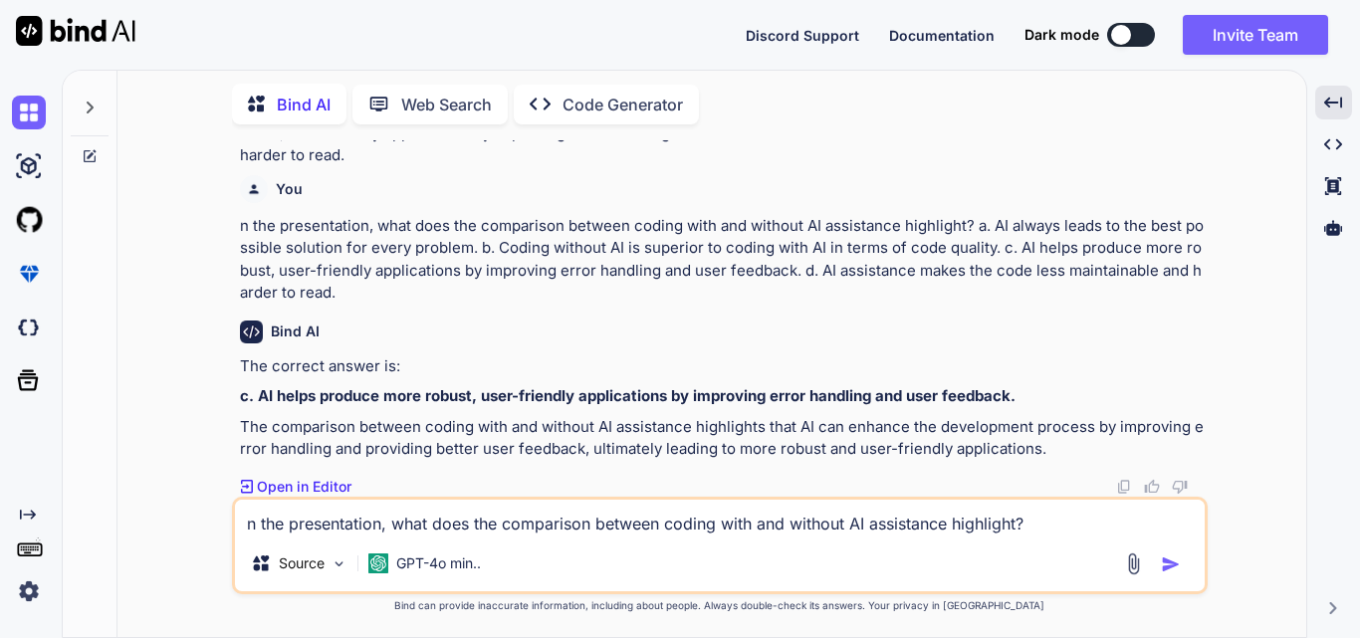
scroll to position [16038, 0]
click at [345, 524] on textarea "n the presentation, what does the comparison between coding with and without AI…" at bounding box center [720, 518] width 970 height 36
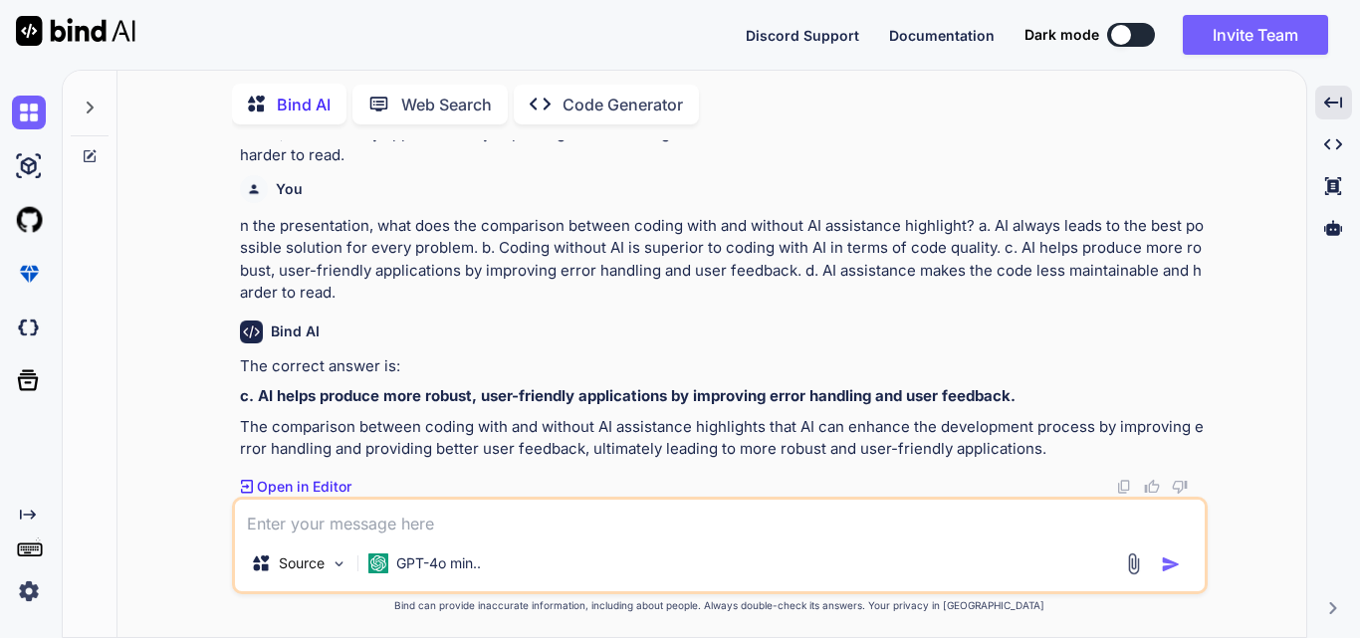
paste textarea "In the context of the presentation (video), what is a fundamental feature that …"
type textarea "x"
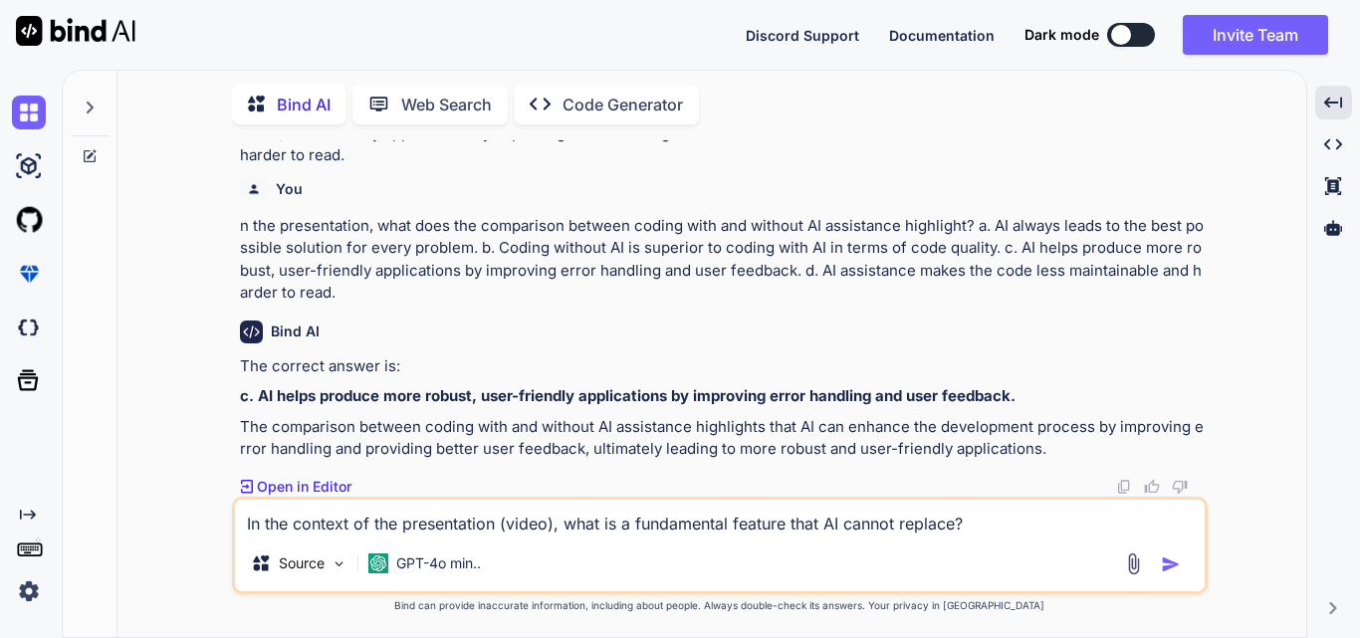
scroll to position [74, 0]
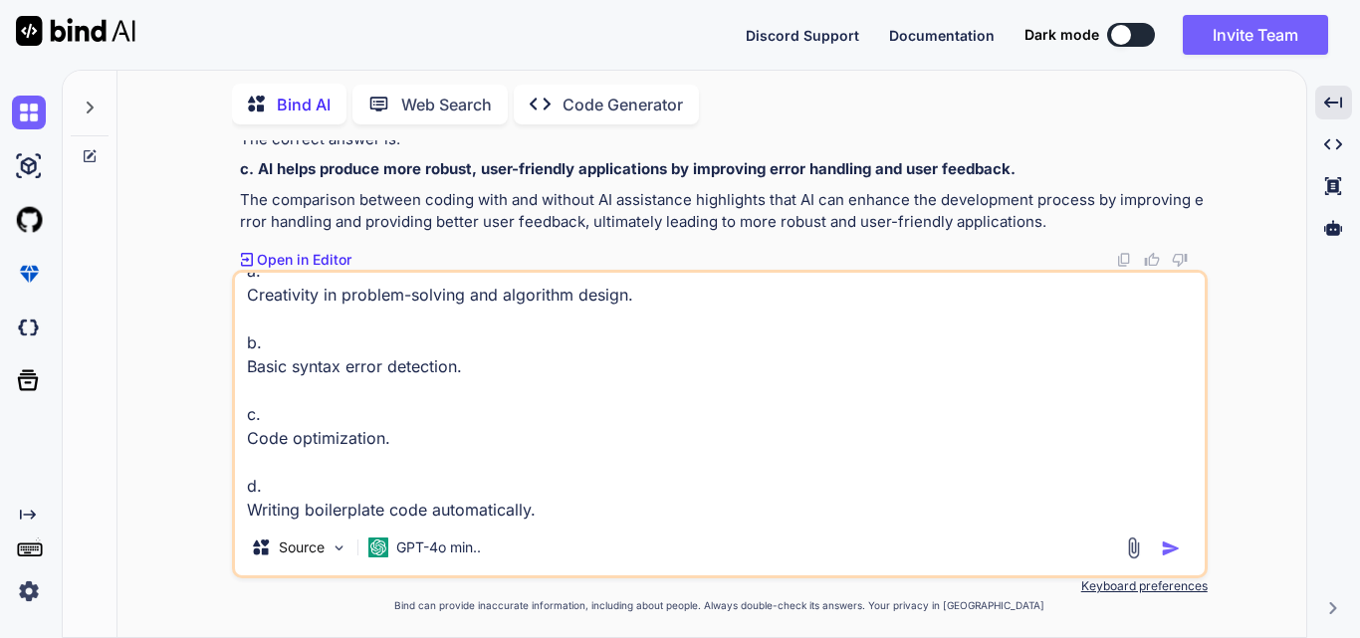
type textarea "In the context of the presentation (video), what is a fundamental feature that …"
click at [1169, 552] on img "button" at bounding box center [1171, 549] width 20 height 20
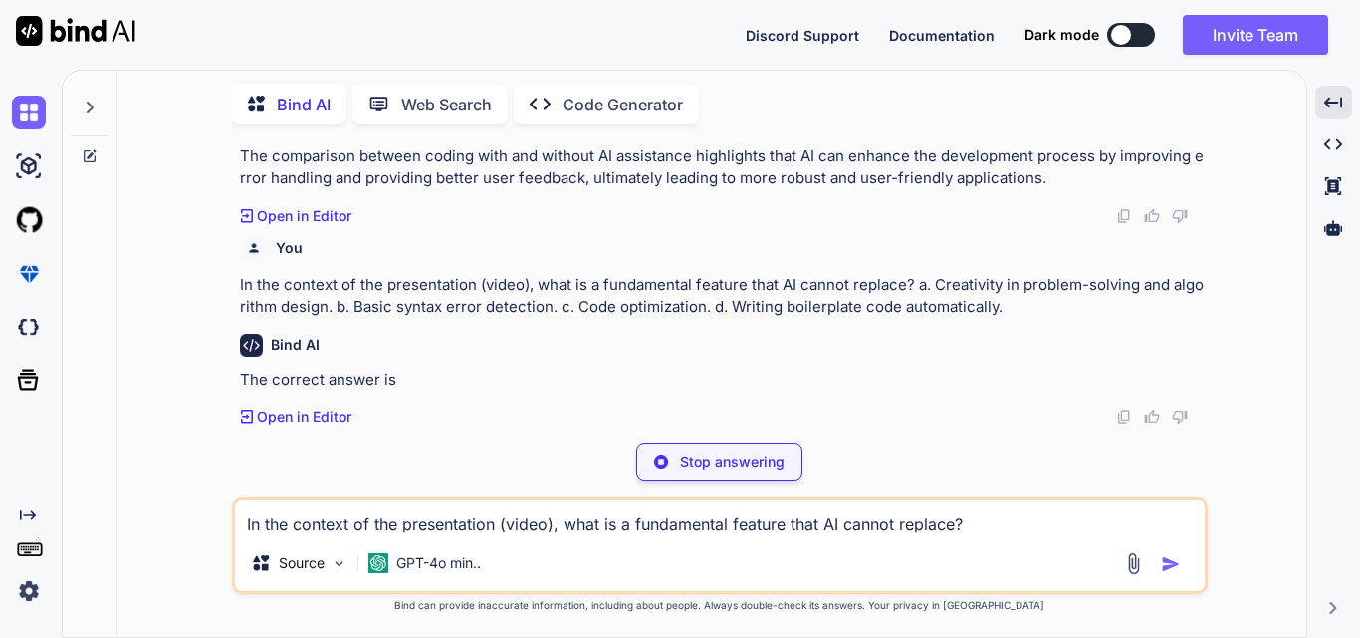
scroll to position [16271, 0]
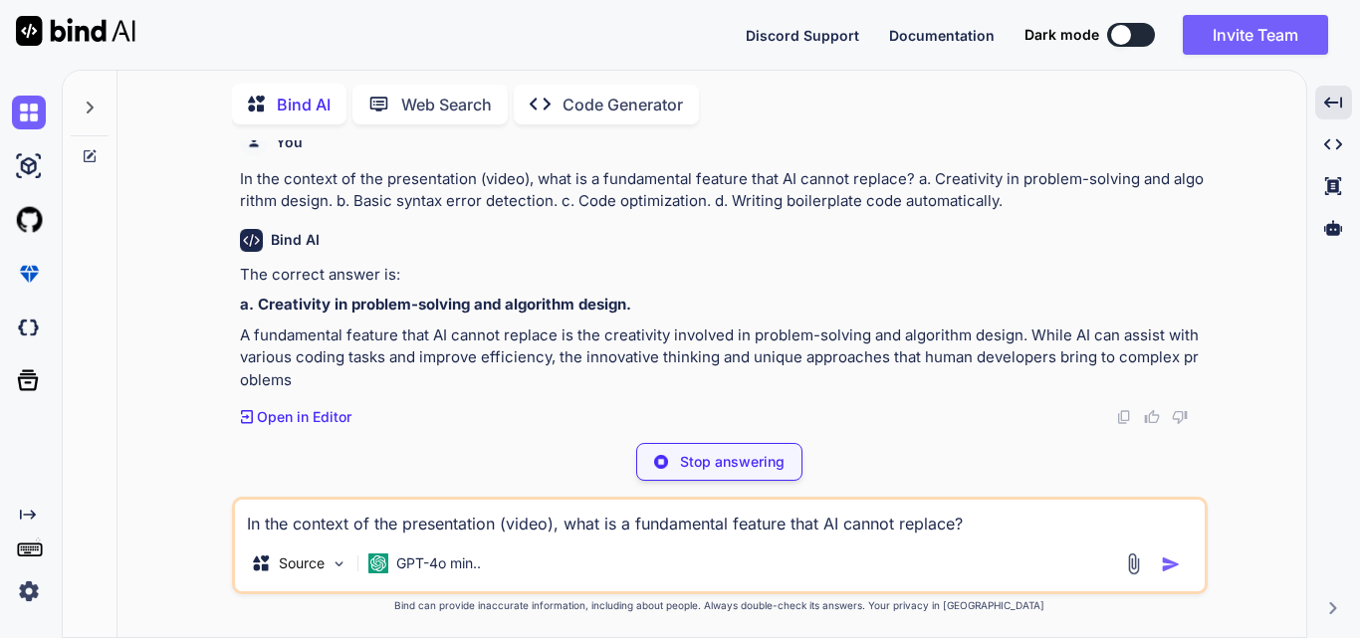
type textarea "x"
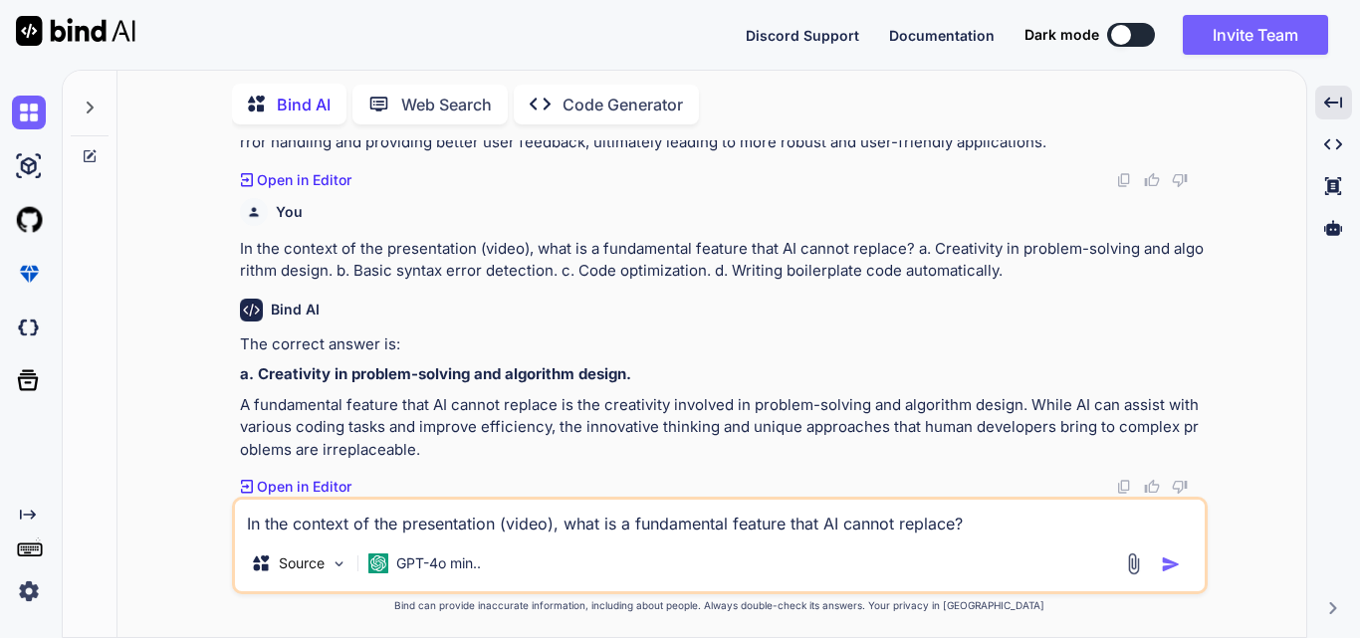
scroll to position [16346, 0]
click at [473, 509] on textarea "In the context of the presentation (video), what is a fundamental feature that …" at bounding box center [720, 518] width 970 height 36
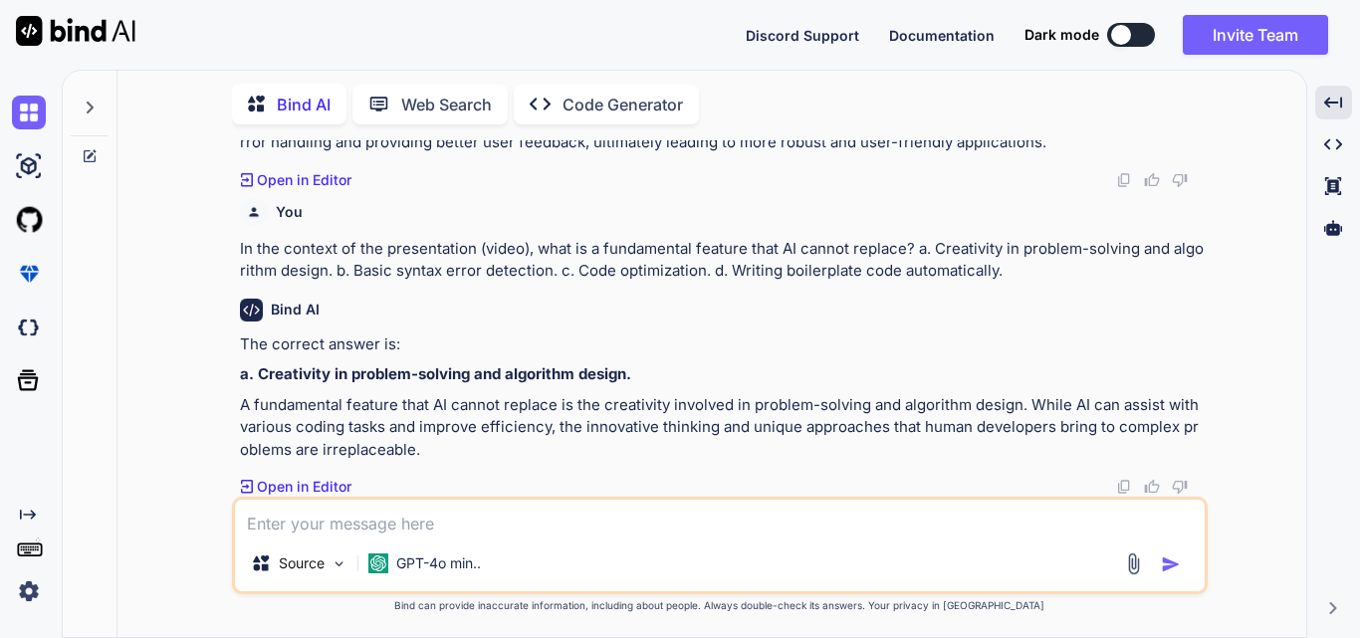
paste textarea "What is the primary benefit of using AI for test case generation? a. Enables re…"
type textarea "x"
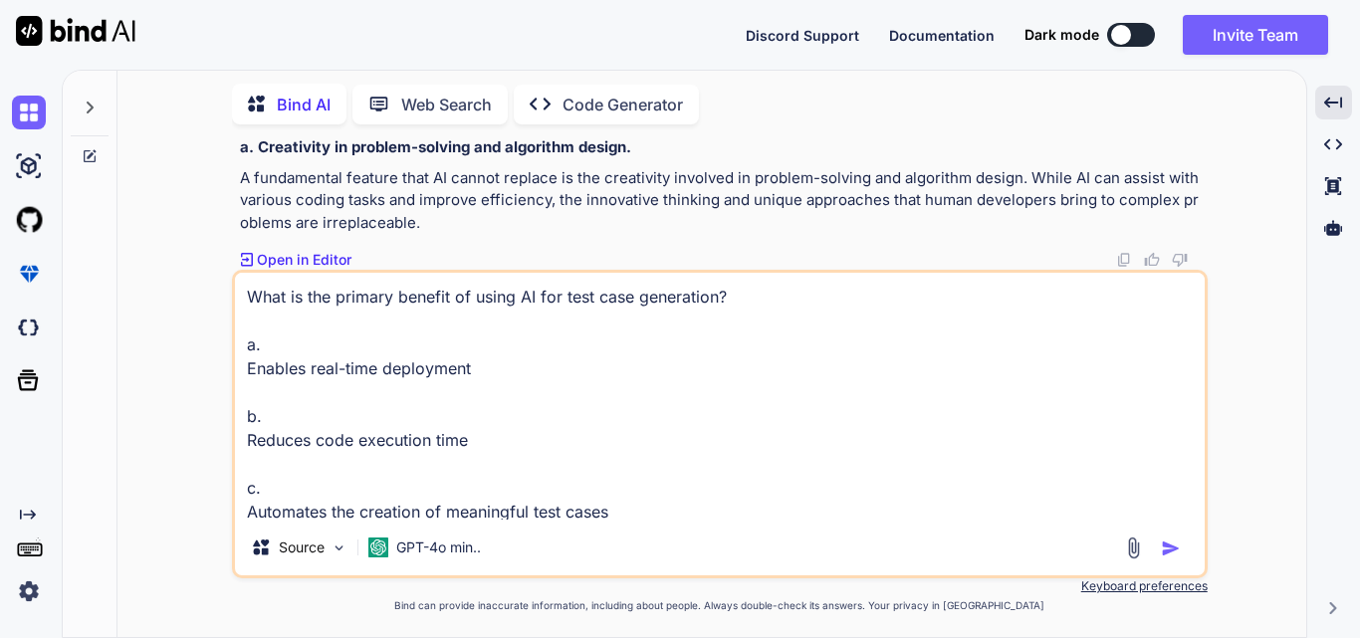
scroll to position [74, 0]
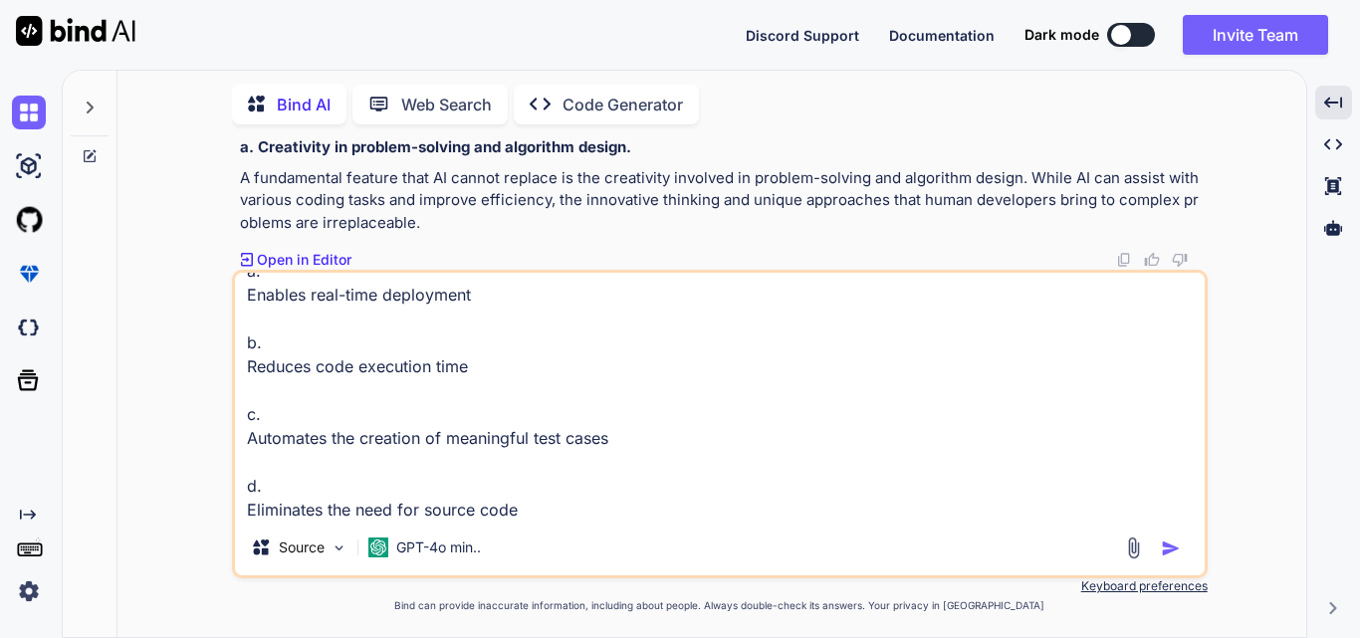
type textarea "What is the primary benefit of using AI for test case generation? a. Enables re…"
click at [1170, 548] on img "button" at bounding box center [1171, 549] width 20 height 20
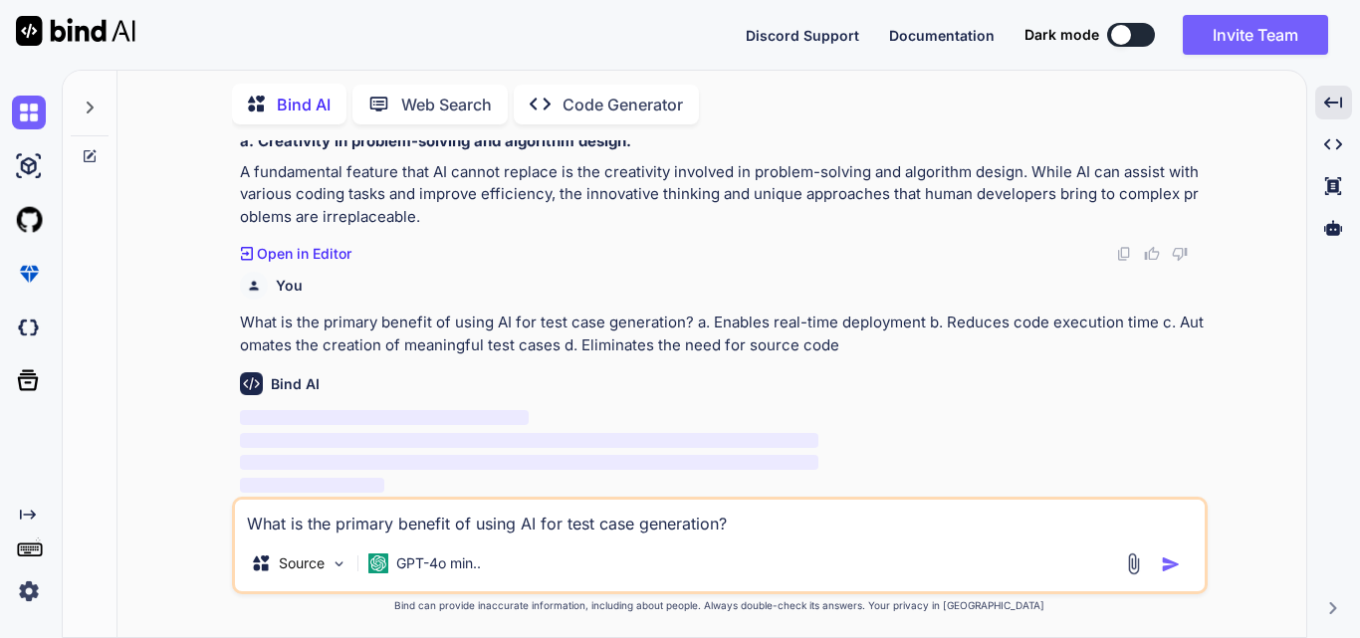
scroll to position [16579, 0]
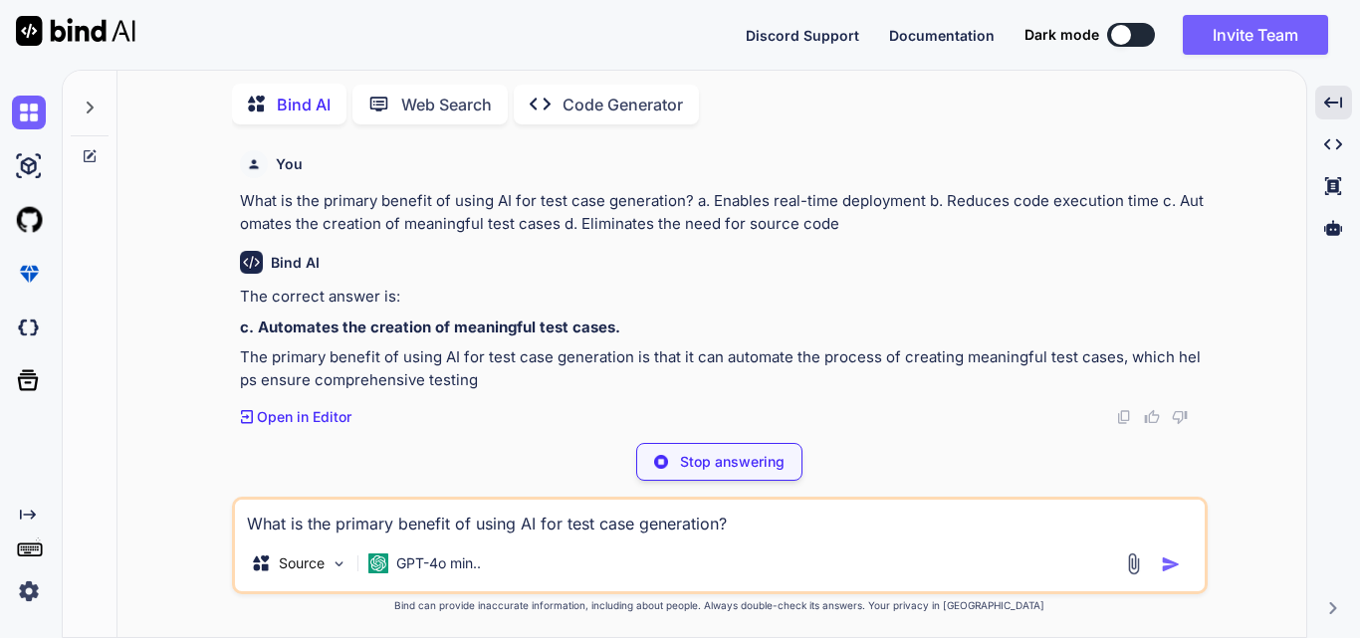
type textarea "x"
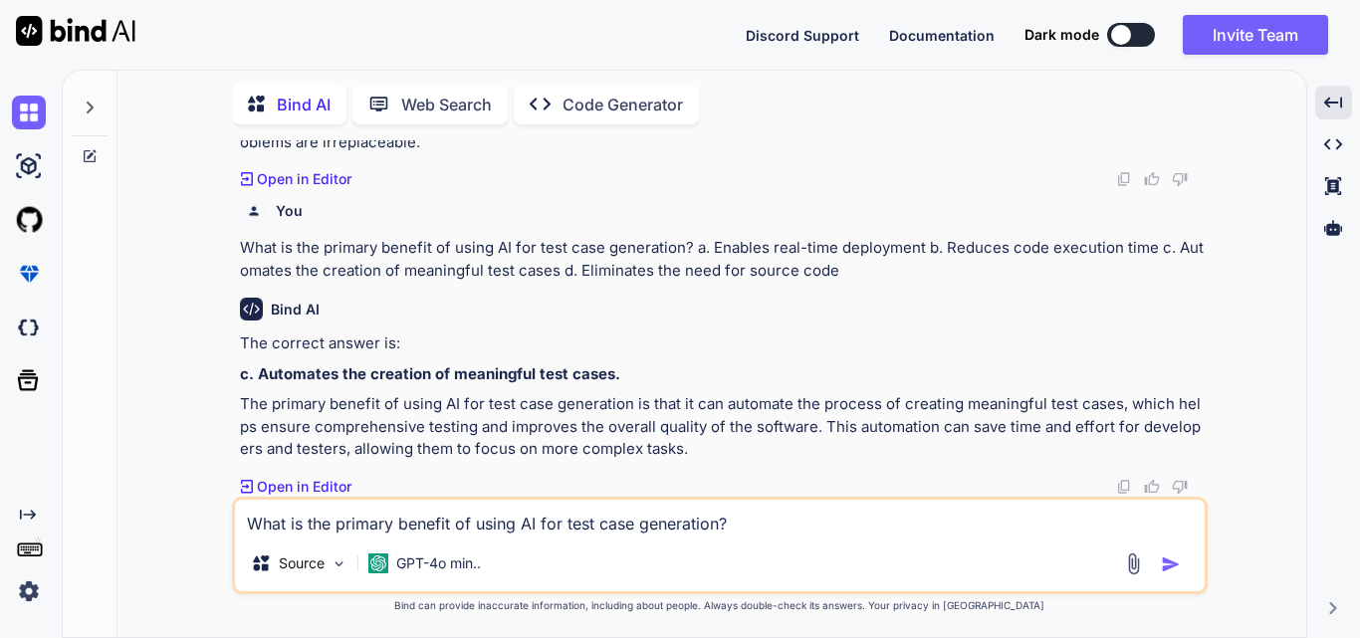
scroll to position [16652, 0]
click at [363, 531] on textarea "What is the primary benefit of using AI for test case generation? a. Enables re…" at bounding box center [720, 518] width 970 height 36
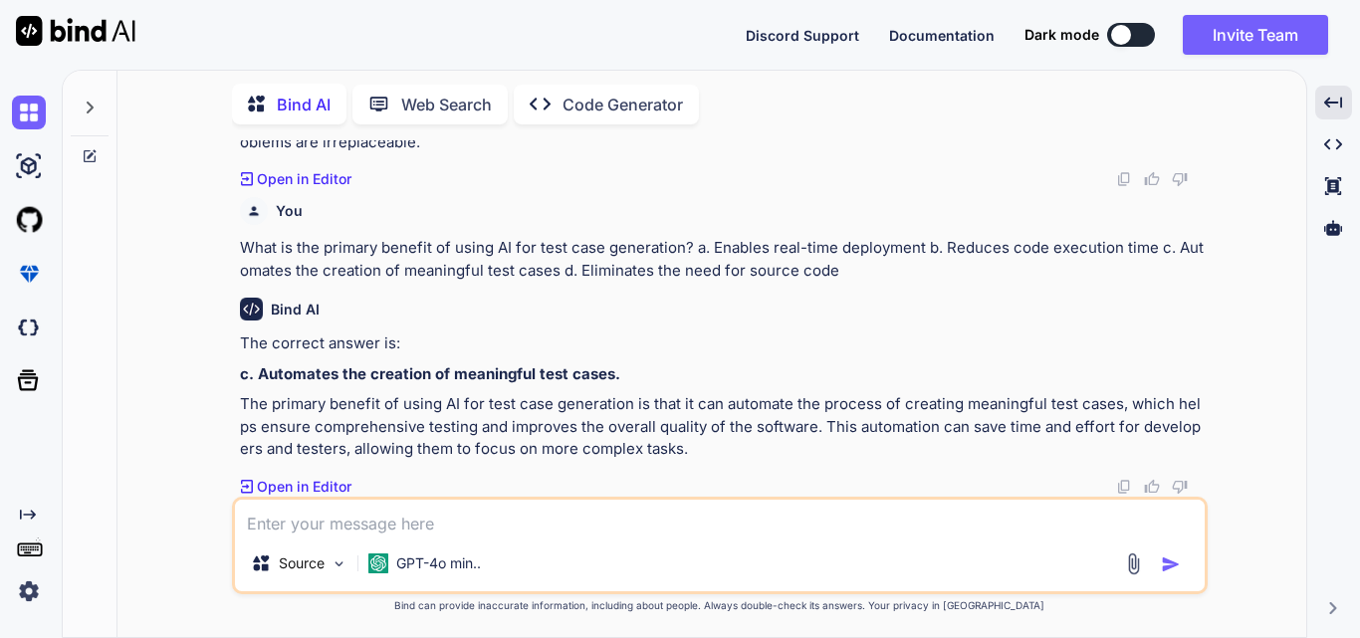
paste textarea "Which Visual Studio Code extension is used to connect with a locally running LL…"
type textarea "x"
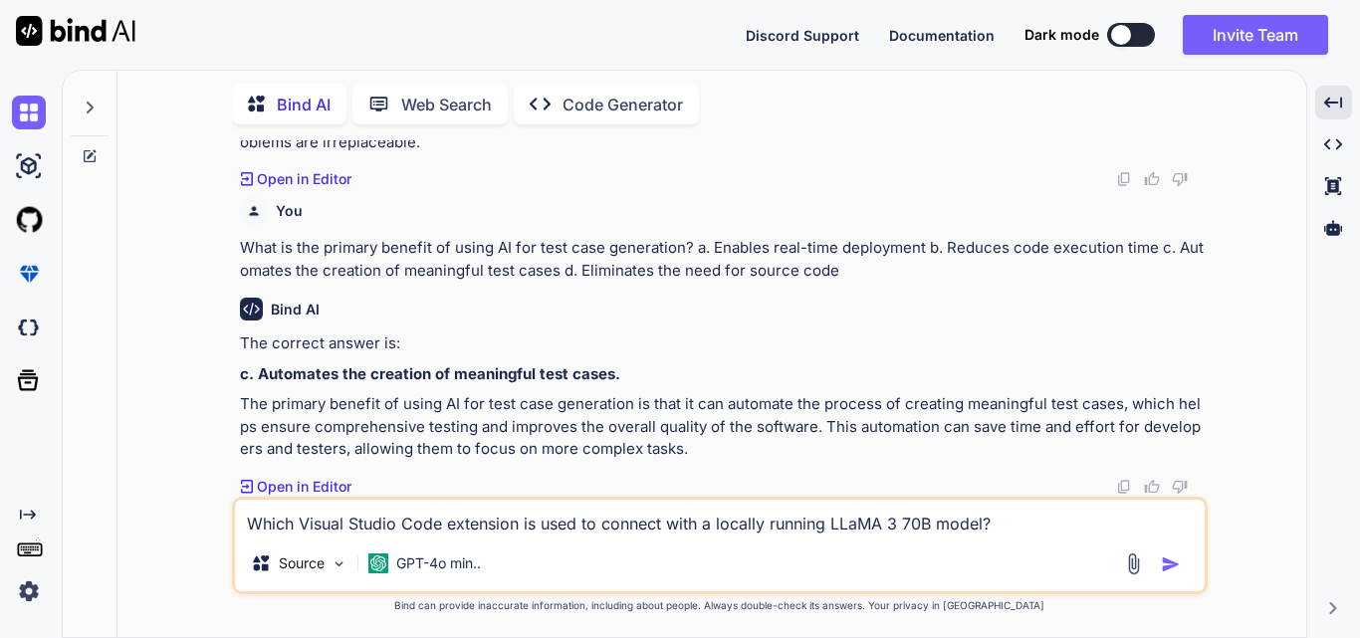
scroll to position [74, 0]
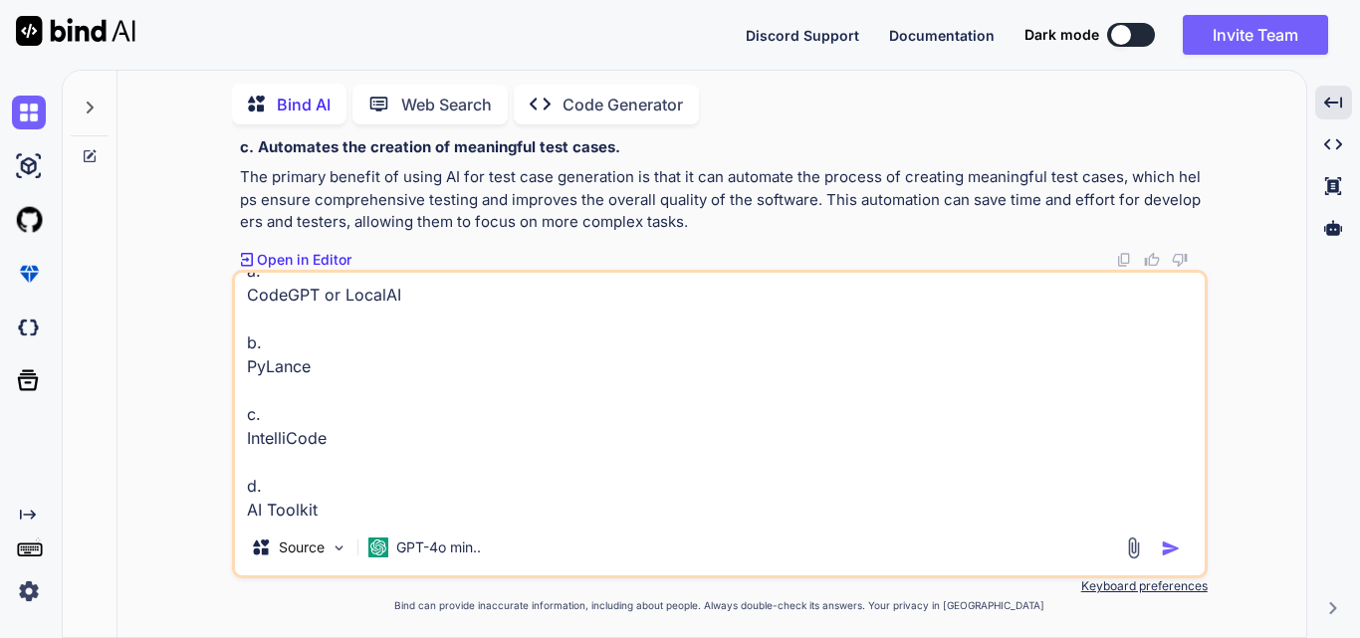
type textarea "Which Visual Studio Code extension is used to connect with a locally running LL…"
click at [1171, 552] on img "button" at bounding box center [1171, 549] width 20 height 20
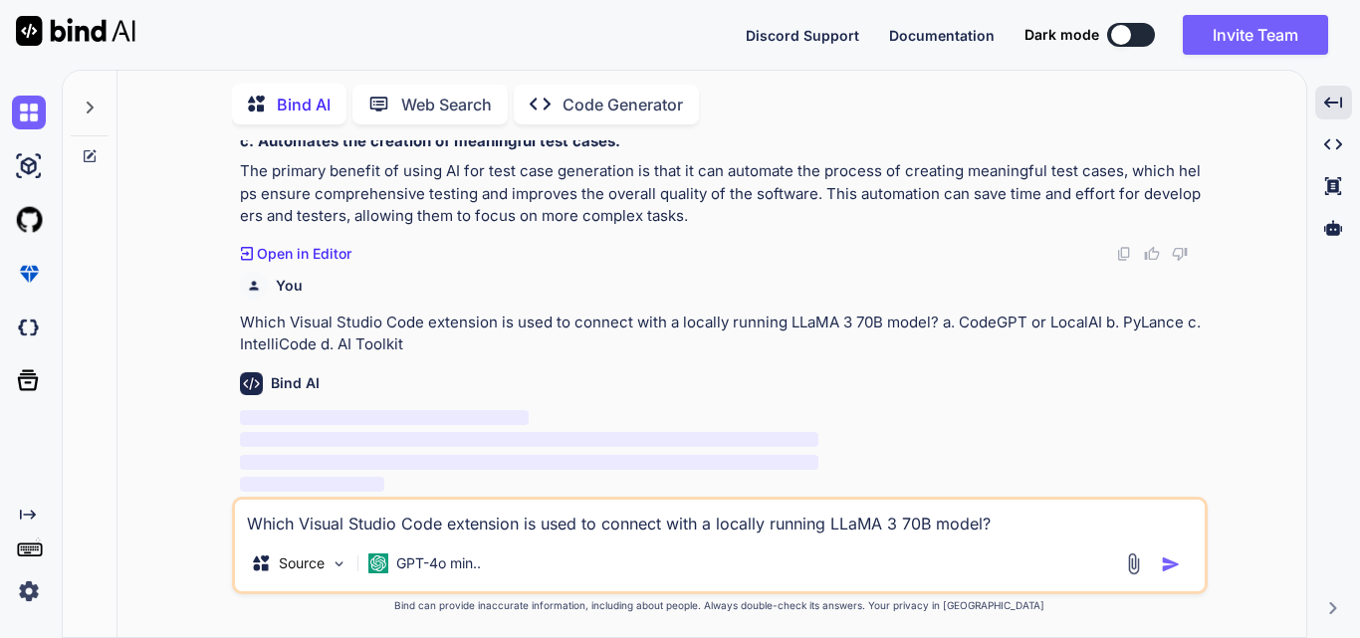
scroll to position [16885, 0]
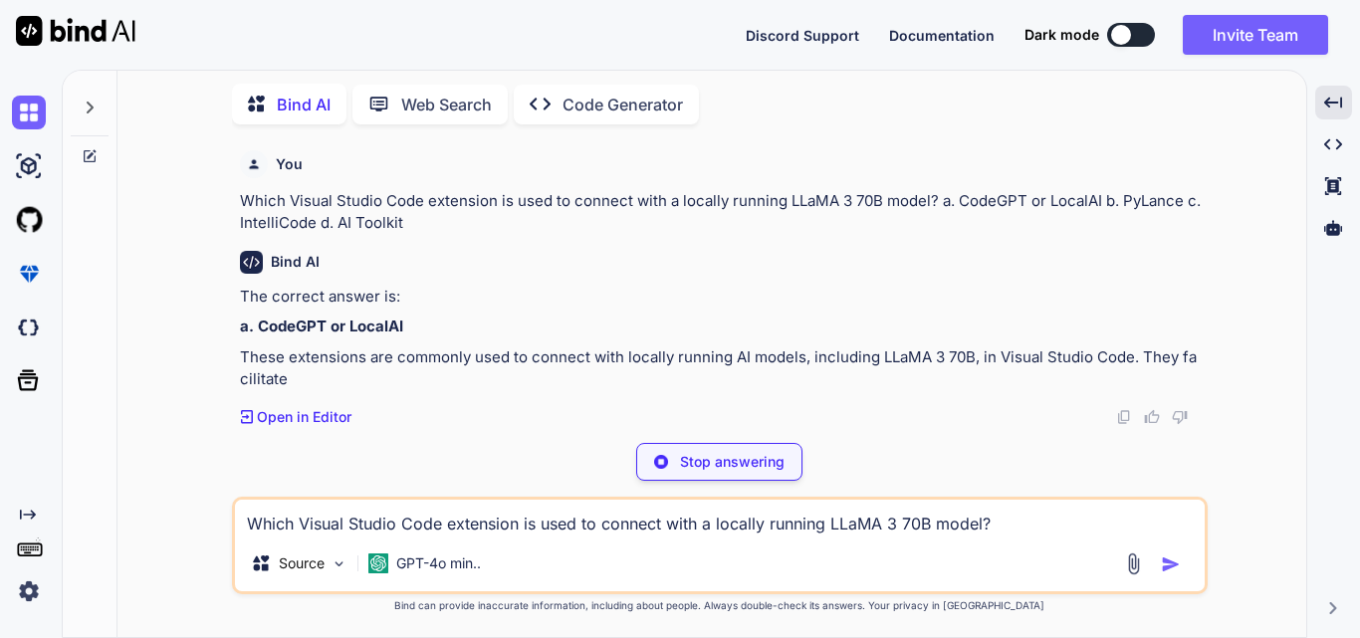
type textarea "x"
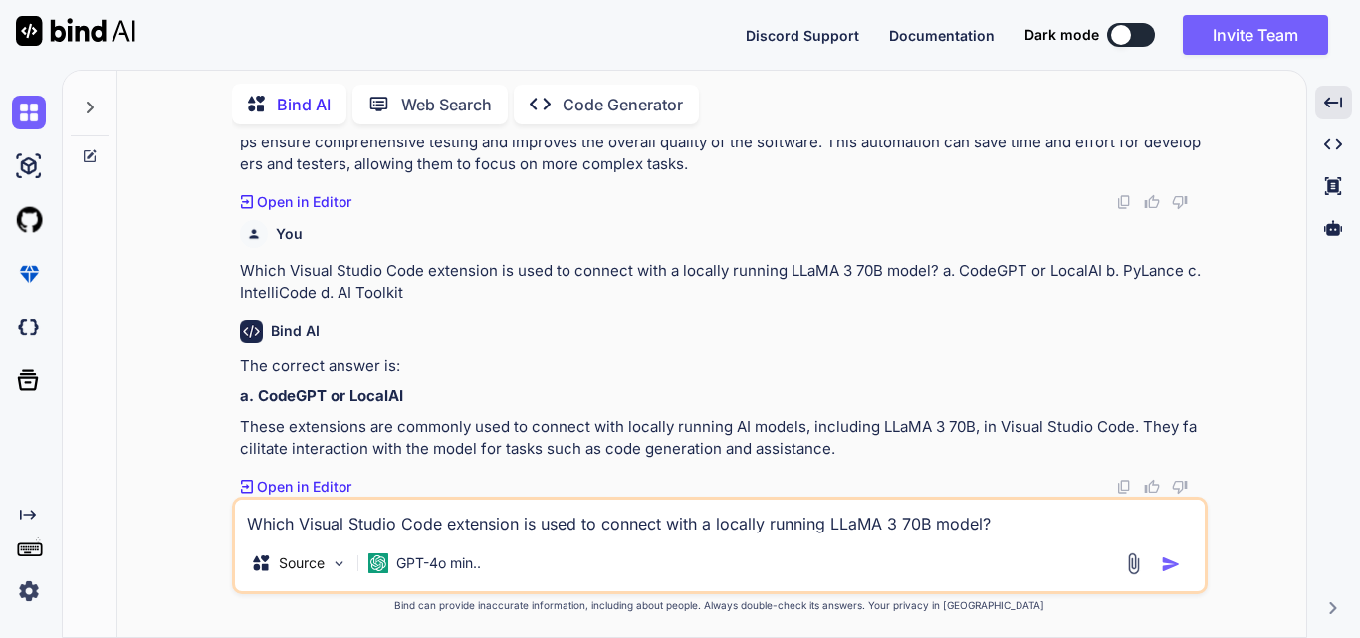
click at [429, 532] on textarea "Which Visual Studio Code extension is used to connect with a locally running LL…" at bounding box center [720, 518] width 970 height 36
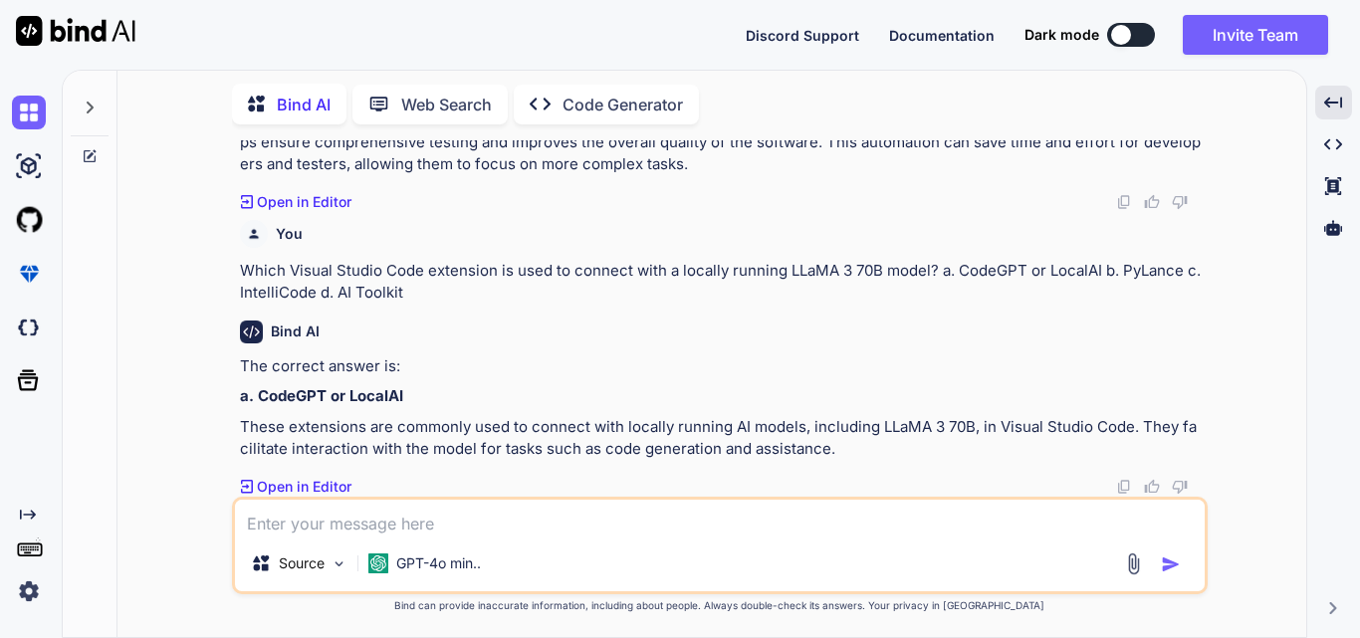
paste textarea "What is one of the key roles of AI in software testing? a. Writing documentatio…"
type textarea "x"
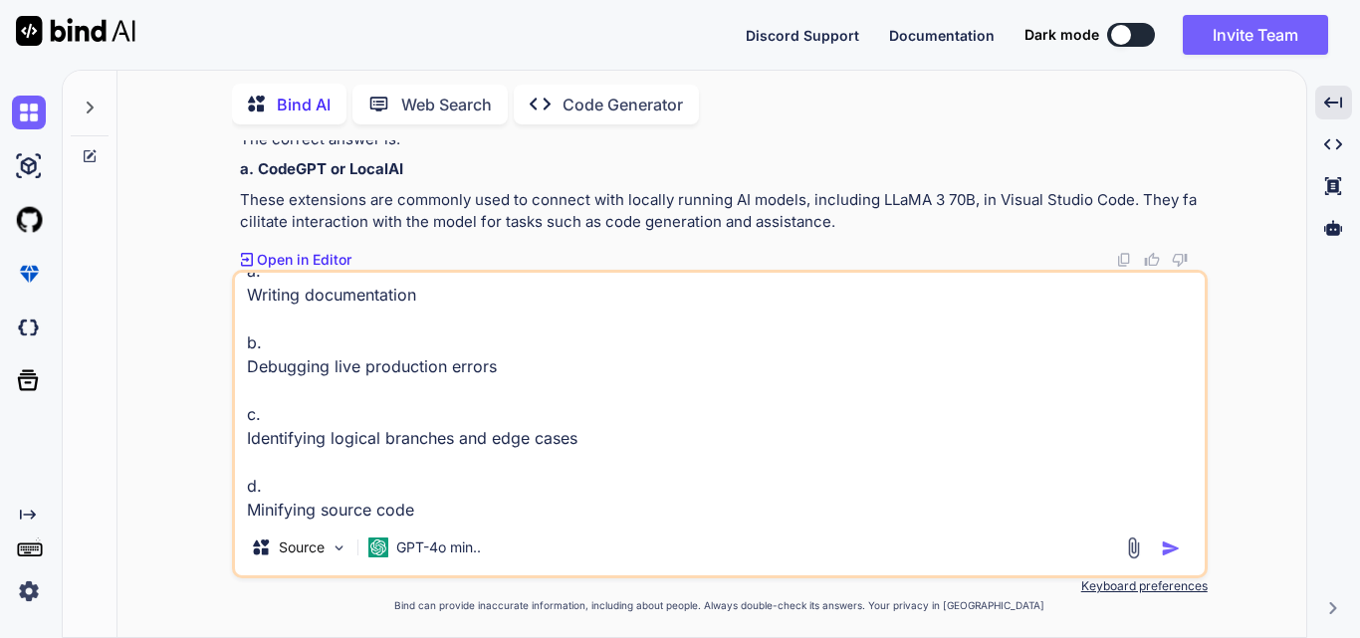
type textarea "What is one of the key roles of AI in software testing? a. Writing documentatio…"
click at [1176, 550] on img "button" at bounding box center [1171, 549] width 20 height 20
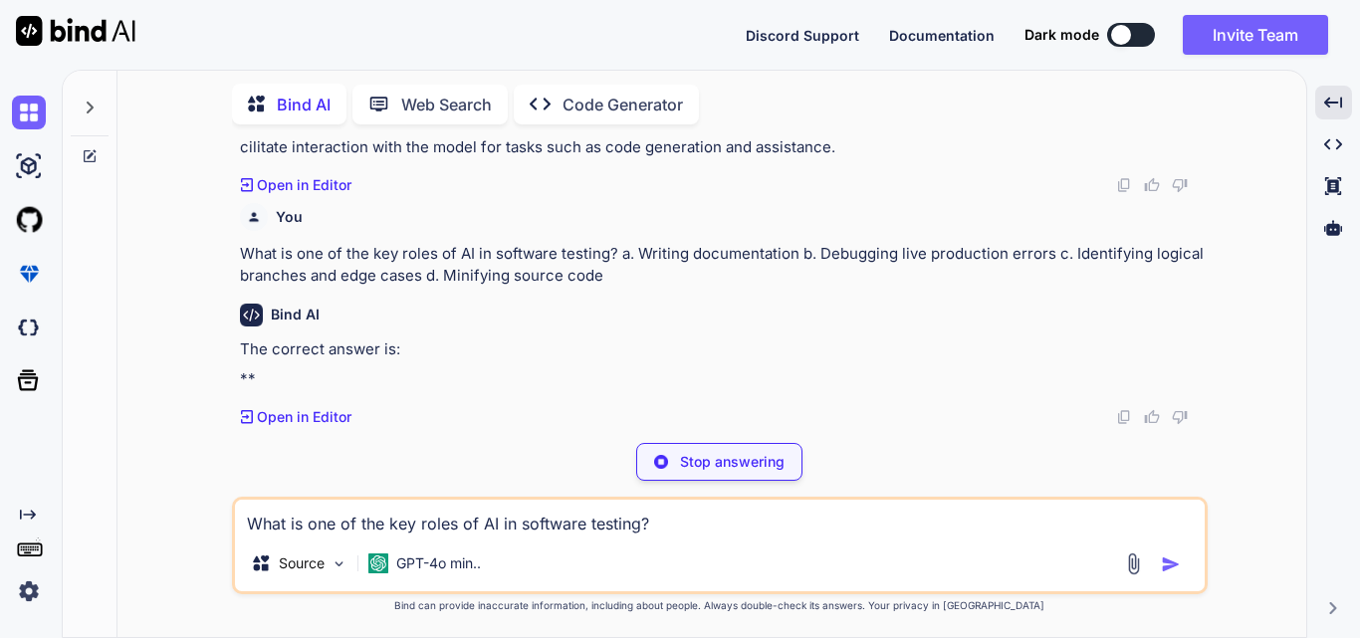
scroll to position [17170, 0]
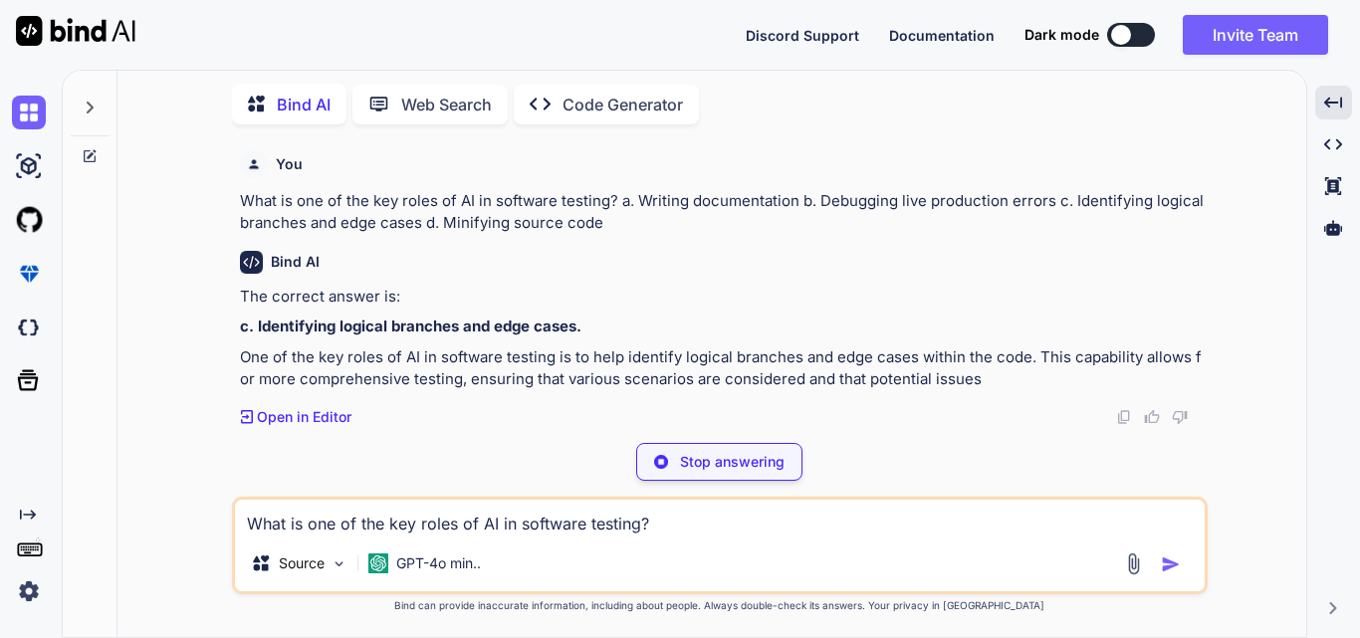
type textarea "x"
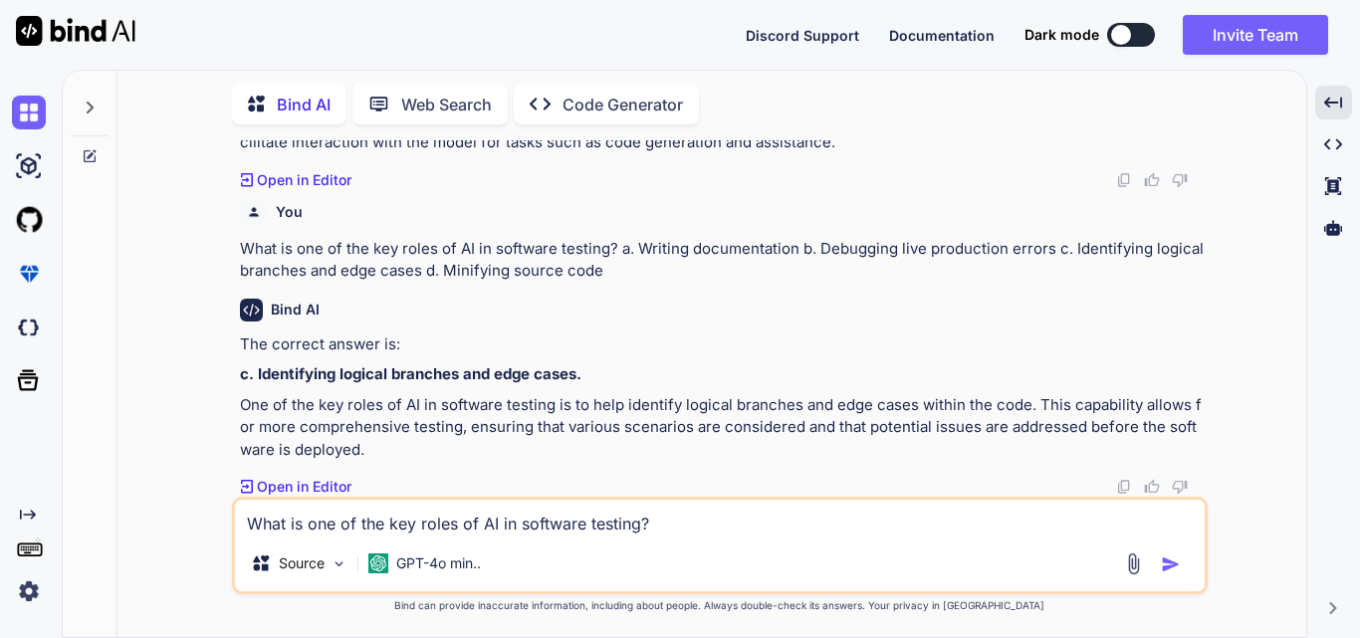
scroll to position [17245, 0]
click at [327, 525] on textarea "What is one of the key roles of AI in software testing? a. Writing documentatio…" at bounding box center [720, 518] width 970 height 36
paste textarea "Which library is typically used by LLaMA 3 70B to create mocks for functions th…"
type textarea "x"
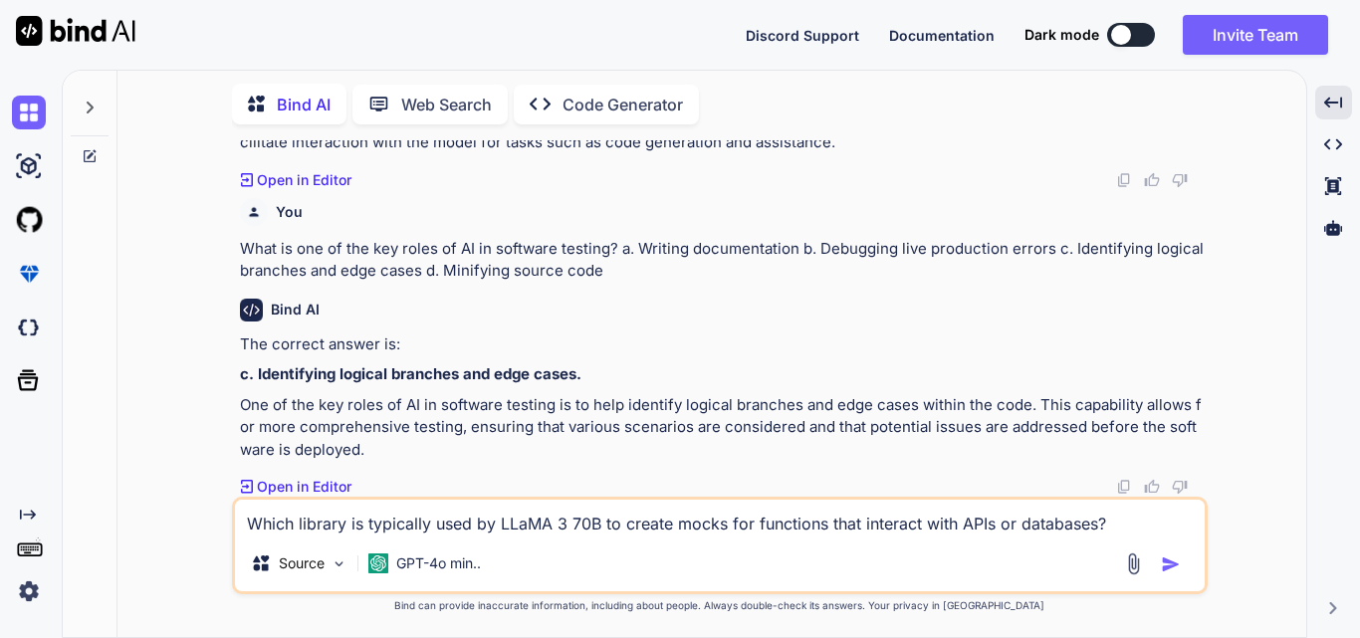
scroll to position [74, 0]
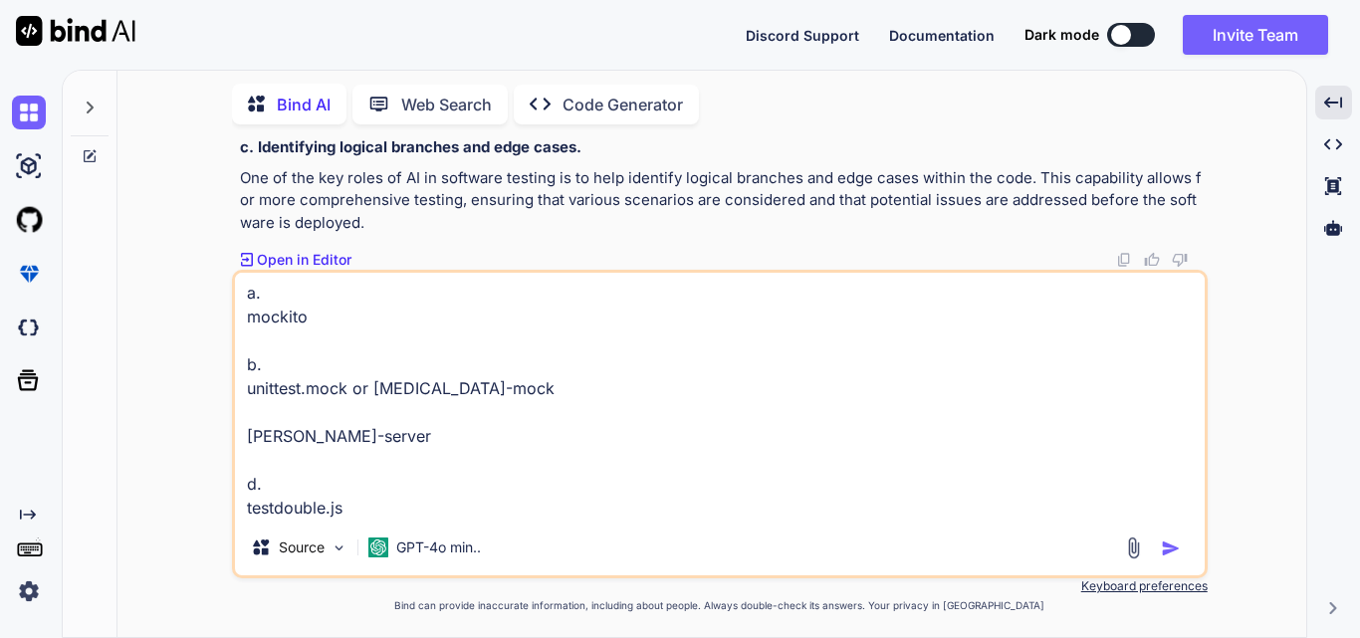
type textarea "Which library is typically used by LLaMA 3 70B to create mocks for functions th…"
click at [1172, 544] on img "button" at bounding box center [1171, 549] width 20 height 20
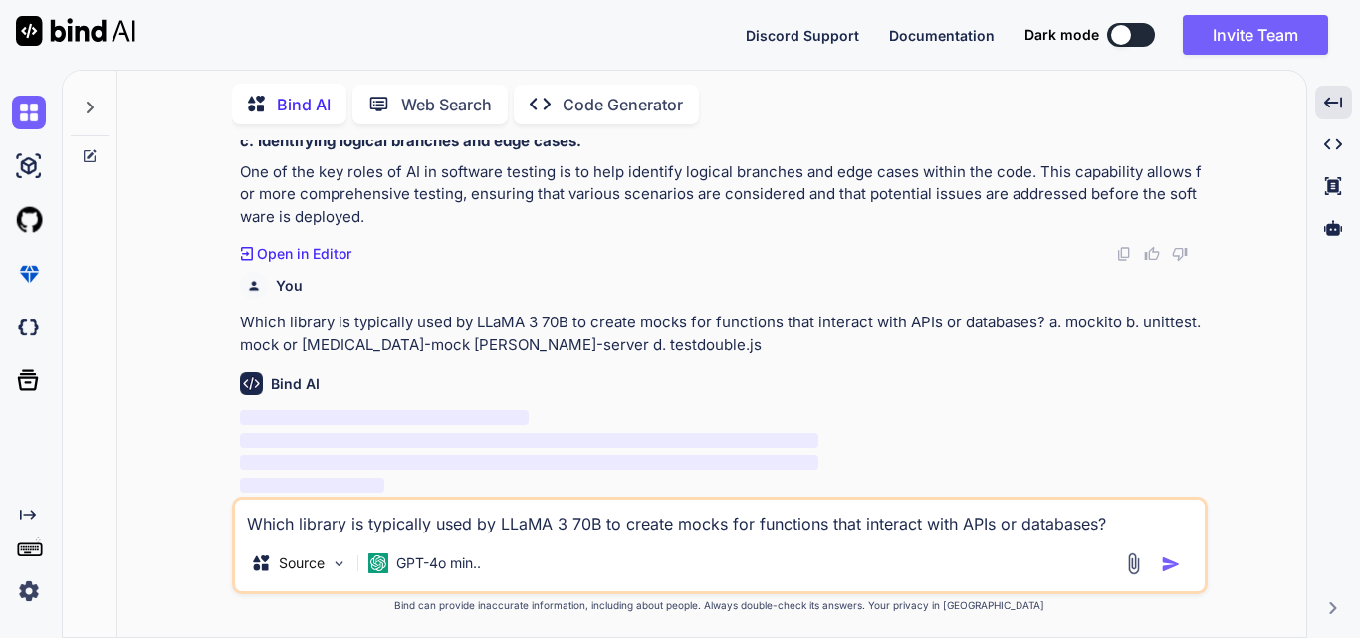
scroll to position [17478, 0]
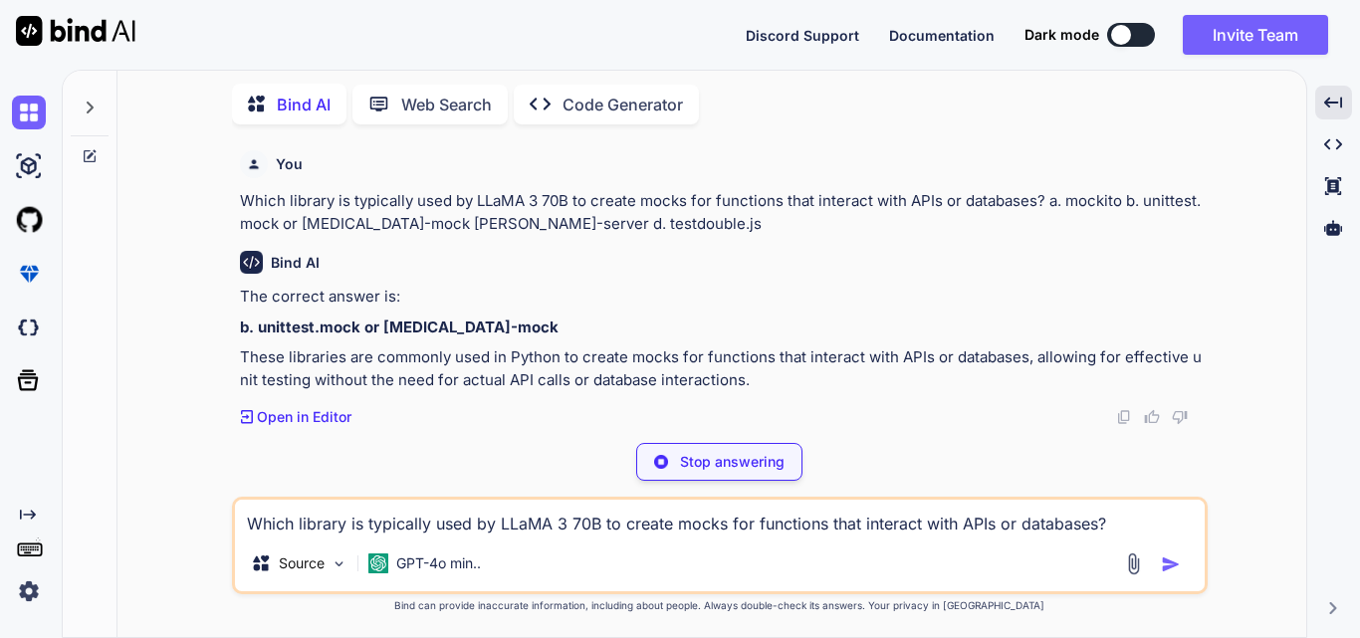
type textarea "x"
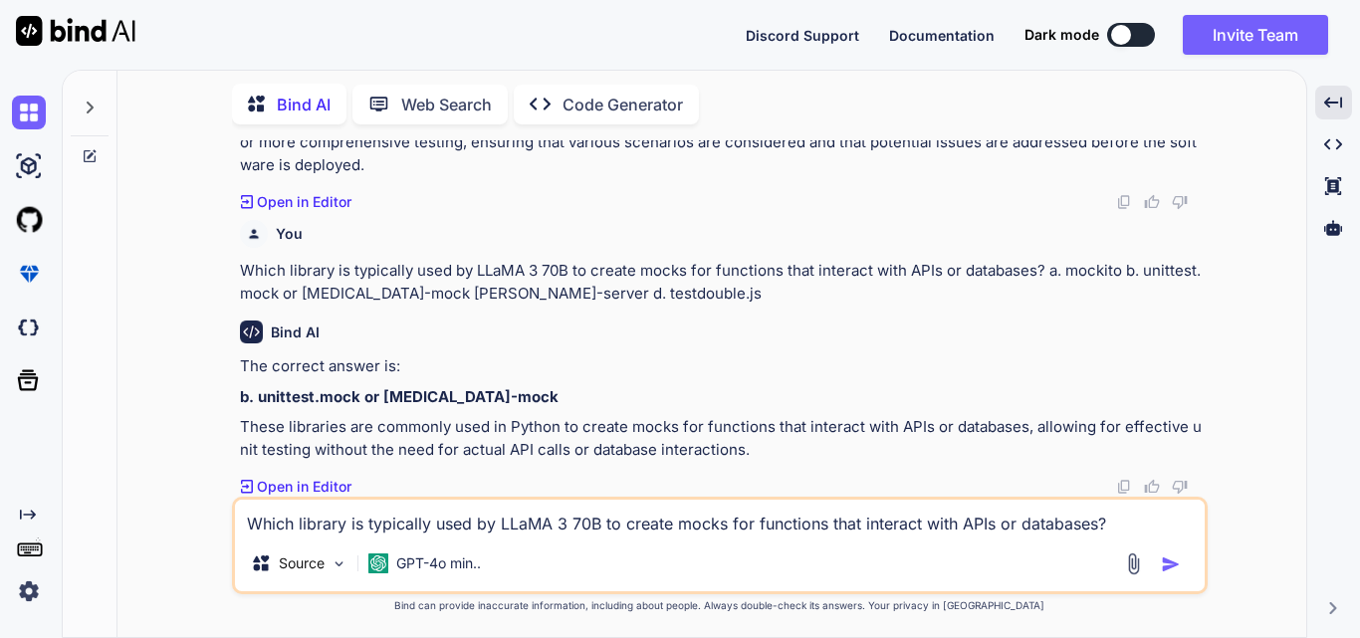
scroll to position [17529, 0]
click at [327, 521] on textarea "Which library is typically used by LLaMA 3 70B to create mocks for functions th…" at bounding box center [720, 518] width 970 height 36
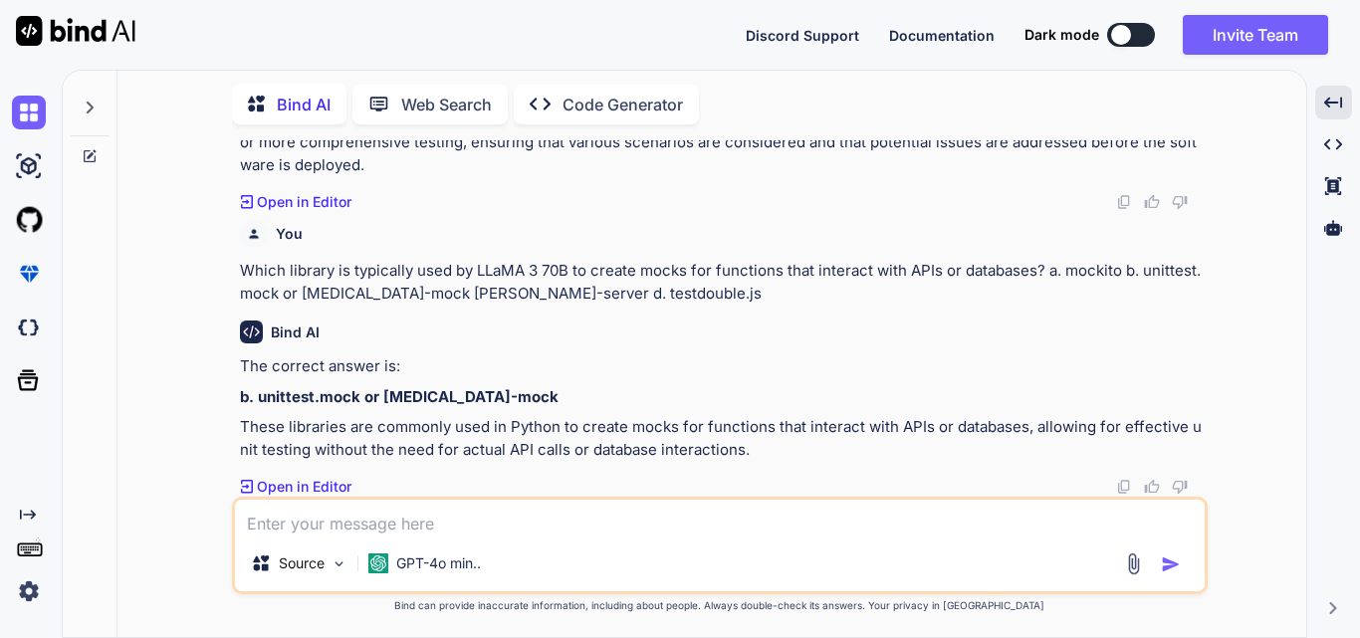
paste textarea "What does the AI model LLaMA 3 70B require to function within VS Code? a. Integ…"
type textarea "x"
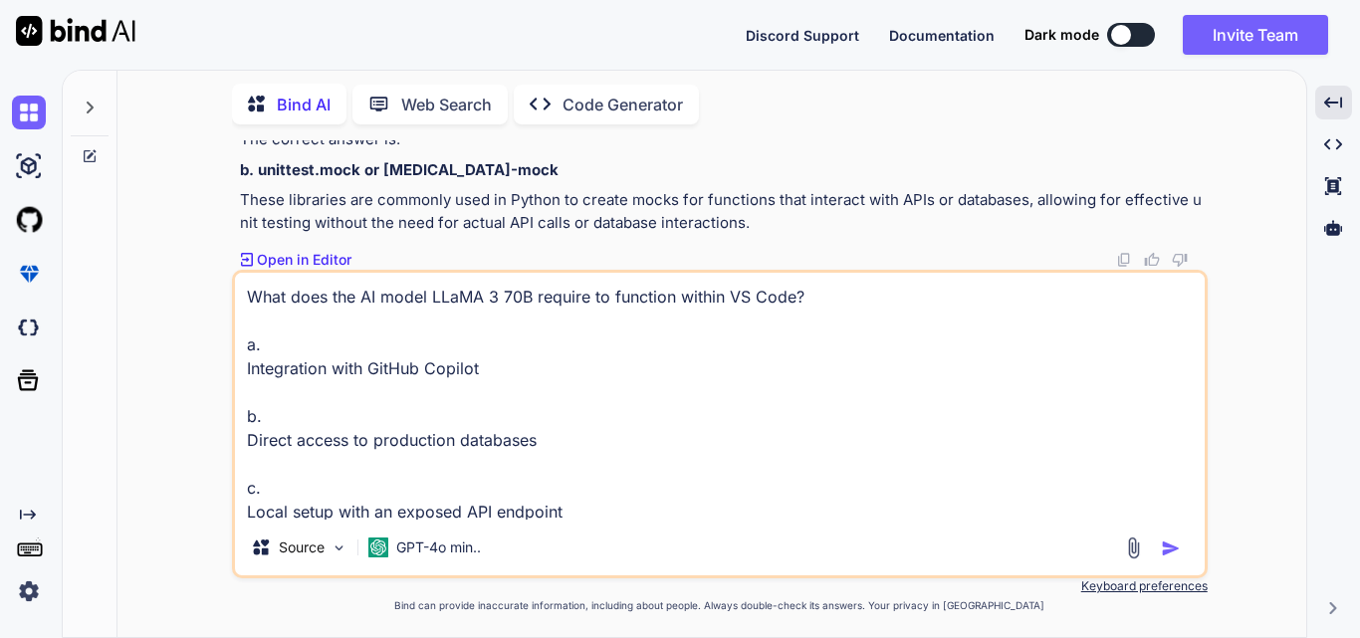
scroll to position [74, 0]
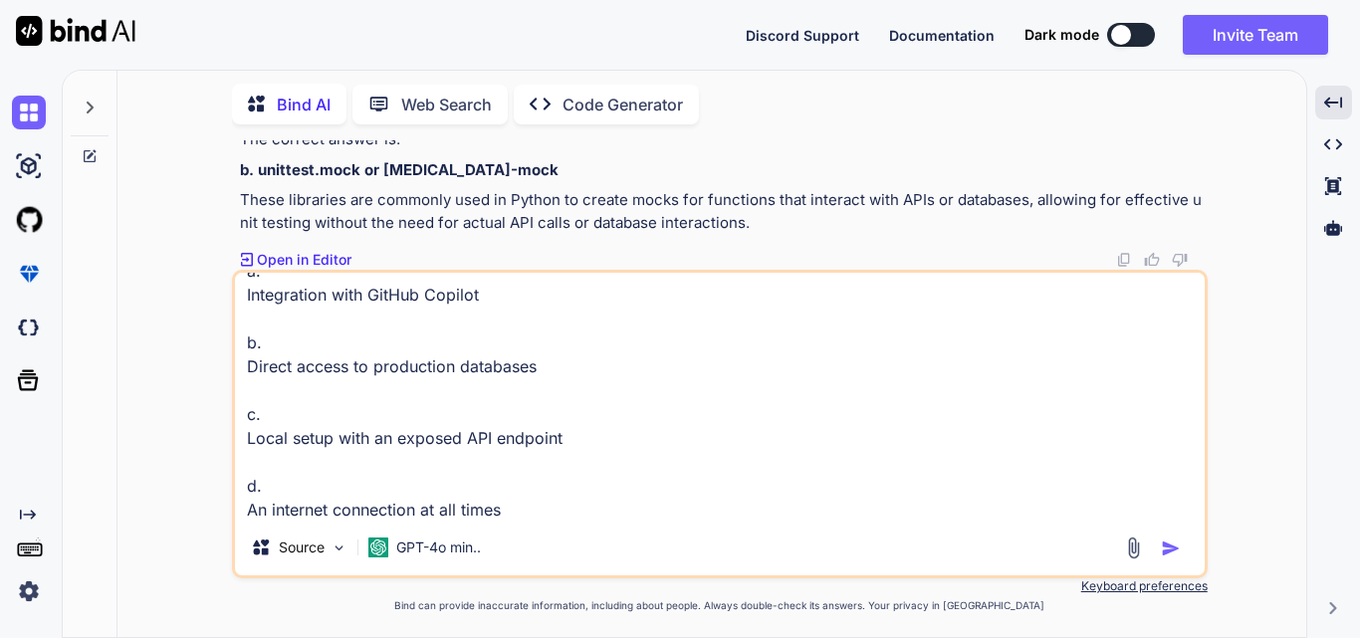
type textarea "What does the AI model LLaMA 3 70B require to function within VS Code? a. Integ…"
click at [1165, 550] on img "button" at bounding box center [1171, 549] width 20 height 20
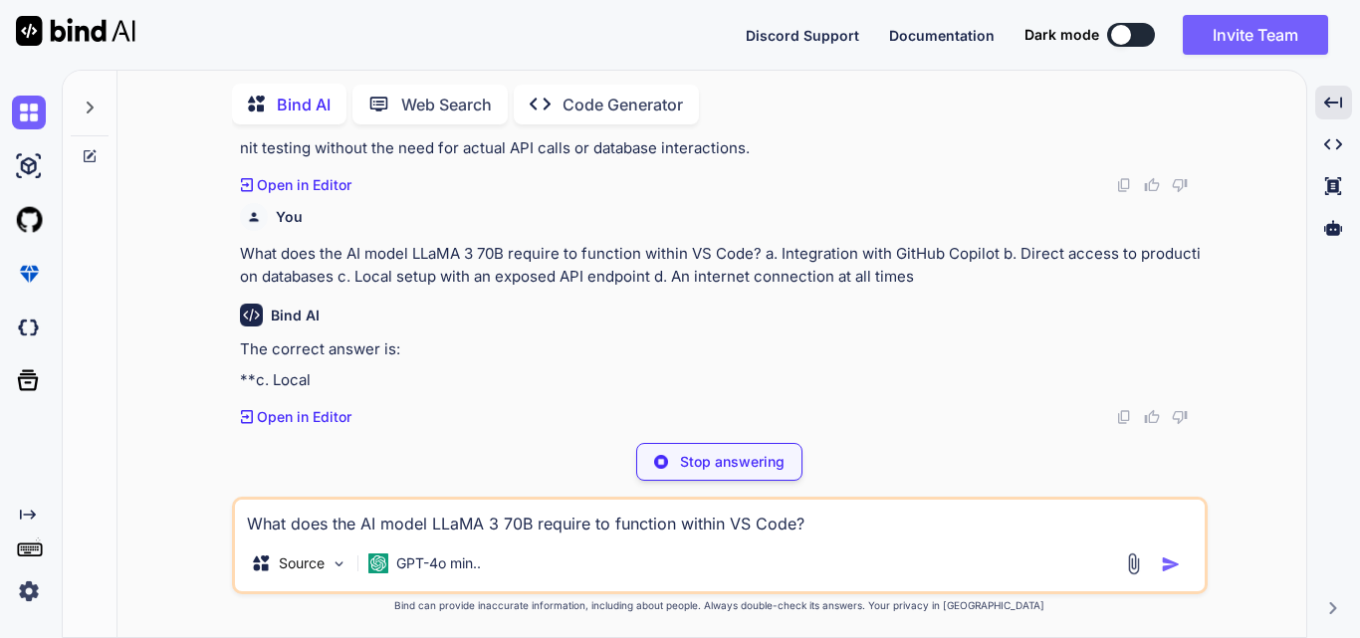
scroll to position [17763, 0]
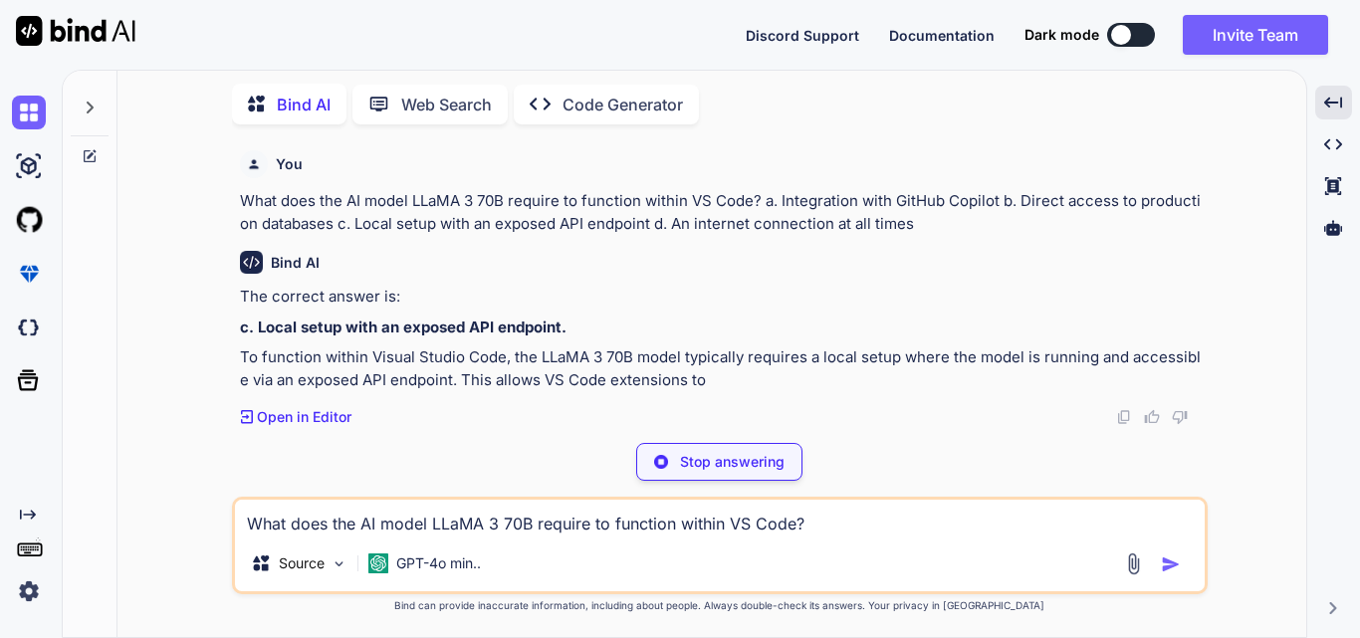
type textarea "x"
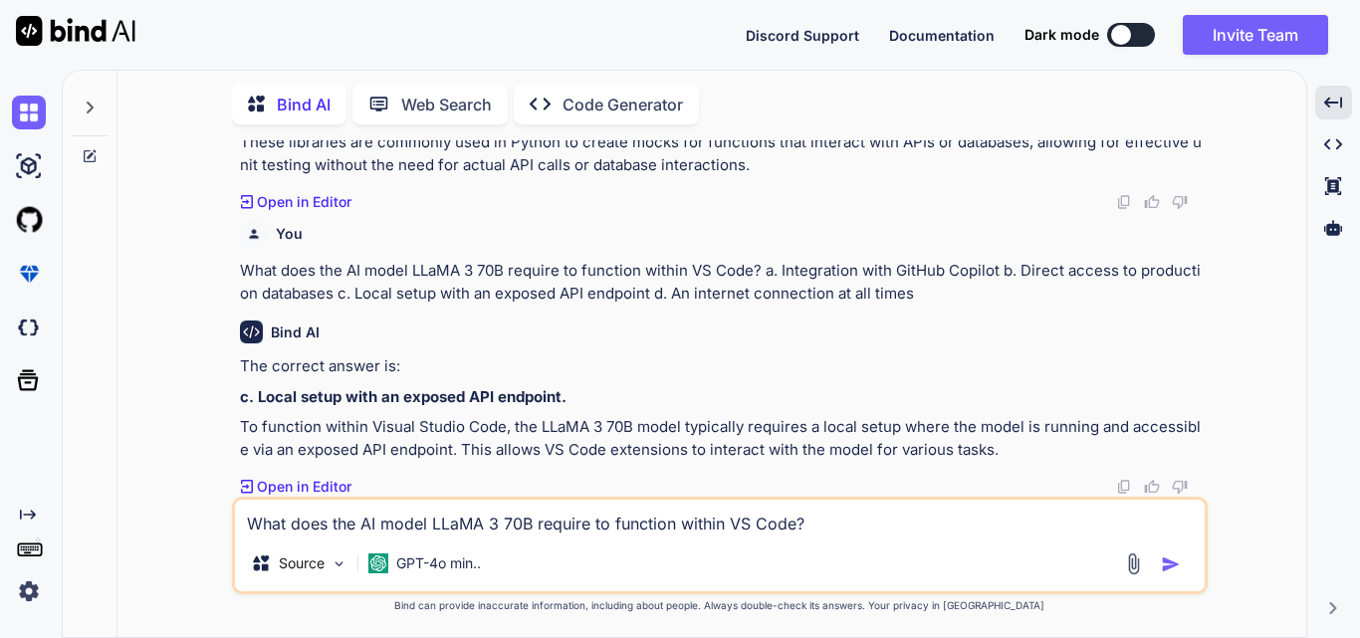
scroll to position [17814, 0]
click at [365, 533] on textarea "What does the AI model LLaMA 3 70B require to function within VS Code? a. Integ…" at bounding box center [720, 518] width 970 height 36
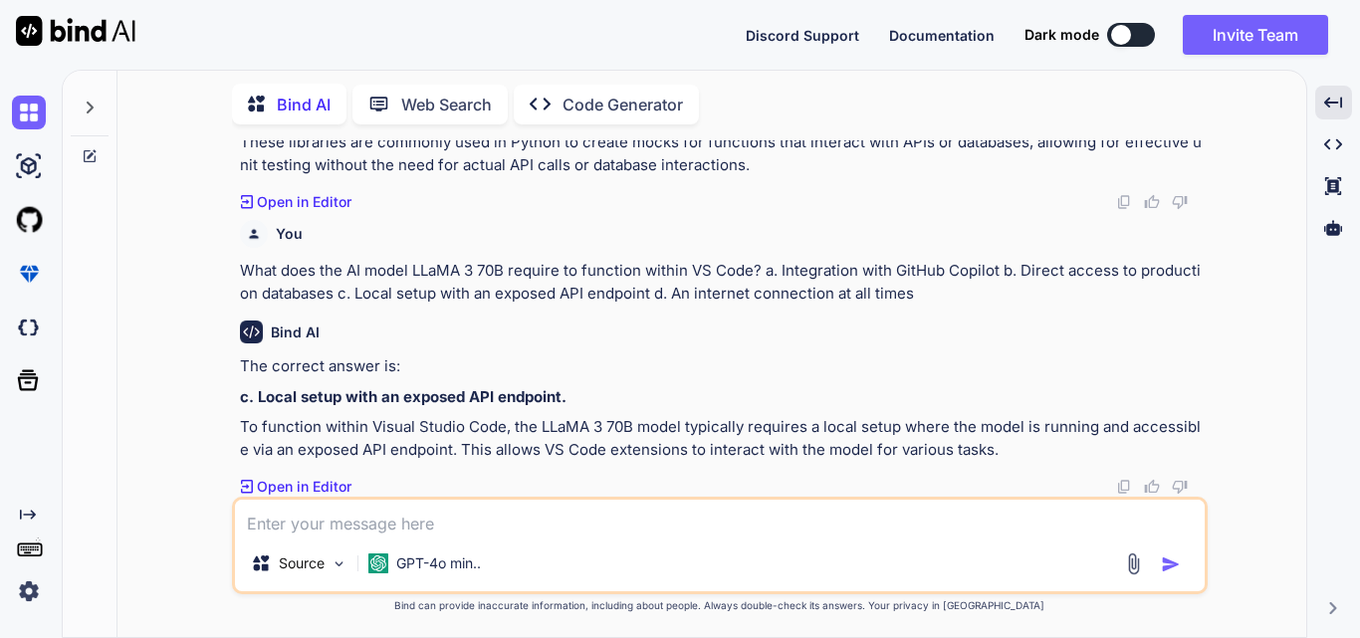
paste textarea "What is a key limitation of using AI for test generation as mentioned in the do…"
type textarea "x"
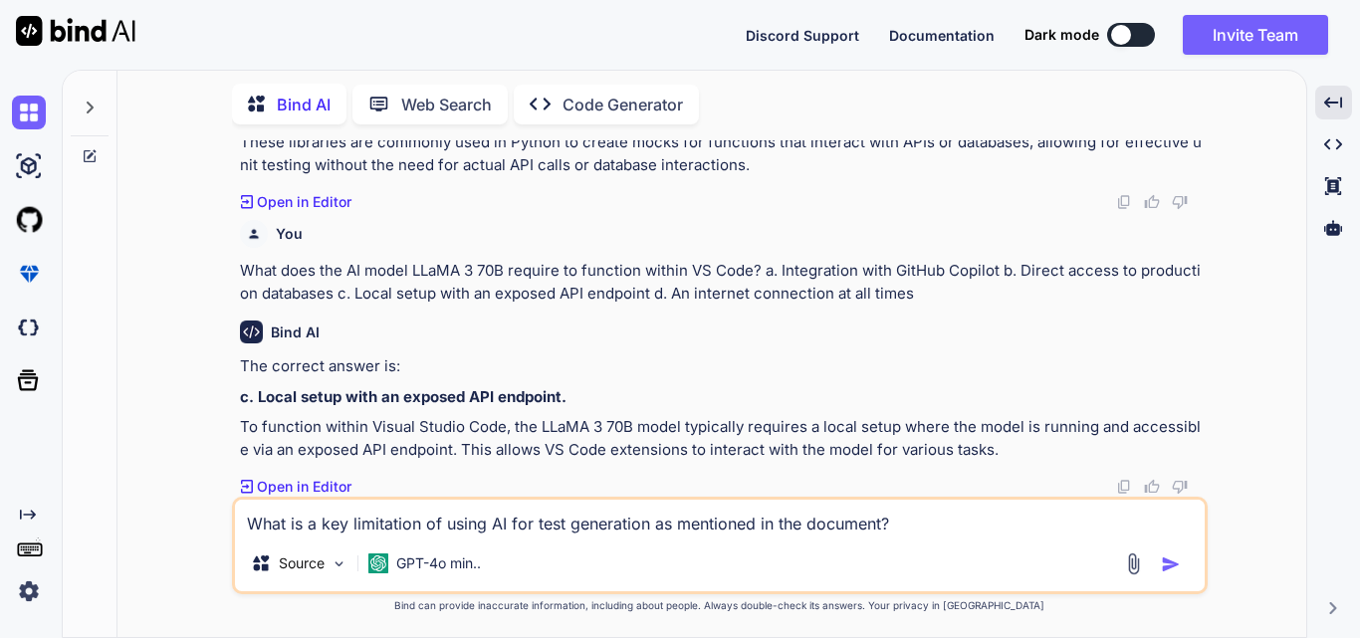
scroll to position [74, 0]
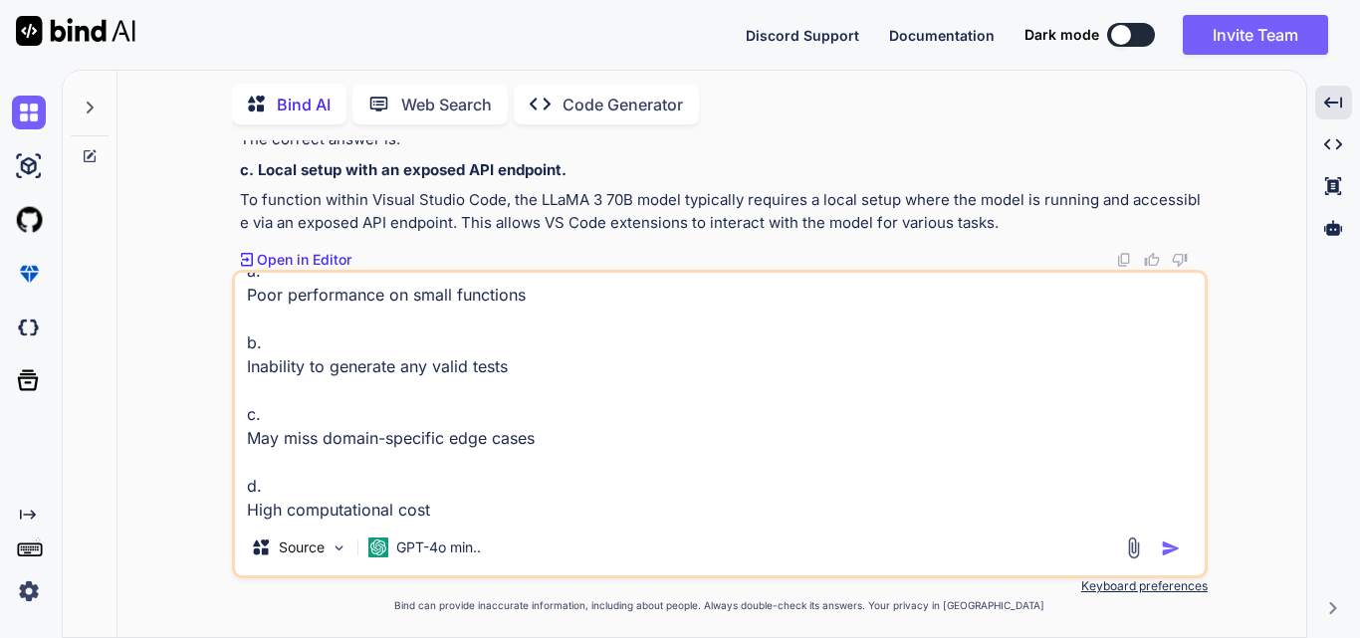
type textarea "What is a key limitation of using AI for test generation as mentioned in the do…"
click at [1169, 548] on img "button" at bounding box center [1171, 549] width 20 height 20
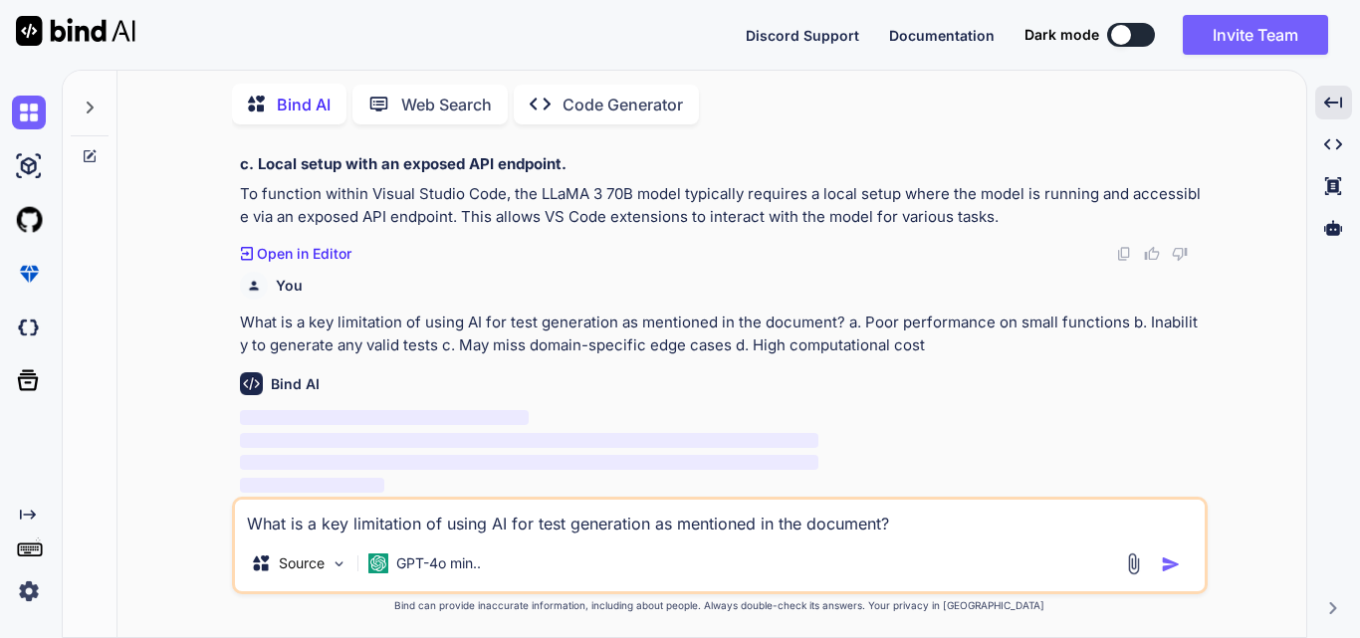
scroll to position [18047, 0]
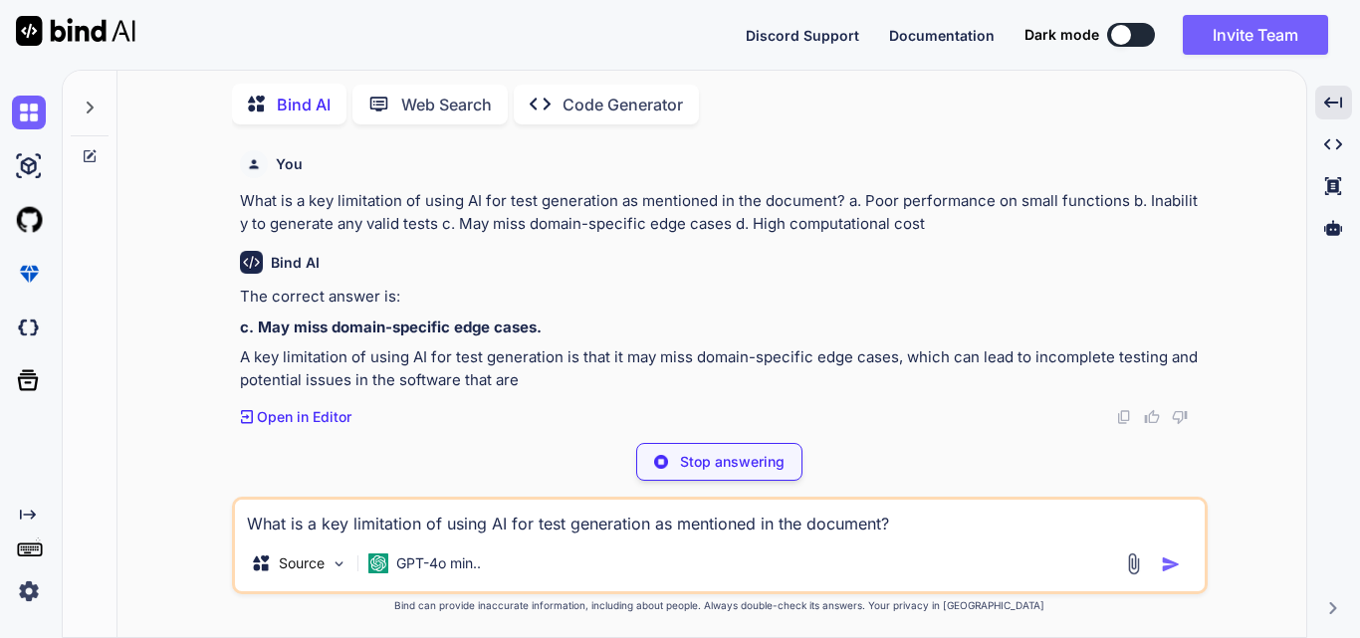
type textarea "x"
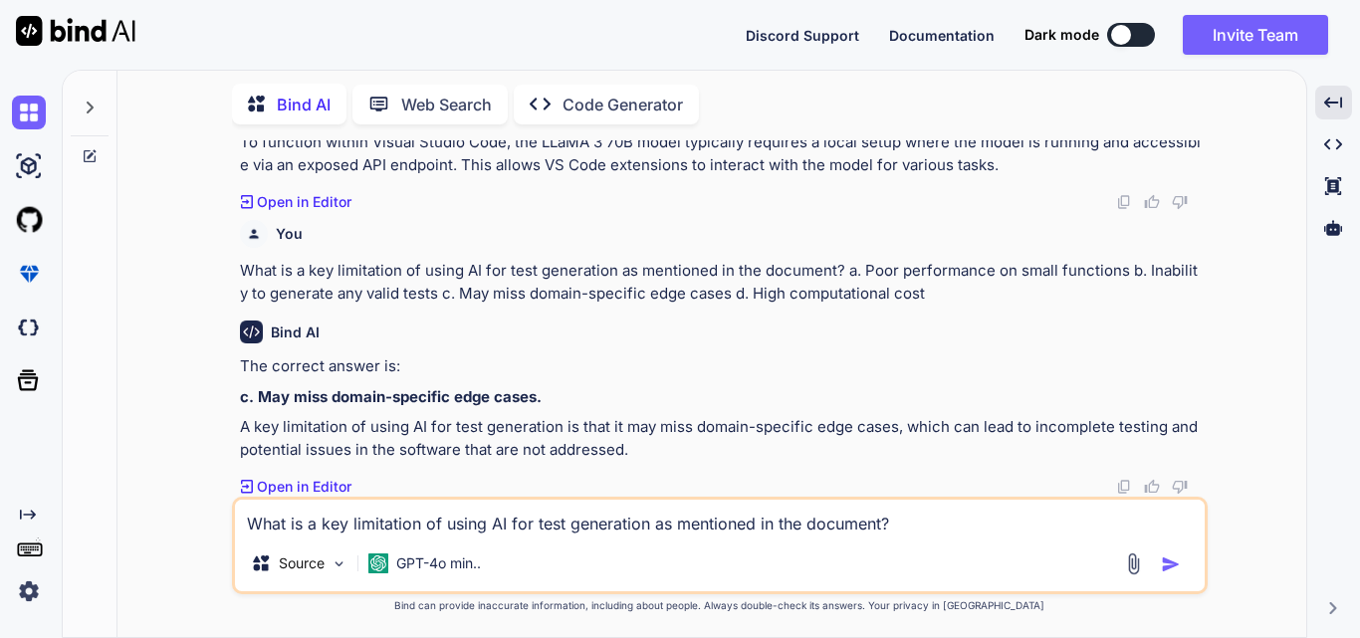
scroll to position [18099, 0]
click at [440, 516] on textarea "What is a key limitation of using AI for test generation as mentioned in the do…" at bounding box center [720, 518] width 970 height 36
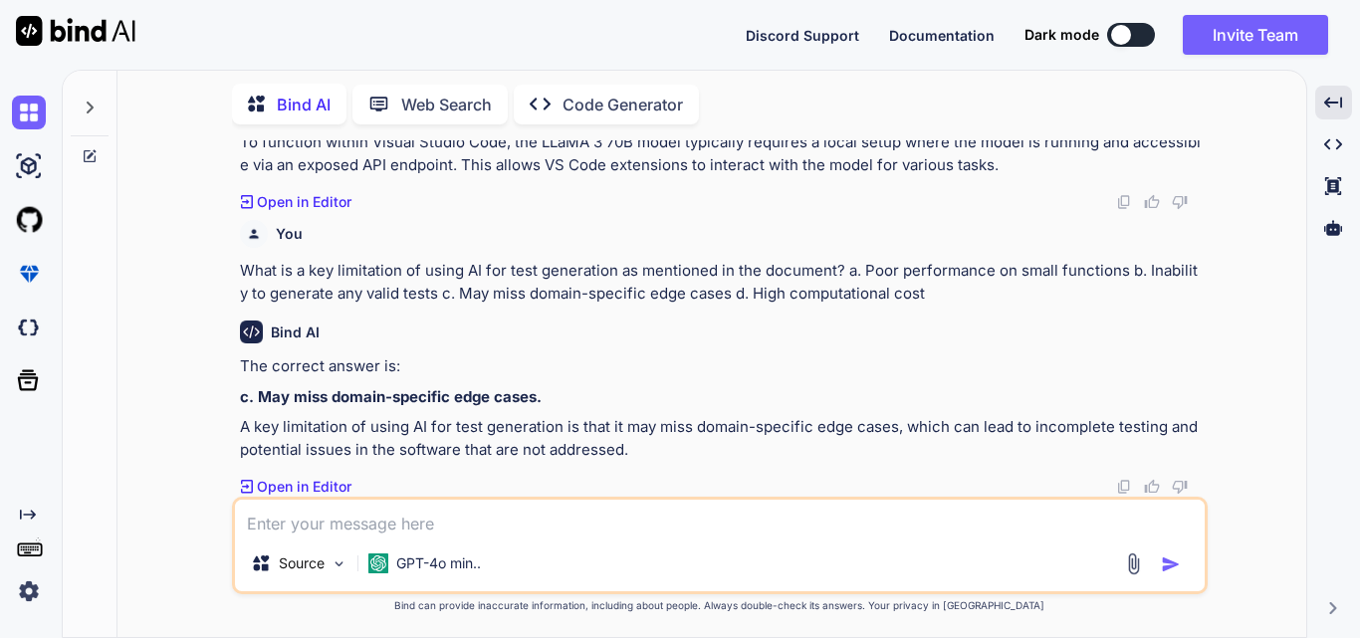
paste textarea "What is a suggested best practice when using AI-generated test cases? a. Replac…"
type textarea "x"
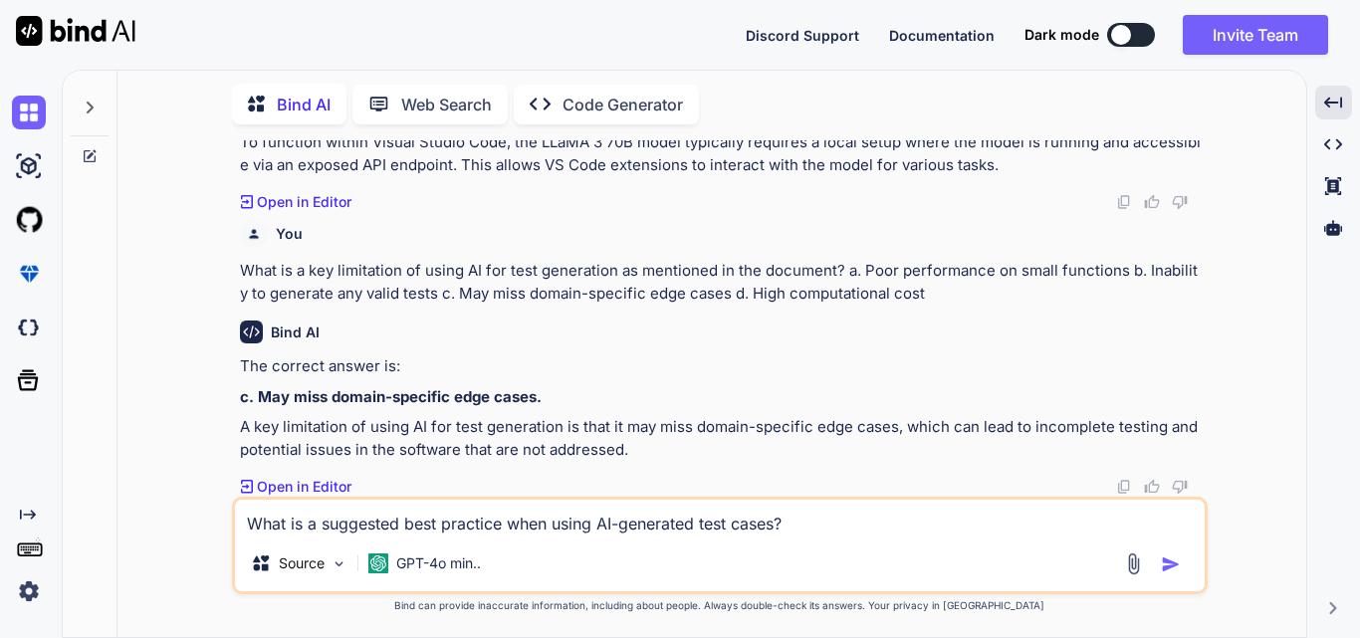
scroll to position [74, 0]
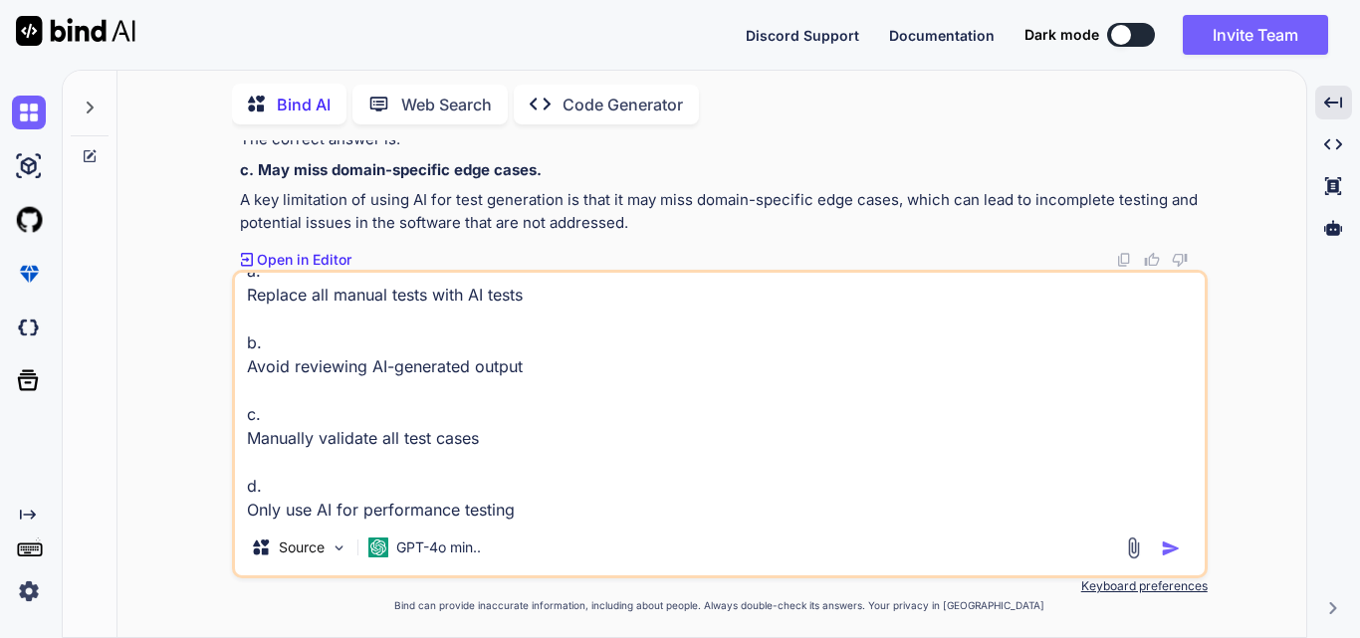
type textarea "What is a suggested best practice when using AI-generated test cases? a. Replac…"
click at [1173, 555] on img "button" at bounding box center [1171, 549] width 20 height 20
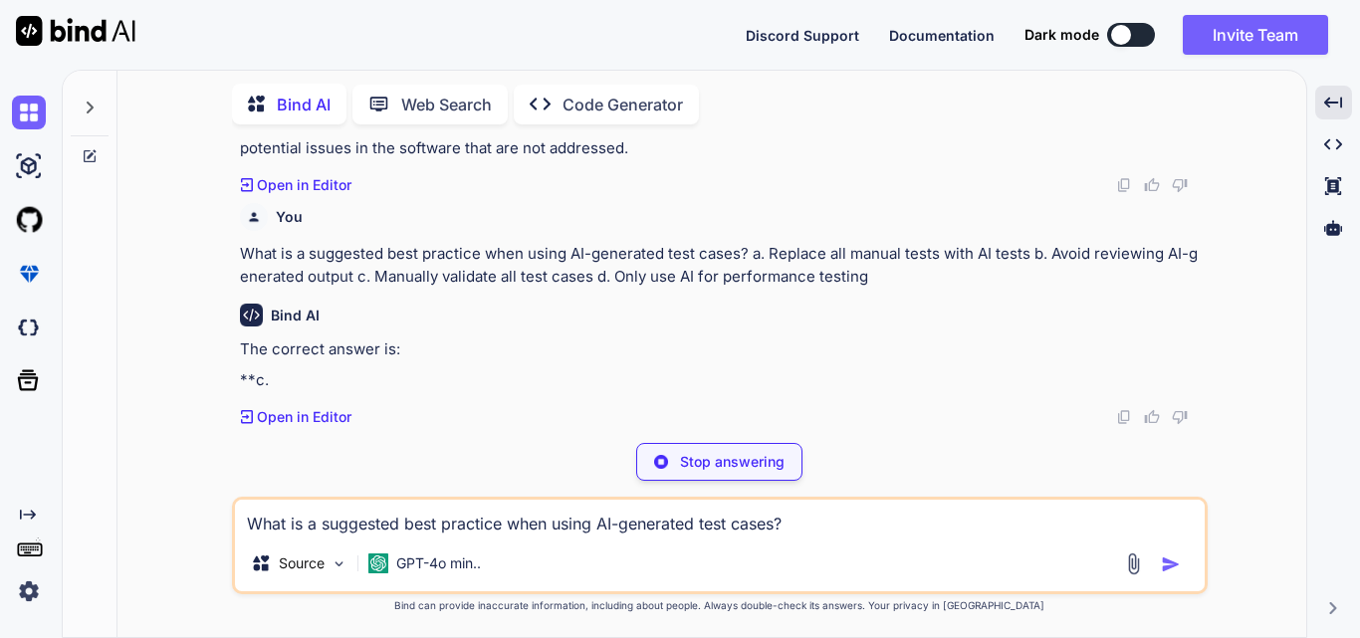
scroll to position [18332, 0]
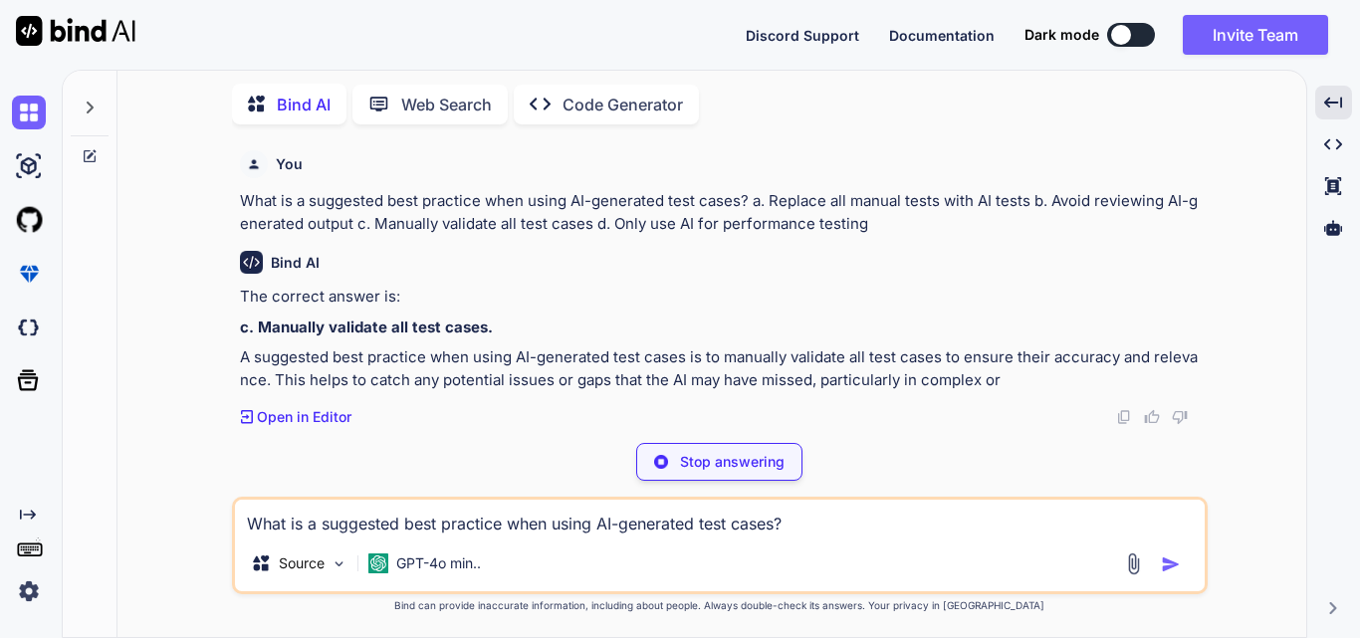
type textarea "x"
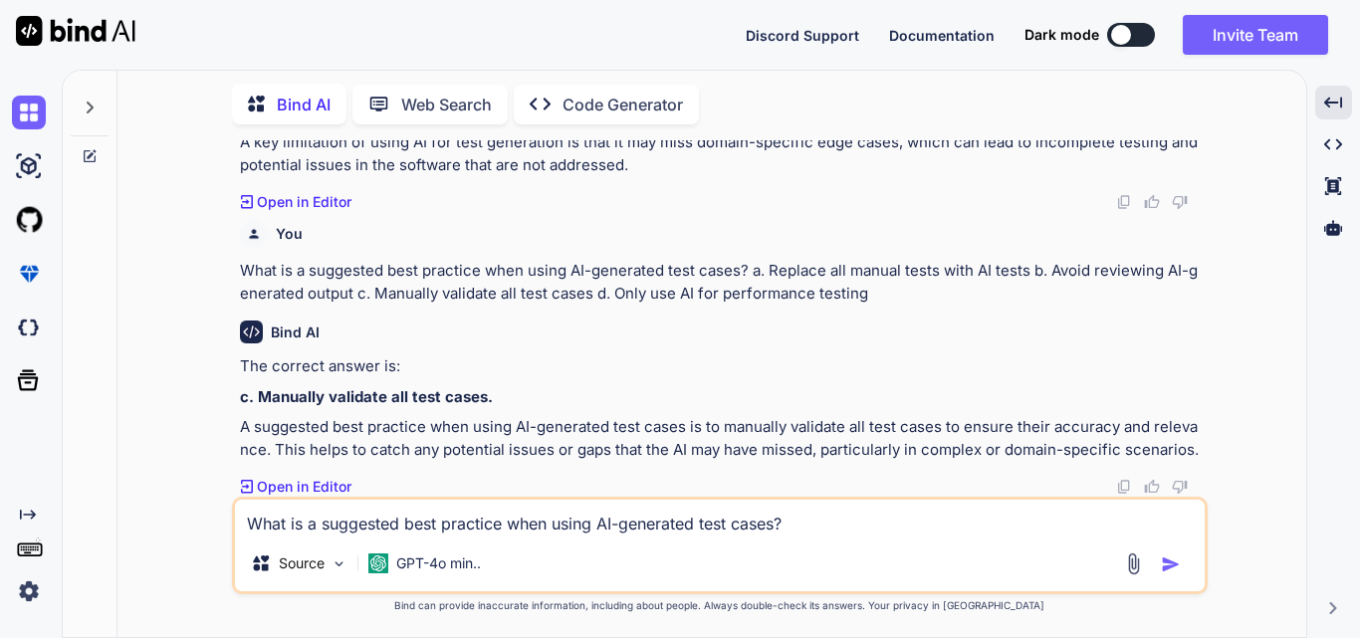
scroll to position [18384, 0]
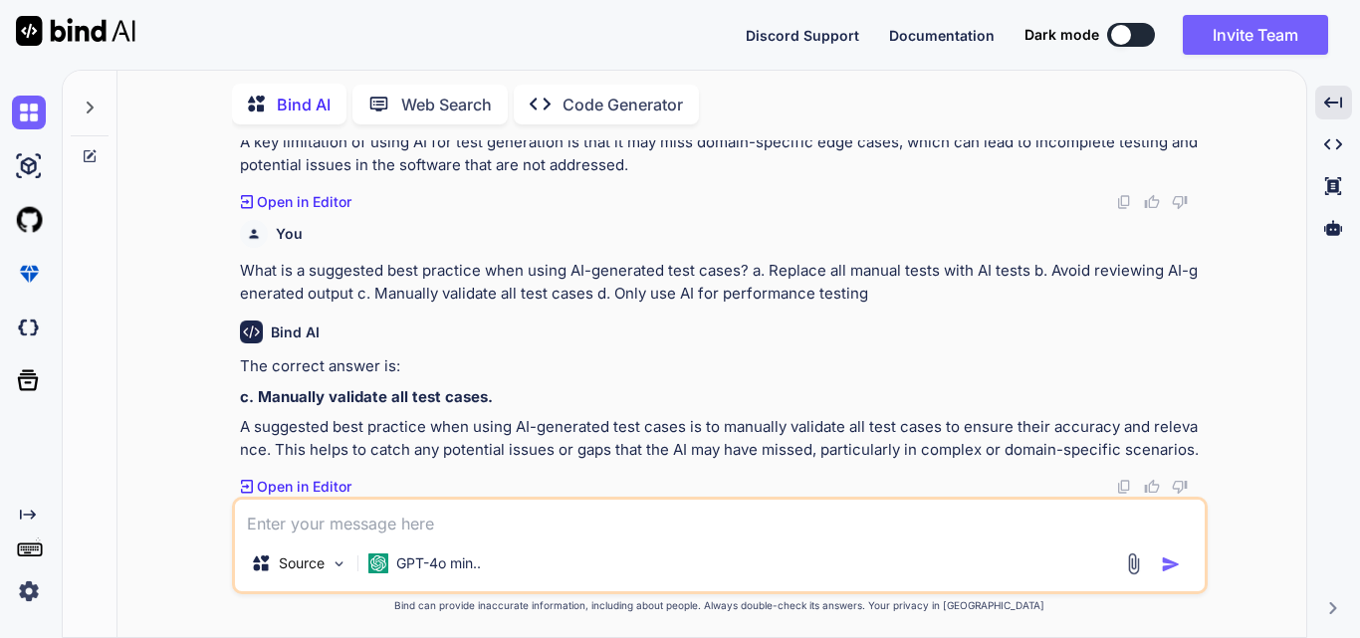
click at [317, 532] on textarea at bounding box center [720, 518] width 970 height 36
paste textarea "In a hands-on exercise, which function is used to demonstrate AI test generatio…"
type textarea "x"
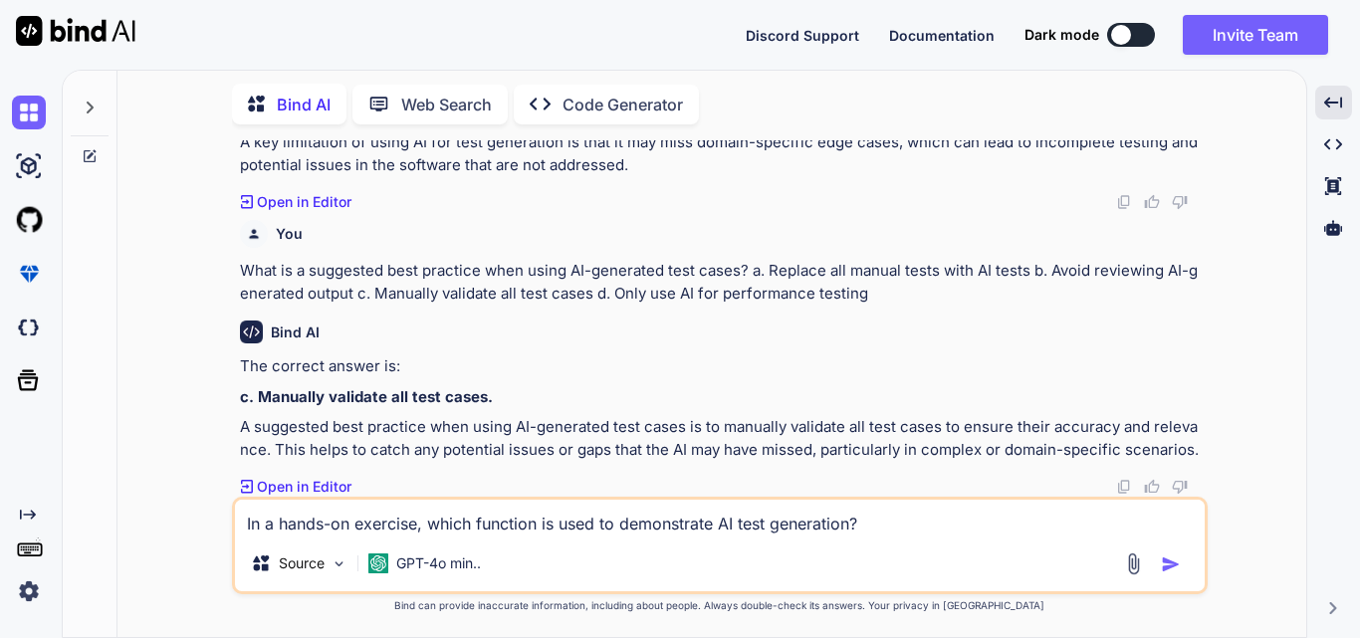
scroll to position [74, 0]
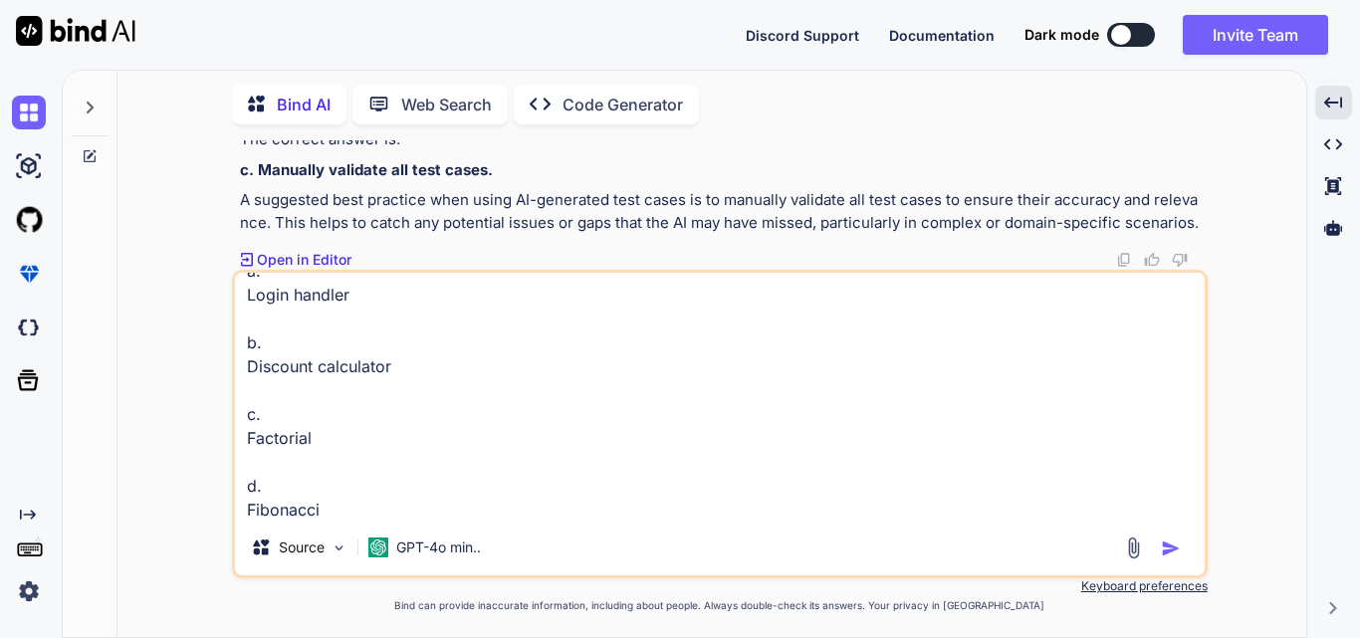
type textarea "In a hands-on exercise, which function is used to demonstrate AI test generatio…"
click at [1167, 549] on img "button" at bounding box center [1171, 549] width 20 height 20
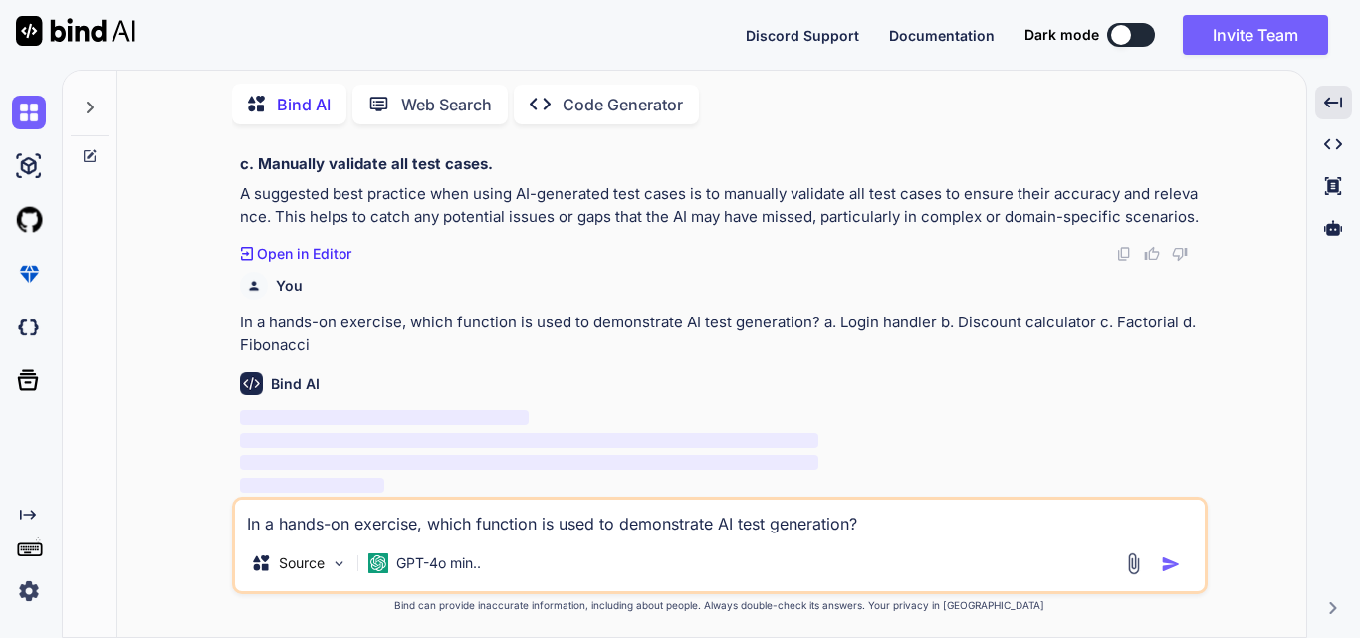
scroll to position [18617, 0]
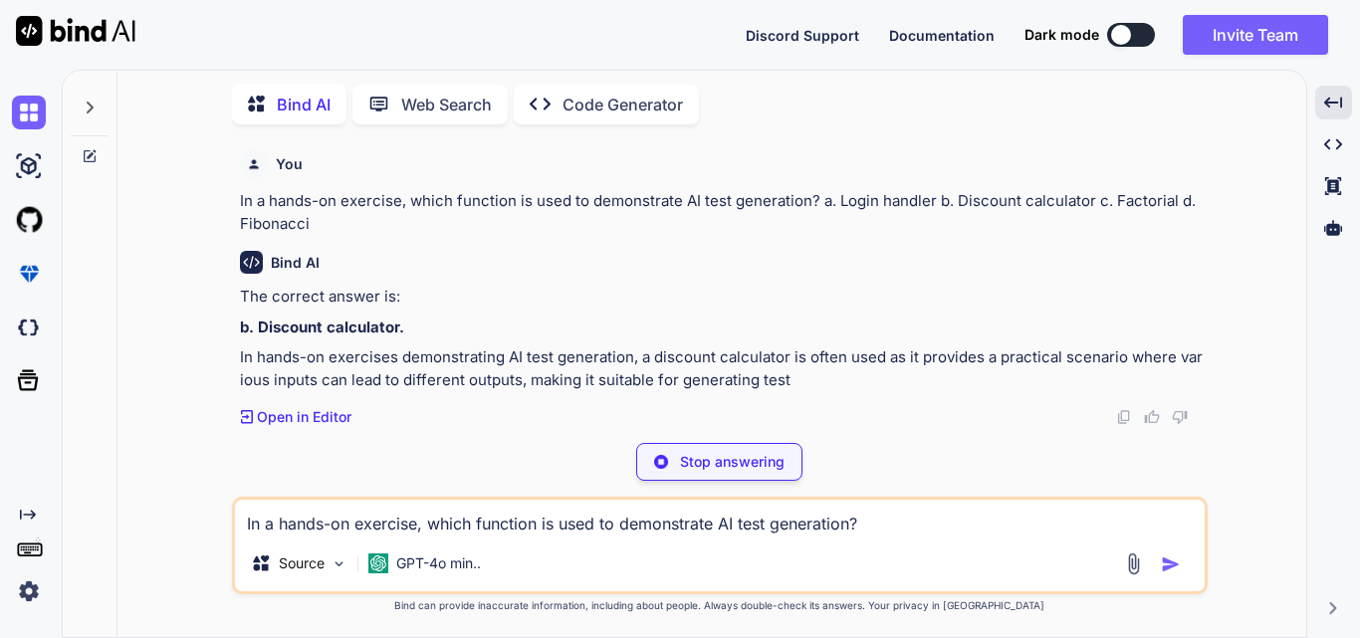
type textarea "x"
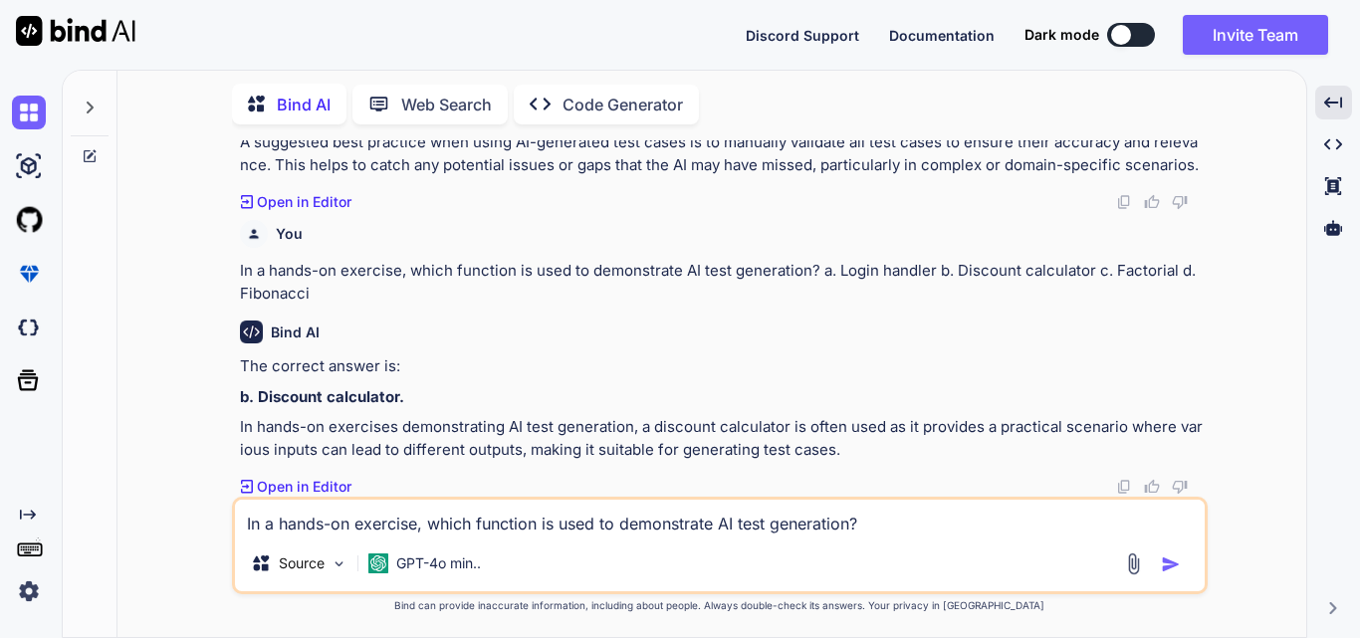
scroll to position [18669, 0]
click at [328, 529] on textarea "In a hands-on exercise, which function is used to demonstrate AI test generatio…" at bounding box center [720, 518] width 970 height 36
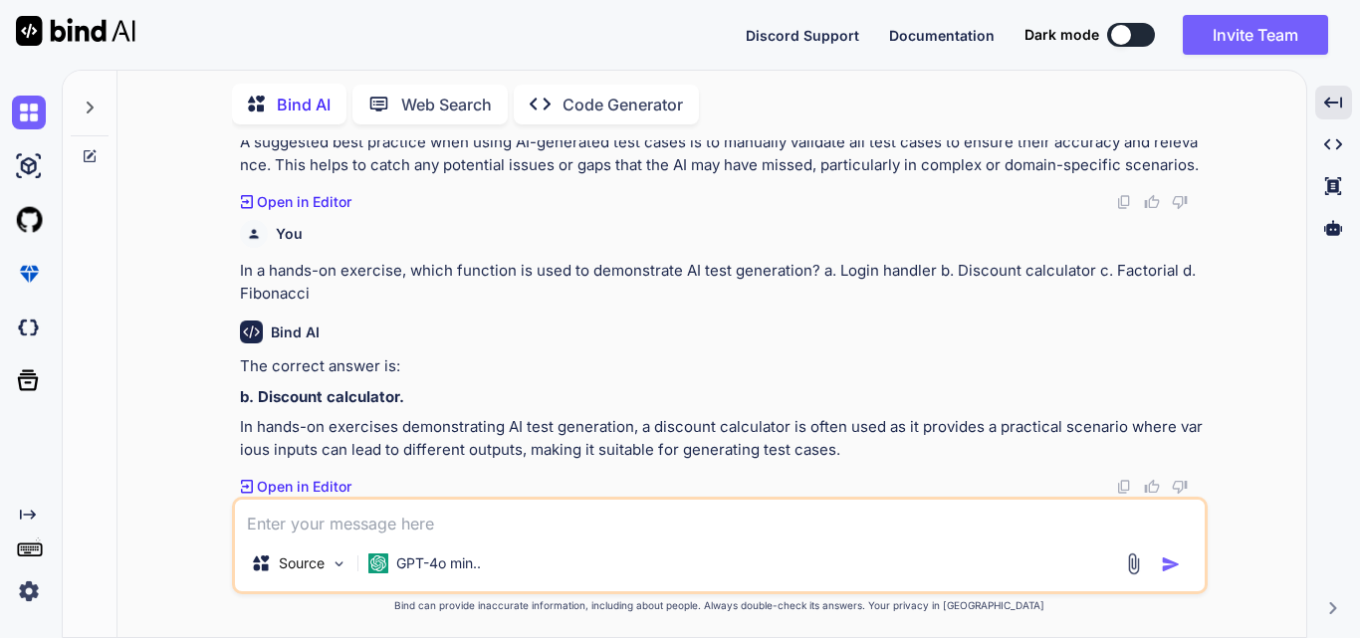
paste textarea "How does AI-generated test case speed compare with manual test case writing acc…"
type textarea "x"
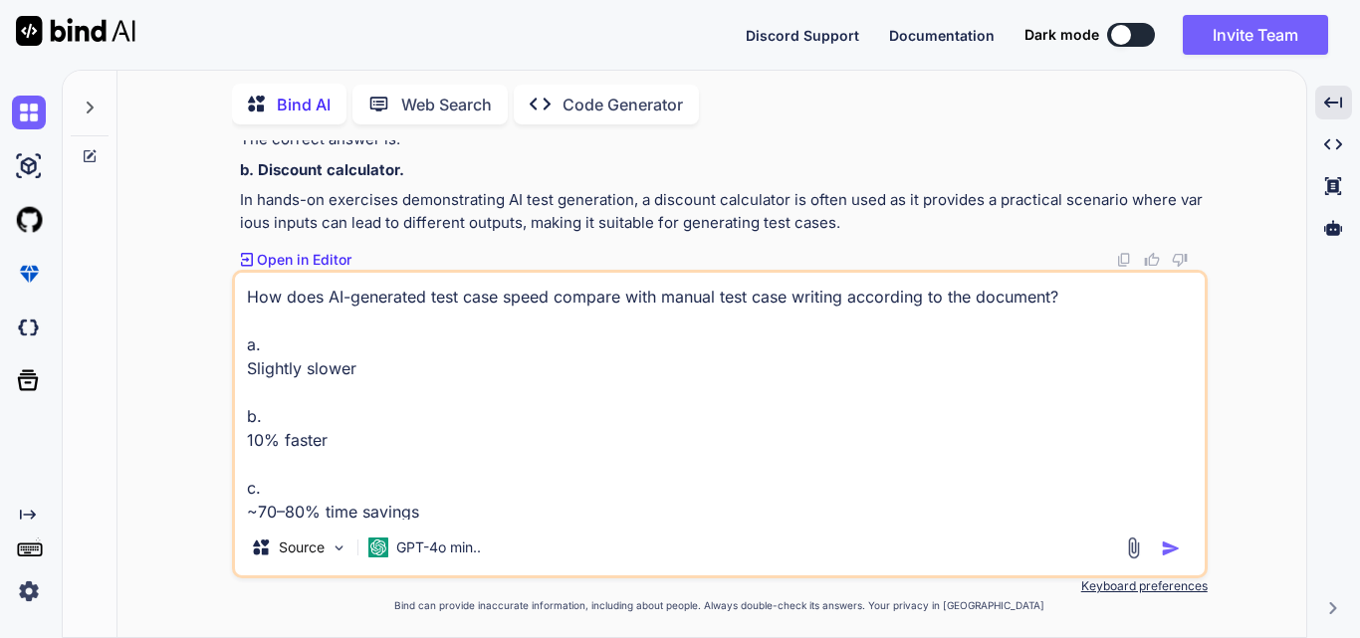
scroll to position [74, 0]
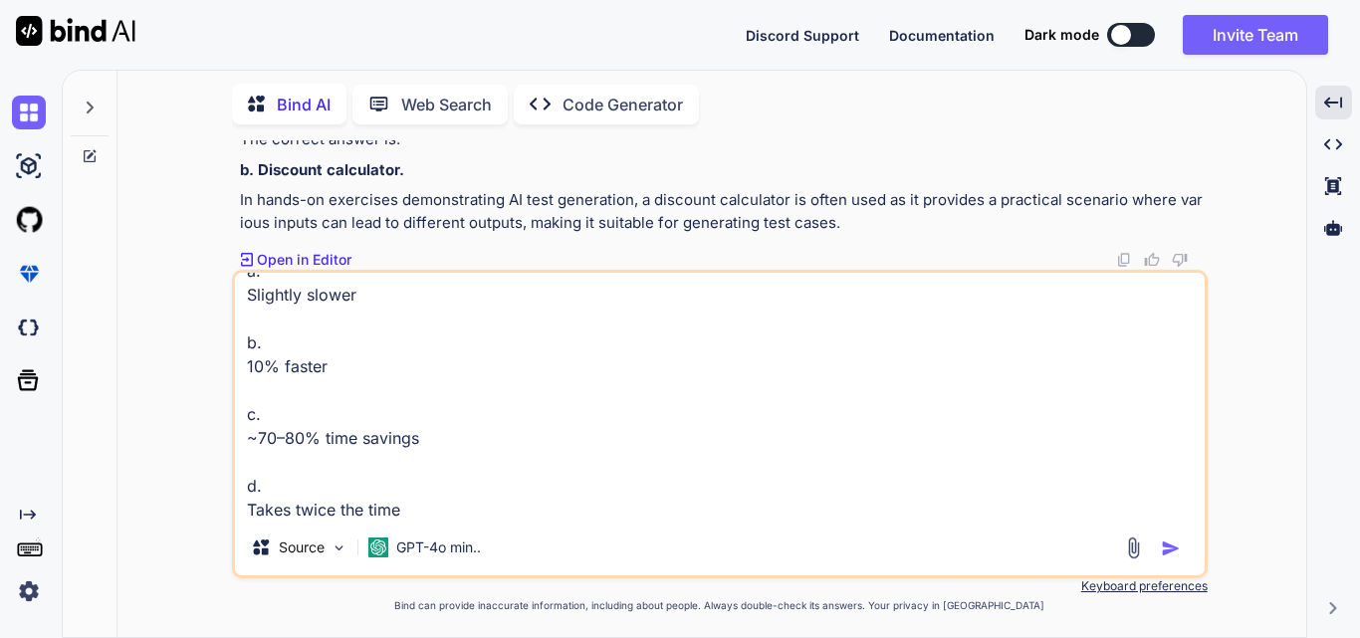
type textarea "How does AI-generated test case speed compare with manual test case writing acc…"
click at [1165, 553] on img "button" at bounding box center [1171, 549] width 20 height 20
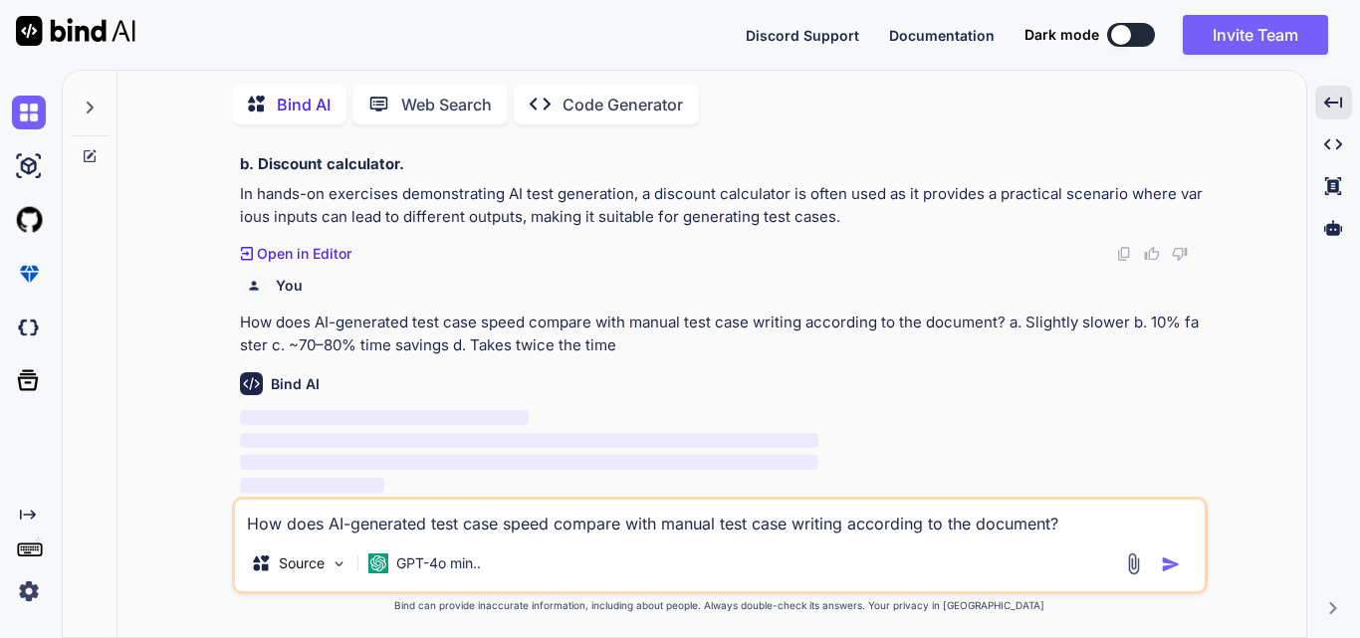
scroll to position [18902, 0]
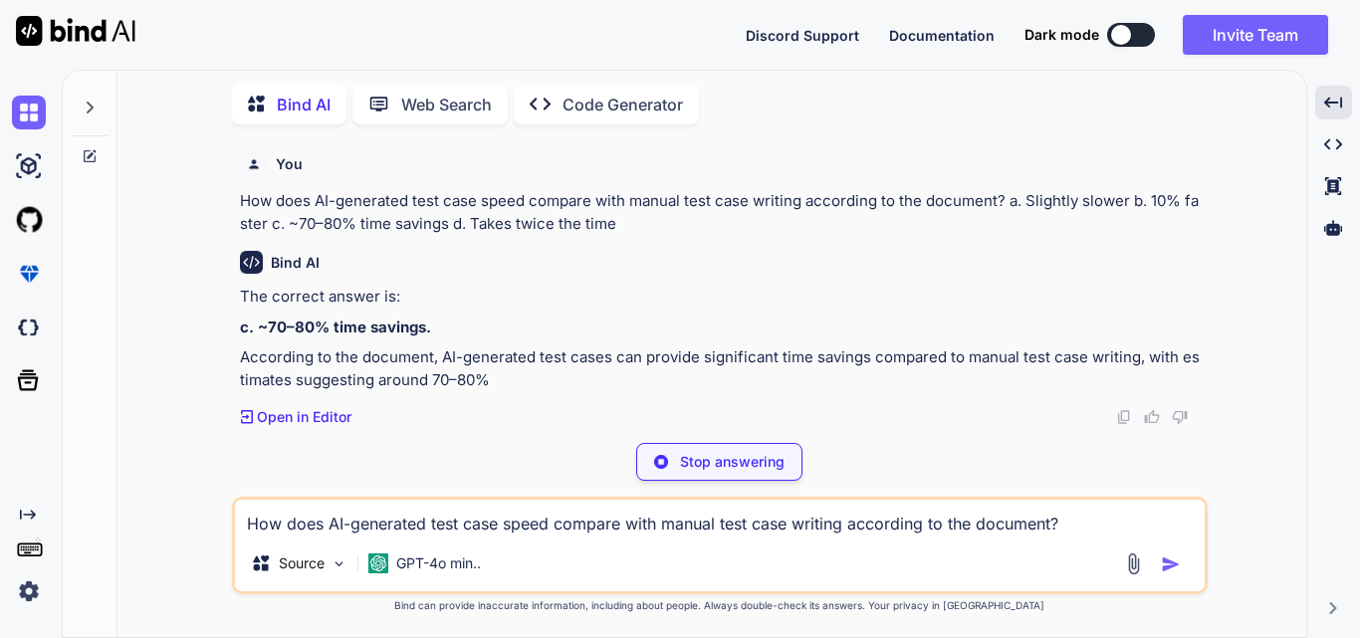
type textarea "x"
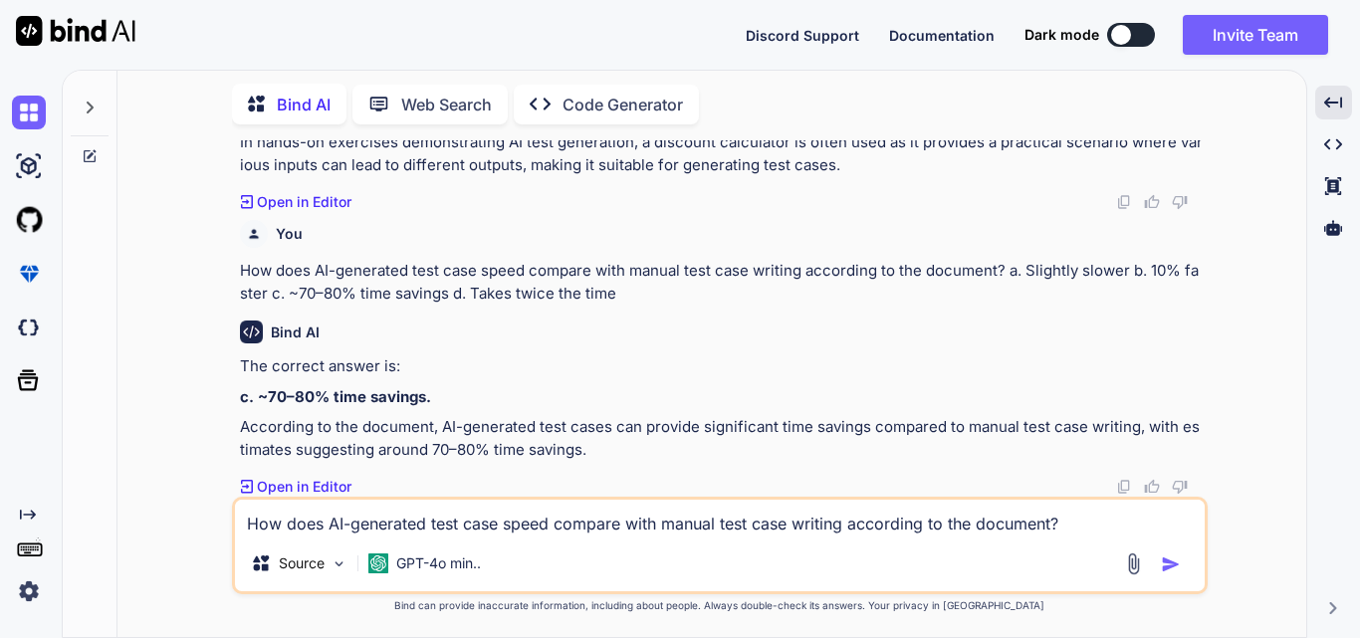
scroll to position [18953, 0]
click at [409, 524] on textarea "How does AI-generated test case speed compare with manual test case writing acc…" at bounding box center [720, 518] width 970 height 36
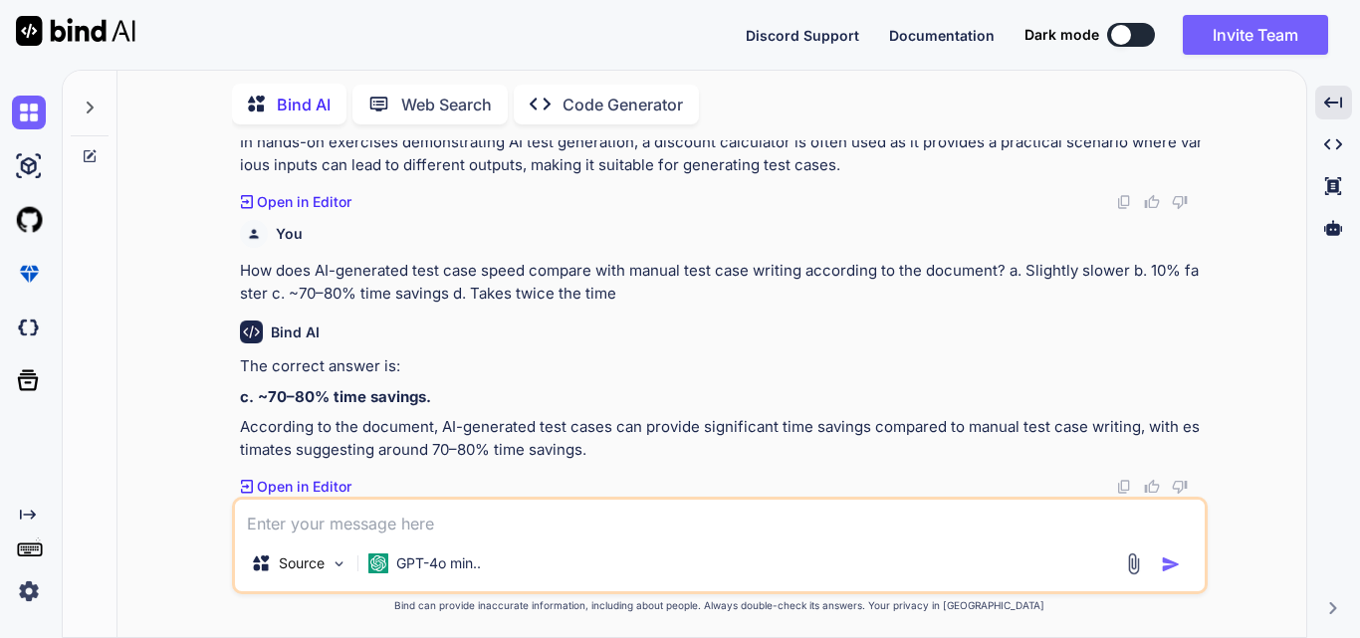
paste textarea "Which of the following is NOT listed as a benefit of using LLaMA 3 70B for test…"
type textarea "x"
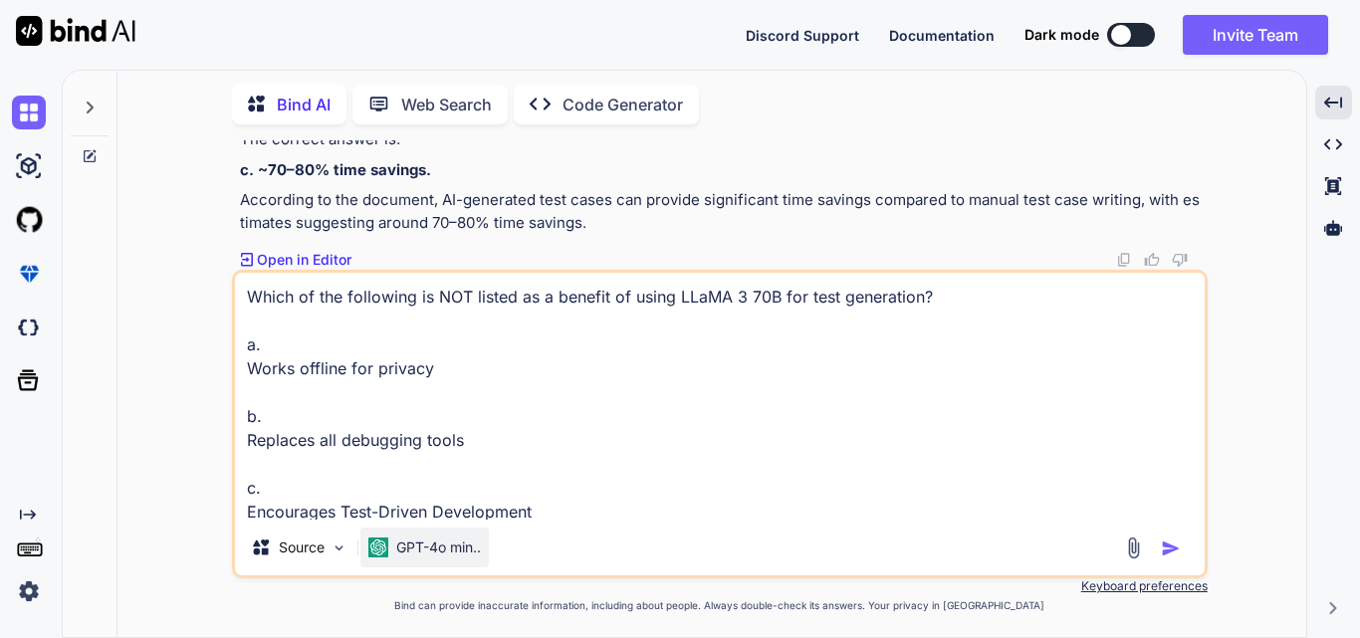
scroll to position [74, 0]
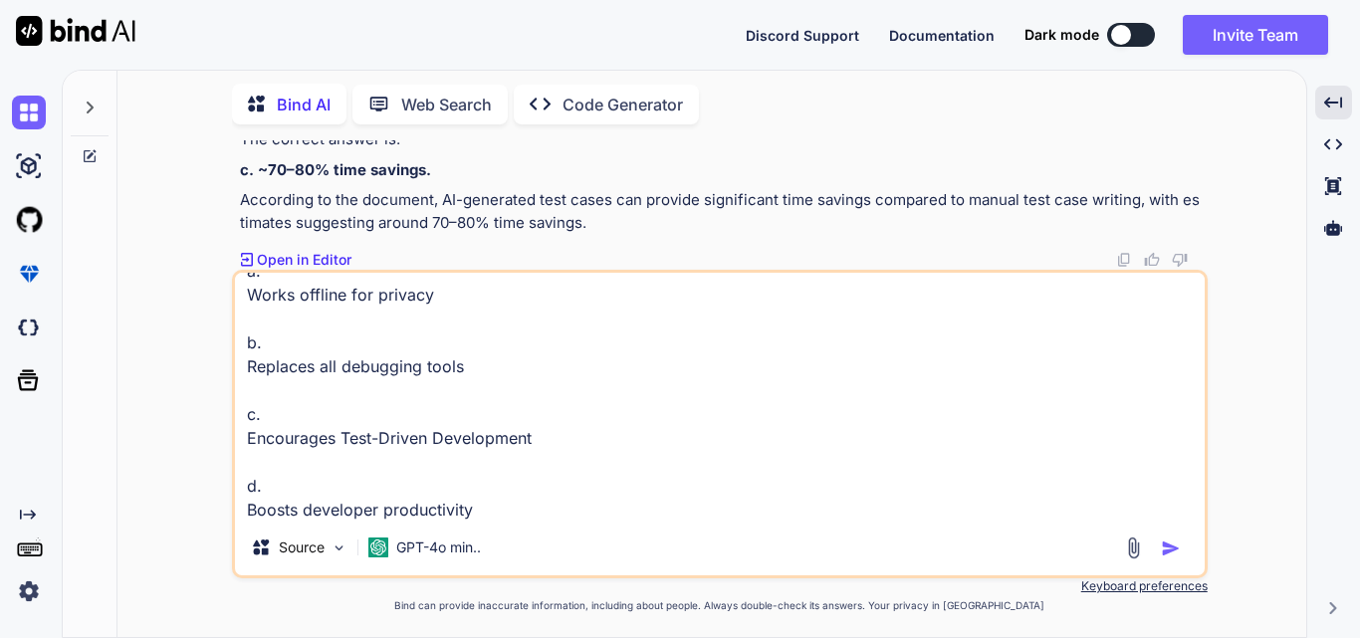
type textarea "Which of the following is NOT listed as a benefit of using LLaMA 3 70B for test…"
click at [1163, 551] on img "button" at bounding box center [1171, 549] width 20 height 20
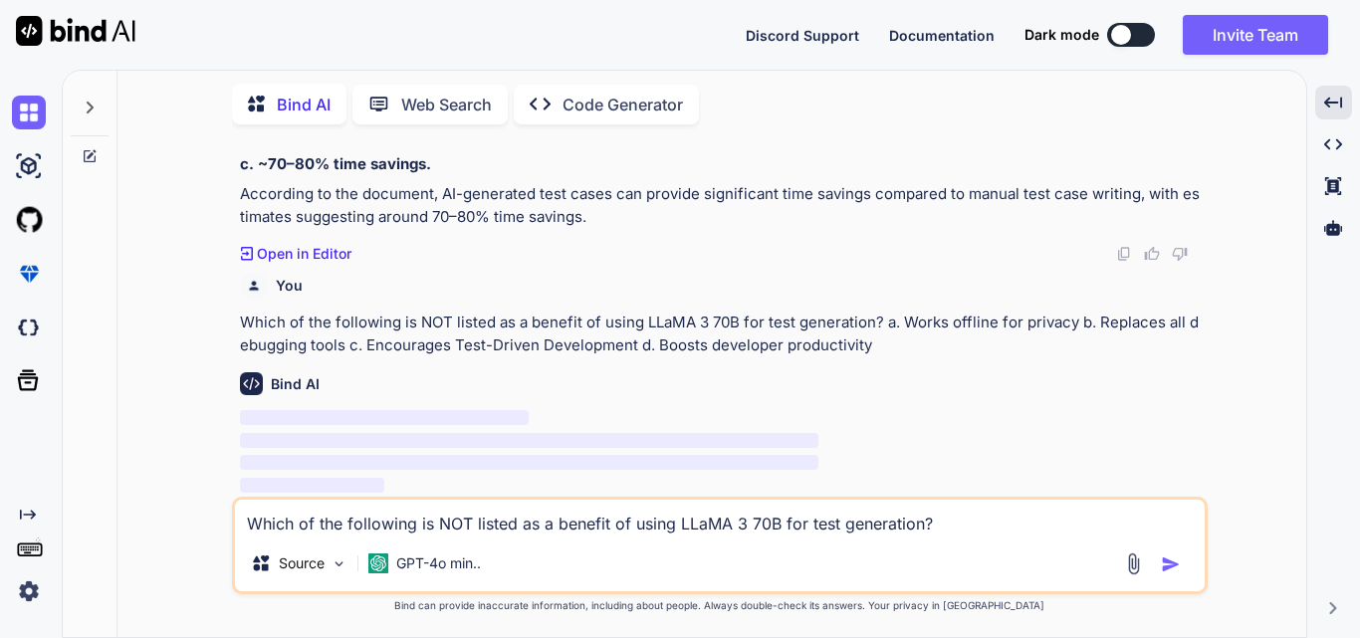
scroll to position [19186, 0]
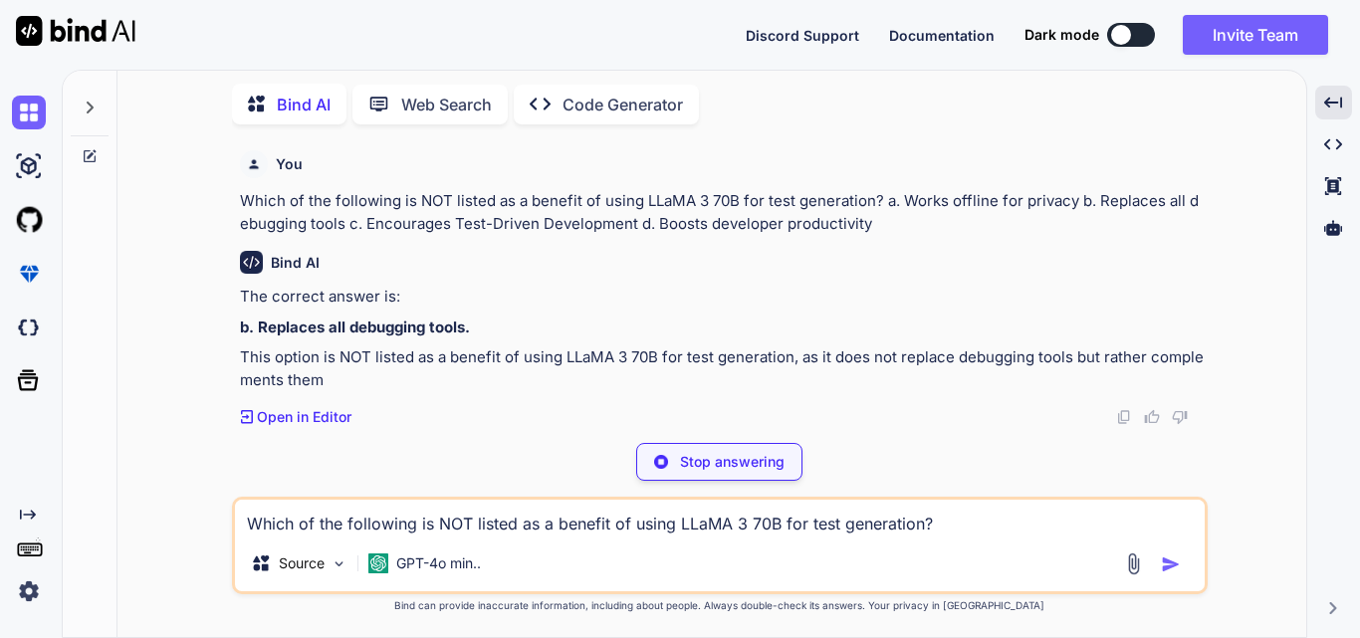
type textarea "x"
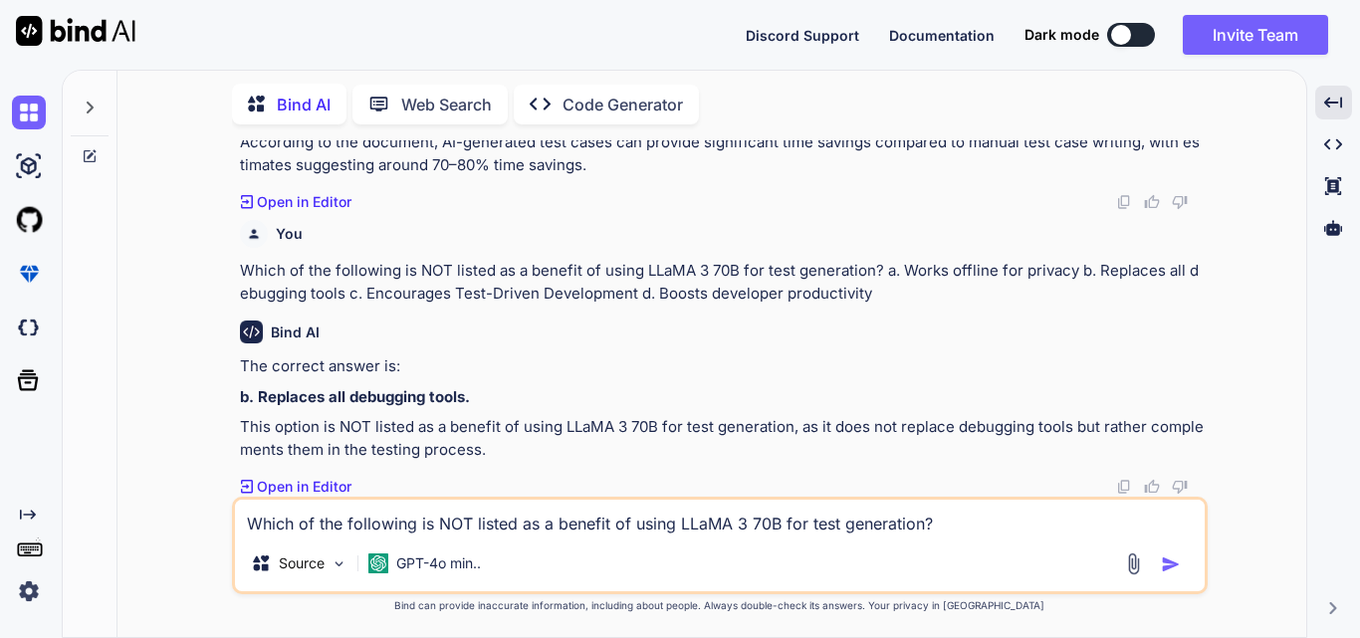
scroll to position [19238, 0]
click at [360, 527] on textarea "Which of the following is NOT listed as a benefit of using LLaMA 3 70B for test…" at bounding box center [720, 518] width 970 height 36
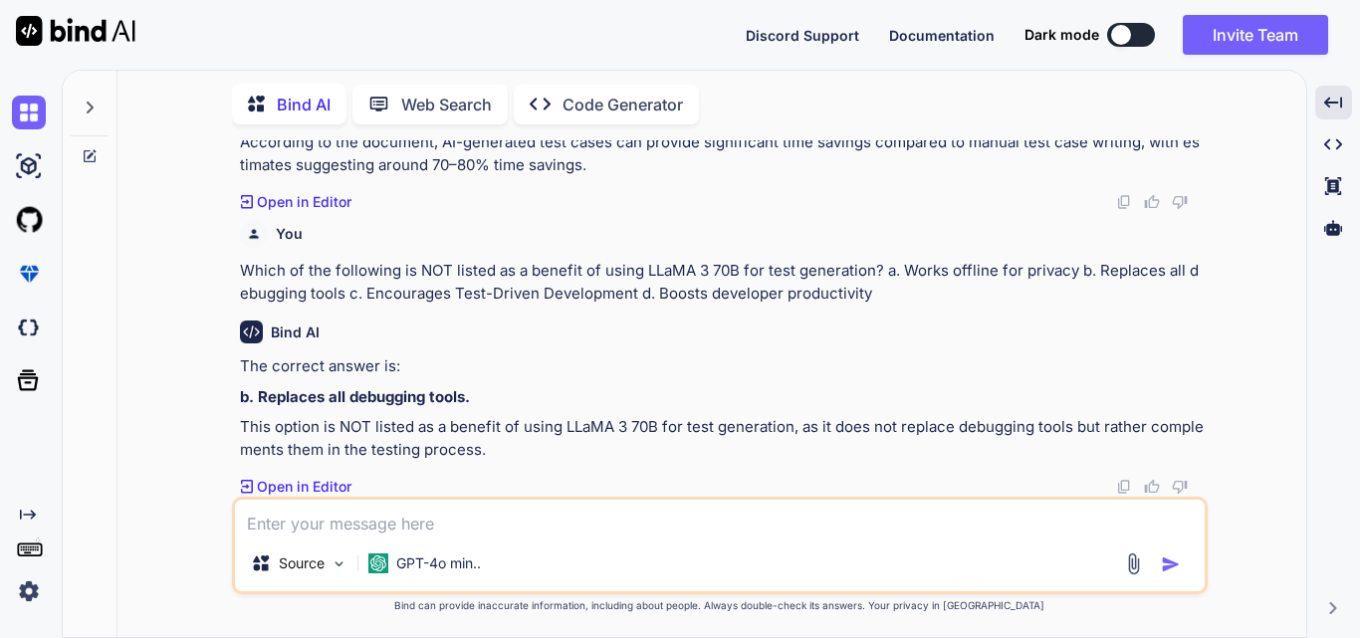
paste textarea "What is the primary importance of debugging in software development? a. To enha…"
type textarea "x"
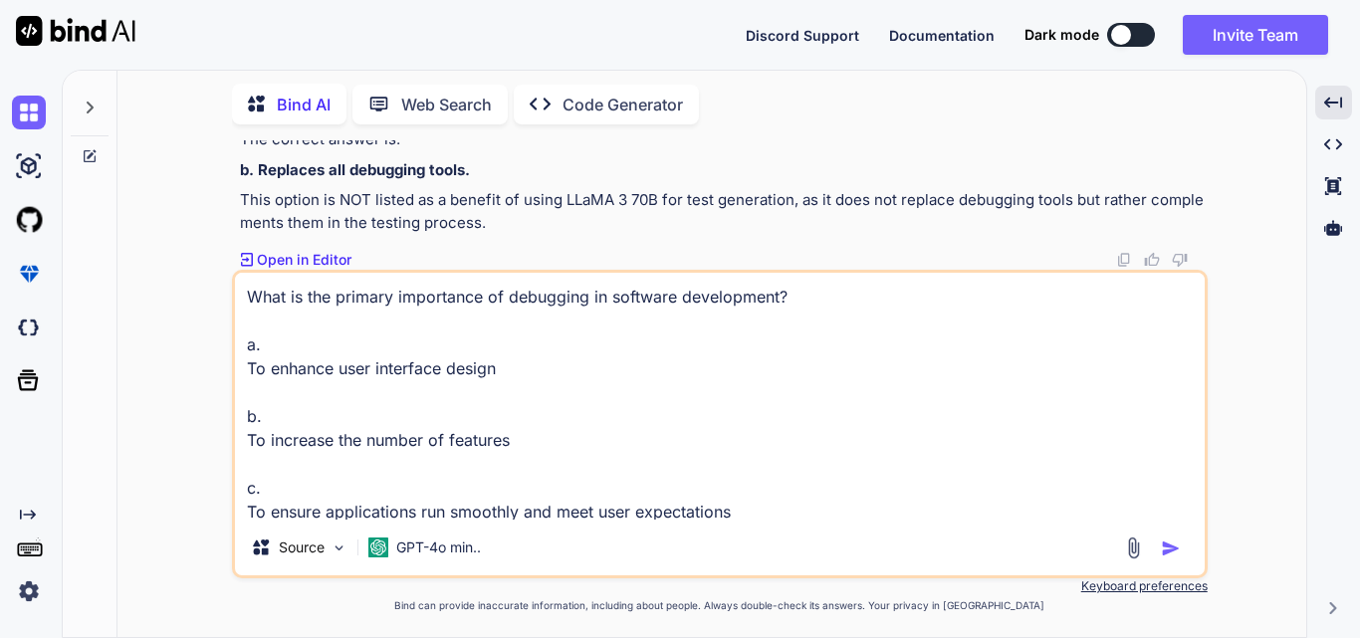
scroll to position [74, 0]
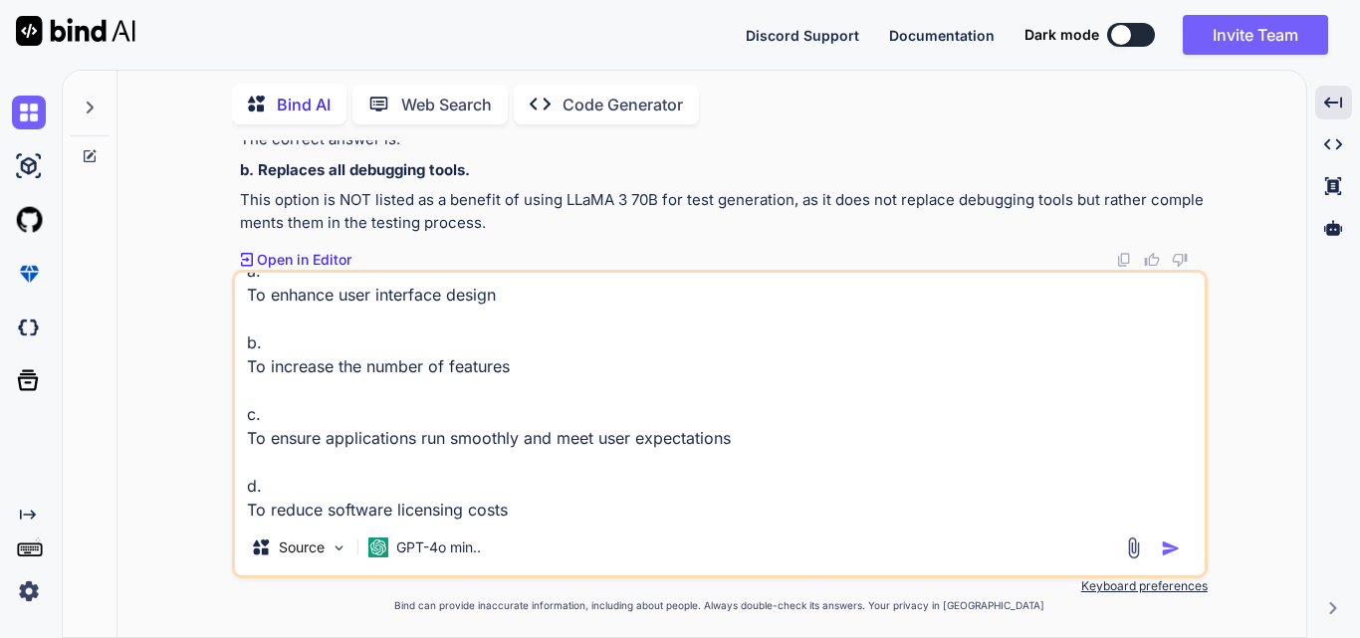
type textarea "What is the primary importance of debugging in software development? a. To enha…"
click at [1163, 554] on img "button" at bounding box center [1171, 549] width 20 height 20
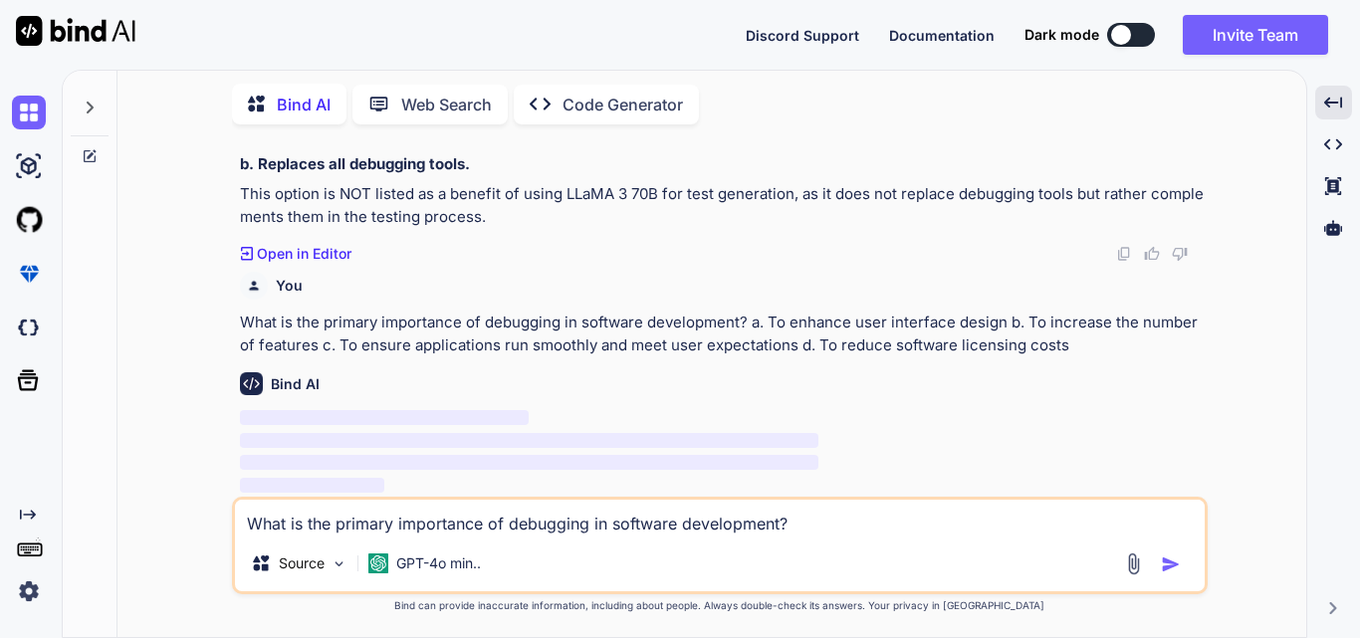
scroll to position [19471, 0]
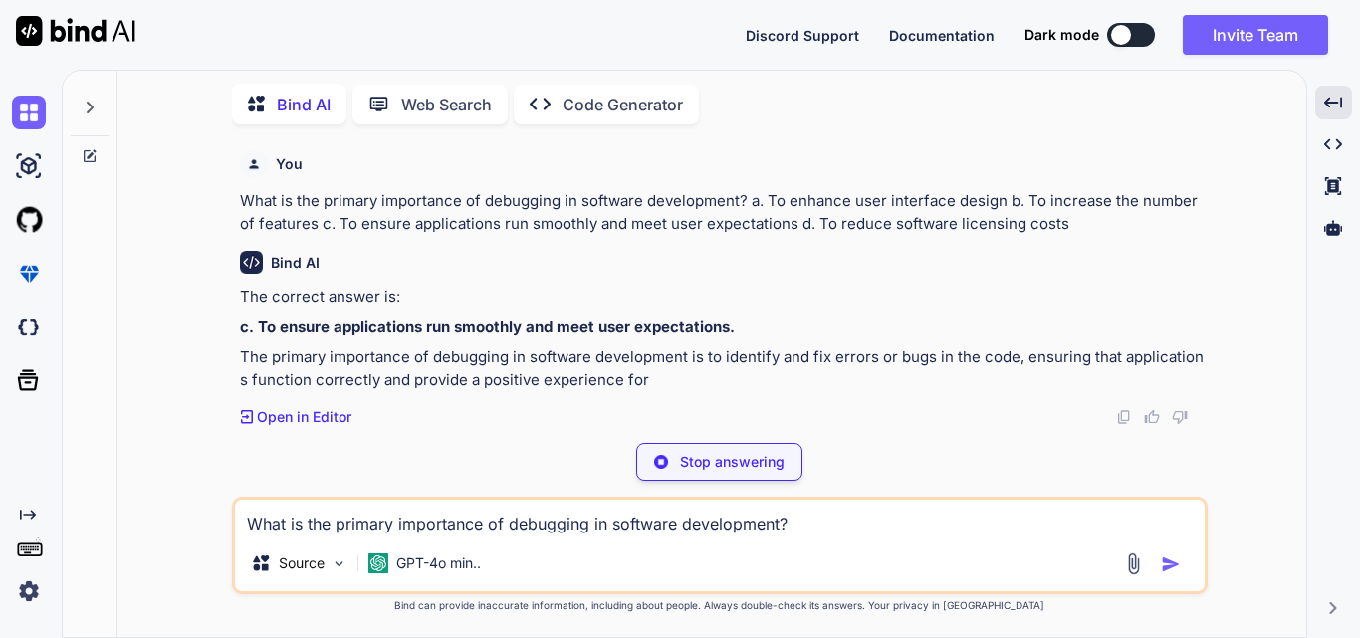
type textarea "x"
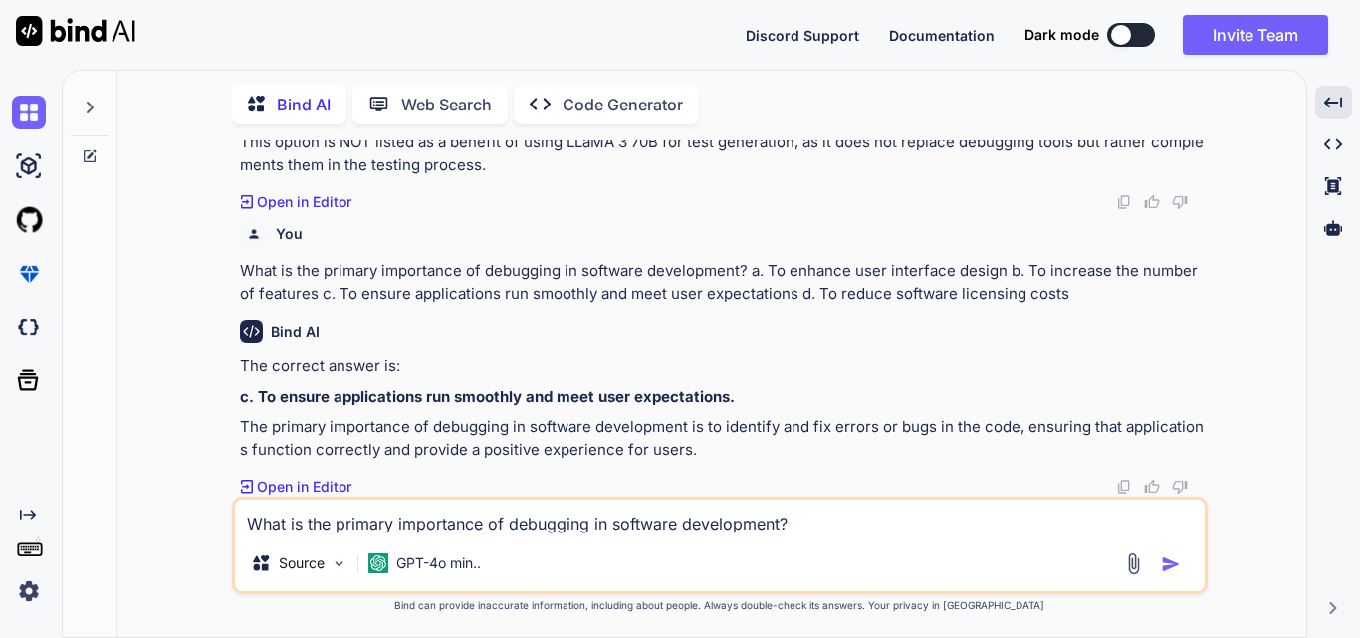
scroll to position [19523, 0]
click at [373, 514] on textarea "What is the primary importance of debugging in software development? a. To enha…" at bounding box center [720, 518] width 970 height 36
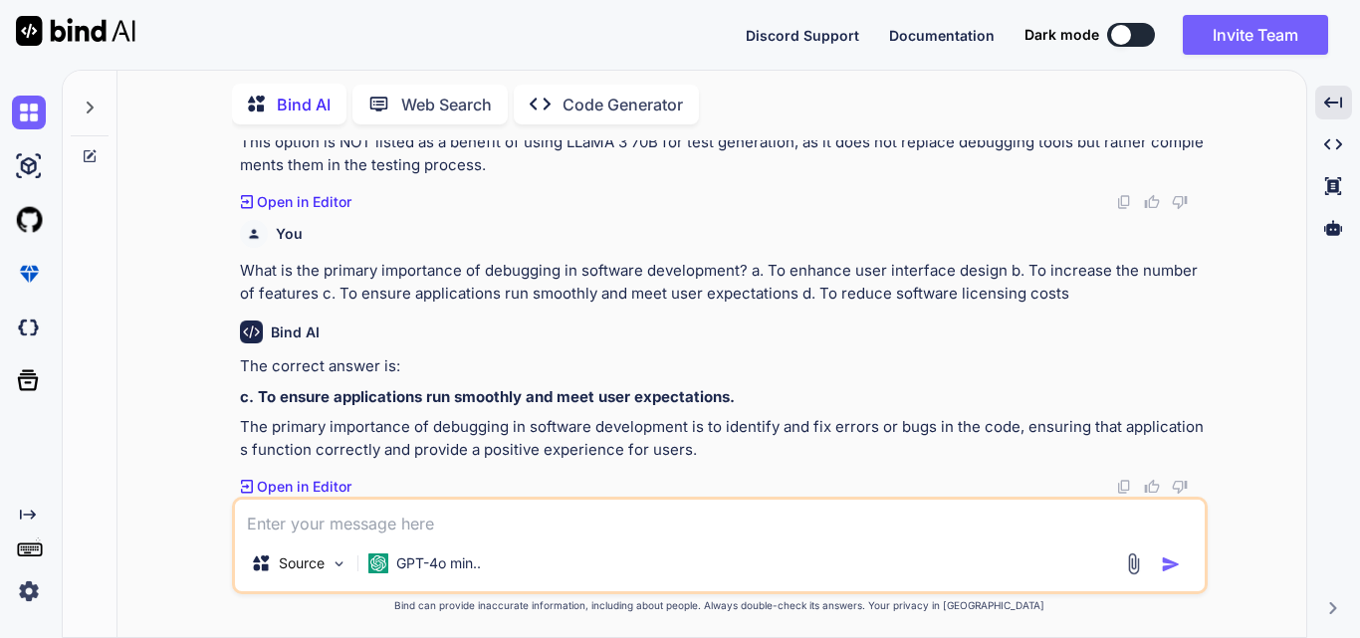
paste textarea "What does debugging involve? a. Identifying, isolating, and fixing problems wit…"
type textarea "x"
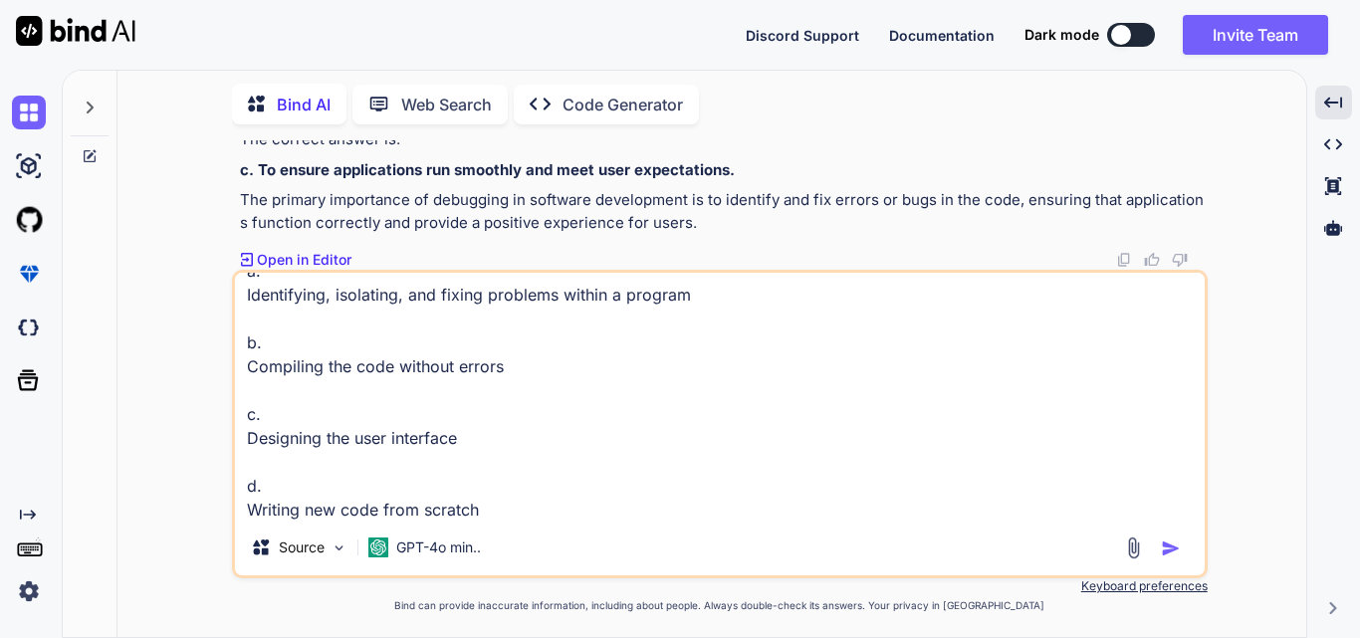
type textarea "What does debugging involve? a. Identifying, isolating, and fixing problems wit…"
click at [1164, 552] on img "button" at bounding box center [1171, 549] width 20 height 20
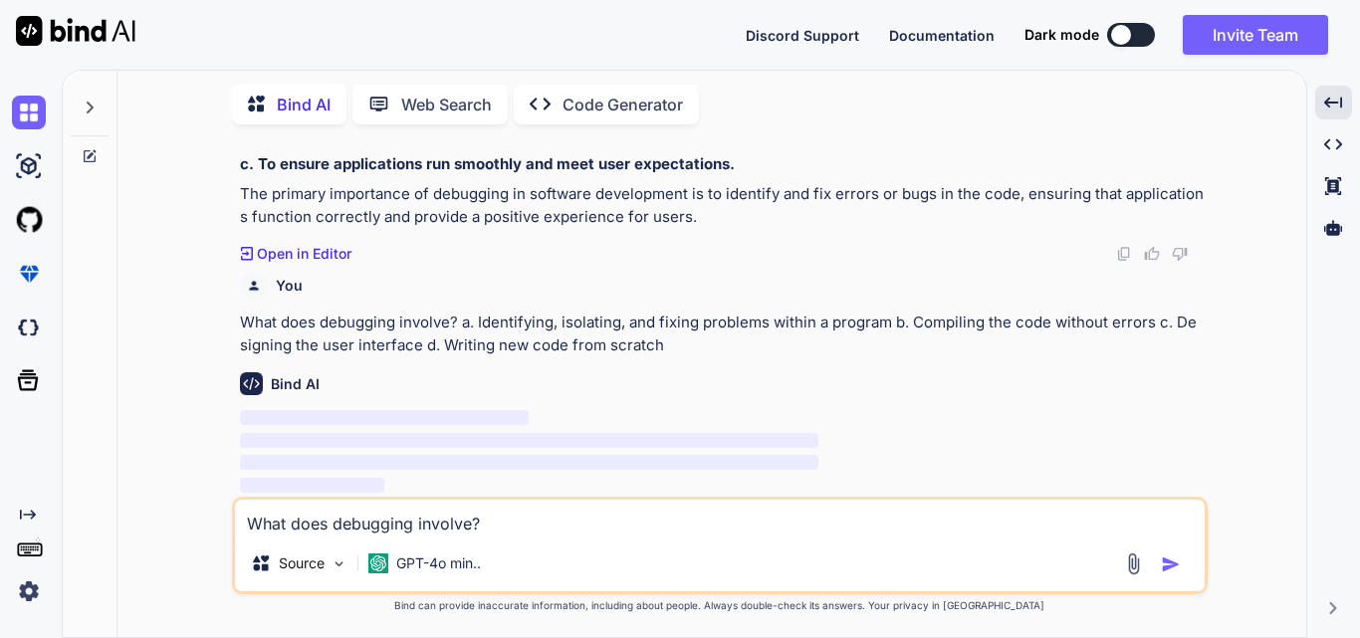
scroll to position [19756, 0]
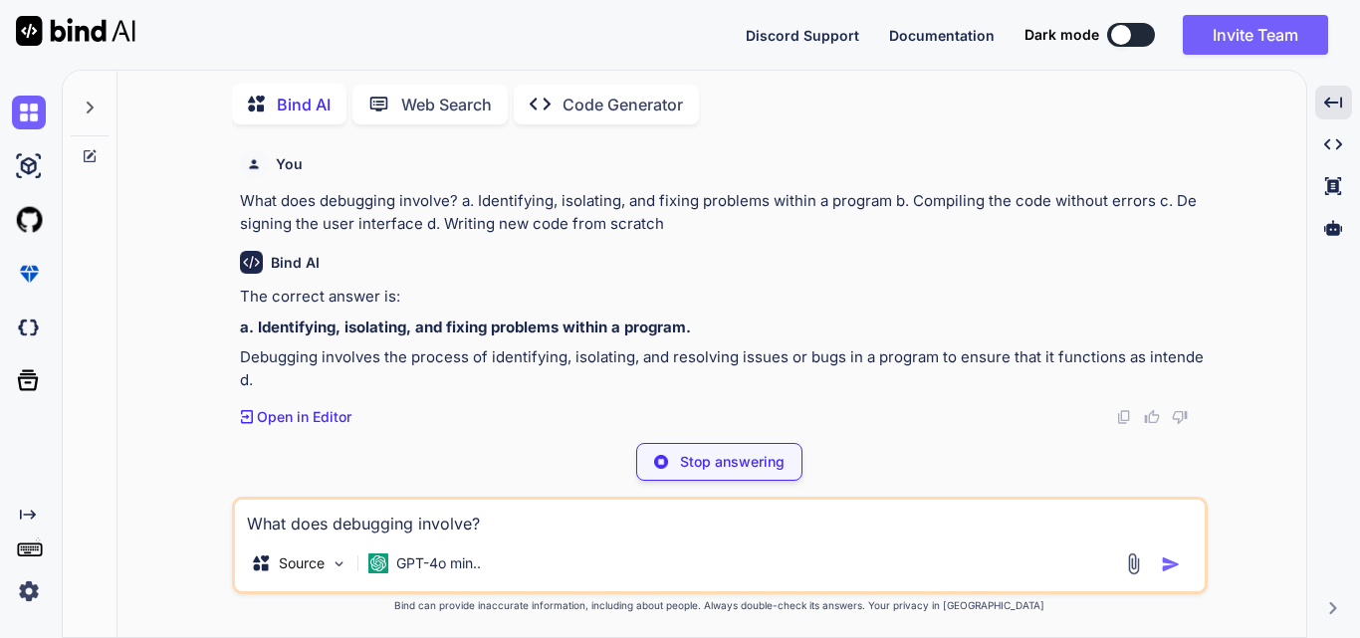
type textarea "x"
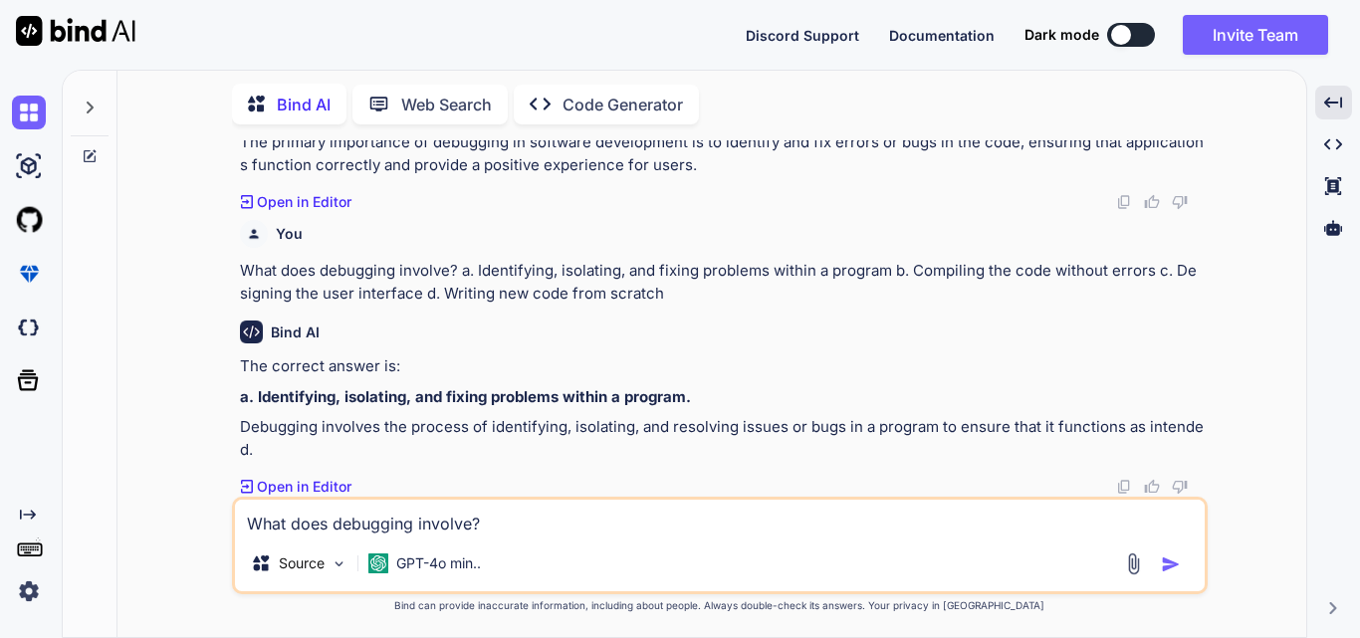
scroll to position [19808, 0]
click at [350, 534] on textarea "What does debugging involve? a. Identifying, isolating, and fixing problems wit…" at bounding box center [720, 518] width 970 height 36
paste textarea "Which of the following is a common challenge faced during debugging? a. Large a…"
type textarea "x"
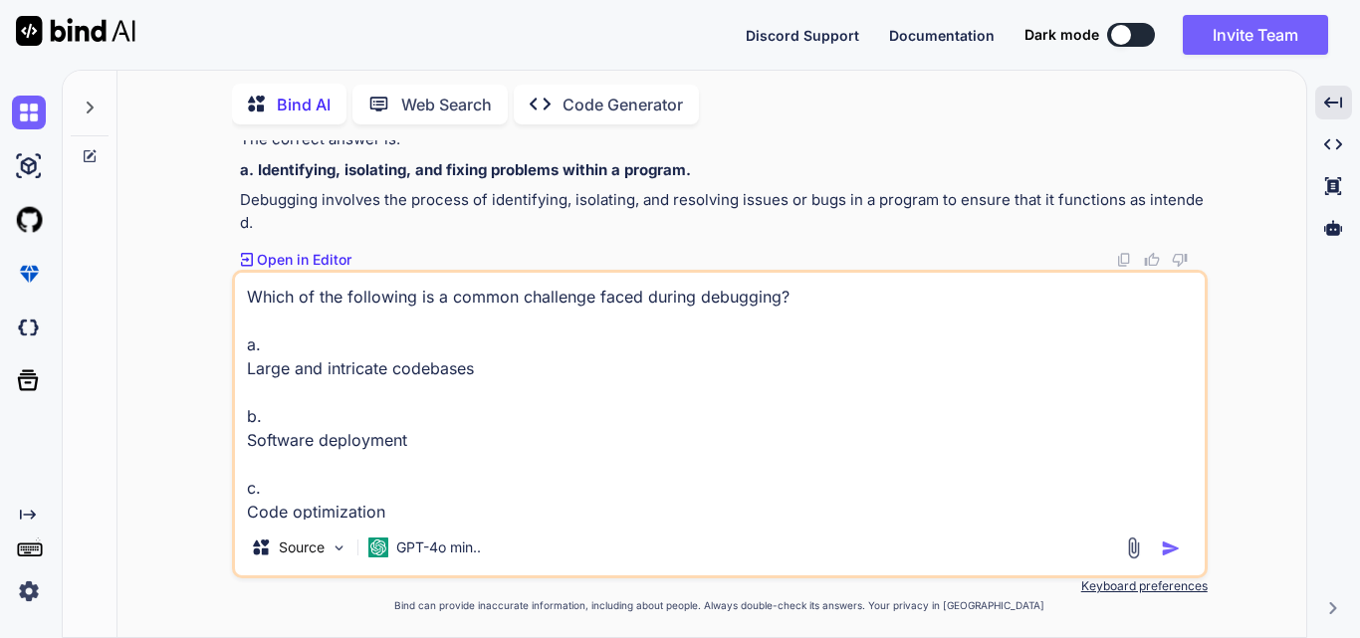
scroll to position [74, 0]
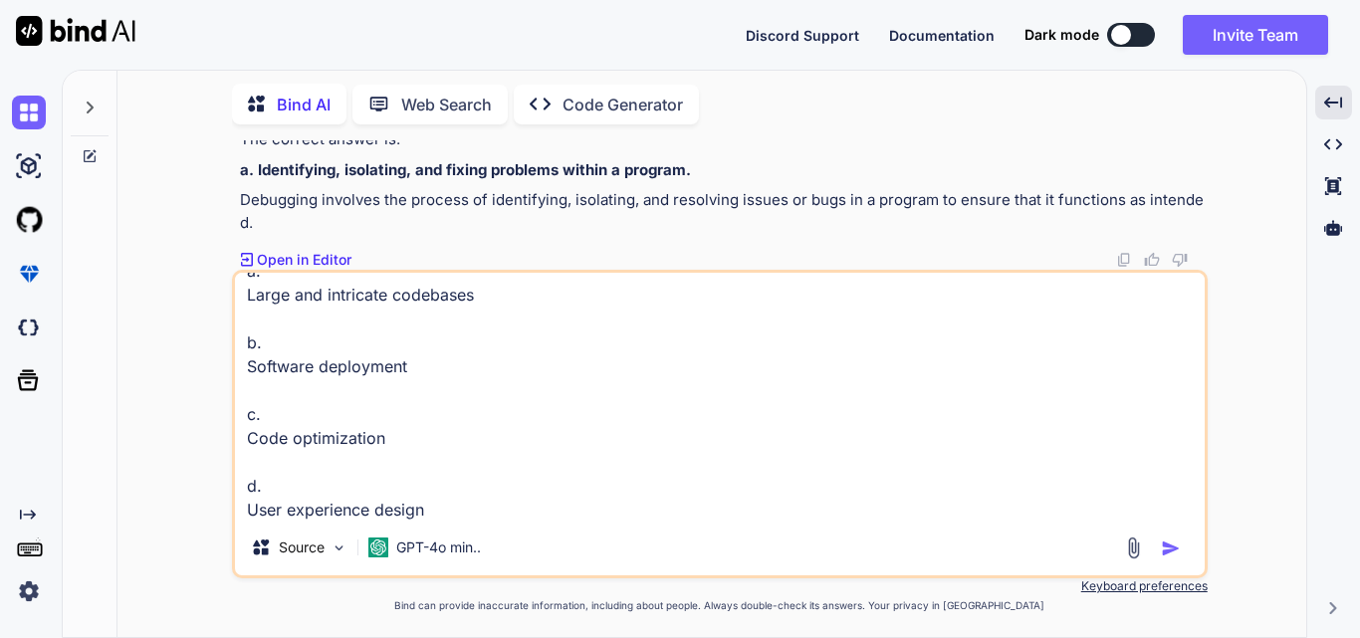
type textarea "Which of the following is a common challenge faced during debugging? a. Large a…"
click at [1164, 548] on img "button" at bounding box center [1171, 549] width 20 height 20
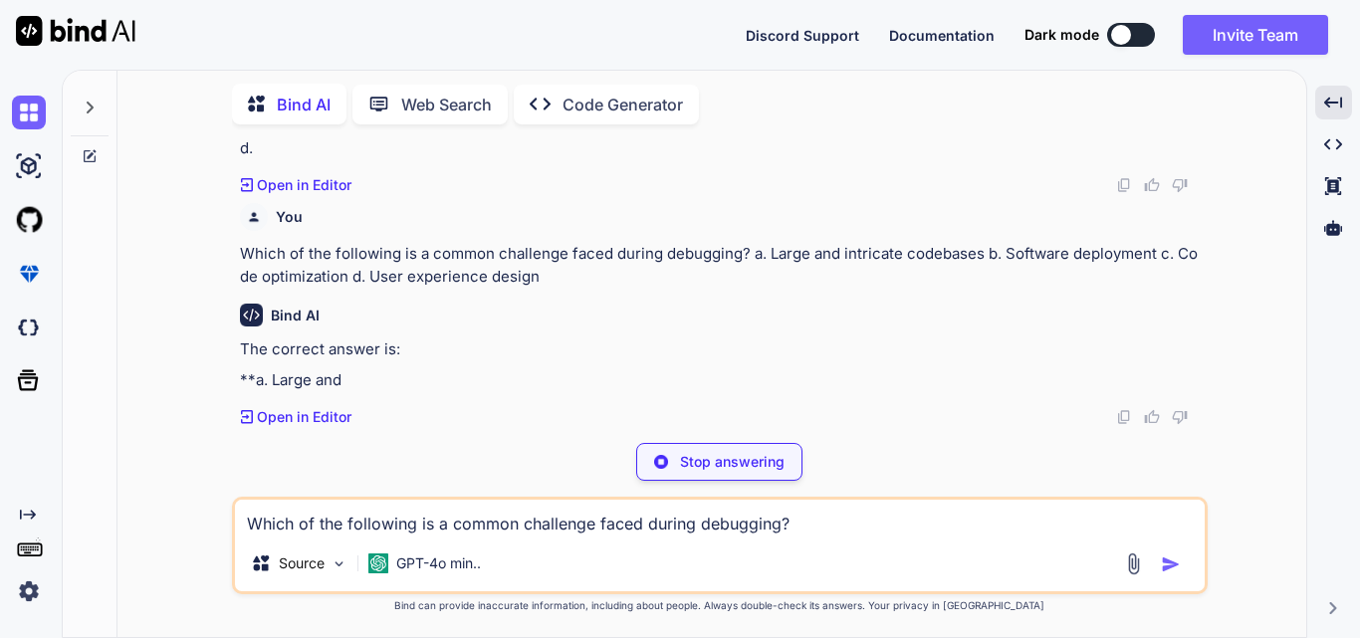
scroll to position [20041, 0]
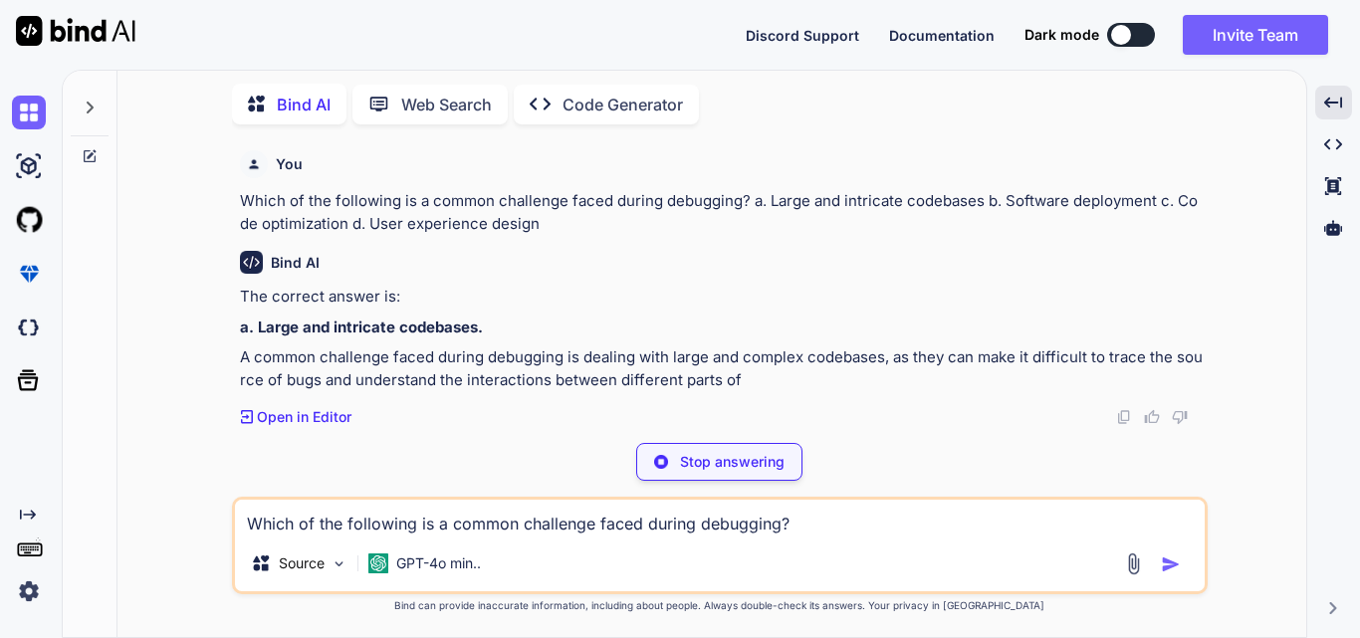
type textarea "x"
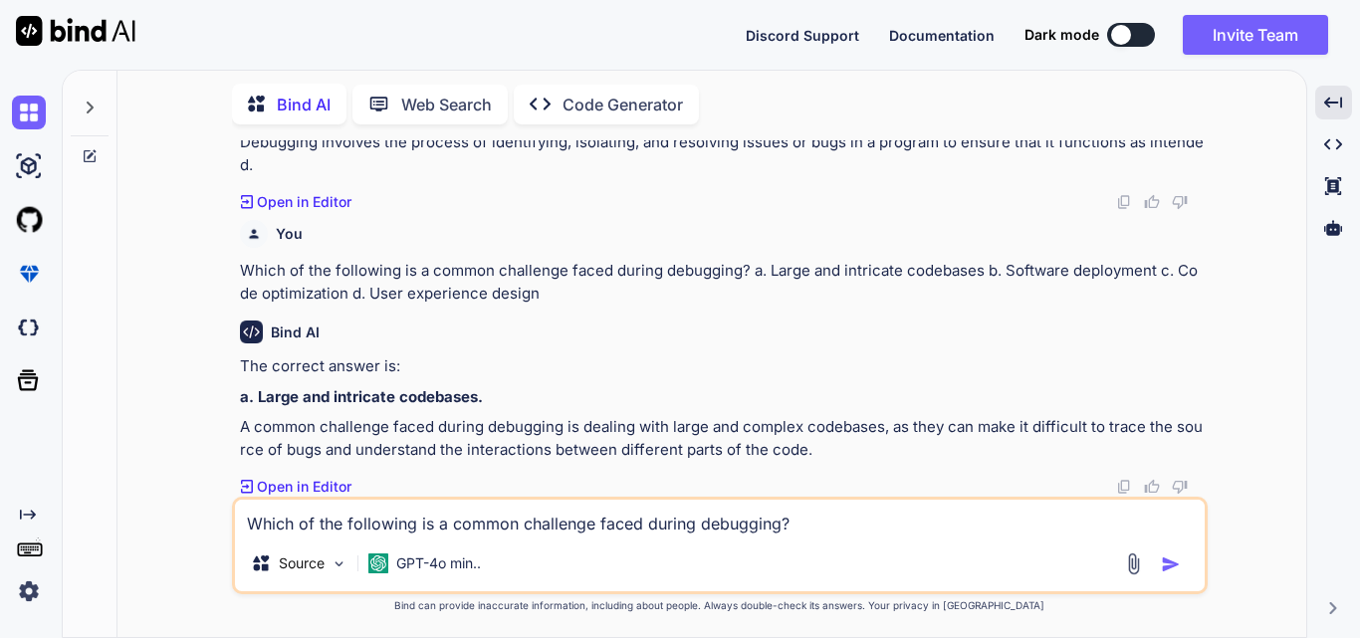
scroll to position [20093, 0]
click at [386, 530] on textarea "Which of the following is a common challenge faced during debugging? a. Large a…" at bounding box center [720, 518] width 970 height 36
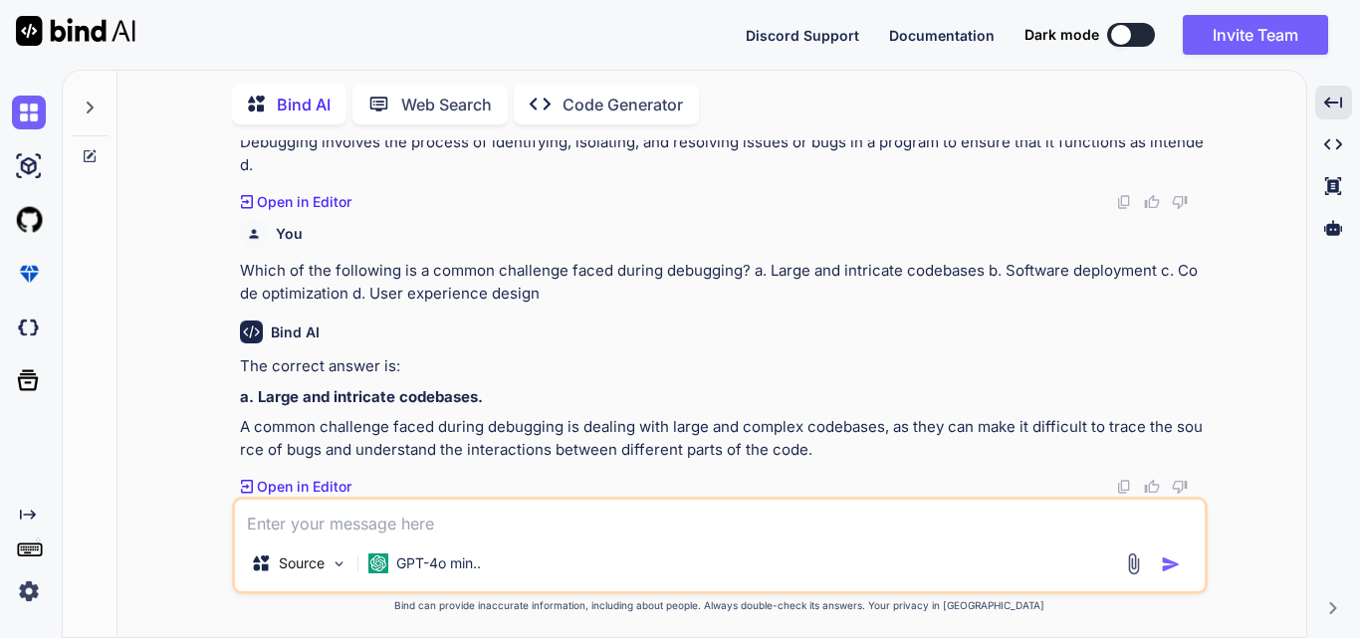
paste textarea "How does AI assist in the debugging process? a. By compiling code faster b. By …"
type textarea "x"
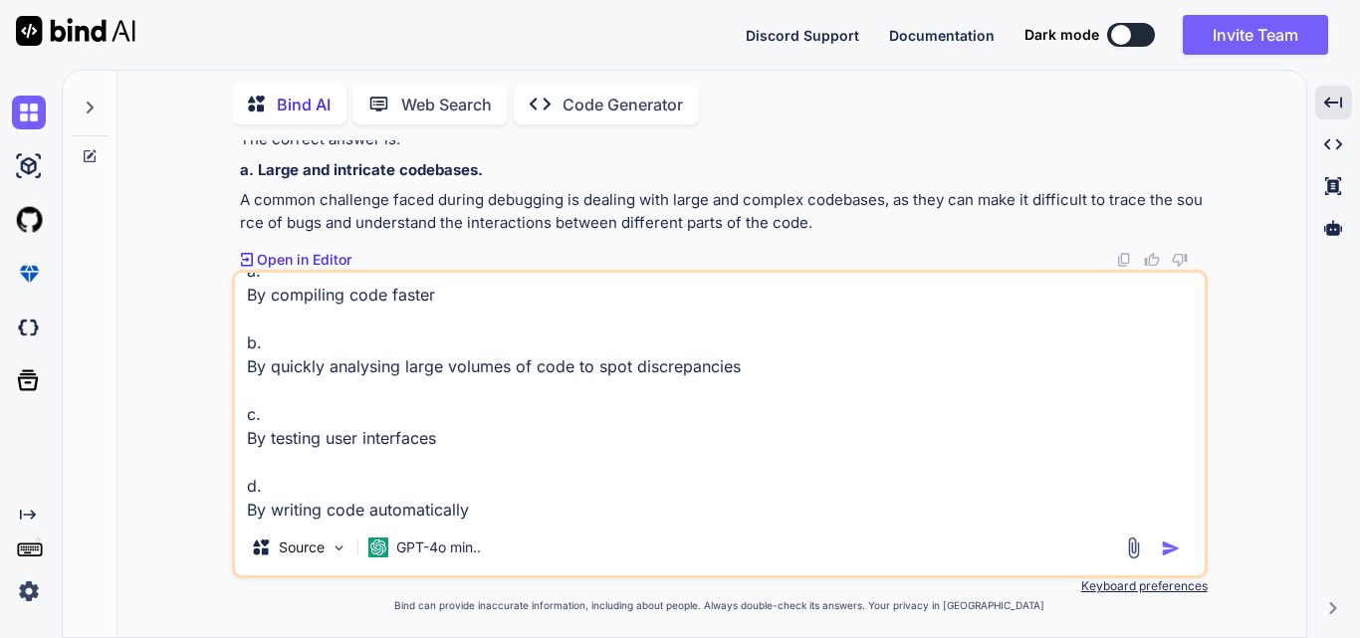
type textarea "How does AI assist in the debugging process? a. By compiling code faster b. By …"
click at [1167, 552] on img "button" at bounding box center [1171, 549] width 20 height 20
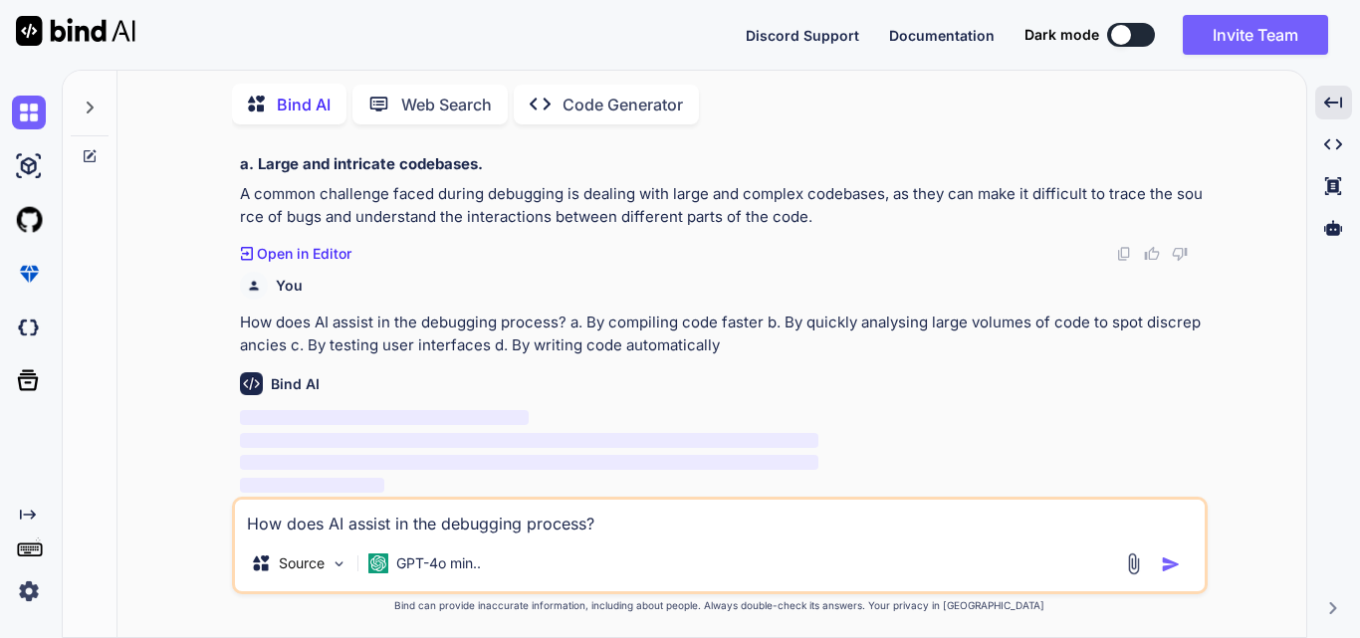
scroll to position [20326, 0]
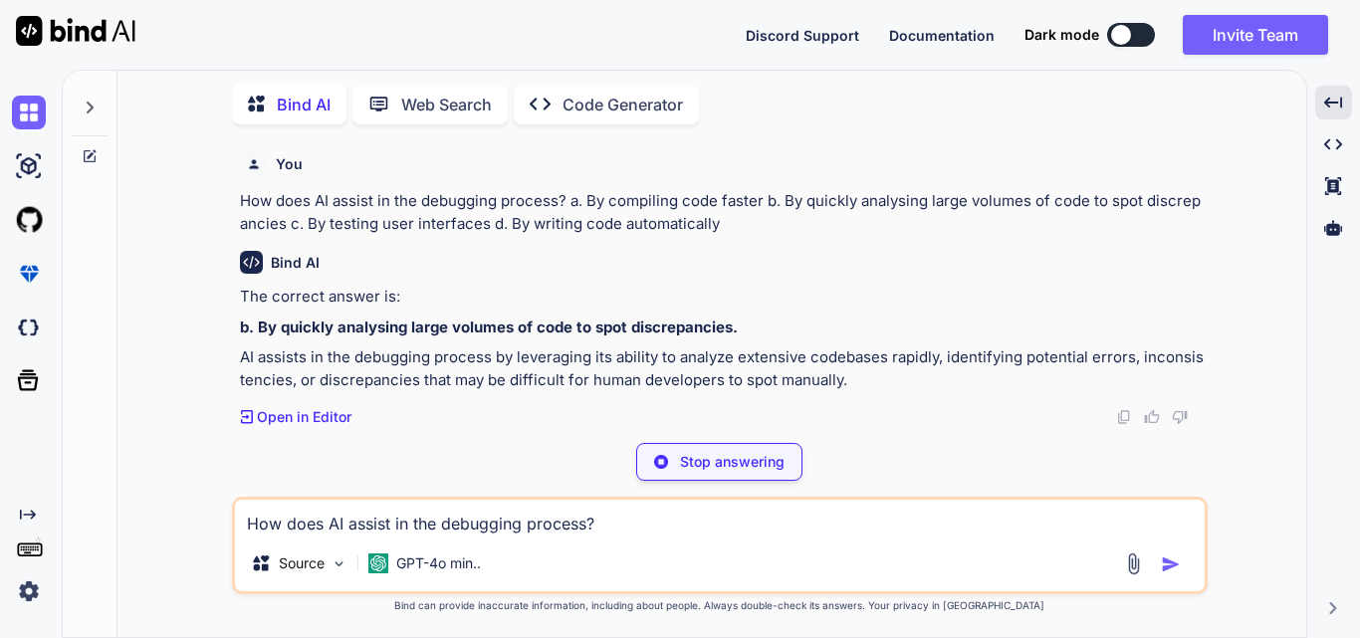
type textarea "x"
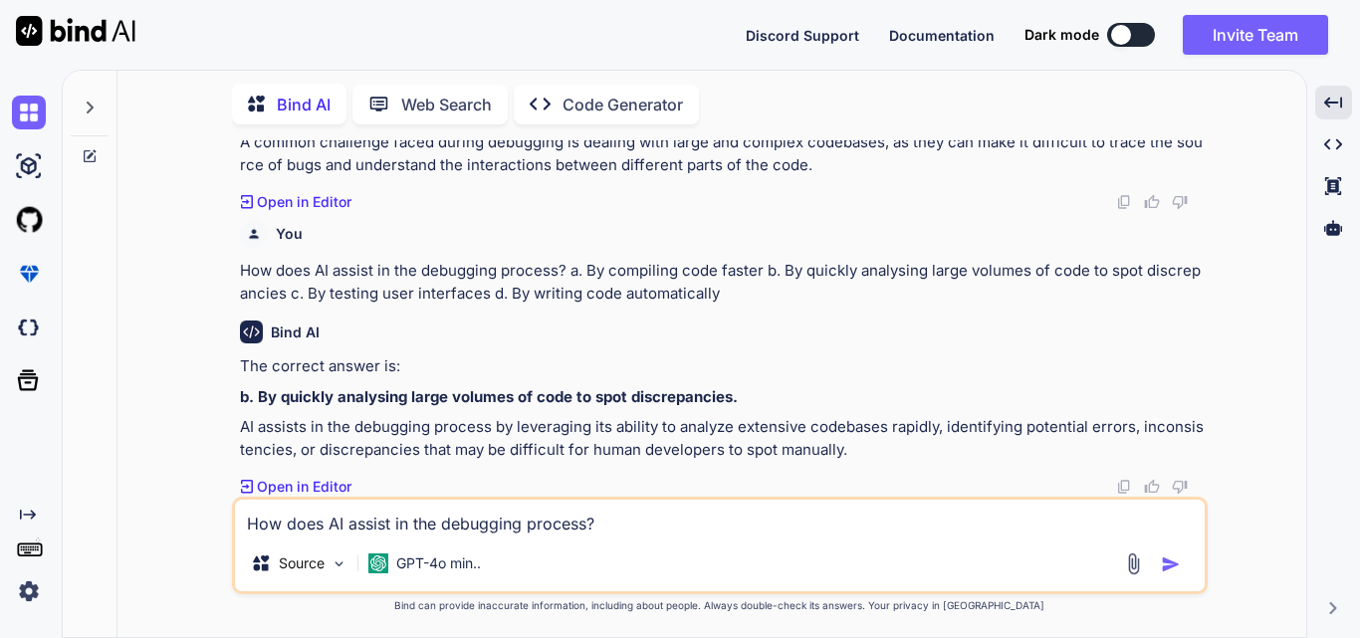
scroll to position [20377, 0]
click at [359, 526] on textarea "How does AI assist in the debugging process? a. By compiling code faster b. By …" at bounding box center [720, 518] width 970 height 36
paste textarea "Which tool is mentioned as a popular AI debugging tool? a. SQL Server b. Chetu …"
type textarea "x"
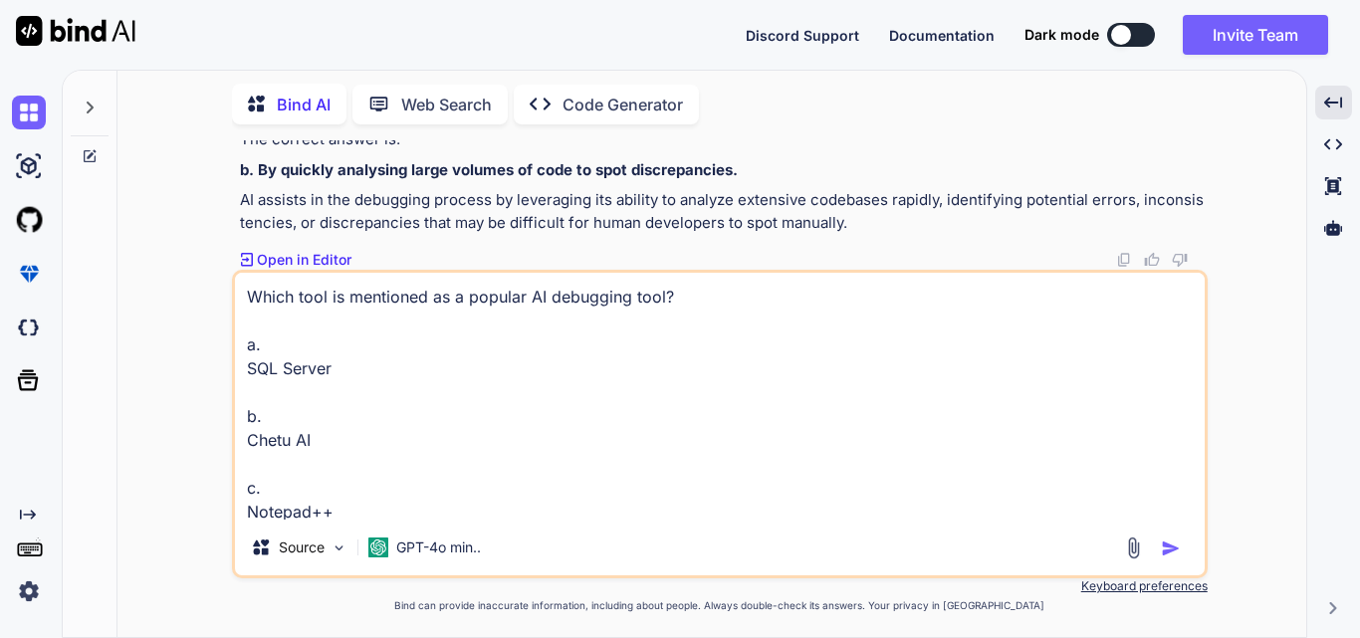
scroll to position [74, 0]
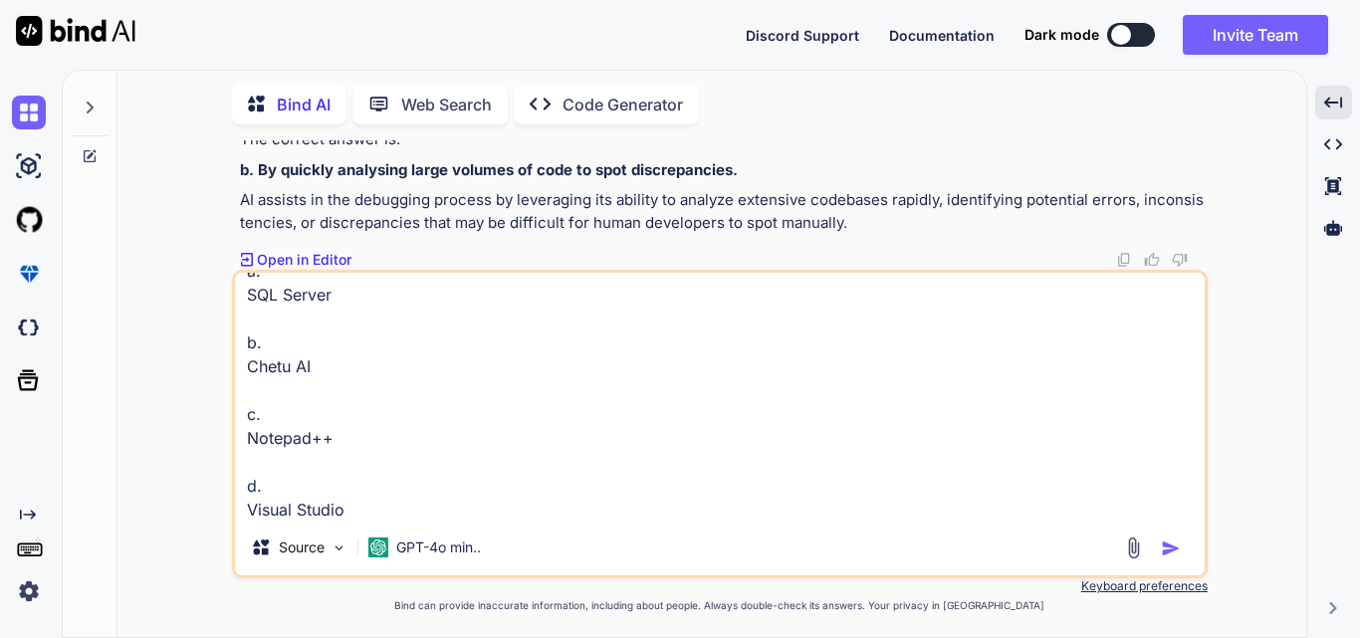
type textarea "Which tool is mentioned as a popular AI debugging tool? a. SQL Server b. Chetu …"
click at [1164, 548] on img "button" at bounding box center [1171, 549] width 20 height 20
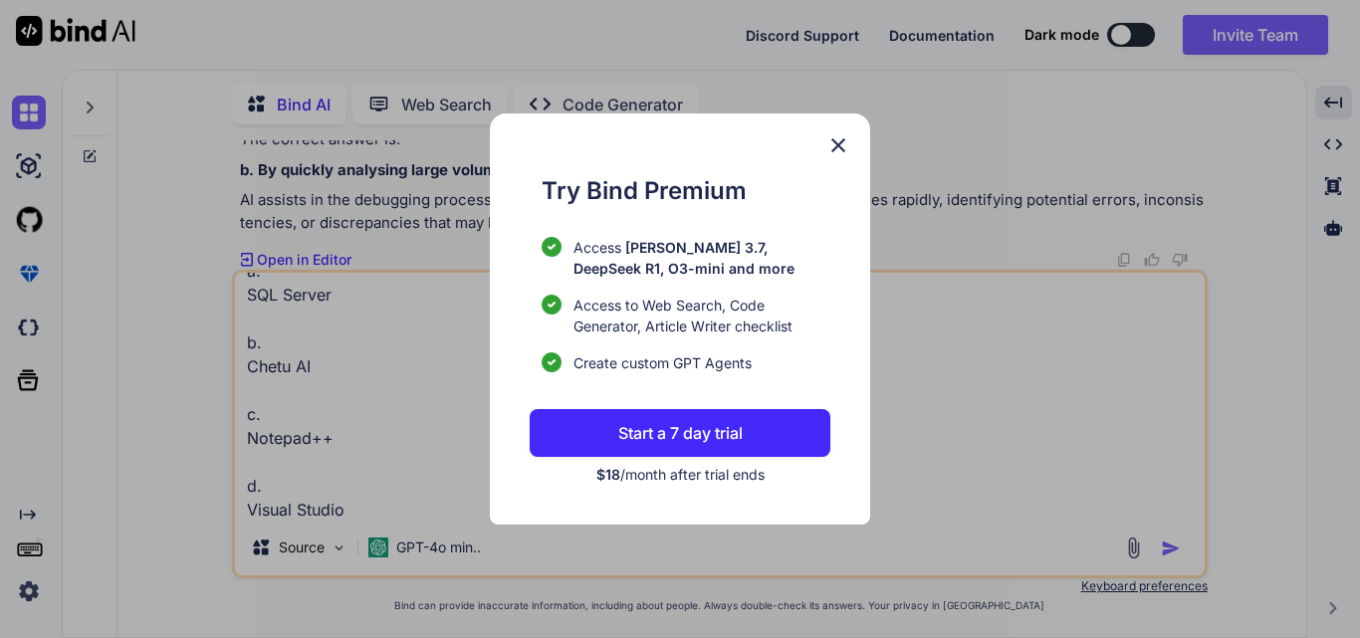
click at [837, 147] on img at bounding box center [838, 145] width 24 height 24
